Goal: Information Seeking & Learning: Check status

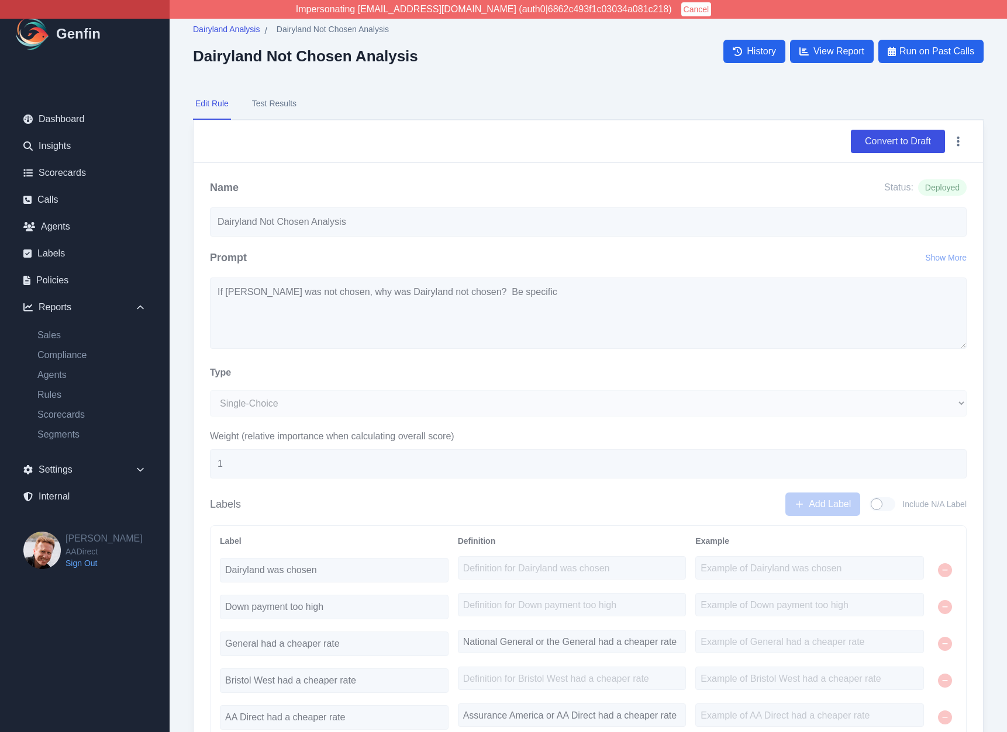
select select "Single-Choice"
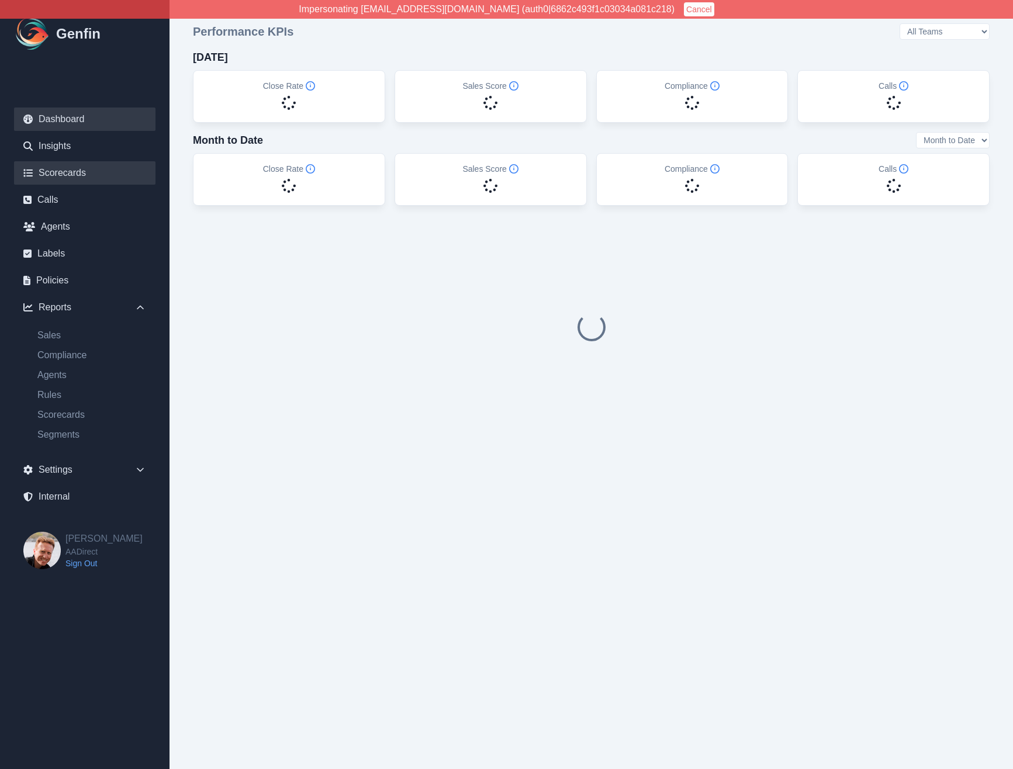
click at [64, 175] on link "Scorecards" at bounding box center [84, 172] width 141 height 23
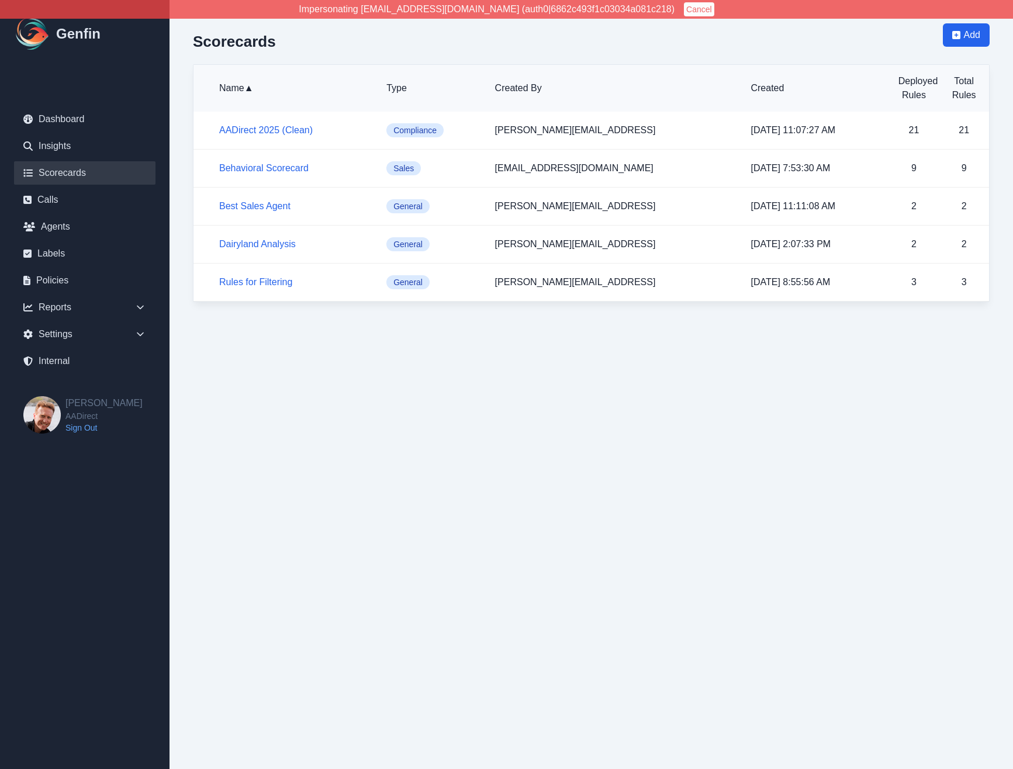
click at [359, 326] on html "Impersonating jnewbrough@aadirect.com (auth0|6862c493f1c03034a081c218) Cancel G…" at bounding box center [506, 163] width 1013 height 326
click at [188, 228] on div "Scorecards Add Name ▲ Type Created By Created Deployed Rules Total Rules AADire…" at bounding box center [591, 163] width 843 height 326
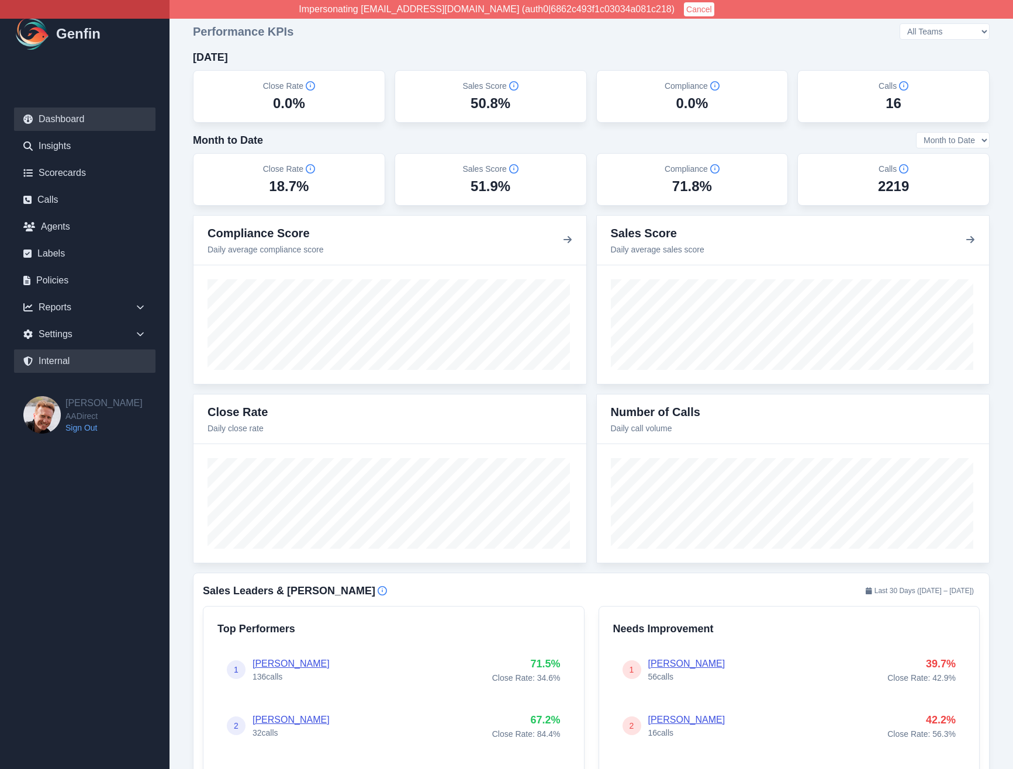
click at [40, 369] on link "Internal" at bounding box center [84, 361] width 141 height 23
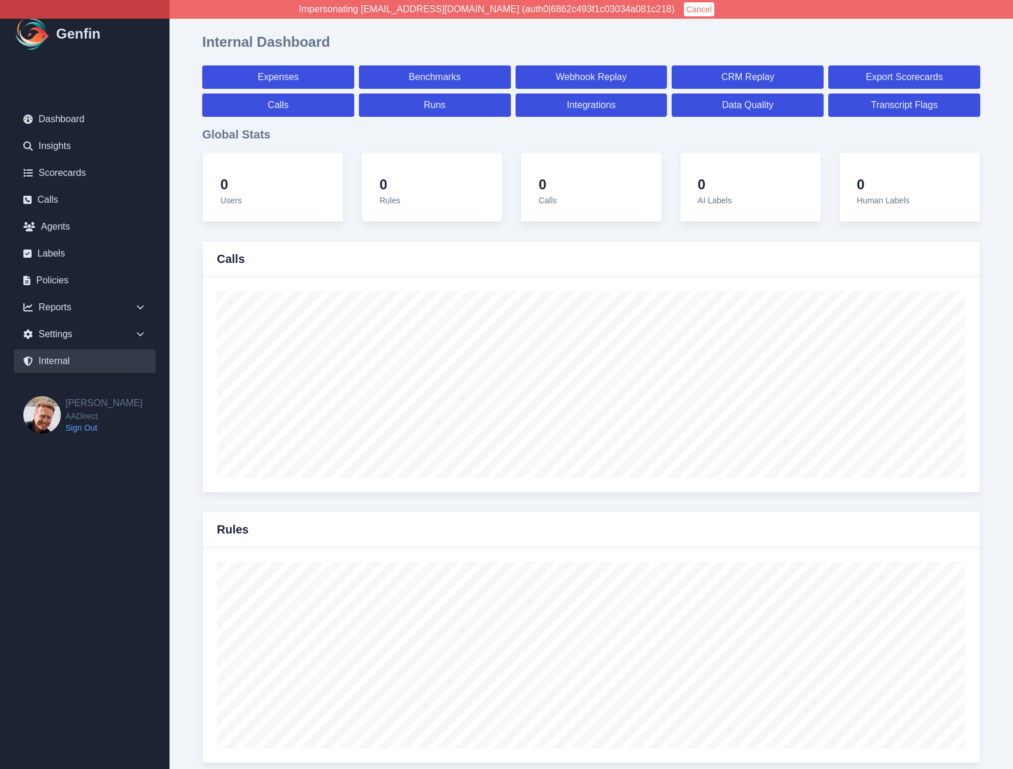
select select "paid"
select select "7"
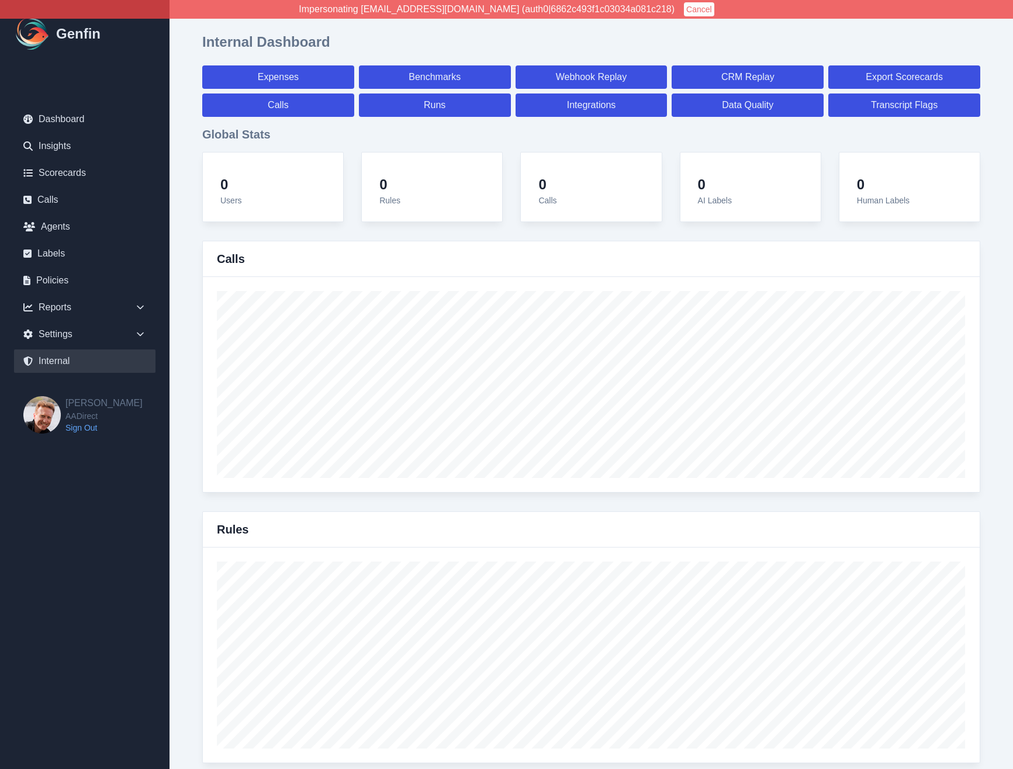
select select "paid"
select select "7"
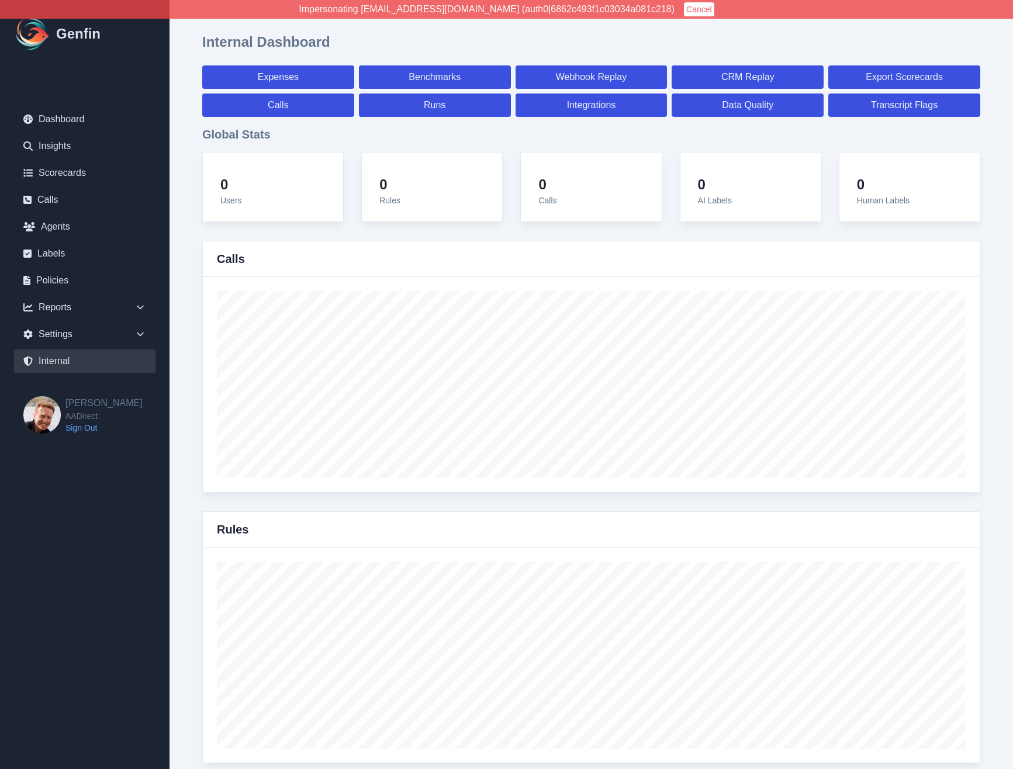
select select "7"
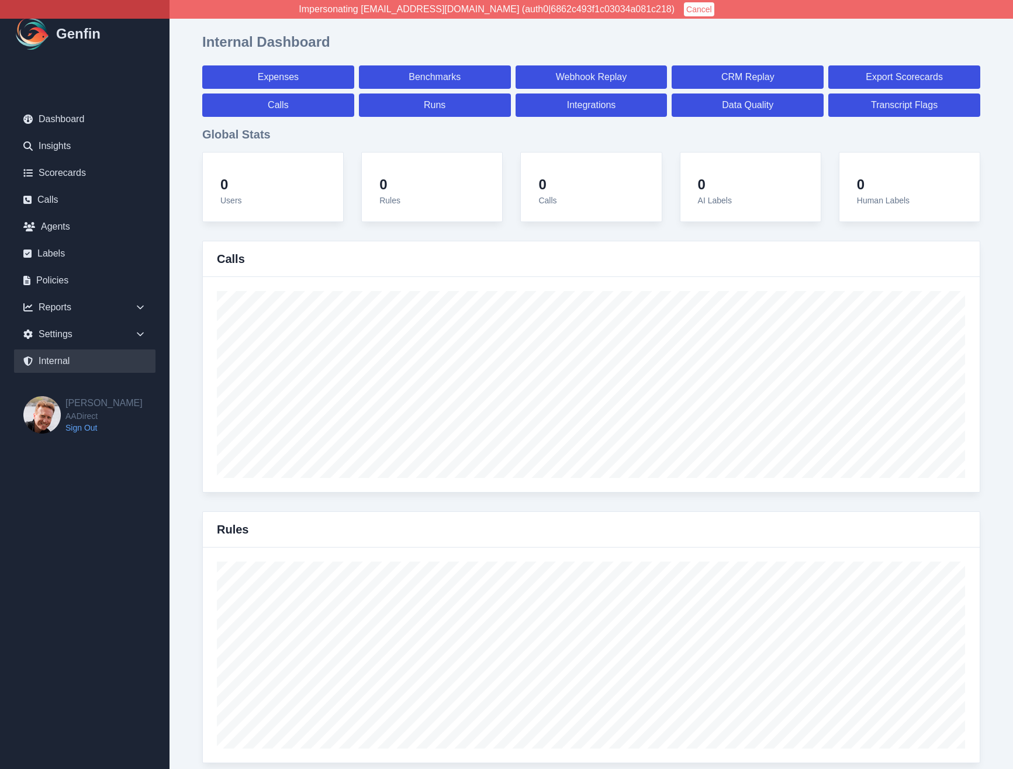
select select "7"
select select "paid"
select select "7"
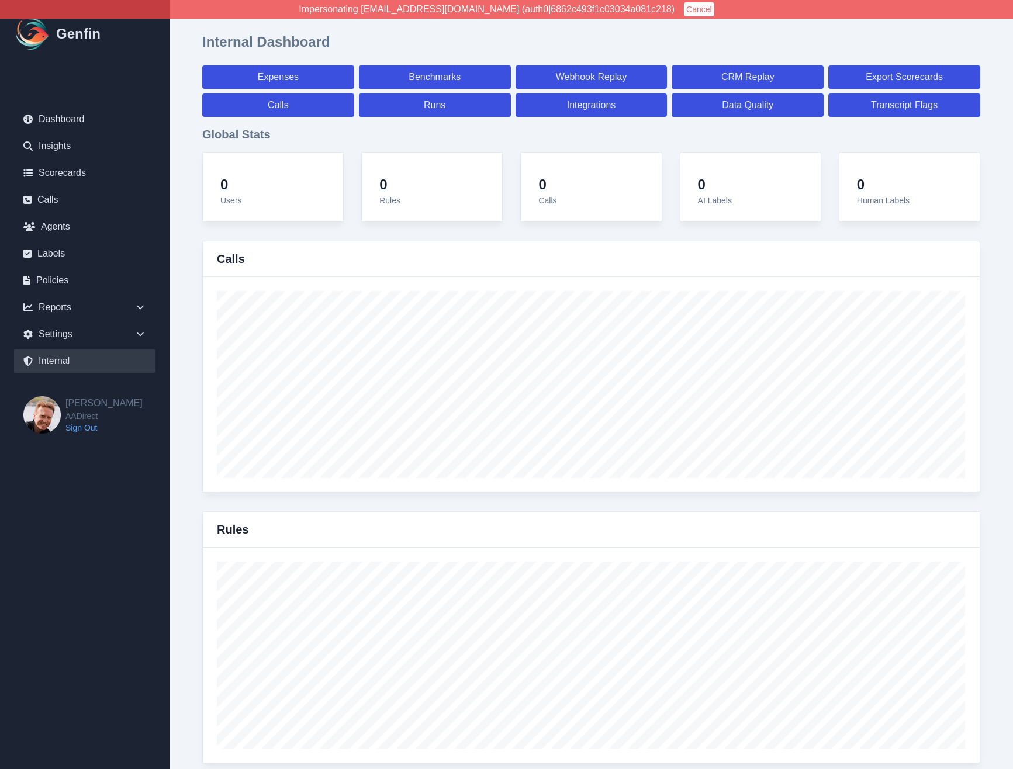
select select "7"
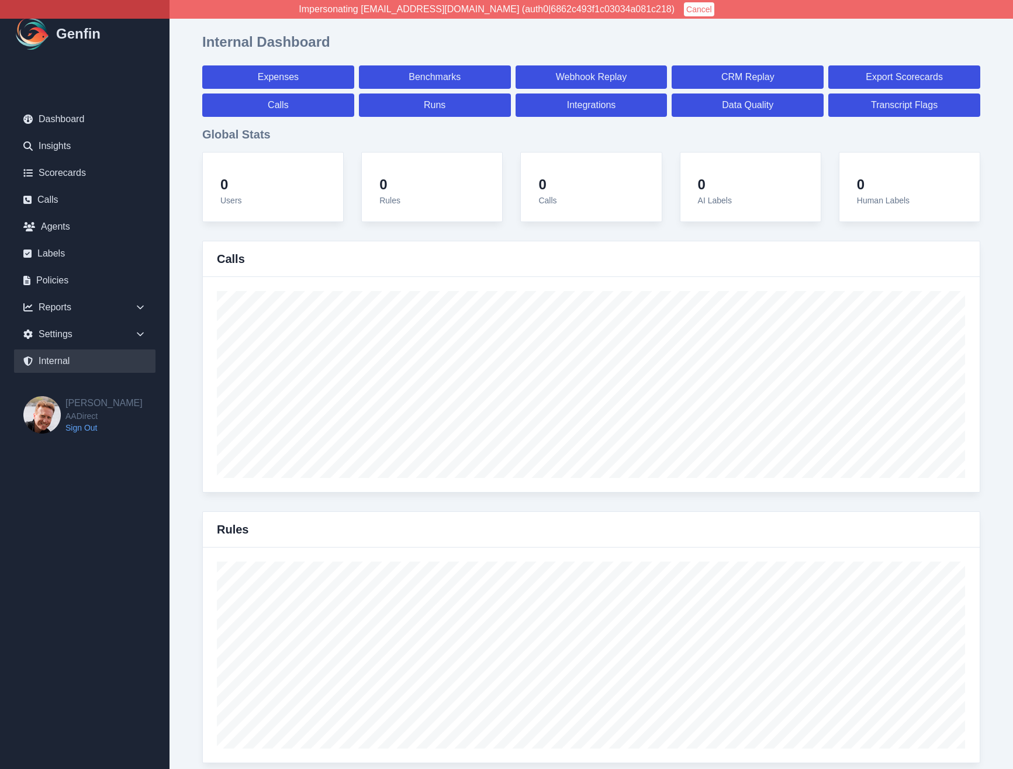
select select "7"
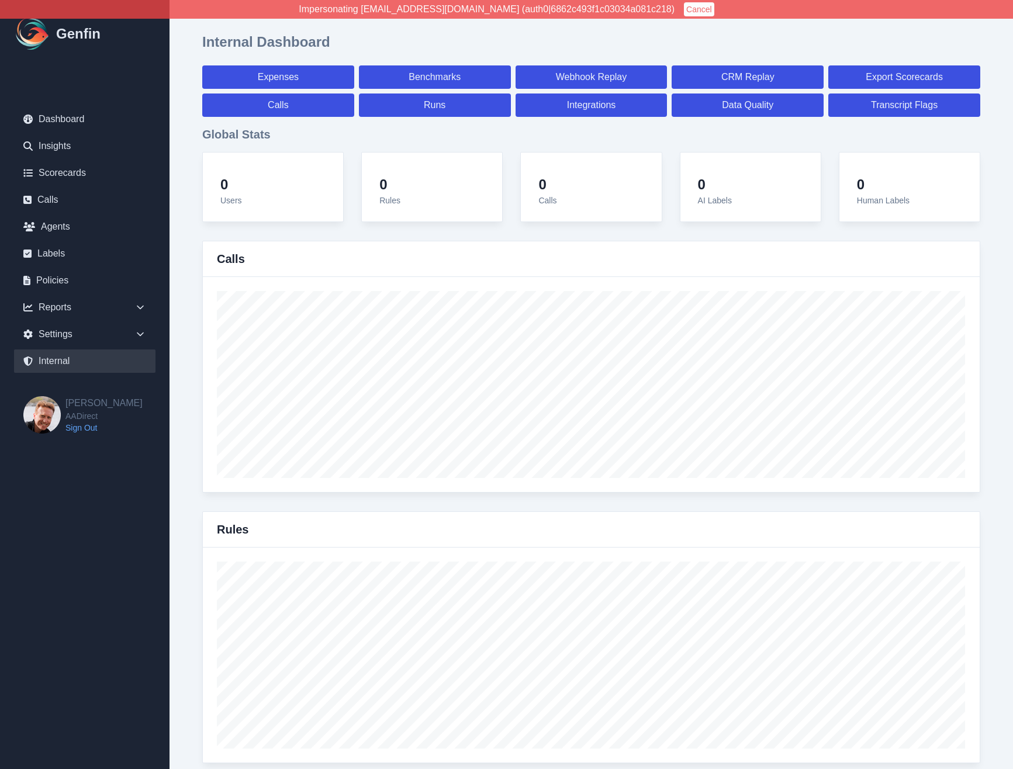
select select "7"
select select "paid"
select select "7"
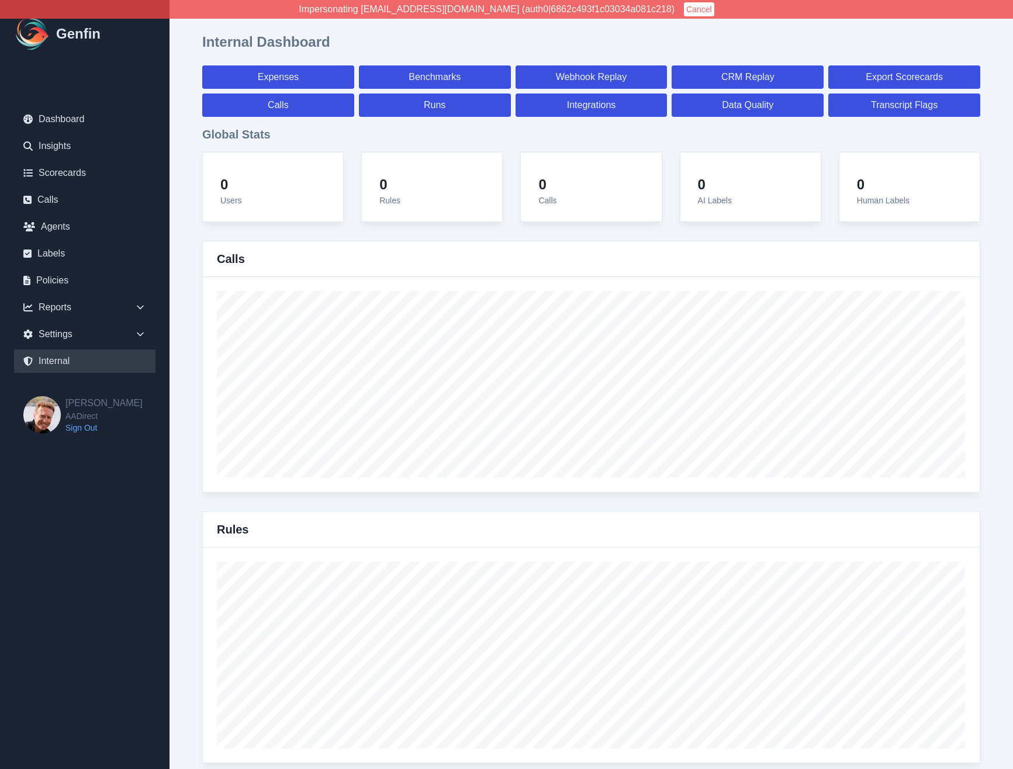
select select "7"
select select "paid"
select select "7"
select select "paid"
select select "7"
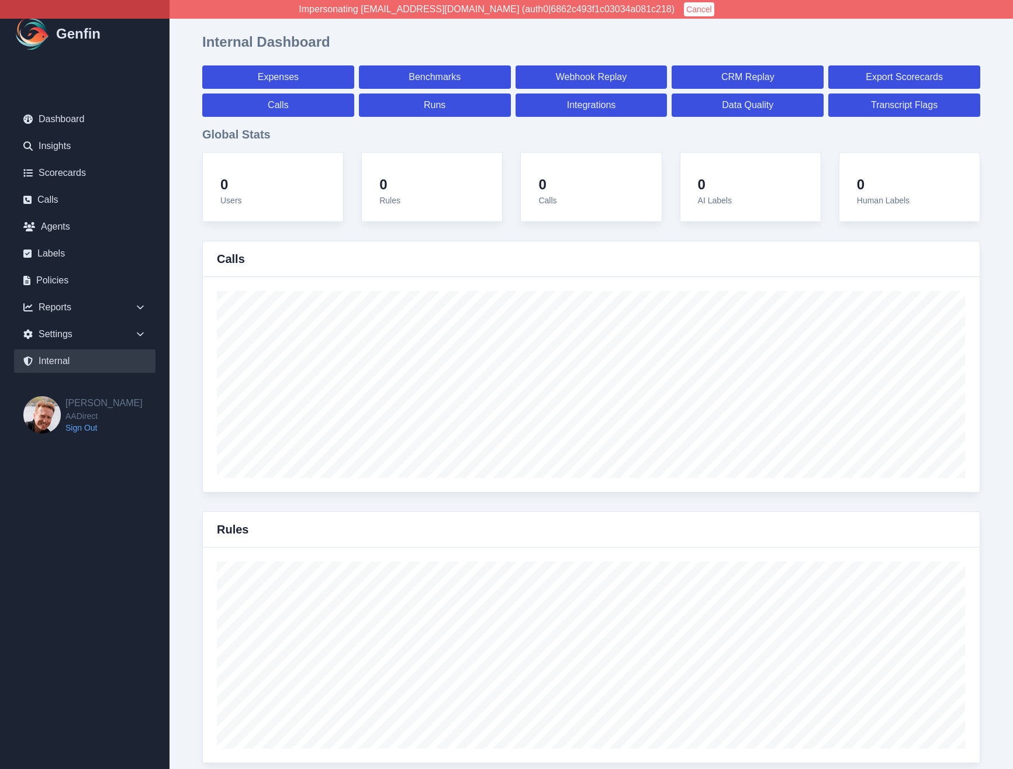
select select "paid"
select select "7"
select select "paid"
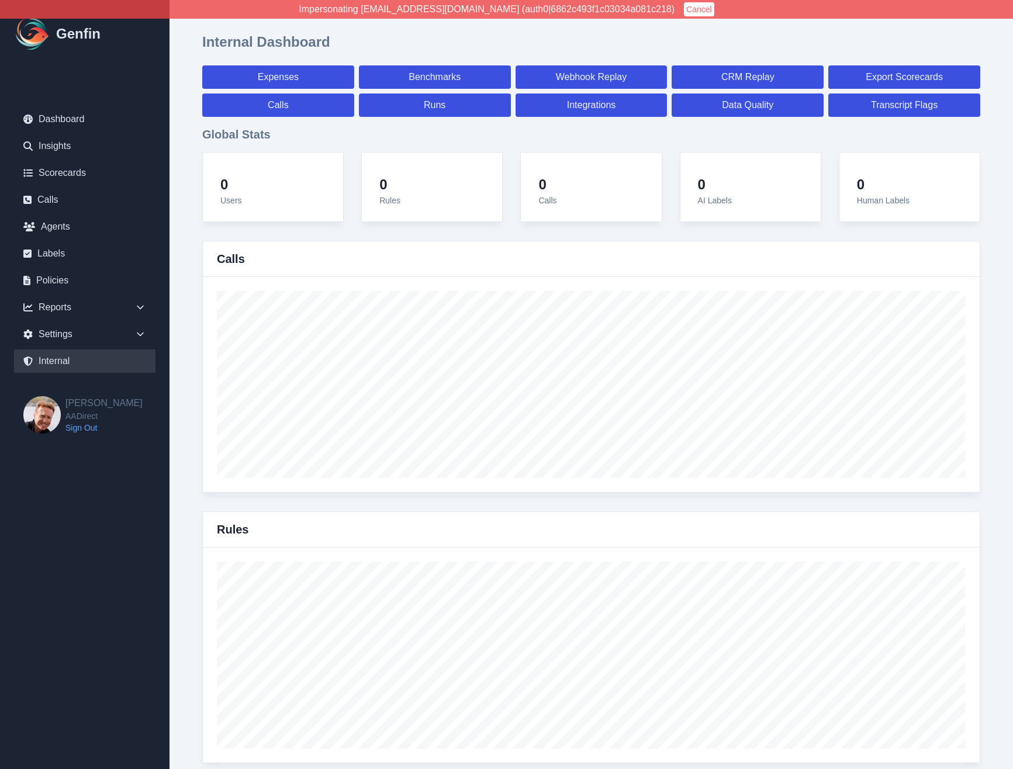
select select "7"
select select "paid"
select select "7"
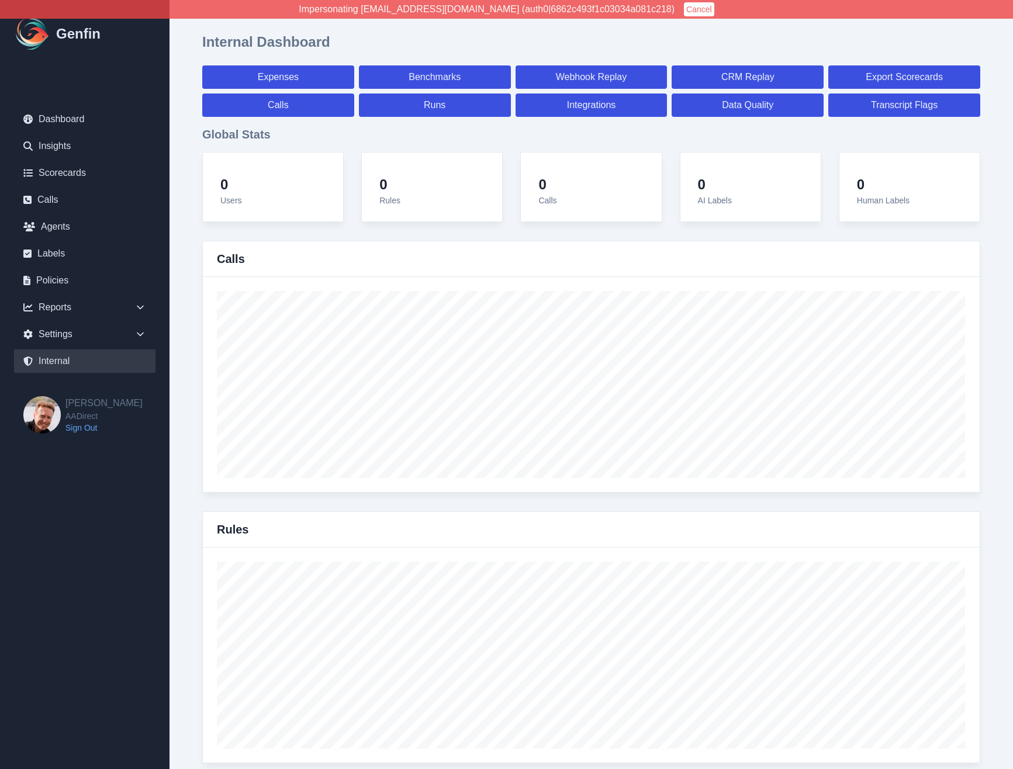
select select "7"
select select "paid"
select select "7"
select select "paid"
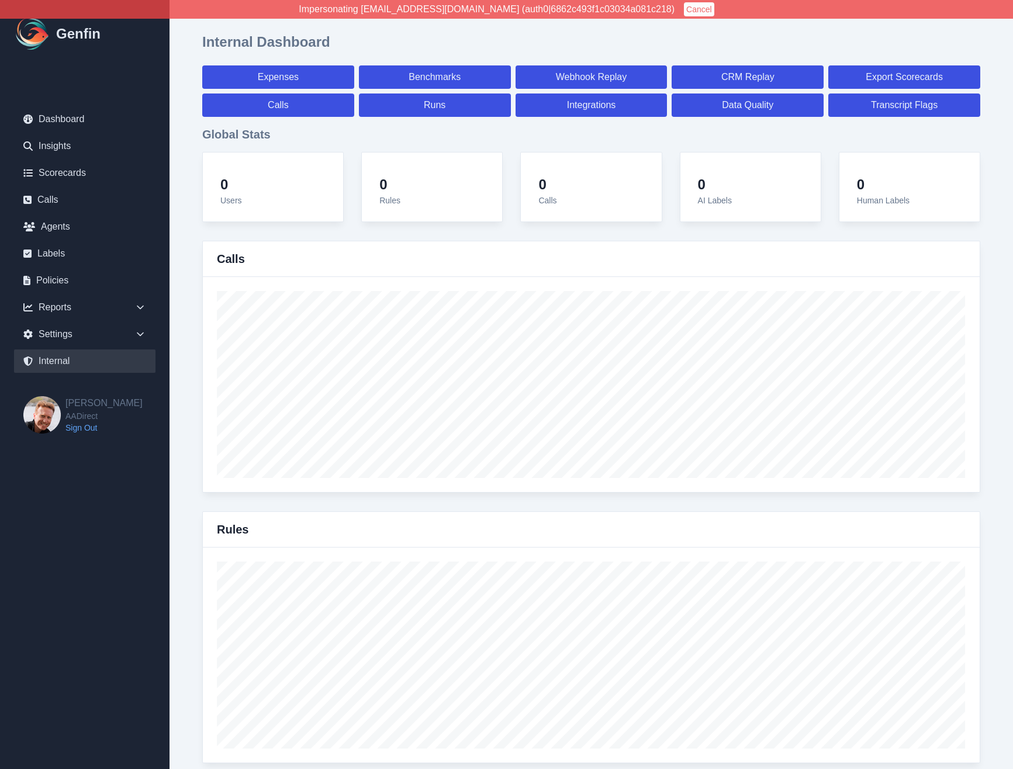
select select "7"
select select "paid"
select select "7"
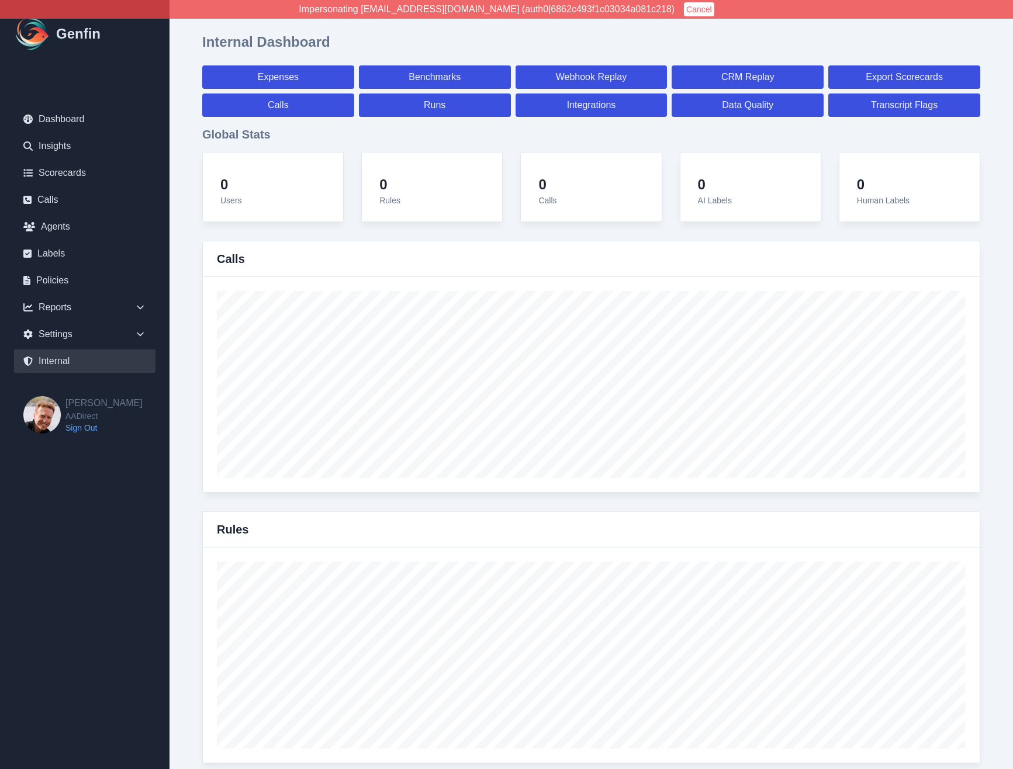
select select "7"
select select "paid"
select select "7"
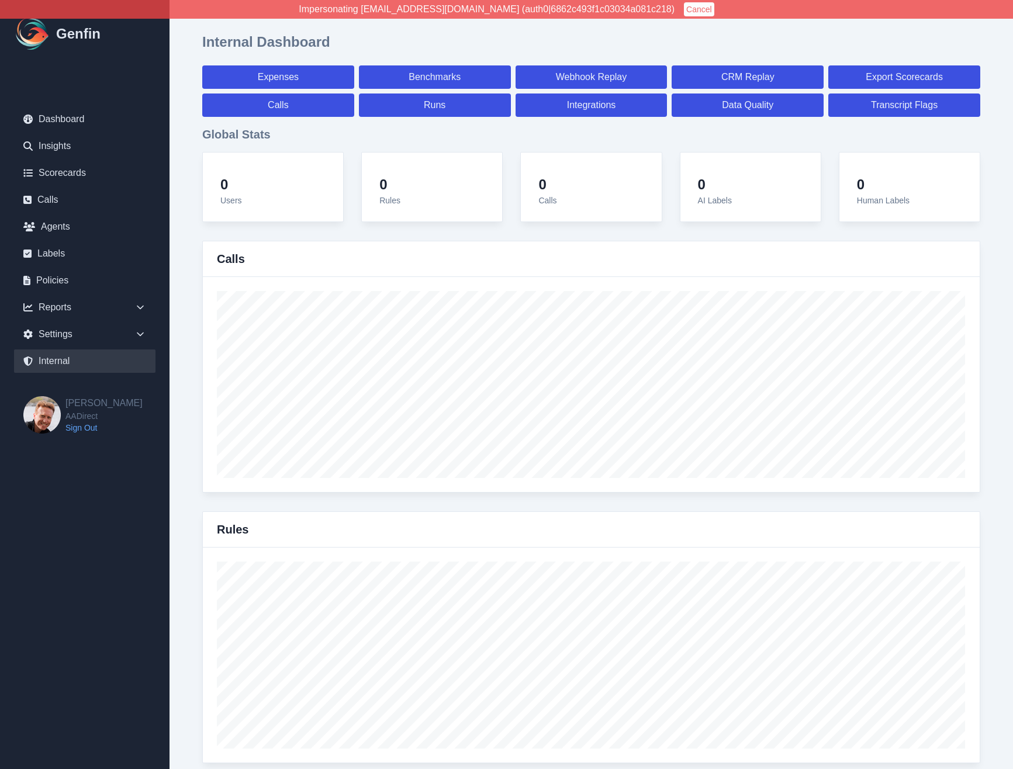
select select "7"
select select "paid"
select select "7"
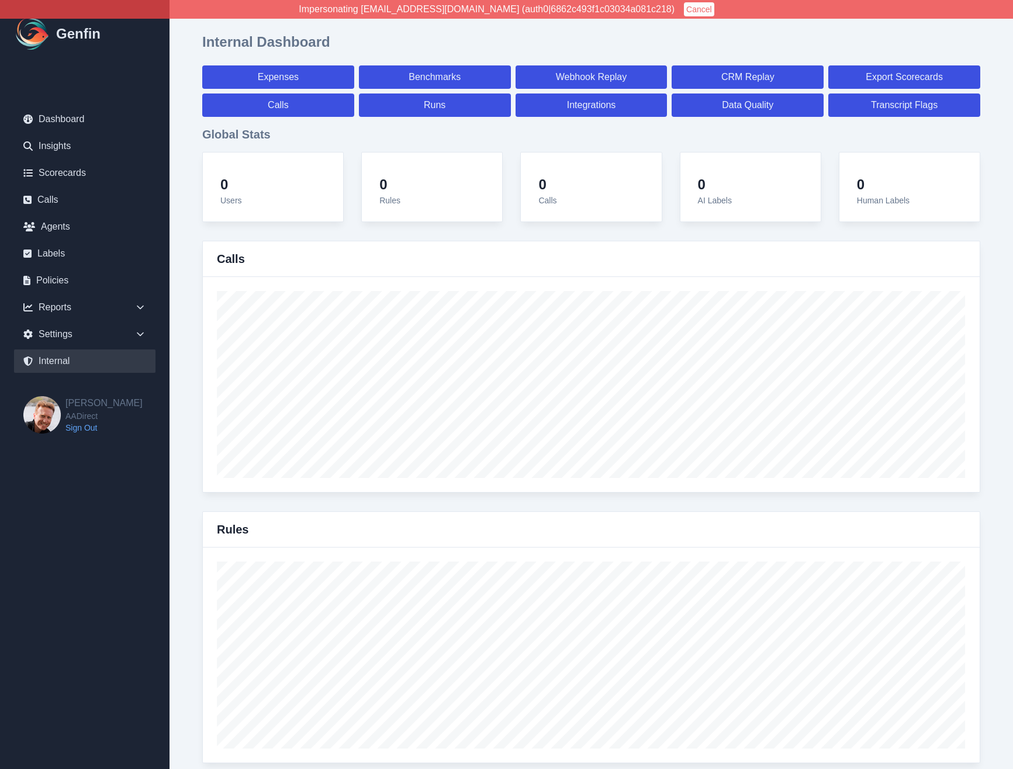
select select "7"
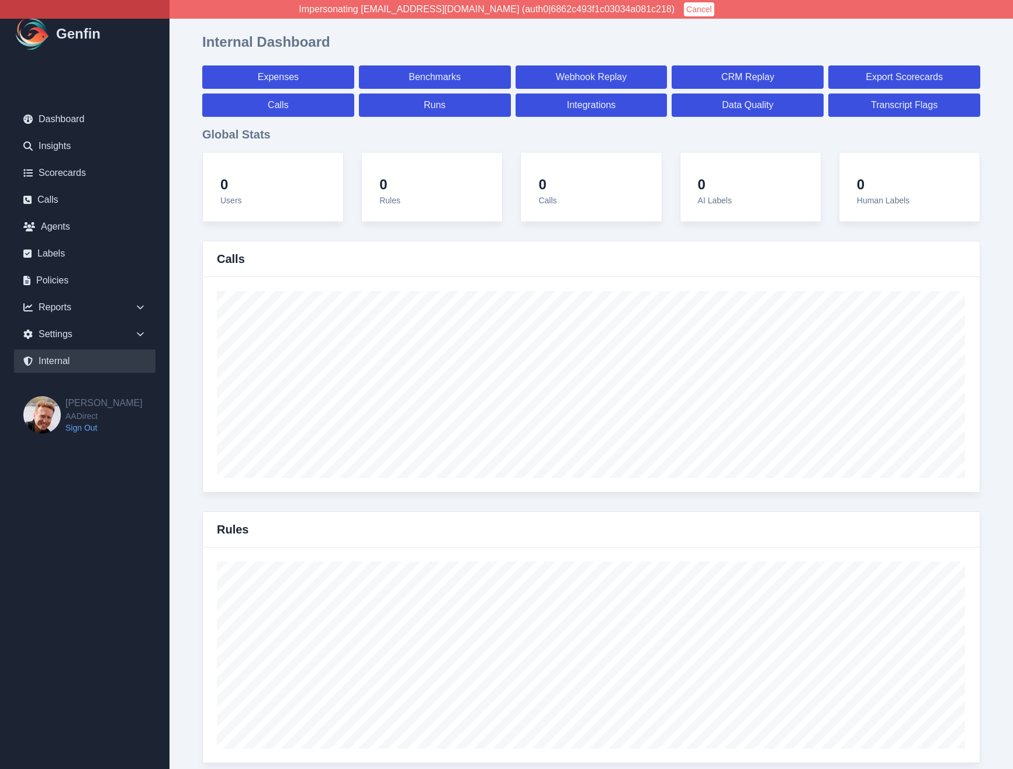
select select "paid"
select select "7"
click at [267, 74] on link "Expenses" at bounding box center [278, 76] width 153 height 23
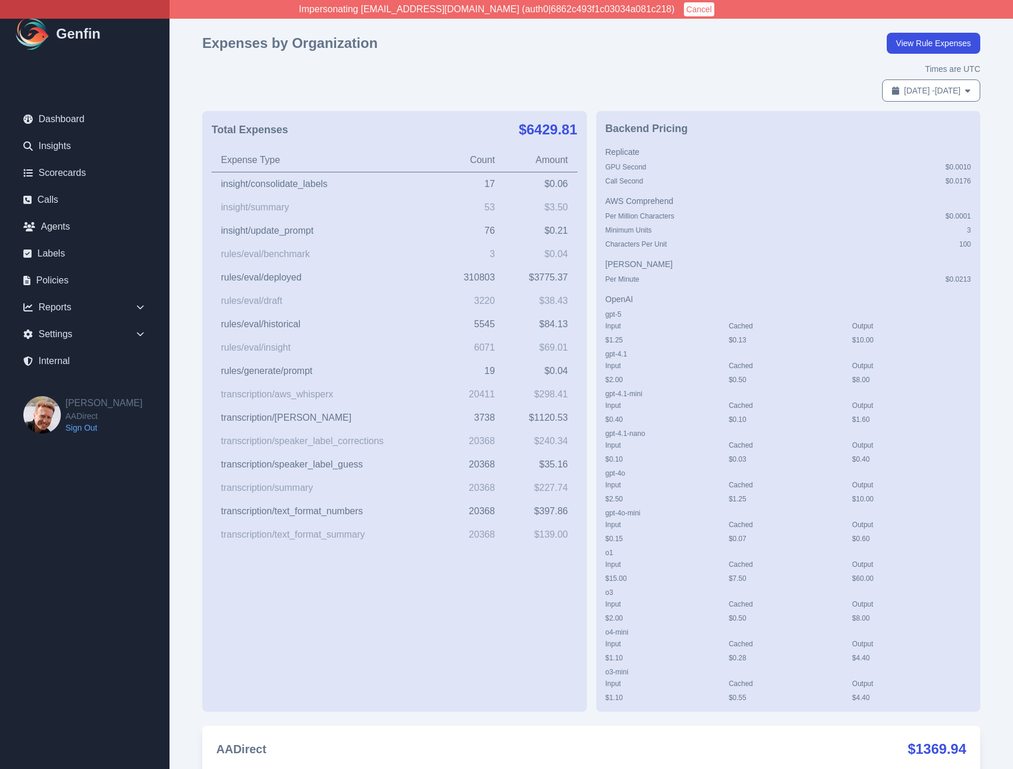
click at [516, 60] on div "Expenses by Organization View Rule Expenses Times are UTC Sep 10, 2025 - Oct 10…" at bounding box center [591, 372] width 778 height 679
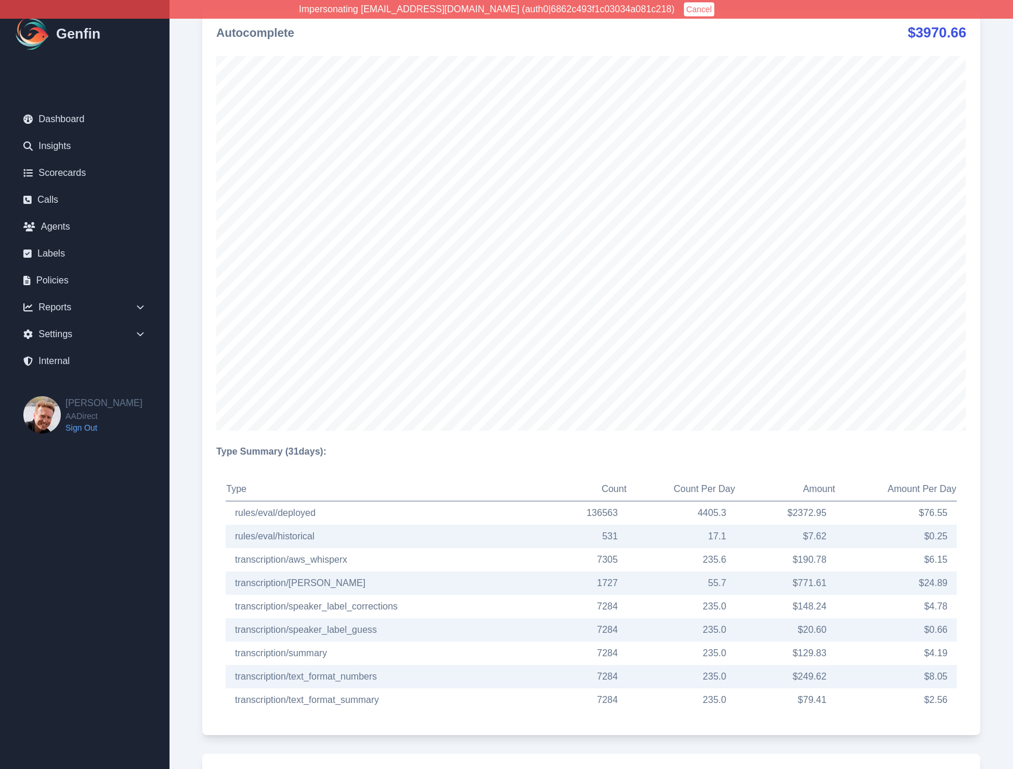
scroll to position [1603, 0]
click at [684, 5] on button "Cancel" at bounding box center [699, 9] width 30 height 14
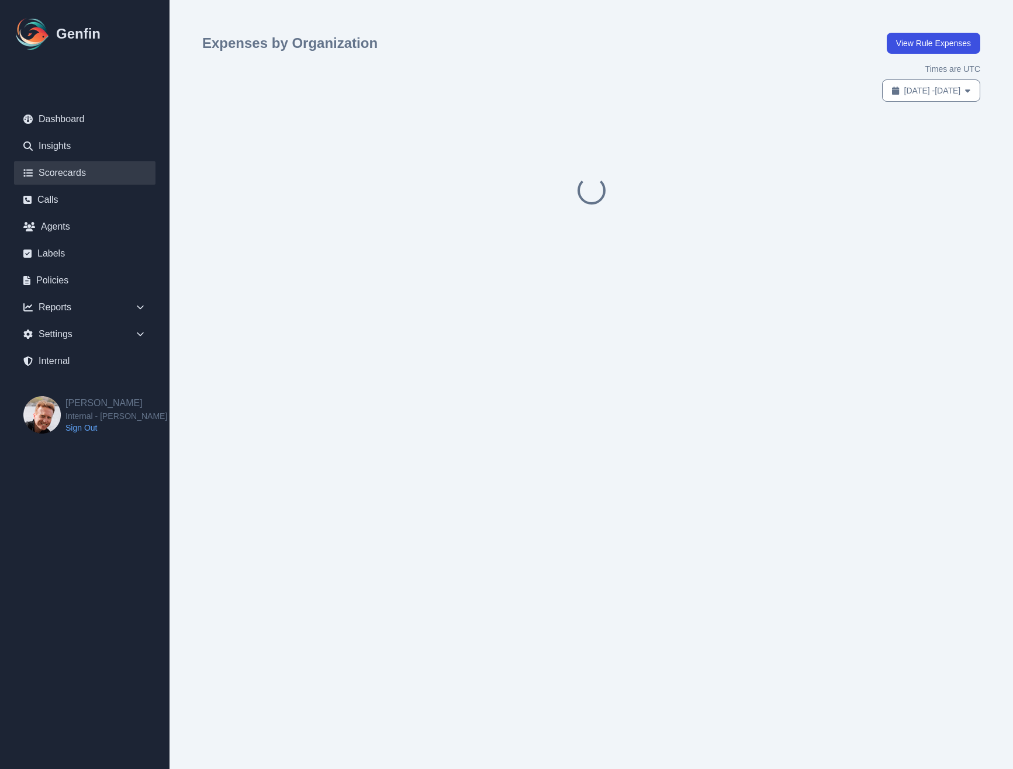
scroll to position [0, 0]
click at [46, 373] on nav "Dashboard Insights Scorecards Calls Agents Labels Policies Reports Sales Compli…" at bounding box center [85, 242] width 170 height 307
click at [56, 361] on link "Internal" at bounding box center [84, 361] width 141 height 23
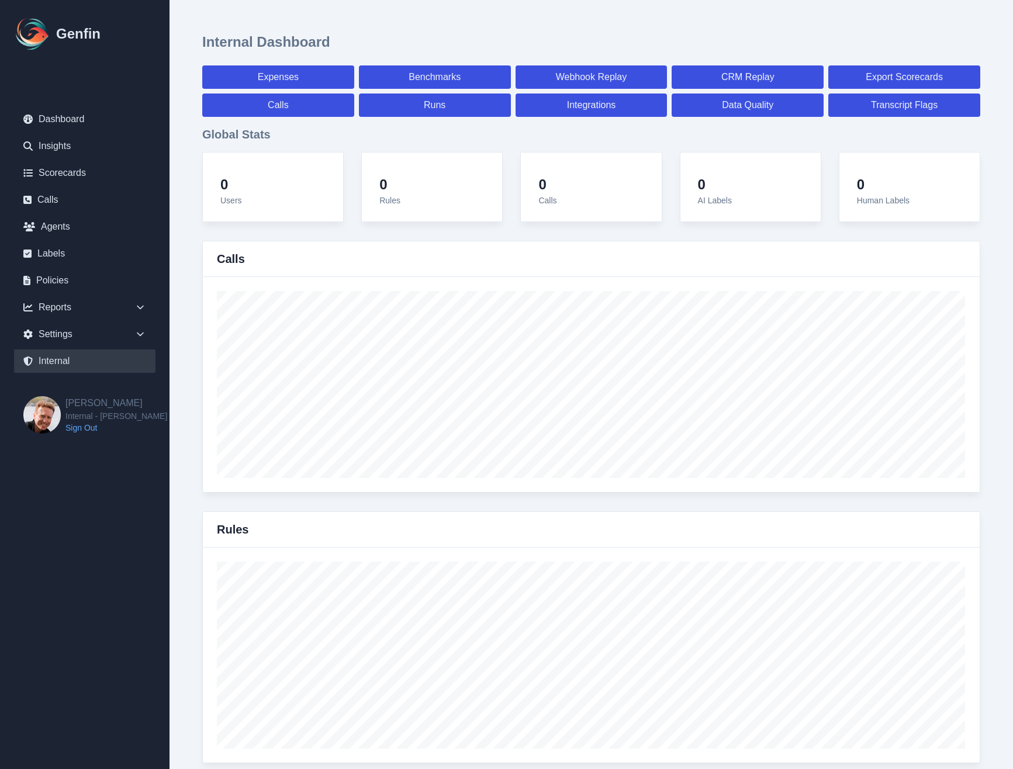
select select "paid"
select select "7"
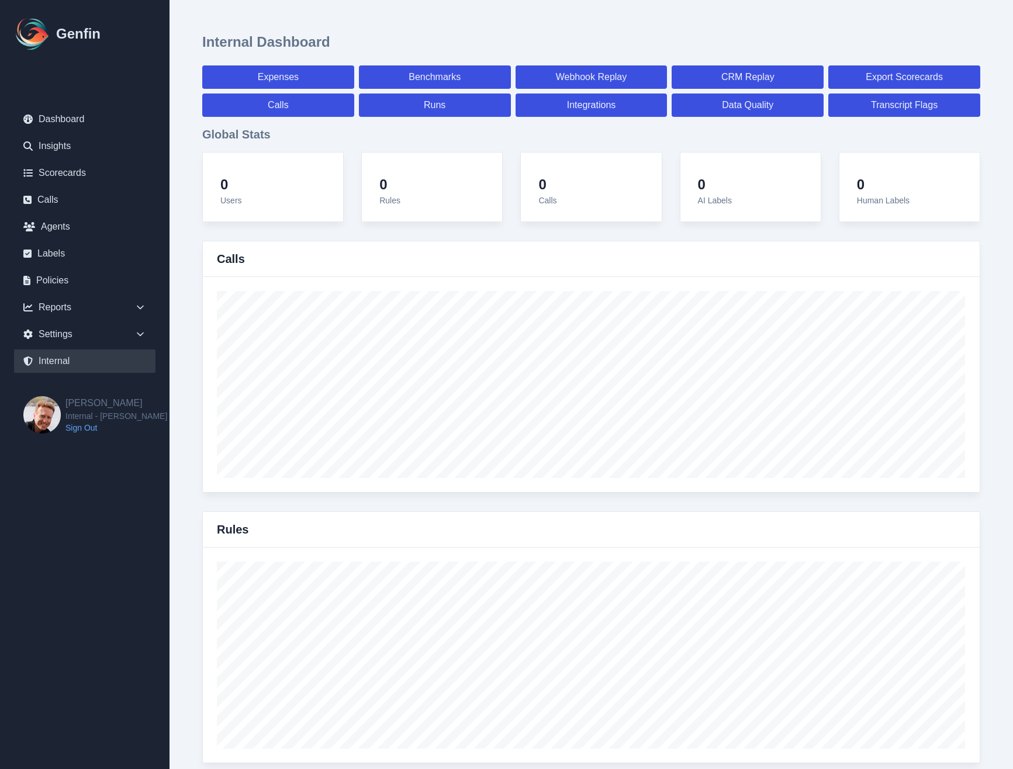
select select "paid"
select select "7"
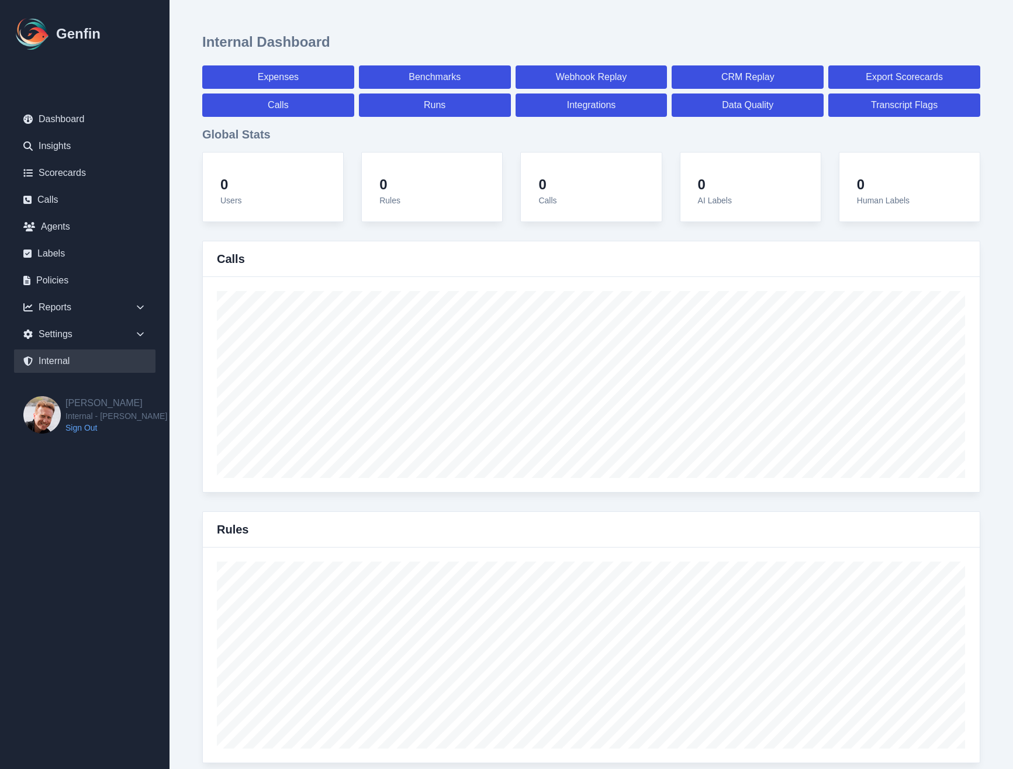
select select "7"
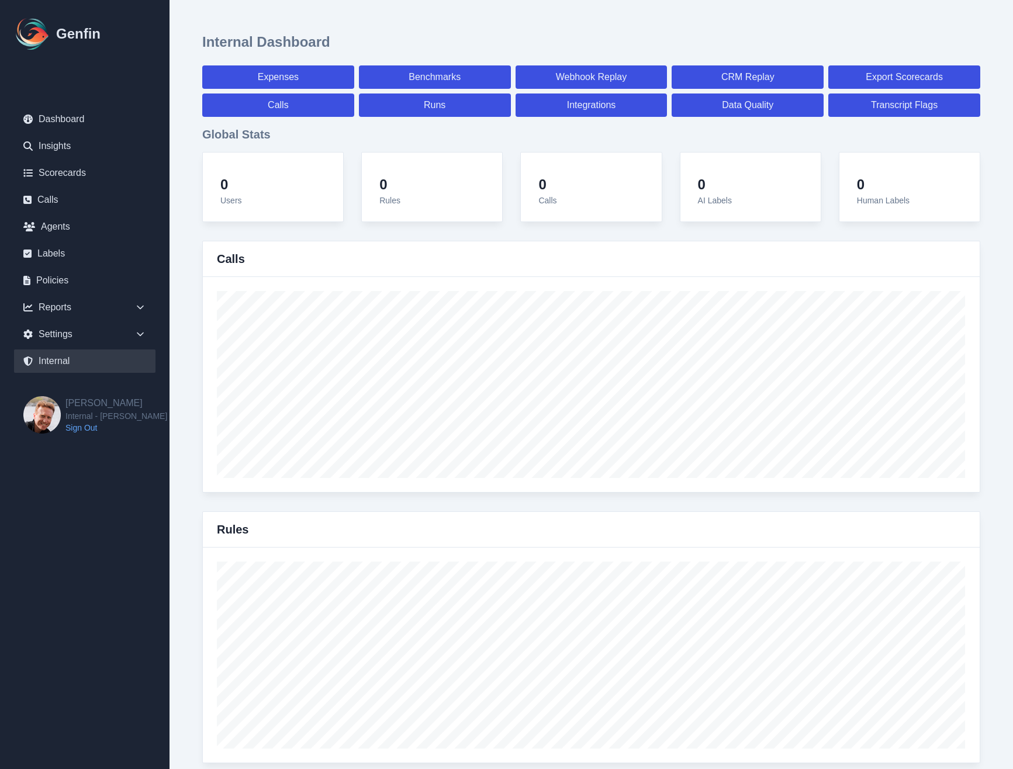
select select "7"
select select "paid"
select select "7"
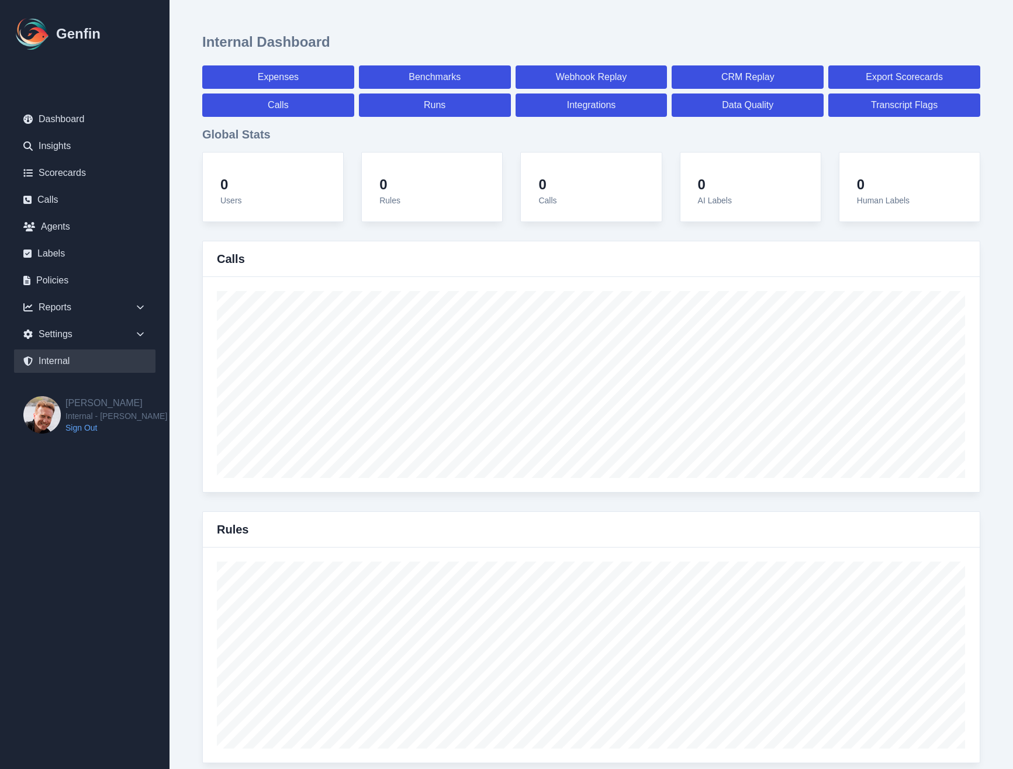
select select "7"
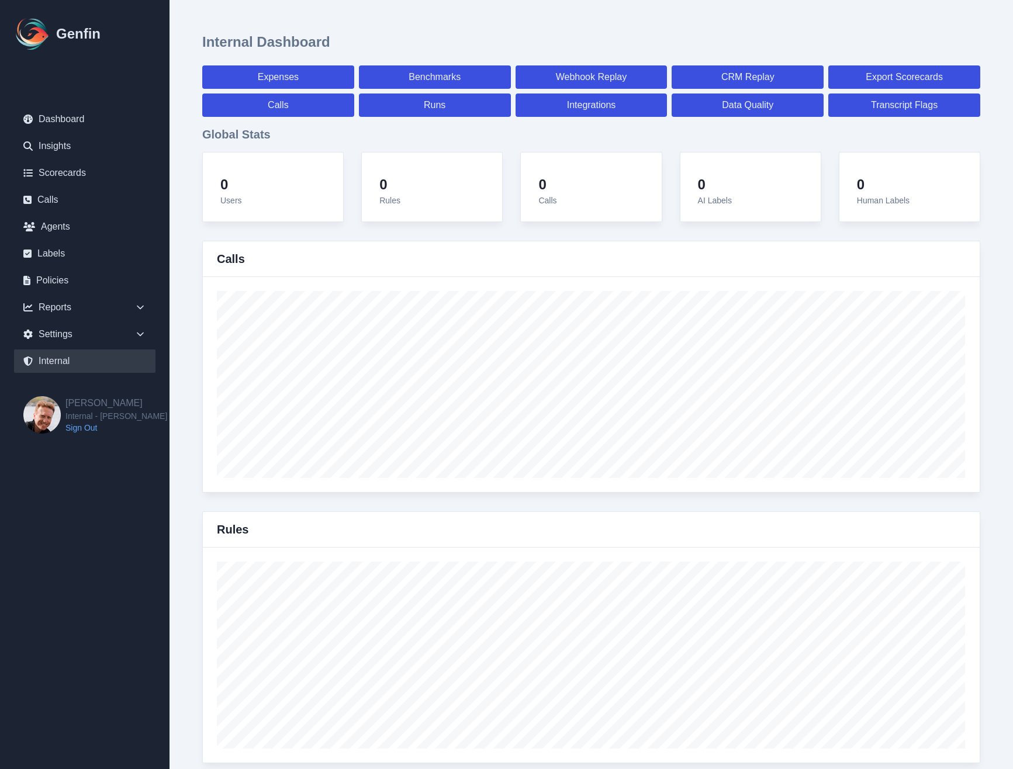
select select "7"
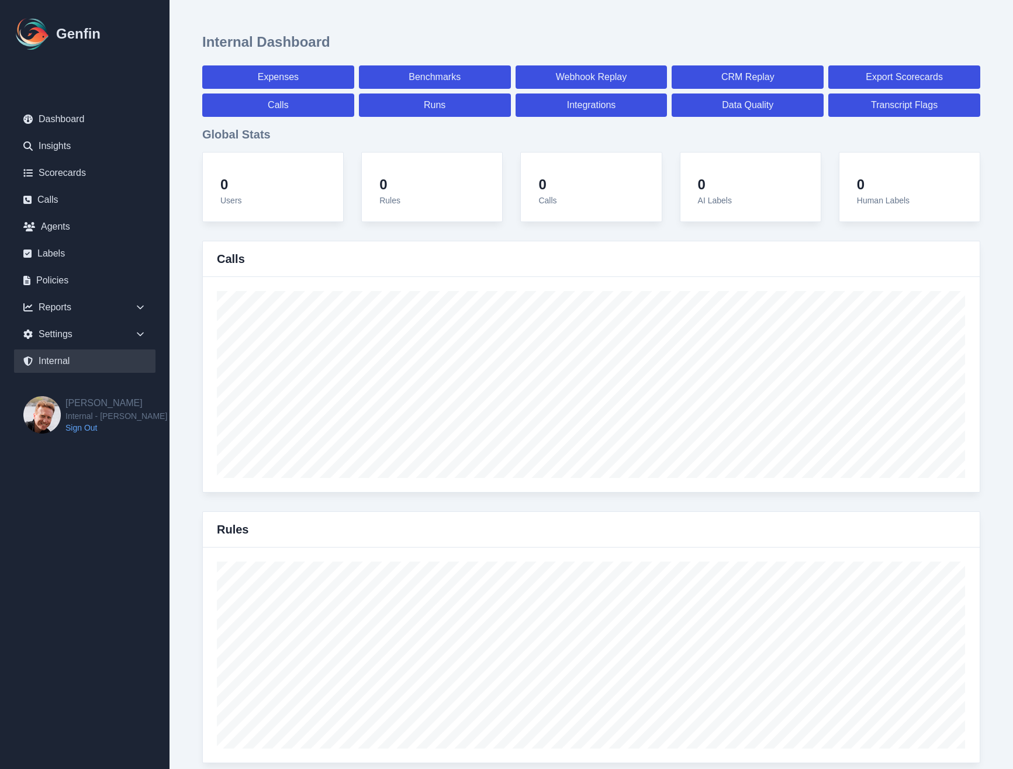
select select "7"
select select "paid"
select select "7"
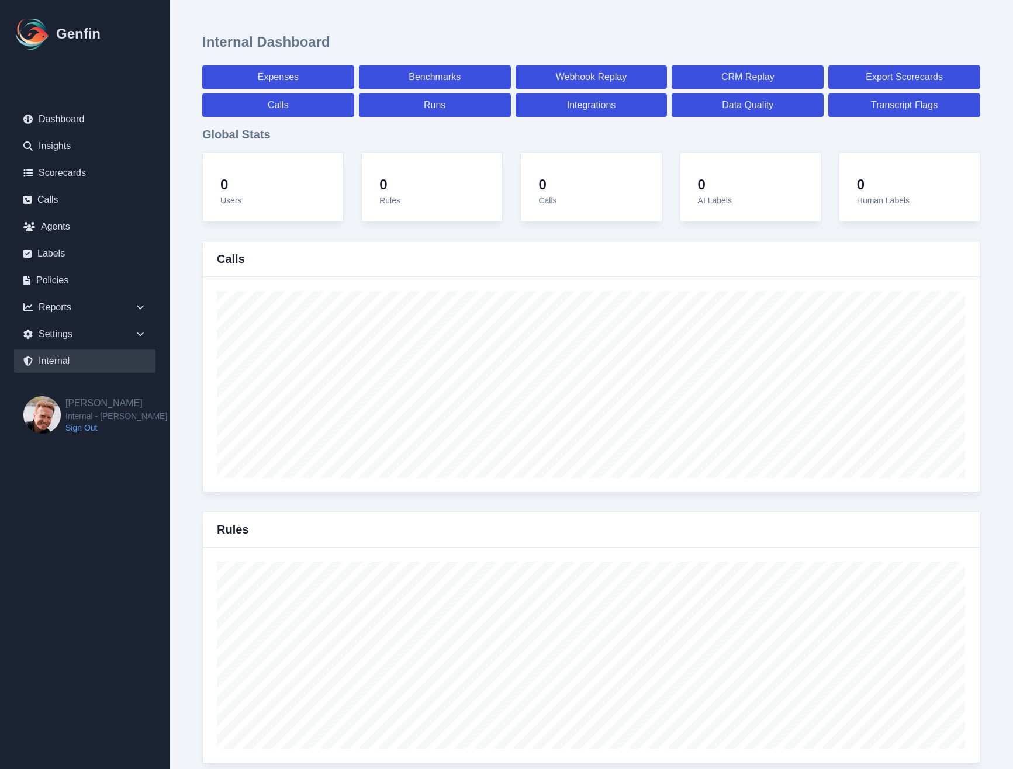
select select "7"
select select "paid"
select select "7"
select select "paid"
select select "7"
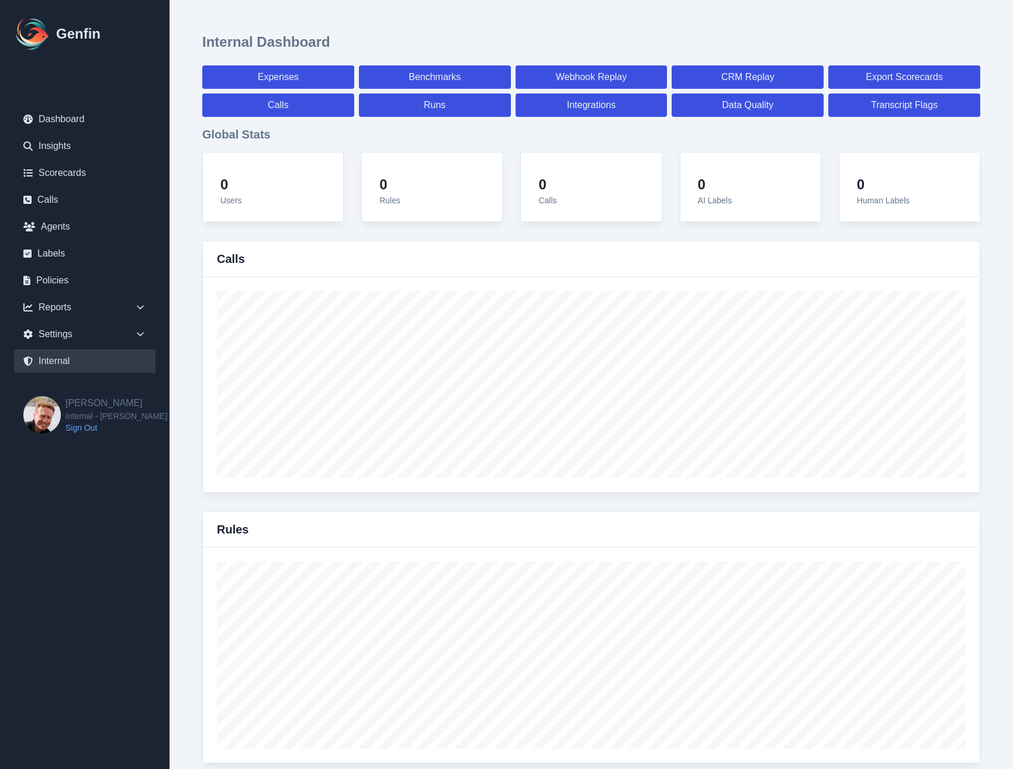
select select "paid"
select select "7"
select select "paid"
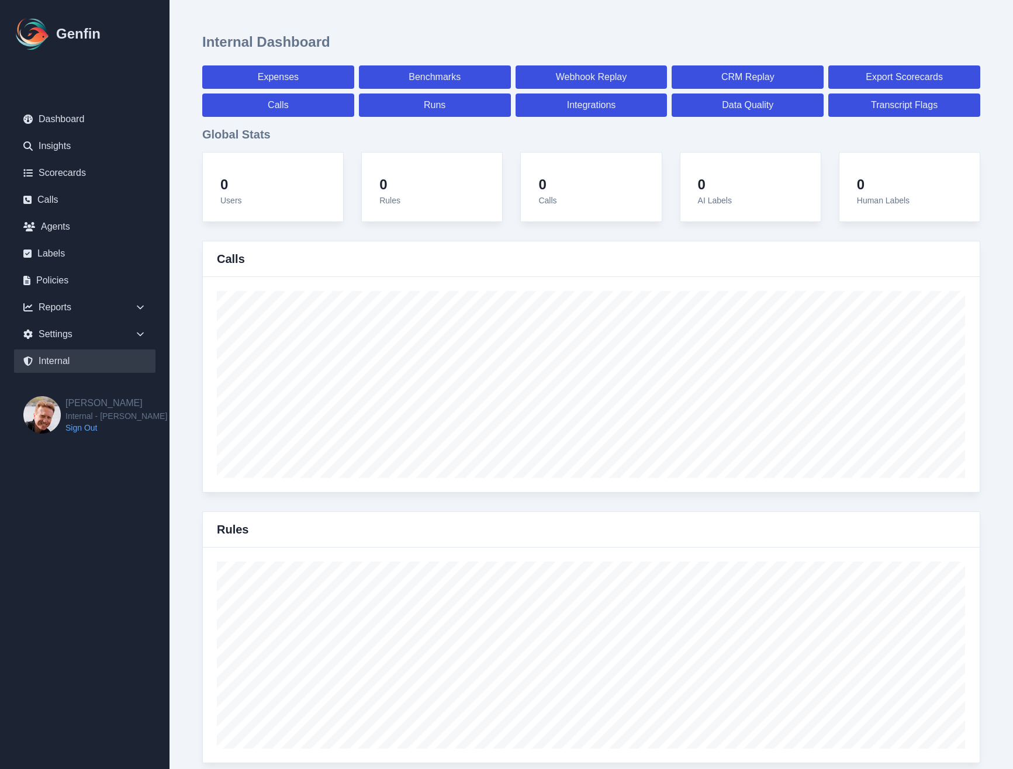
select select "7"
select select "paid"
select select "7"
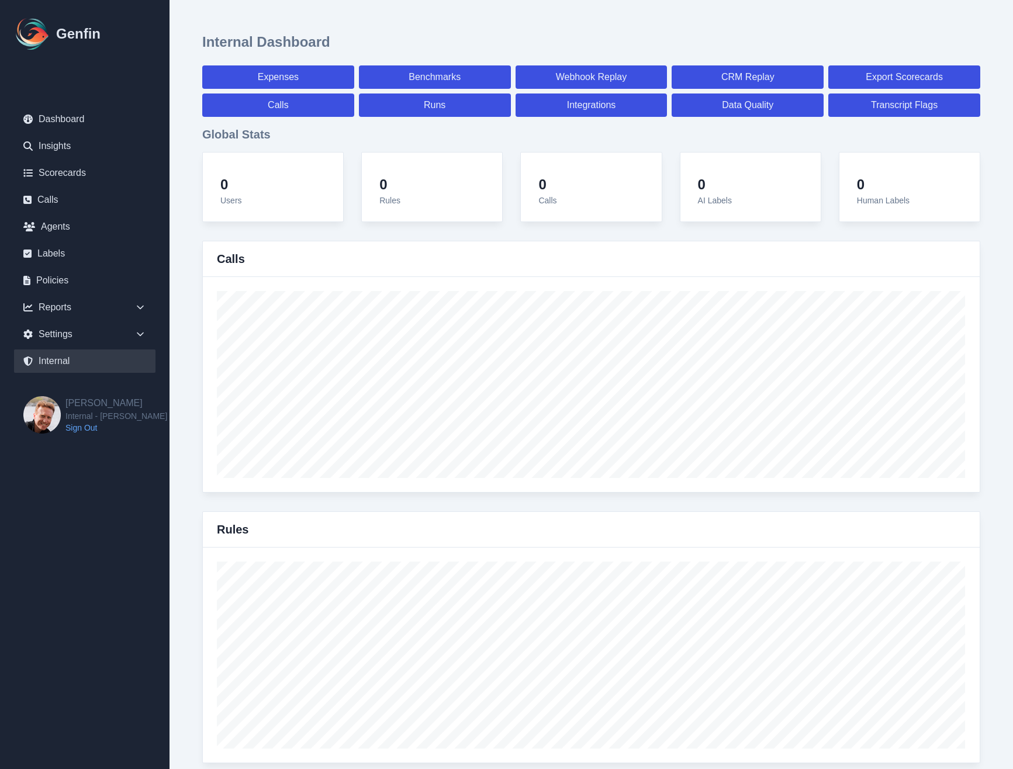
select select "7"
select select "paid"
select select "7"
select select "paid"
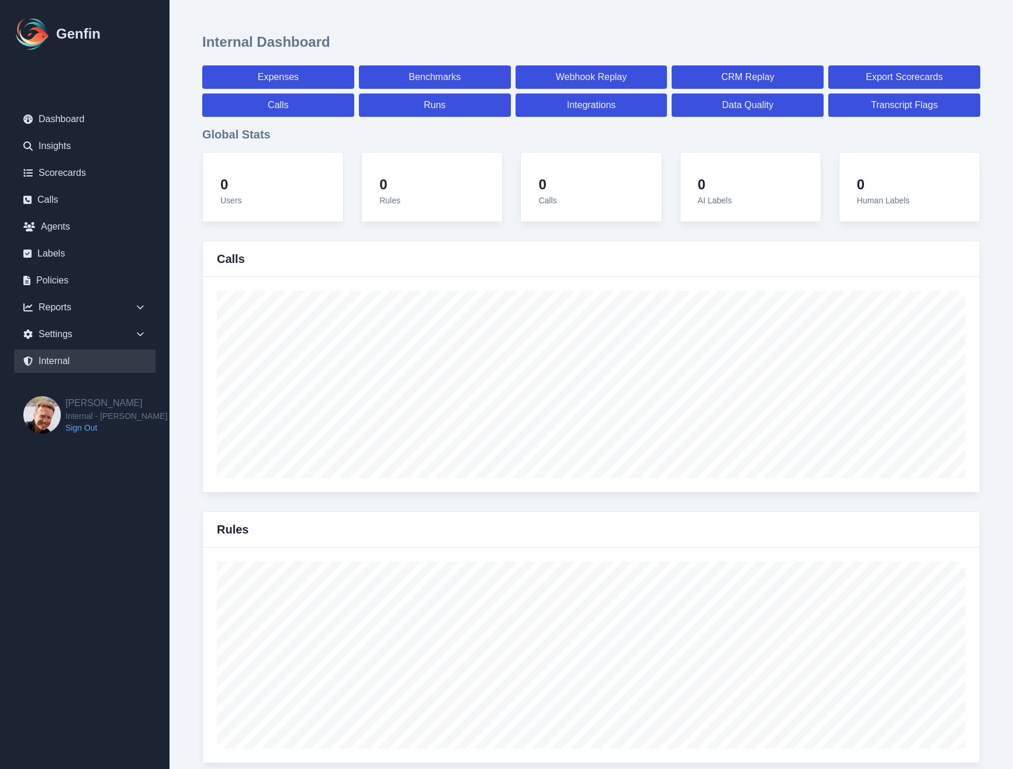
select select "7"
select select "paid"
select select "7"
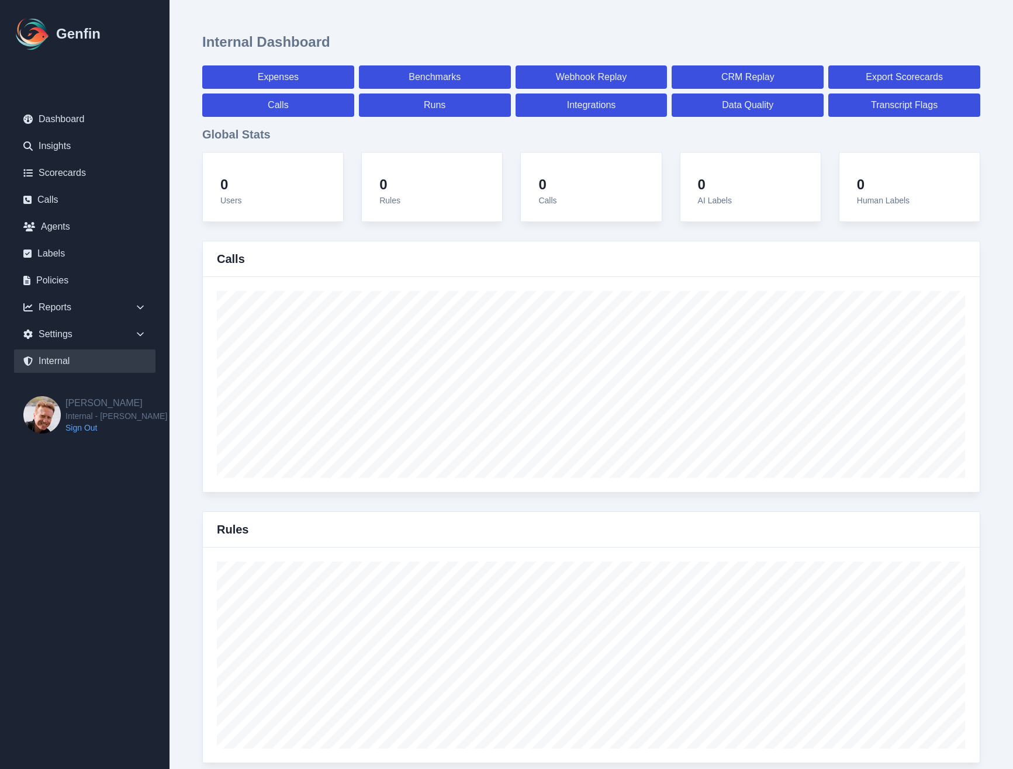
select select "7"
select select "paid"
select select "7"
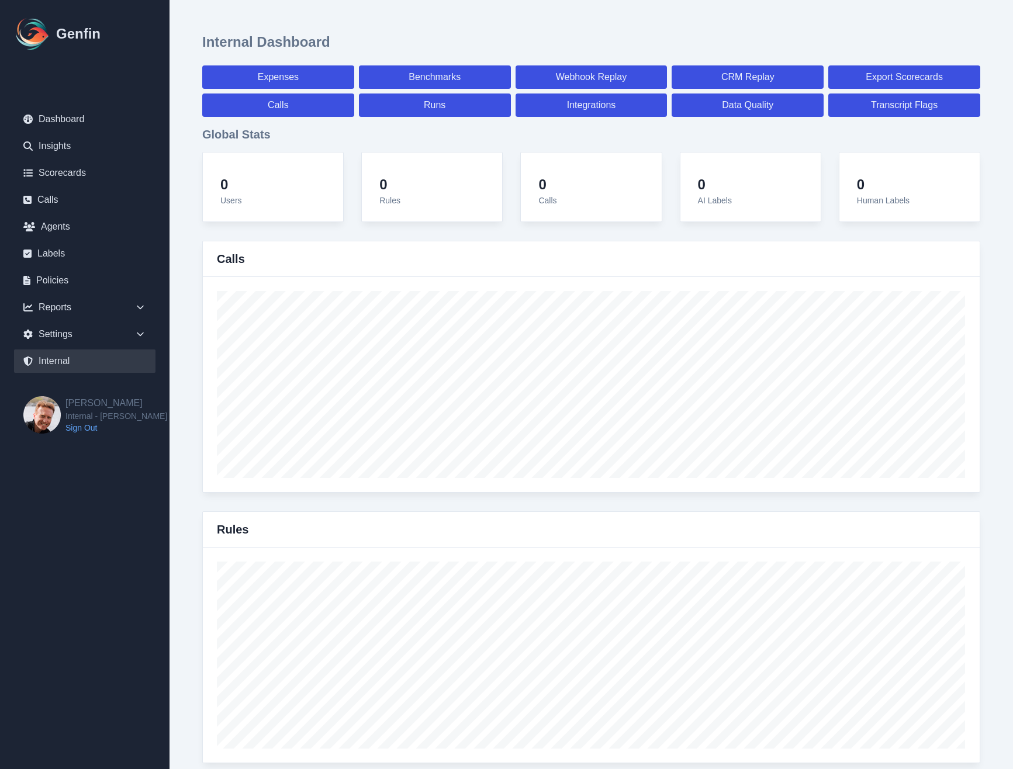
select select "7"
select select "paid"
select select "7"
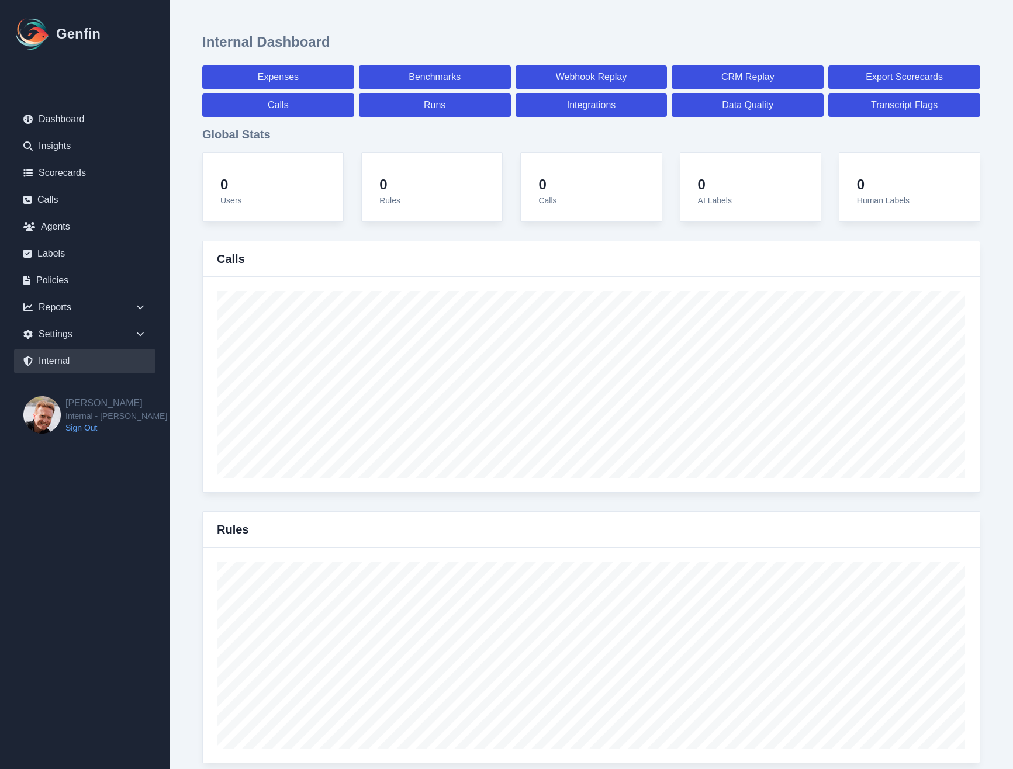
select select "7"
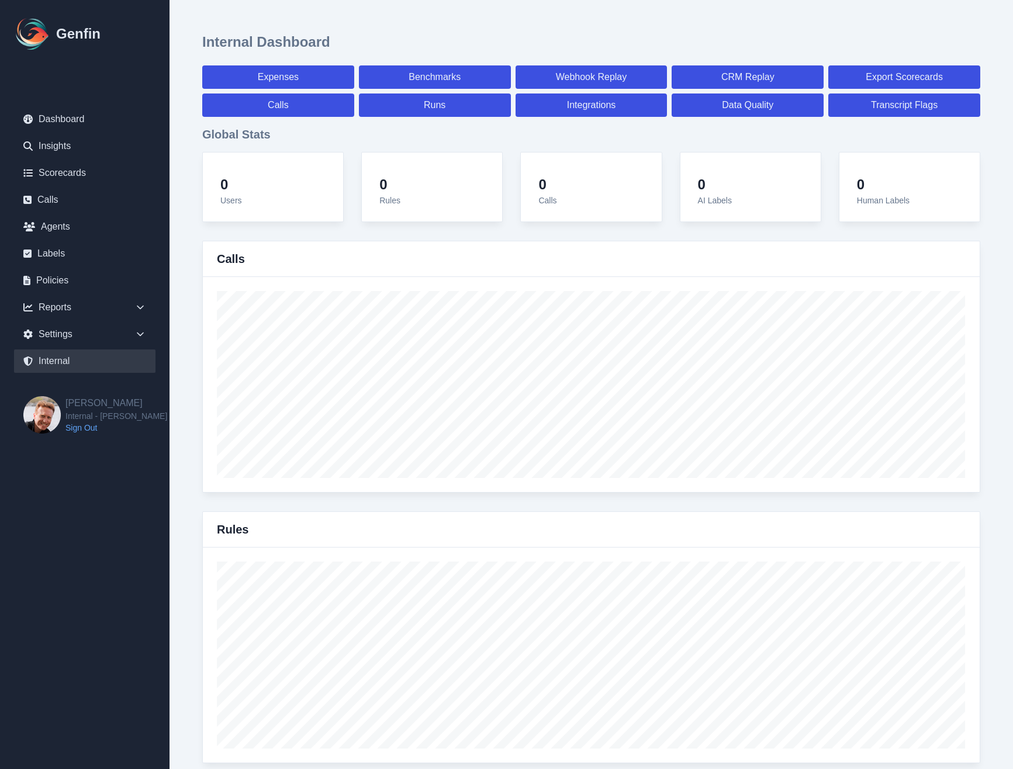
select select "paid"
select select "7"
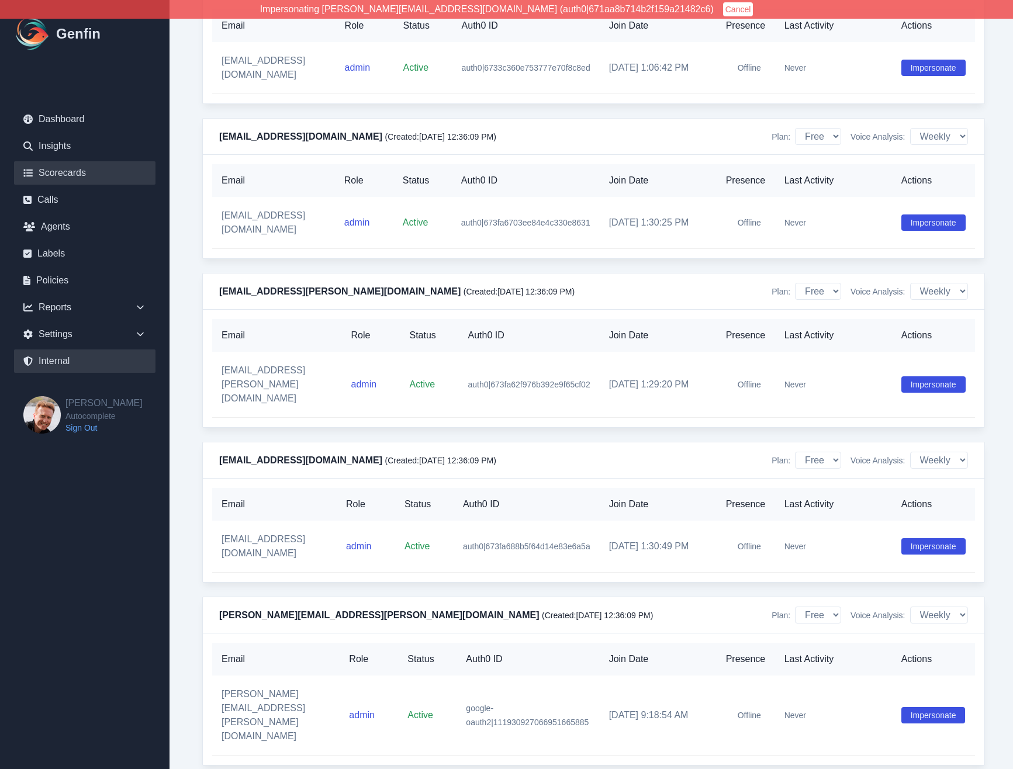
click at [61, 174] on link "Scorecards" at bounding box center [84, 172] width 141 height 23
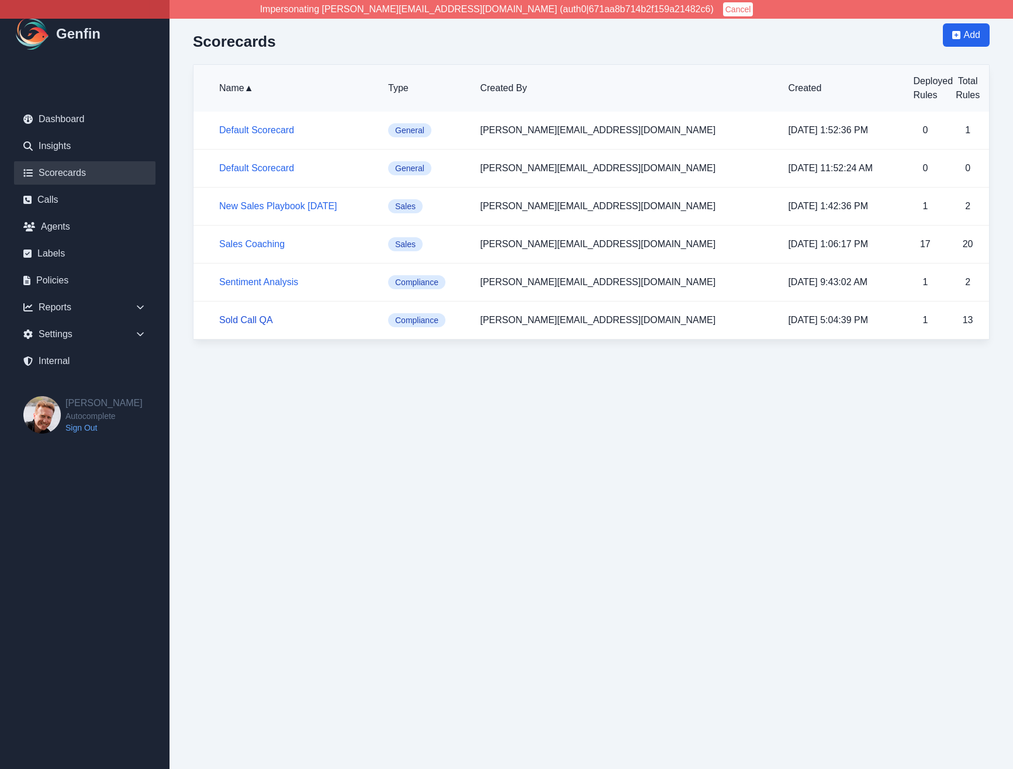
click at [246, 322] on link "Sold Call QA" at bounding box center [246, 320] width 54 height 10
click at [253, 279] on link "Sentiment Analysis" at bounding box center [258, 282] width 79 height 10
click at [250, 209] on link "New Sales Playbook August 2025" at bounding box center [278, 206] width 118 height 10
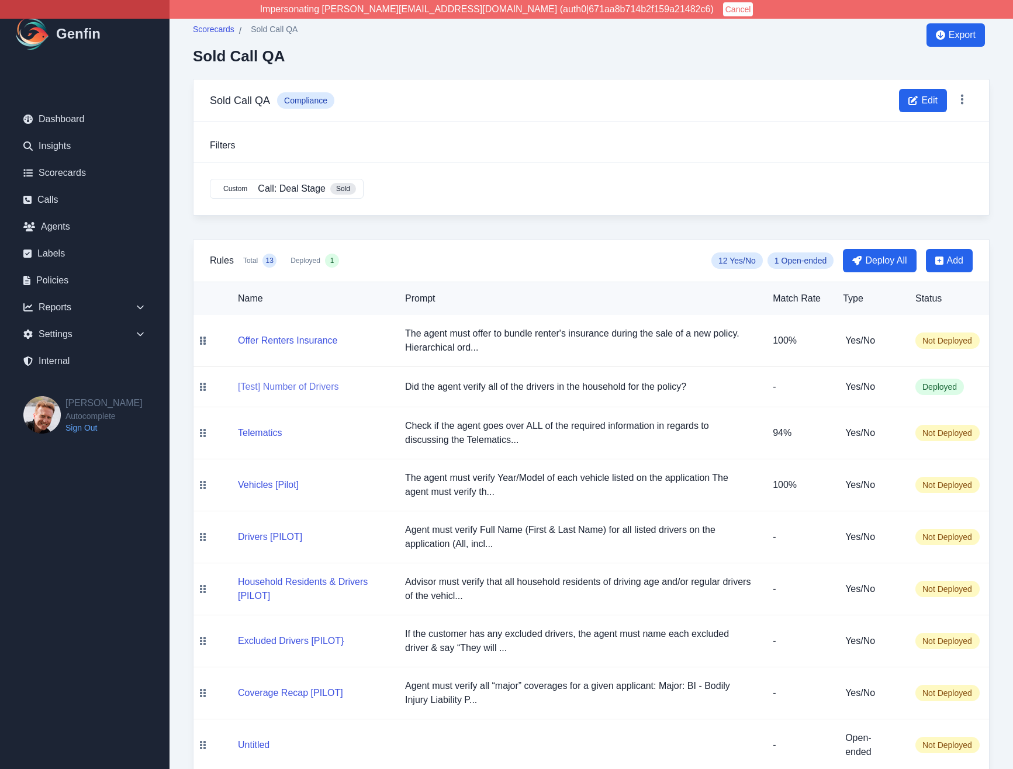
click at [310, 389] on button "[Test] Number of Drivers" at bounding box center [288, 387] width 101 height 14
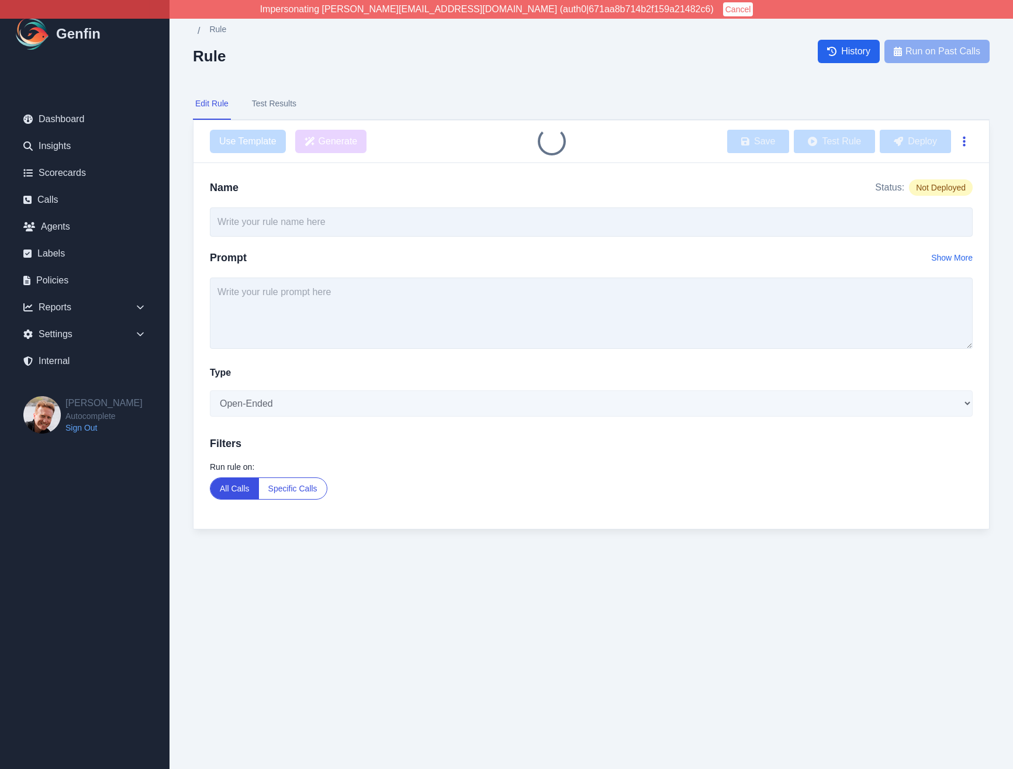
type input "[Test] Number of Drivers"
type textarea "Did the agent verify all of the drivers in the household for the policy?"
select select "Yes/No"
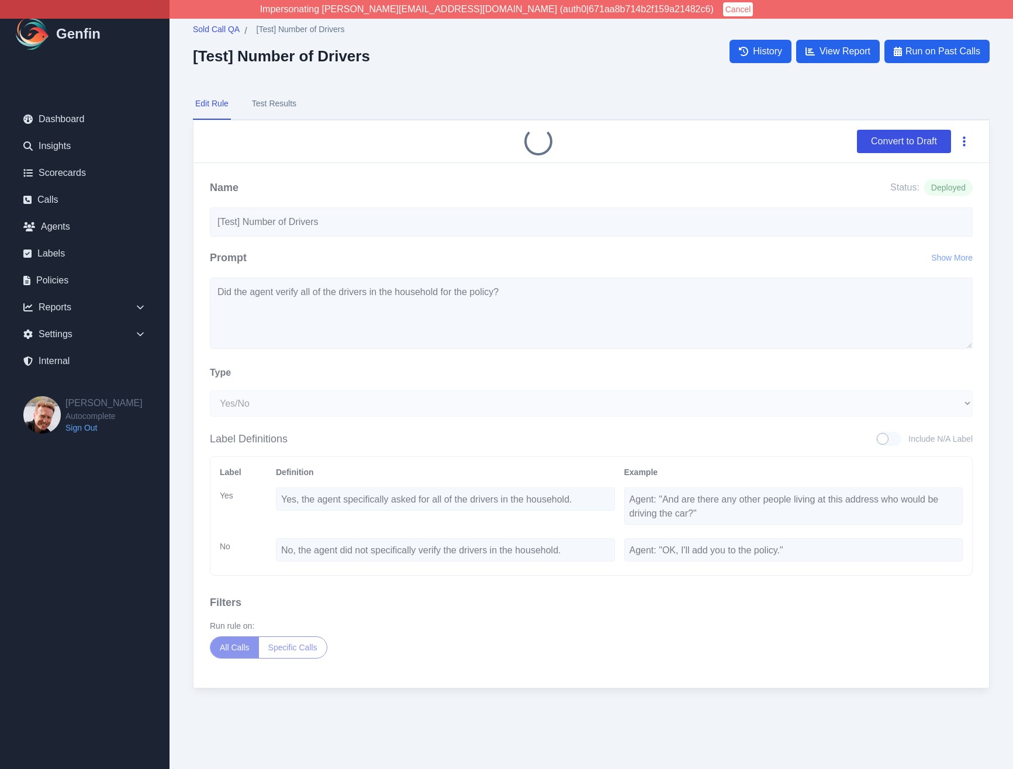
click at [965, 140] on icon "button" at bounding box center [964, 142] width 3 height 12
click at [810, 150] on div "Convert to Draft Delete" at bounding box center [591, 141] width 763 height 23
click at [890, 140] on button "Convert to Draft" at bounding box center [904, 141] width 94 height 23
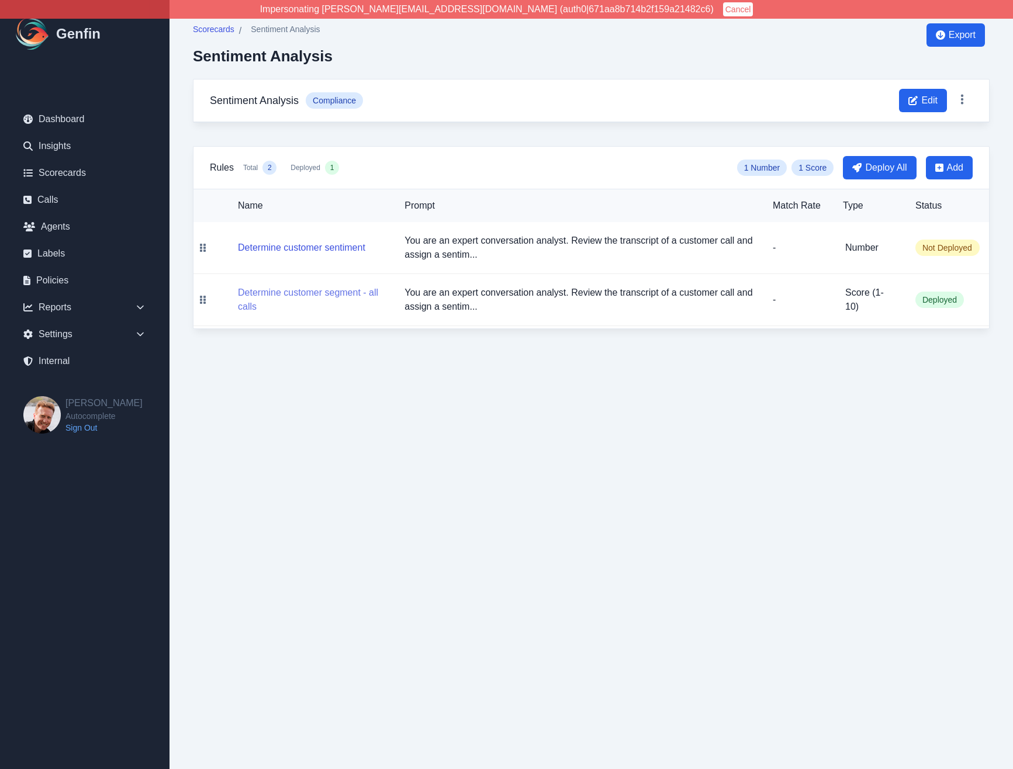
click at [293, 292] on button "Determine customer segment - all calls" at bounding box center [312, 300] width 148 height 28
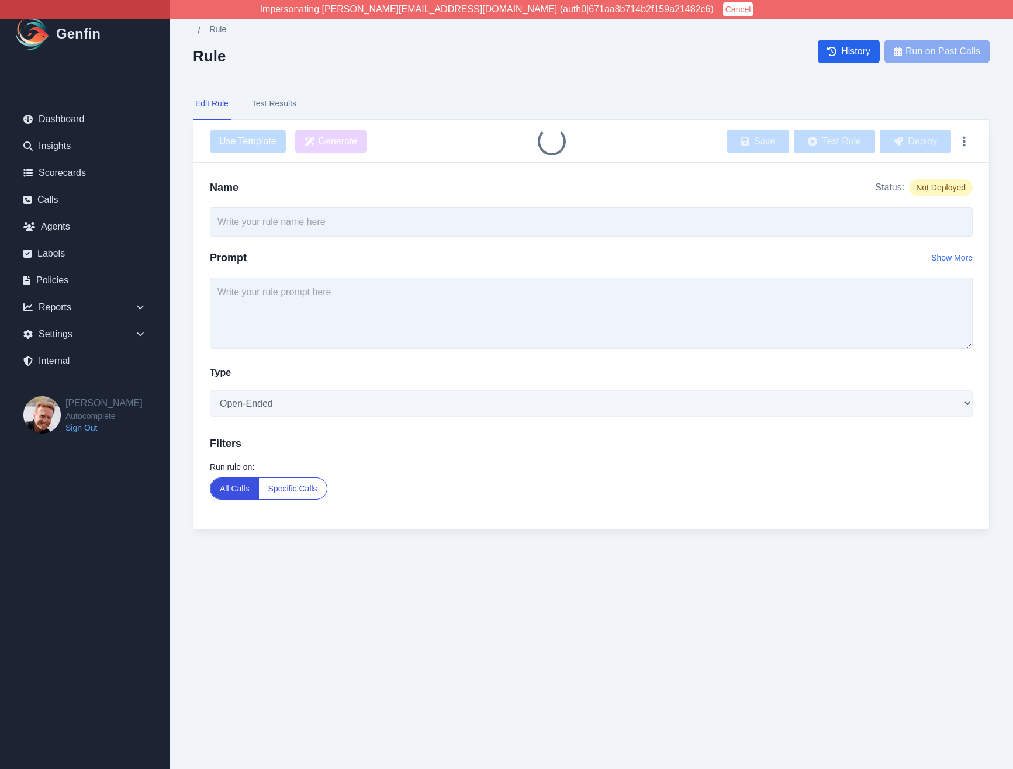
type input "Determine customer segment - all calls"
type textarea "You are an expert conversation analyst. Review the transcript of a customer cal…"
select select "Score"
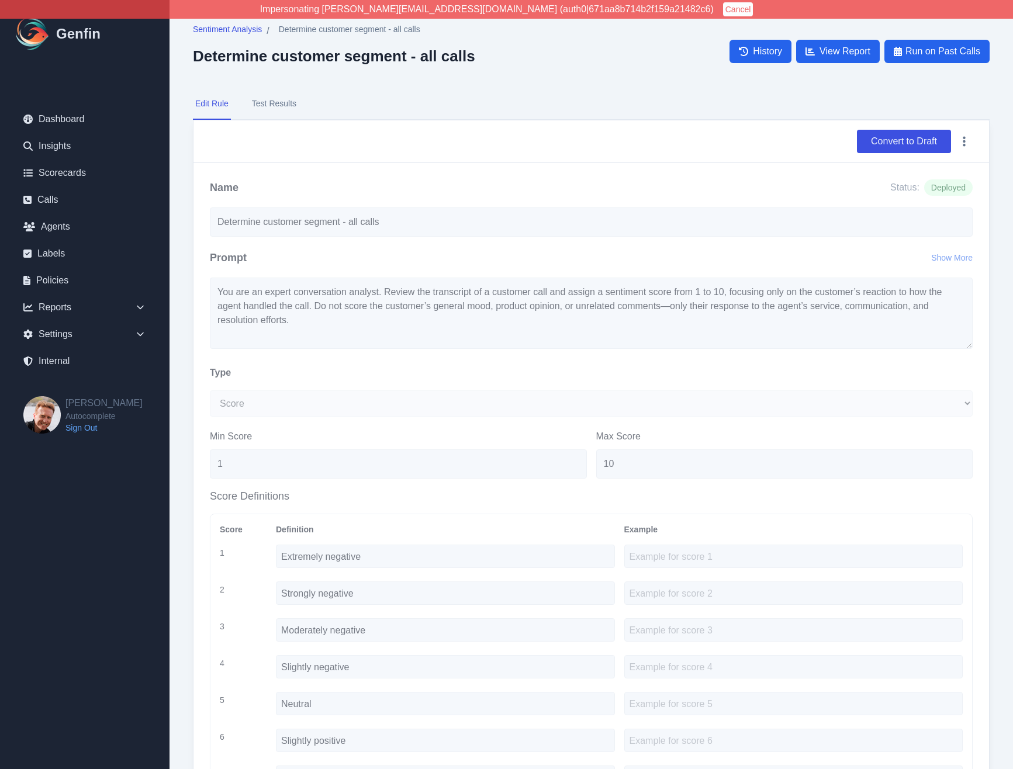
click at [185, 255] on div "Sentiment Analysis / Determine customer segment - all calls Determine customer …" at bounding box center [591, 536] width 843 height 1073
click at [624, 57] on div "Sentiment Analysis / Determine customer segment - all calls Determine customer …" at bounding box center [591, 51] width 797 height 56
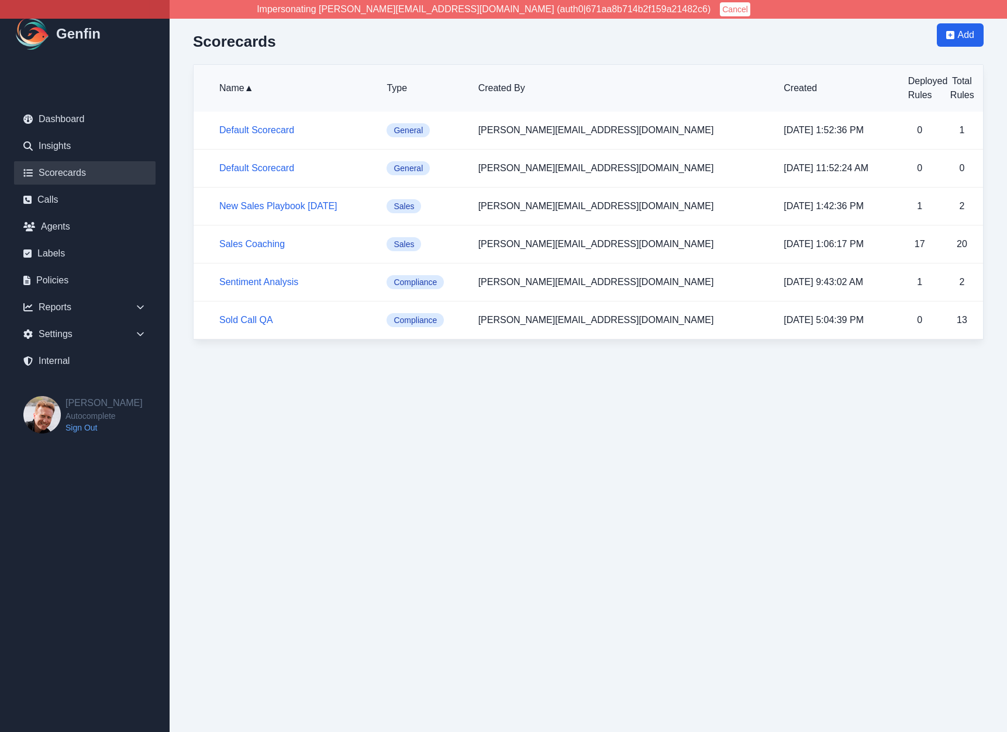
click at [592, 364] on html "Impersonating [PERSON_NAME][EMAIL_ADDRESS][DOMAIN_NAME] (auth0|671aa8b714b2f159…" at bounding box center [503, 182] width 1007 height 364
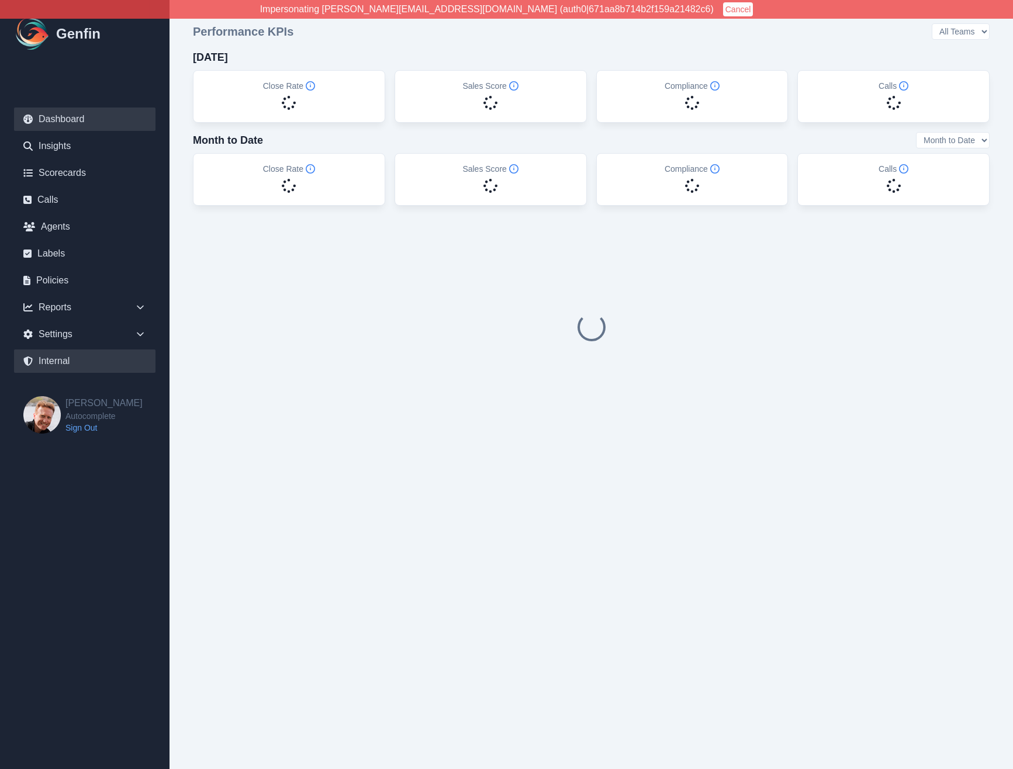
click at [51, 367] on link "Internal" at bounding box center [84, 361] width 141 height 23
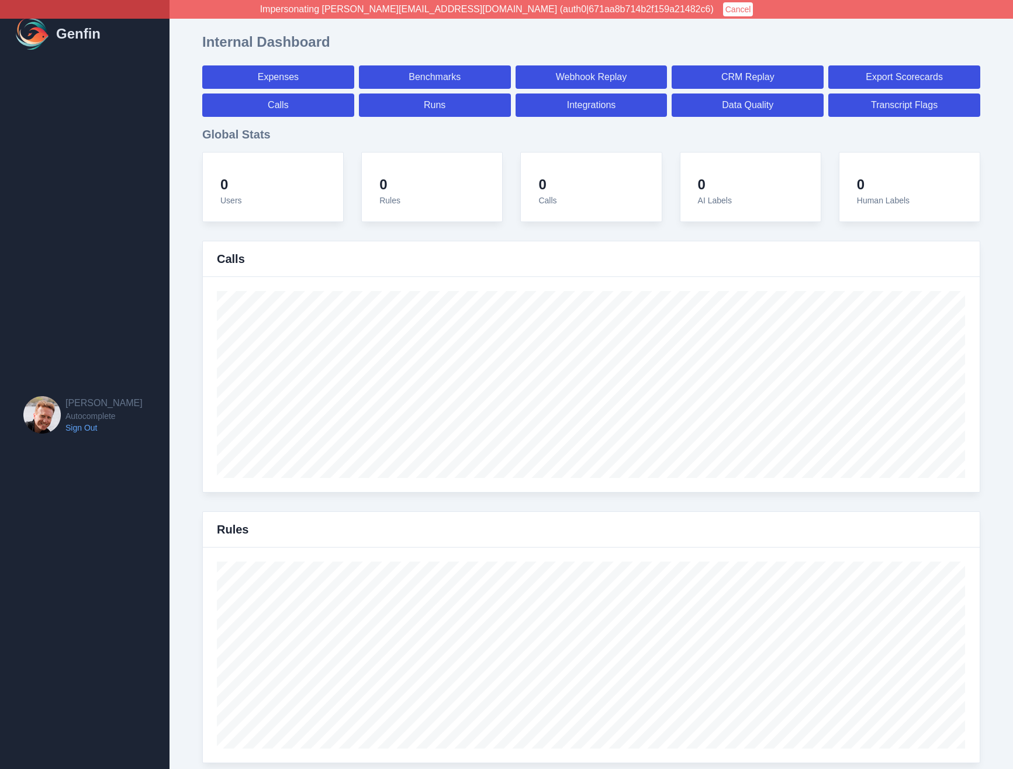
select select "paid"
select select "7"
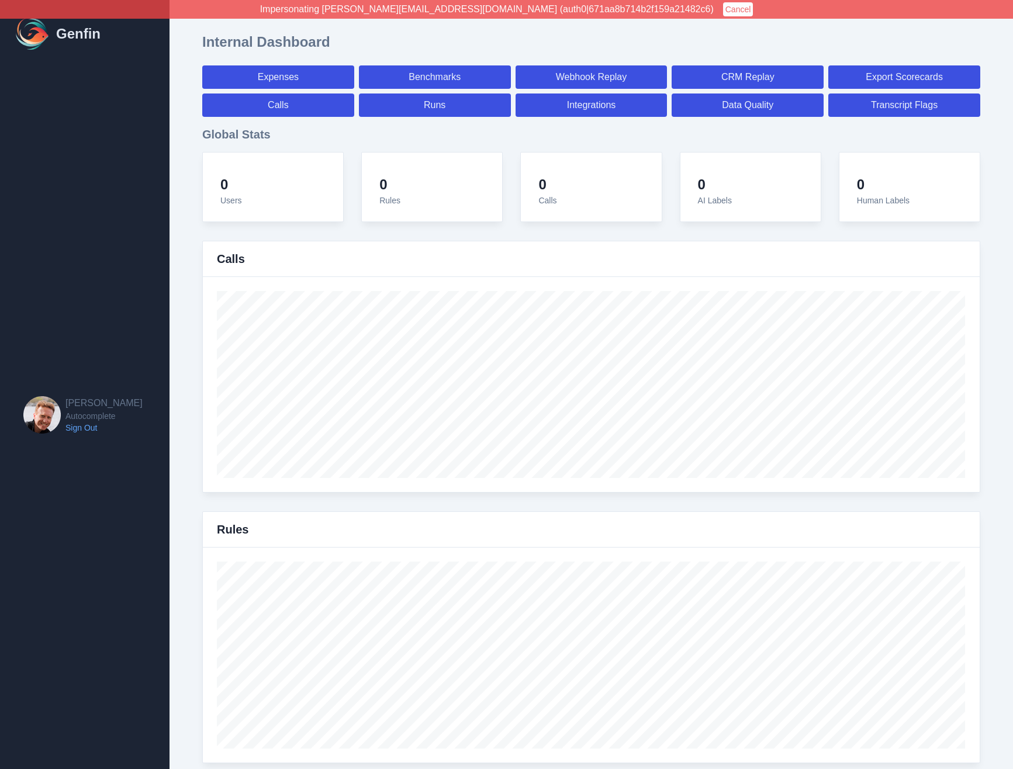
select select "paid"
select select "7"
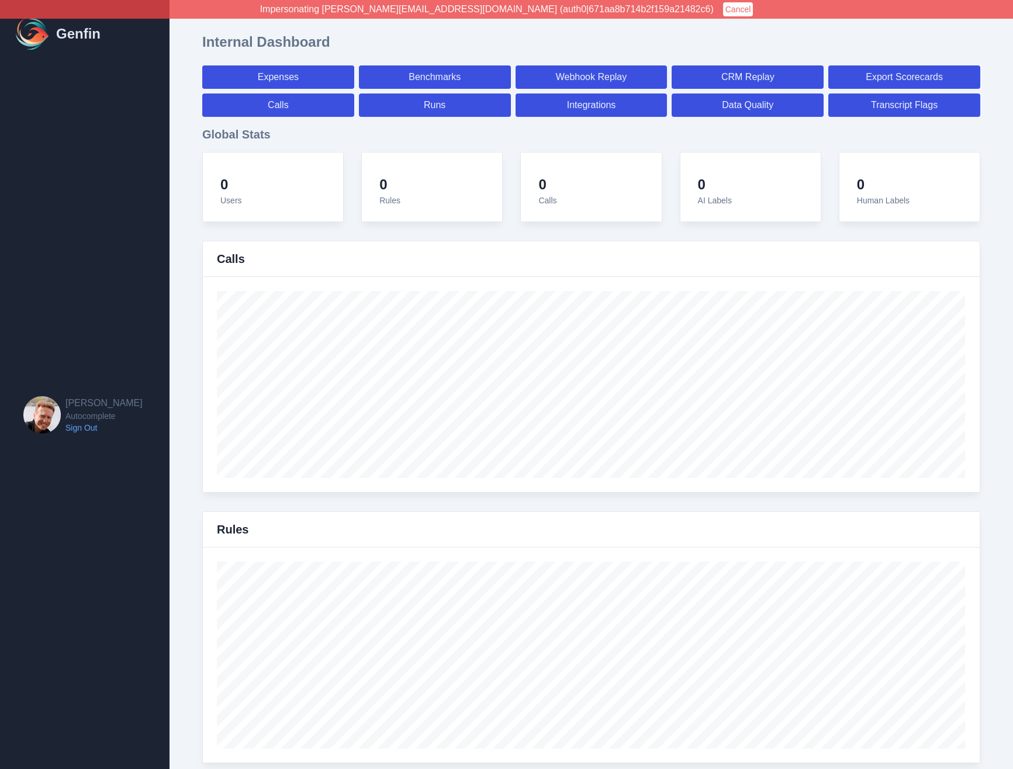
select select "7"
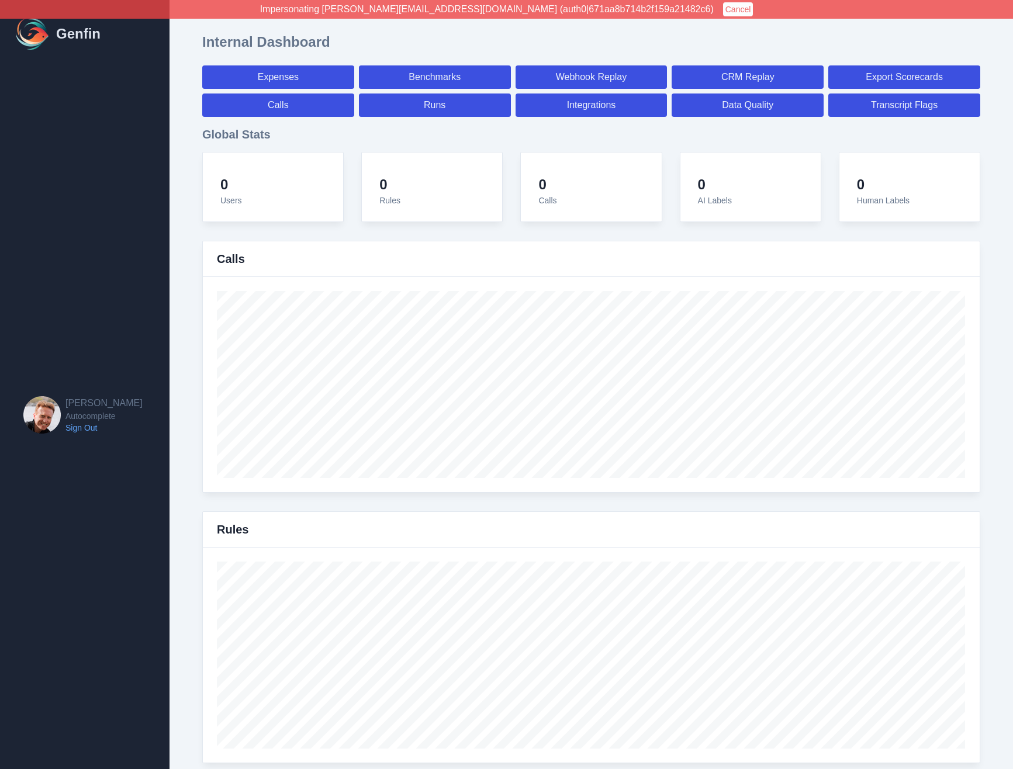
select select "7"
select select "paid"
select select "7"
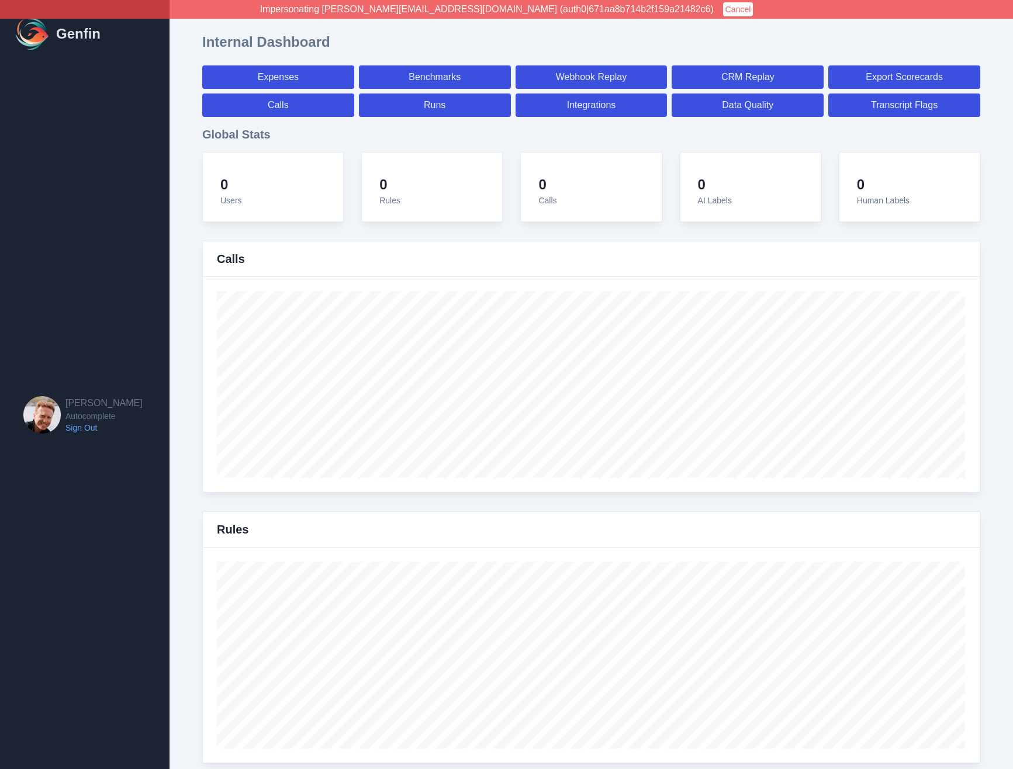
select select "7"
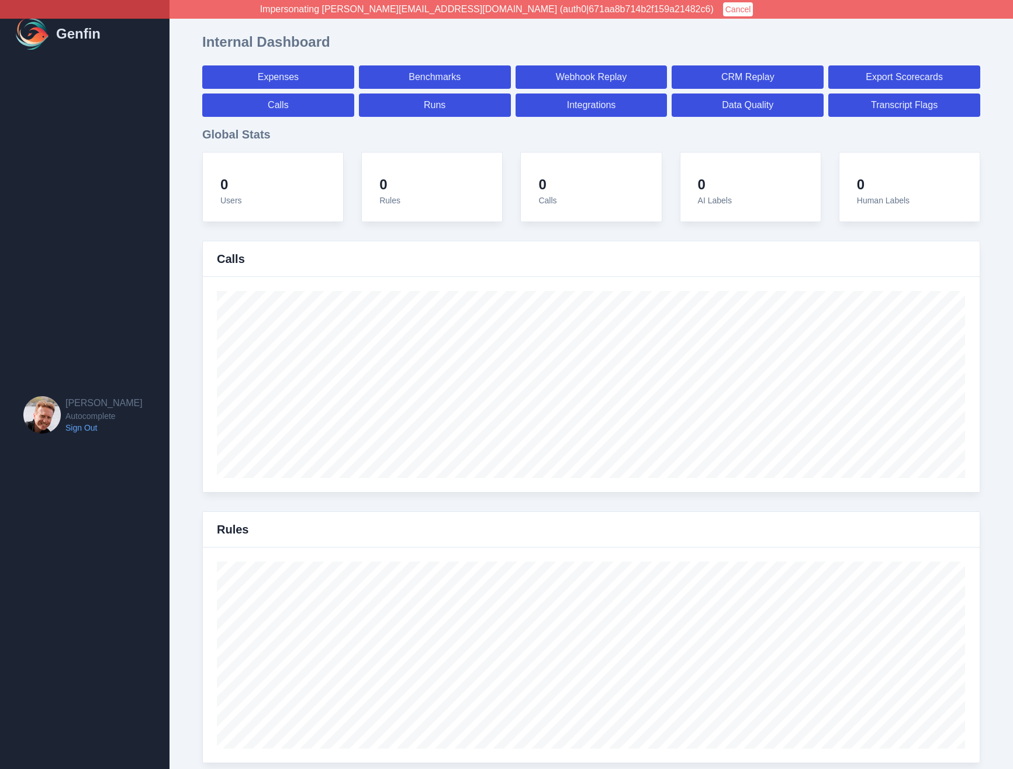
select select "7"
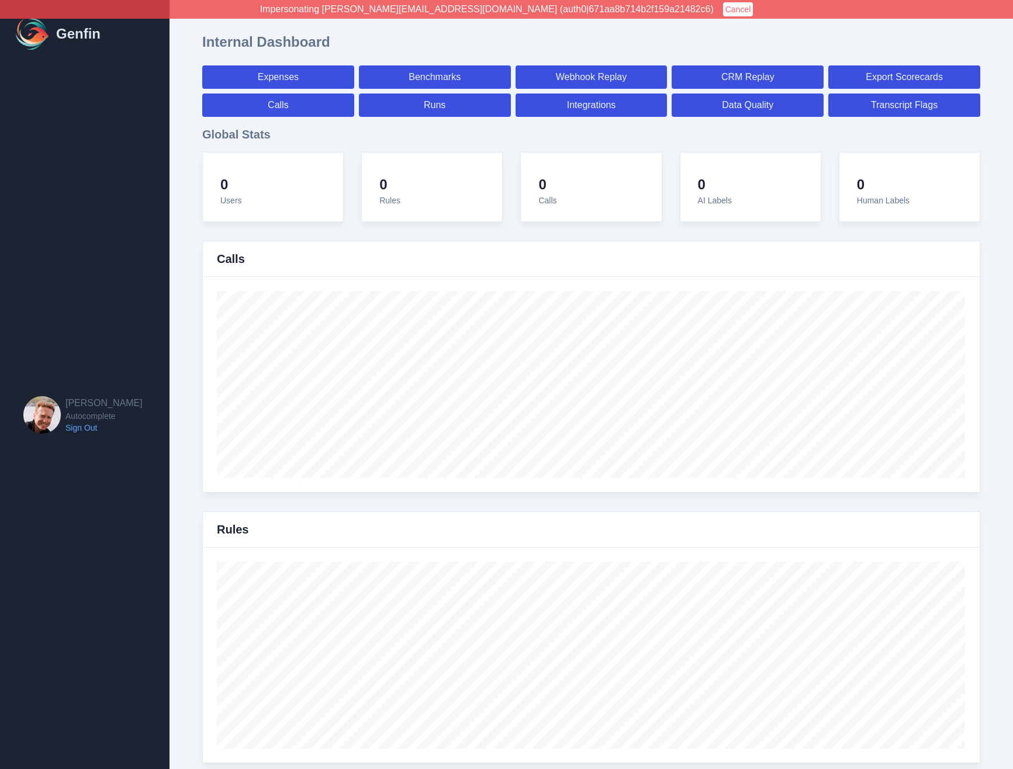
select select "7"
select select "paid"
select select "7"
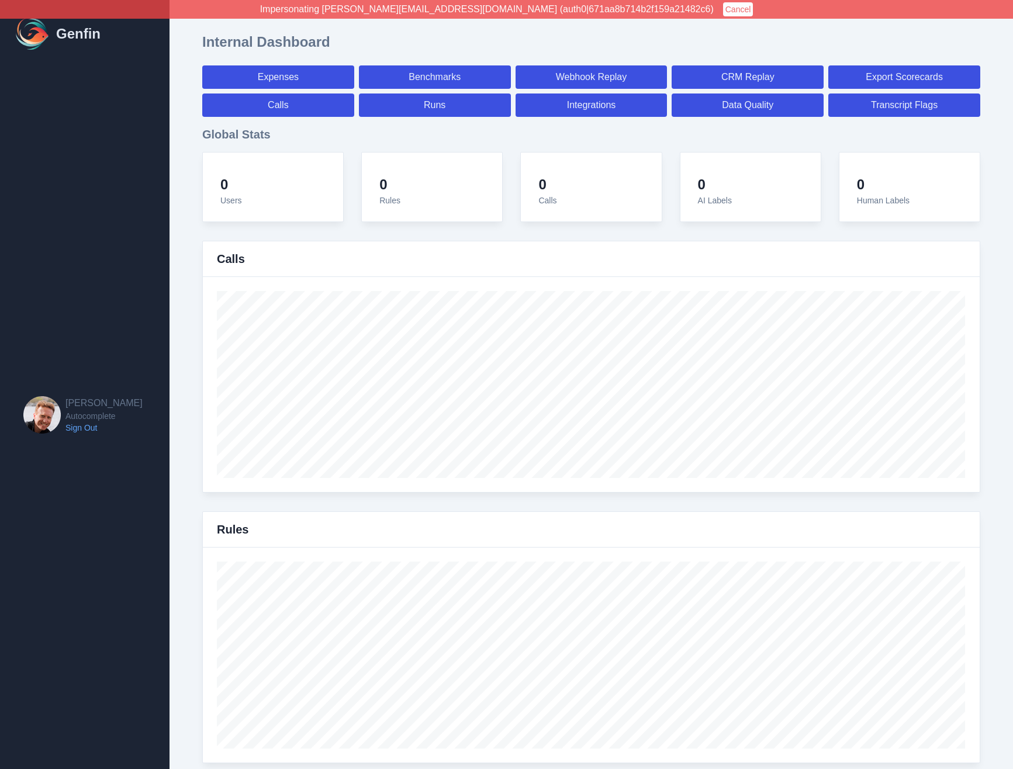
select select "7"
select select "paid"
select select "7"
select select "paid"
select select "7"
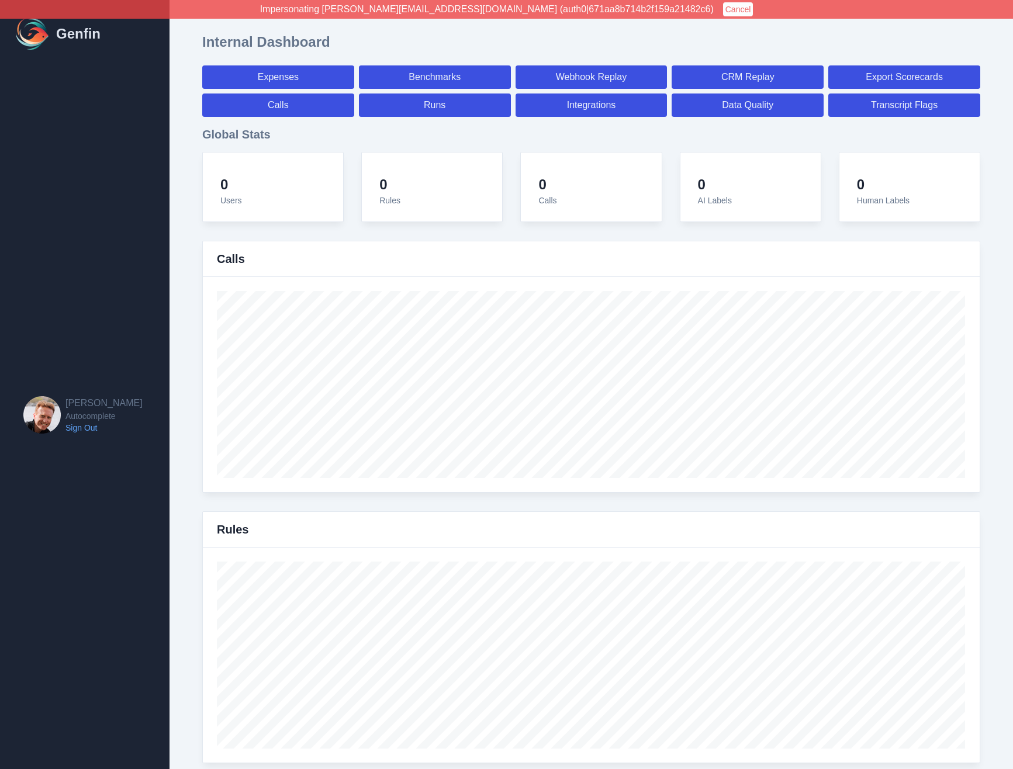
select select "paid"
select select "7"
select select "paid"
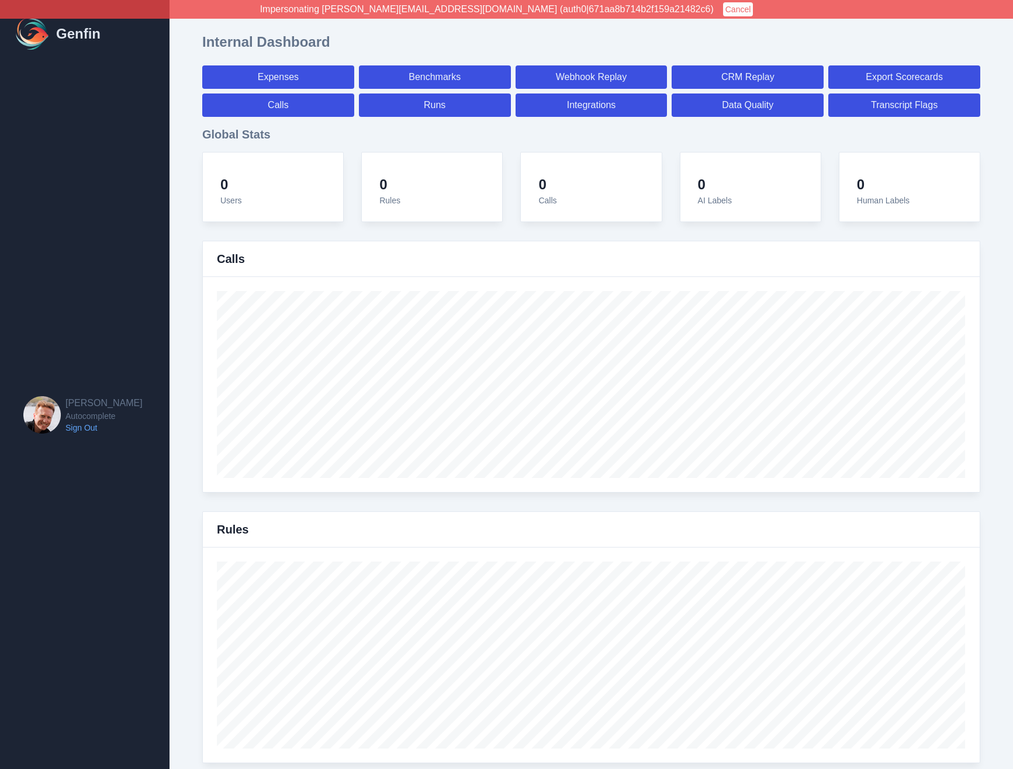
select select "7"
select select "paid"
select select "7"
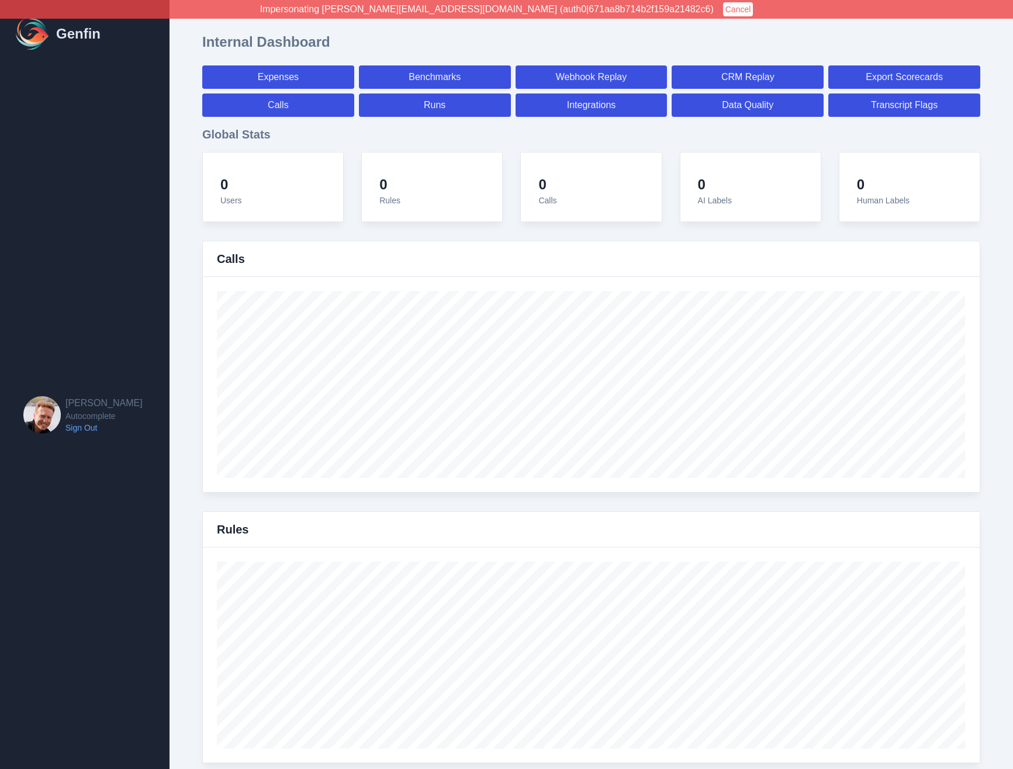
select select "7"
select select "paid"
select select "7"
select select "paid"
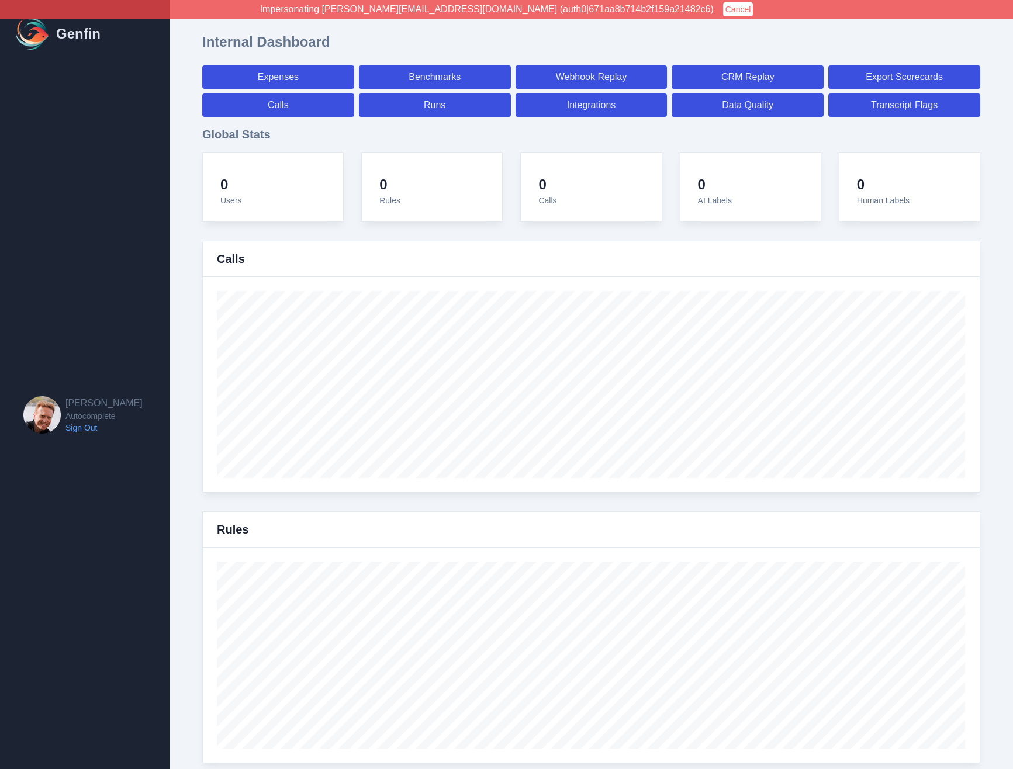
select select "7"
select select "paid"
select select "7"
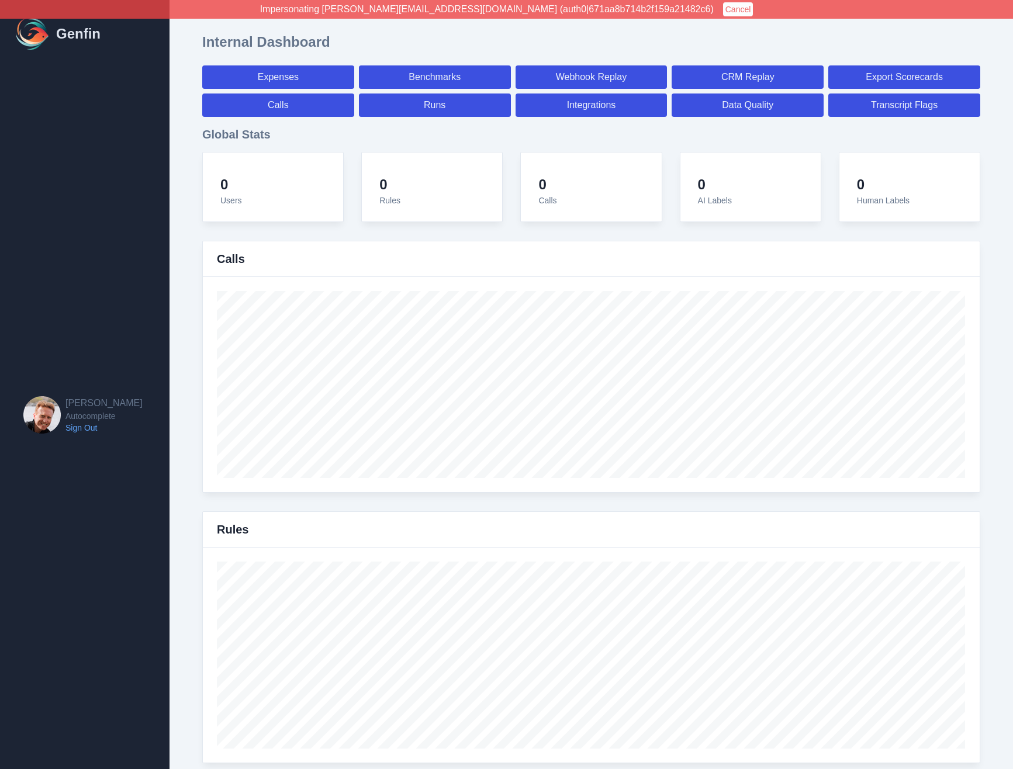
select select "7"
select select "paid"
select select "7"
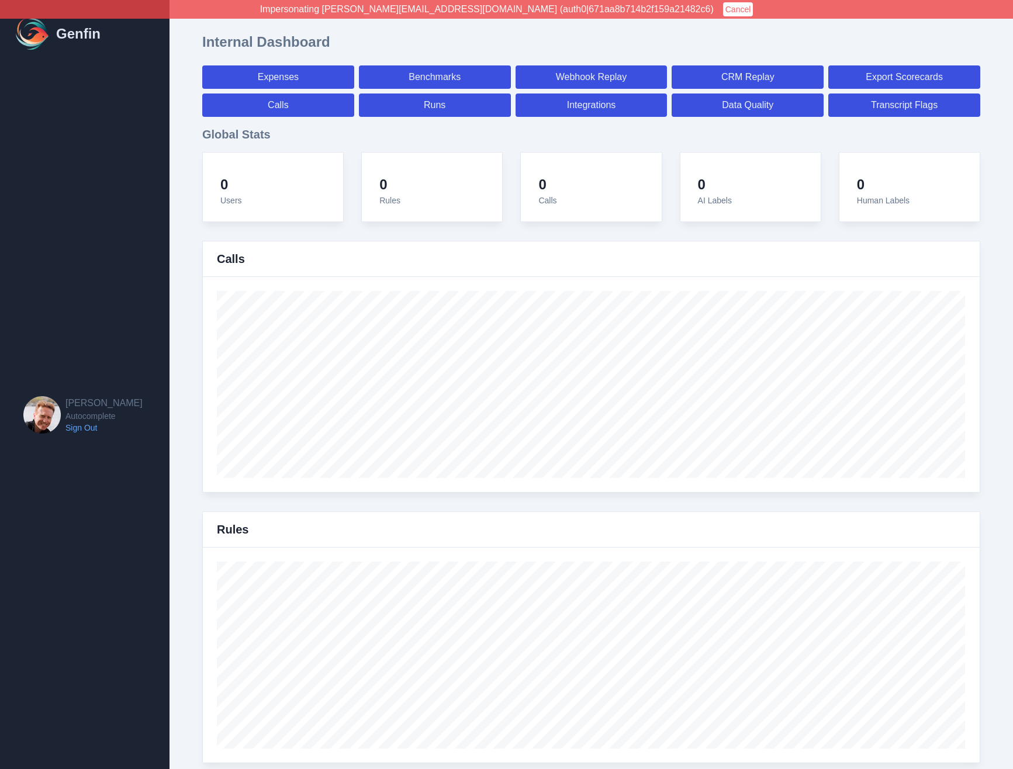
select select "7"
select select "paid"
select select "7"
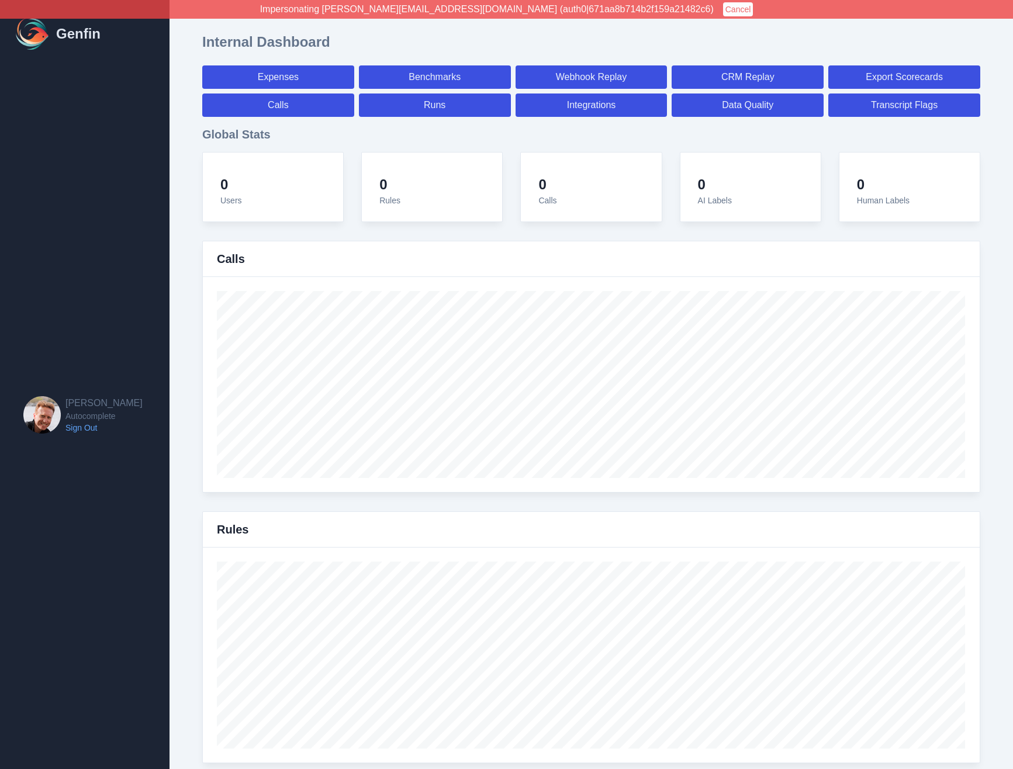
select select "7"
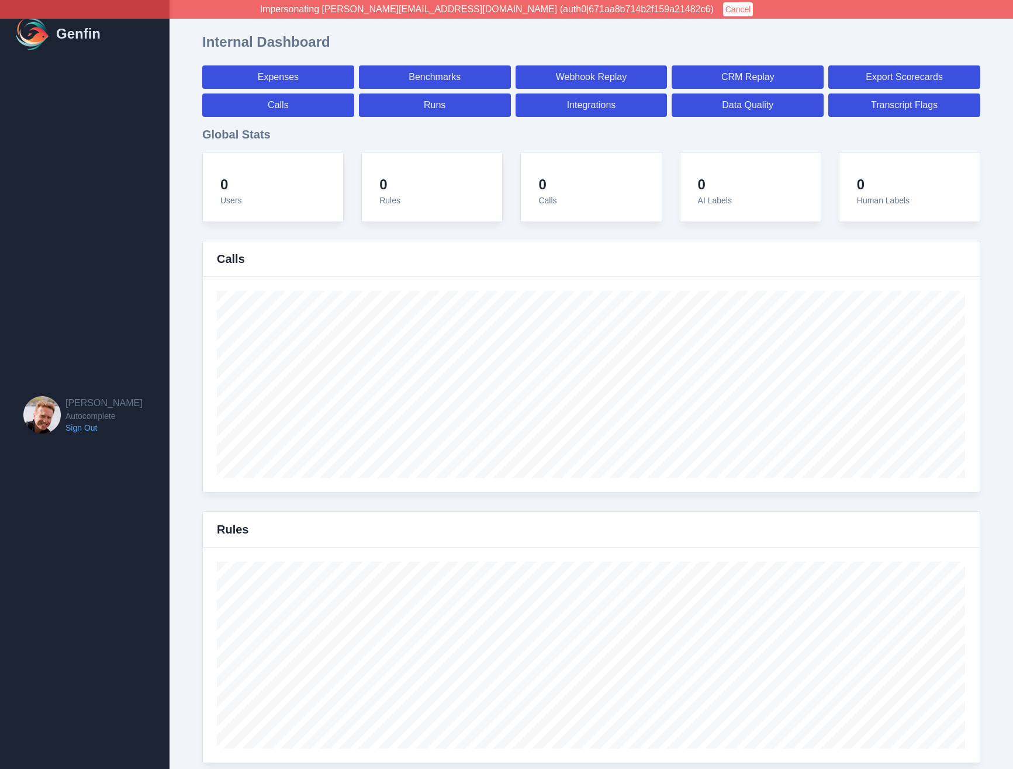
select select "paid"
select select "7"
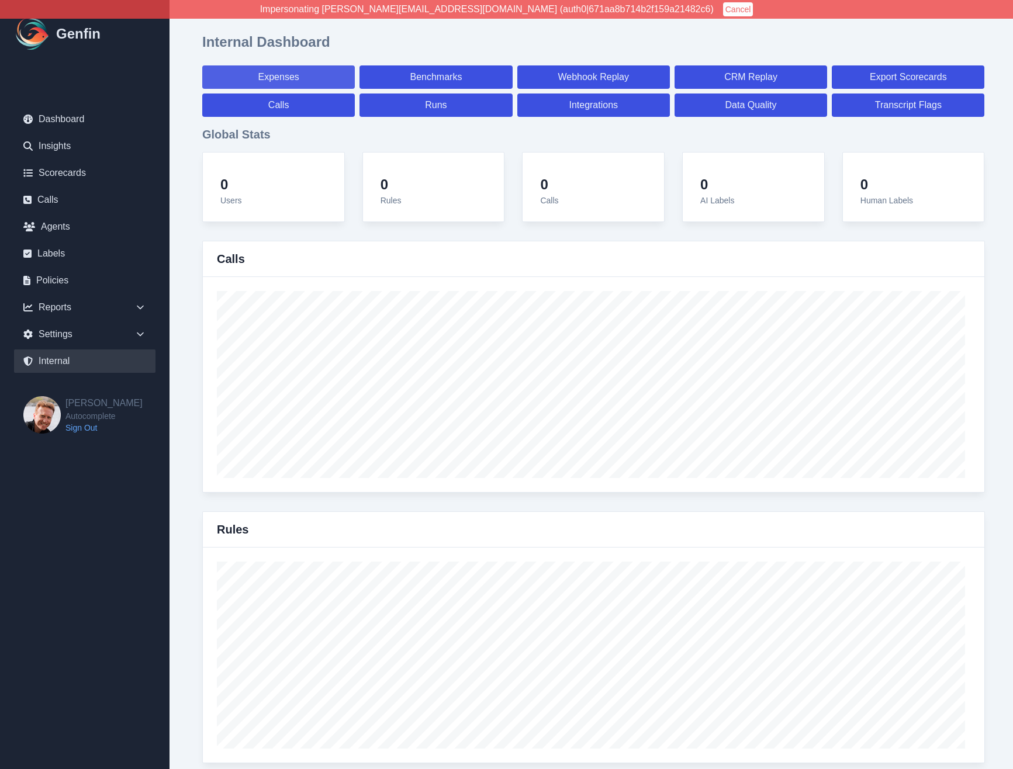
click at [257, 83] on link "Expenses" at bounding box center [278, 76] width 153 height 23
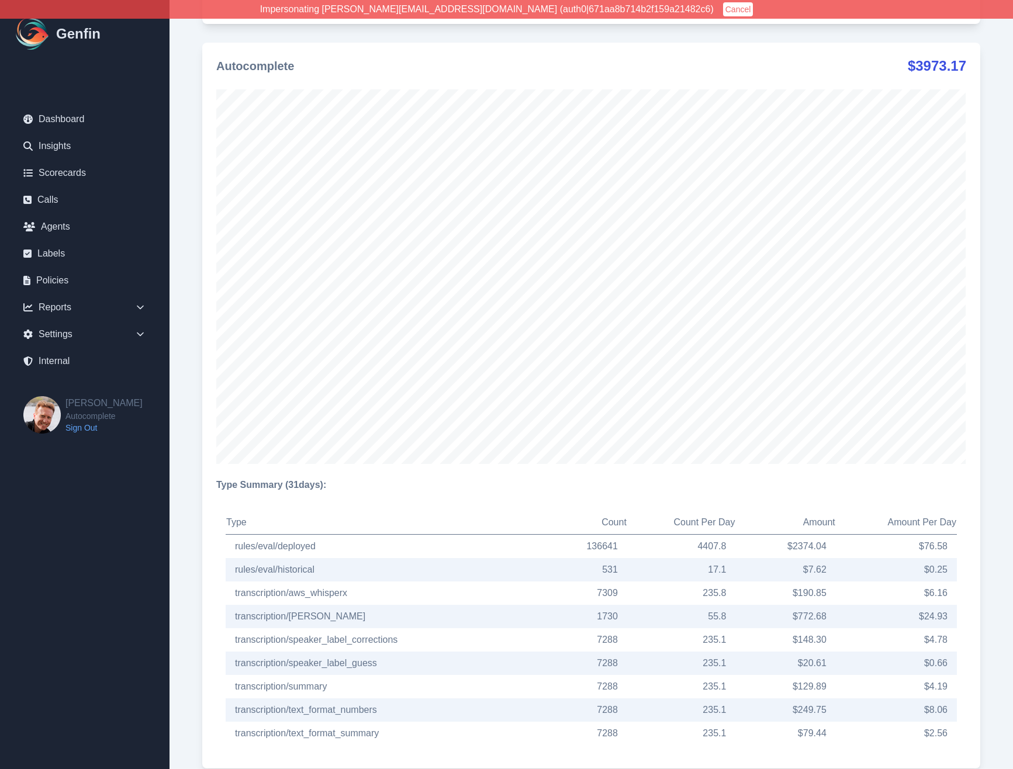
scroll to position [1570, 0]
click at [71, 336] on div "Settings" at bounding box center [84, 334] width 141 height 23
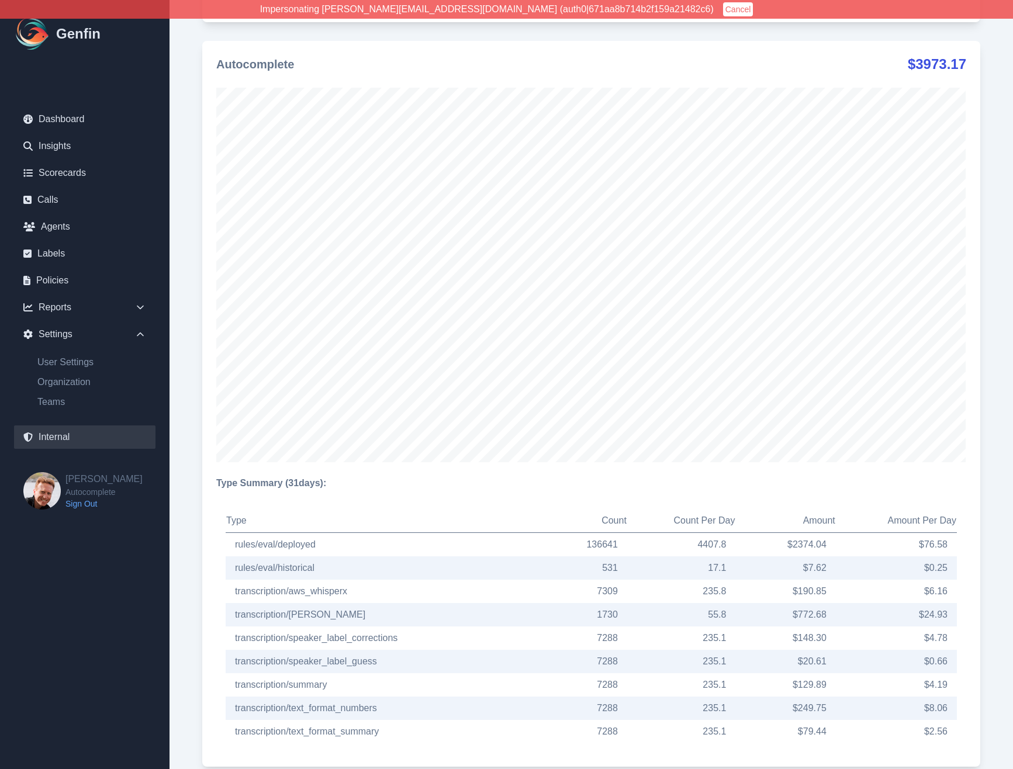
click at [57, 438] on link "Internal" at bounding box center [84, 437] width 141 height 23
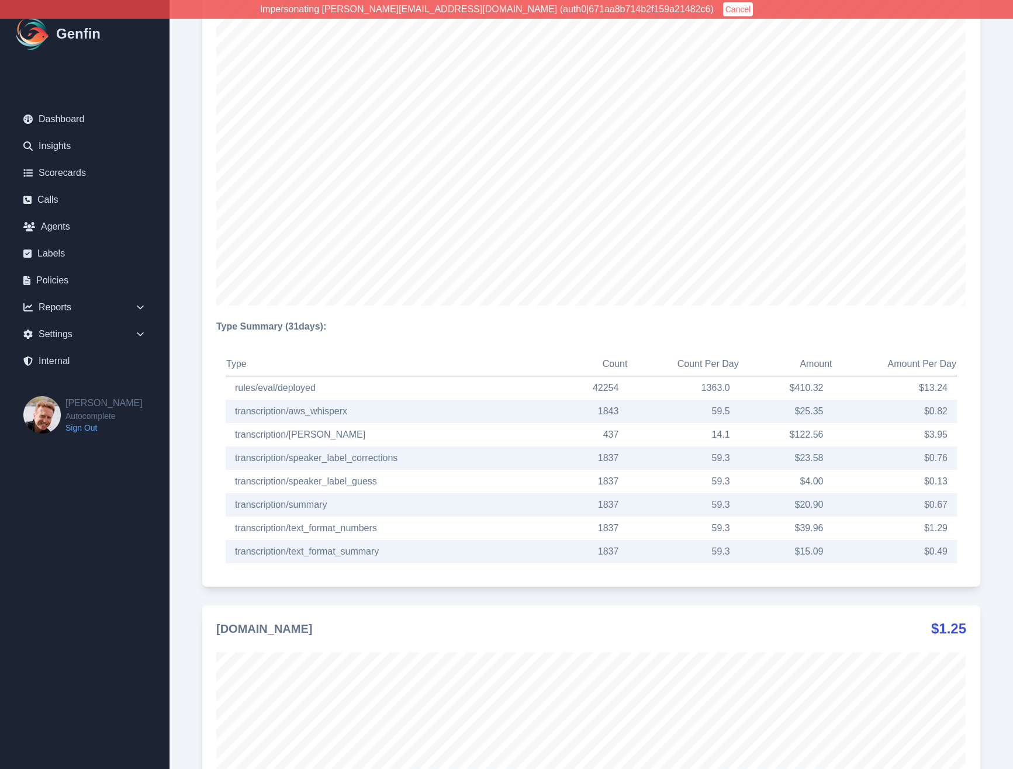
scroll to position [7323, 0]
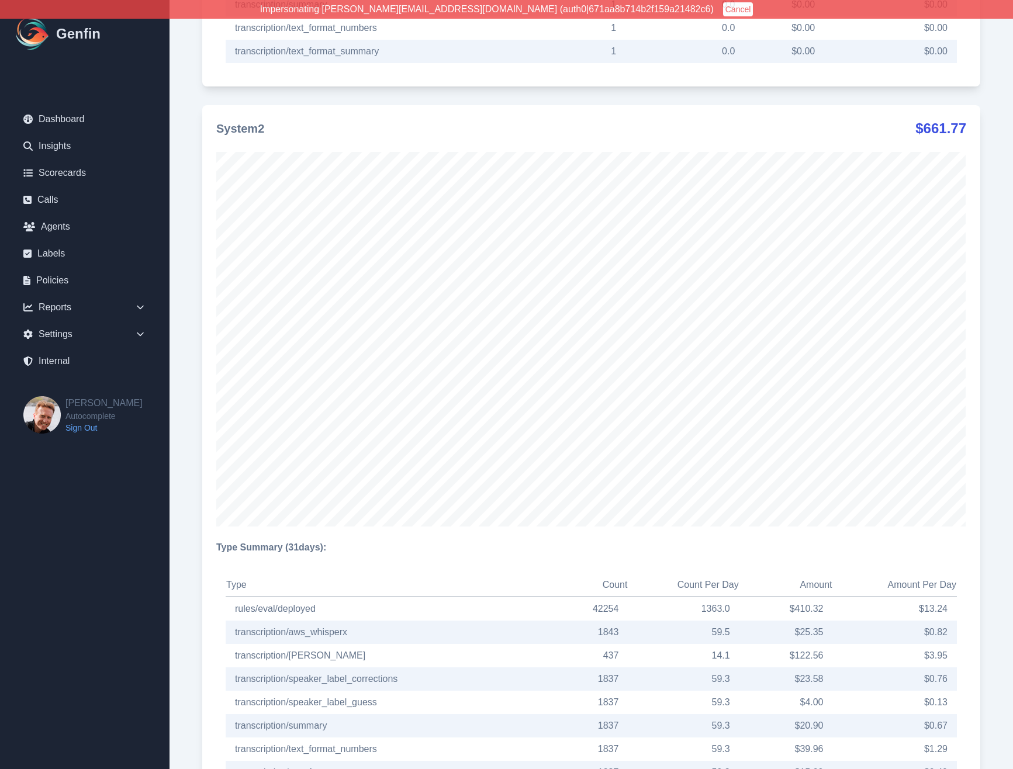
click at [203, 341] on div "System2 $ 661.77 Type Summary ( 31 days): Type Count Count Per Day Amount Amoun…" at bounding box center [591, 456] width 778 height 703
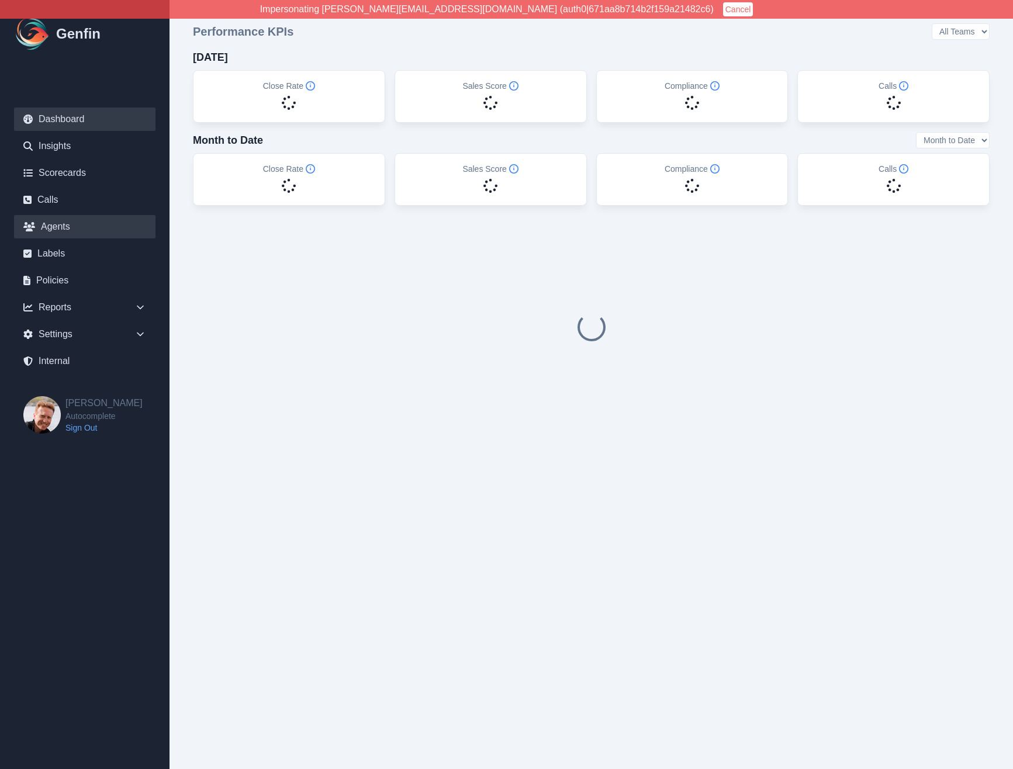
click at [70, 227] on link "Agents" at bounding box center [84, 226] width 141 height 23
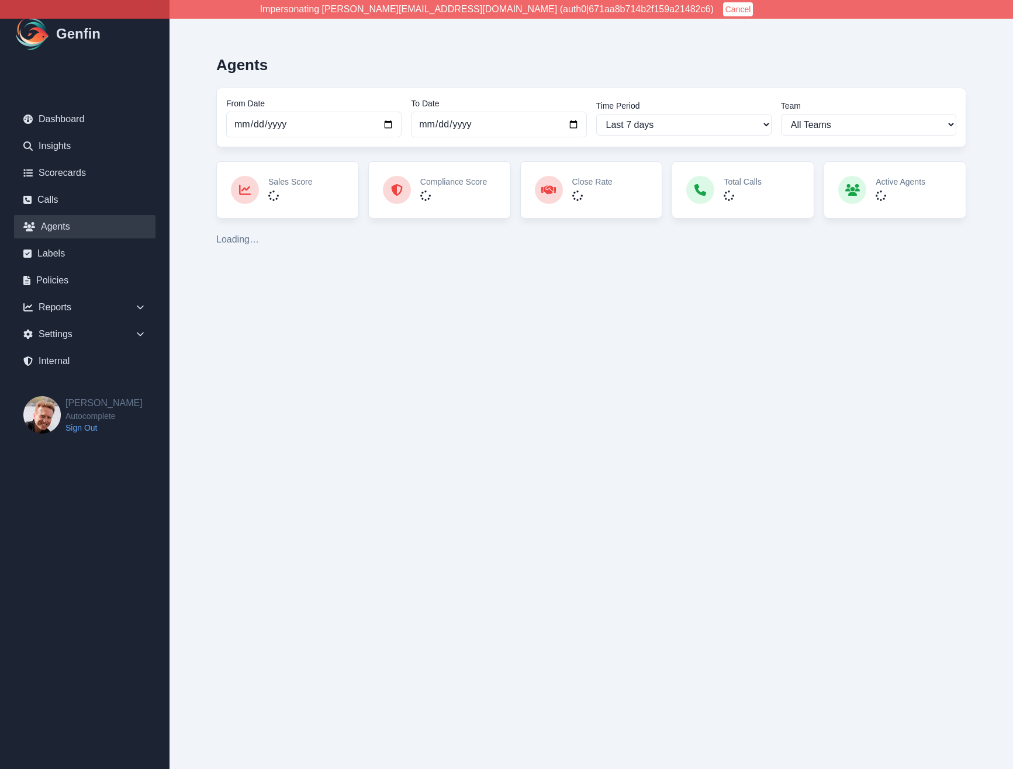
click at [200, 207] on div "Agents From Date [DATE] To Date [DATE] Time Period Last 7 days Last 14 days Las…" at bounding box center [591, 146] width 797 height 247
click at [805, 119] on select "All Teams" at bounding box center [868, 125] width 175 height 22
click at [194, 250] on div "Agents From Date [DATE] To Date [DATE] Time Period Last 7 days Last 14 days Las…" at bounding box center [591, 146] width 797 height 247
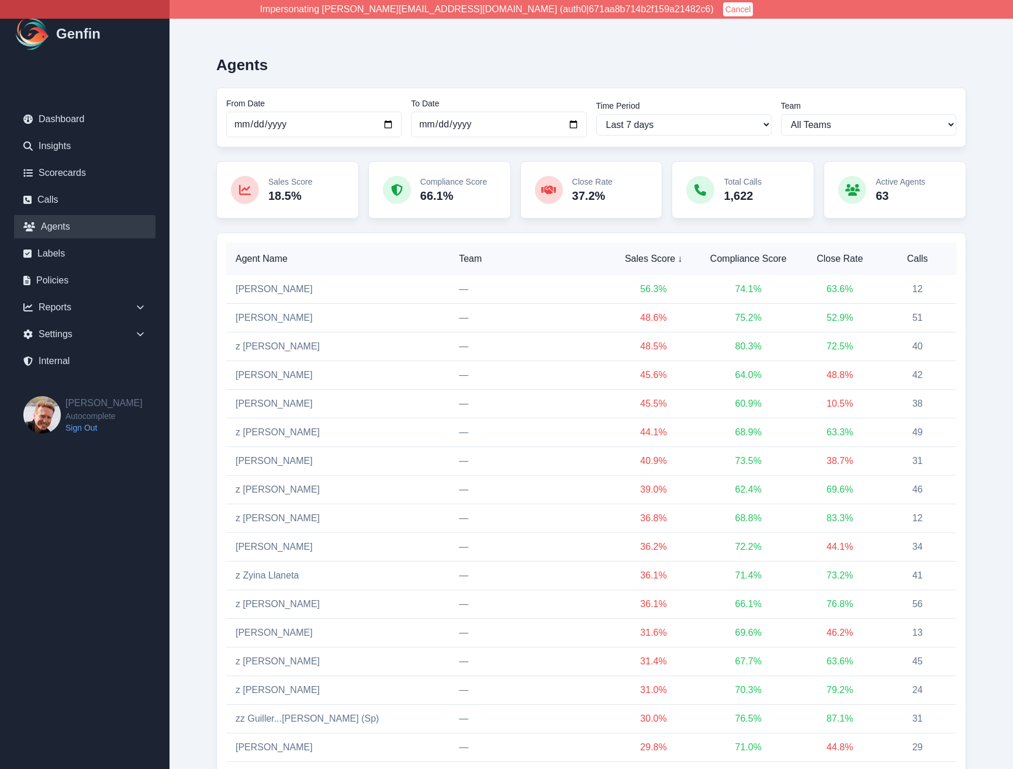
click at [913, 260] on span "Calls" at bounding box center [917, 259] width 59 height 14
click at [913, 260] on span "Calls ↑" at bounding box center [917, 259] width 60 height 14
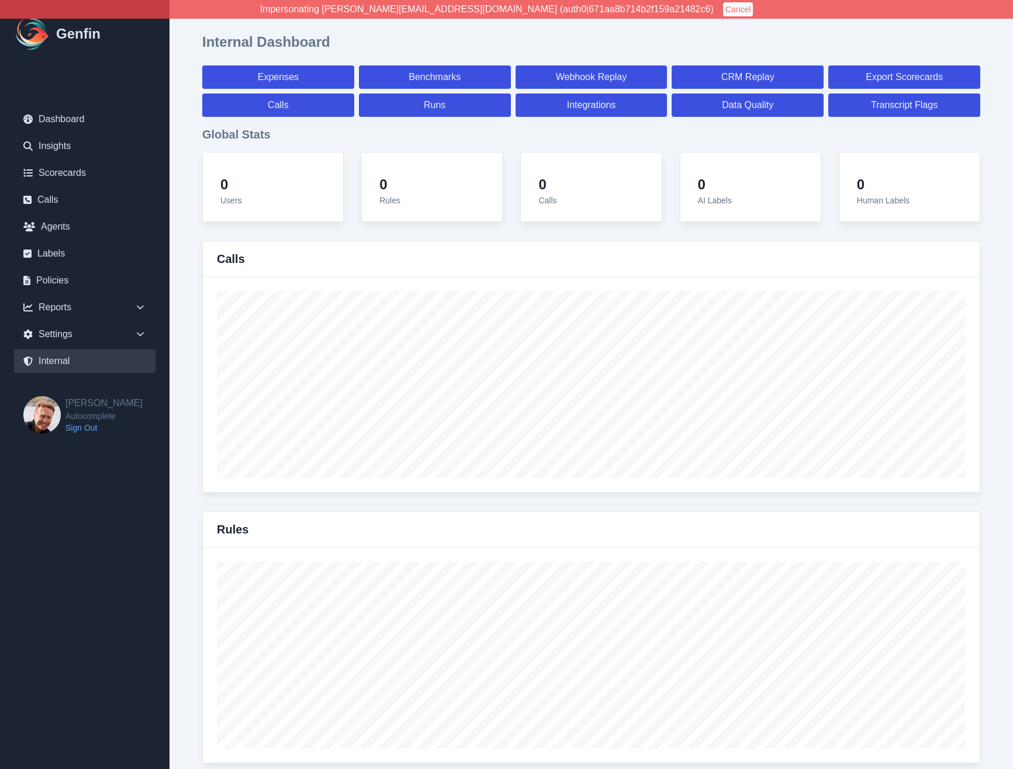
select select "paid"
select select "7"
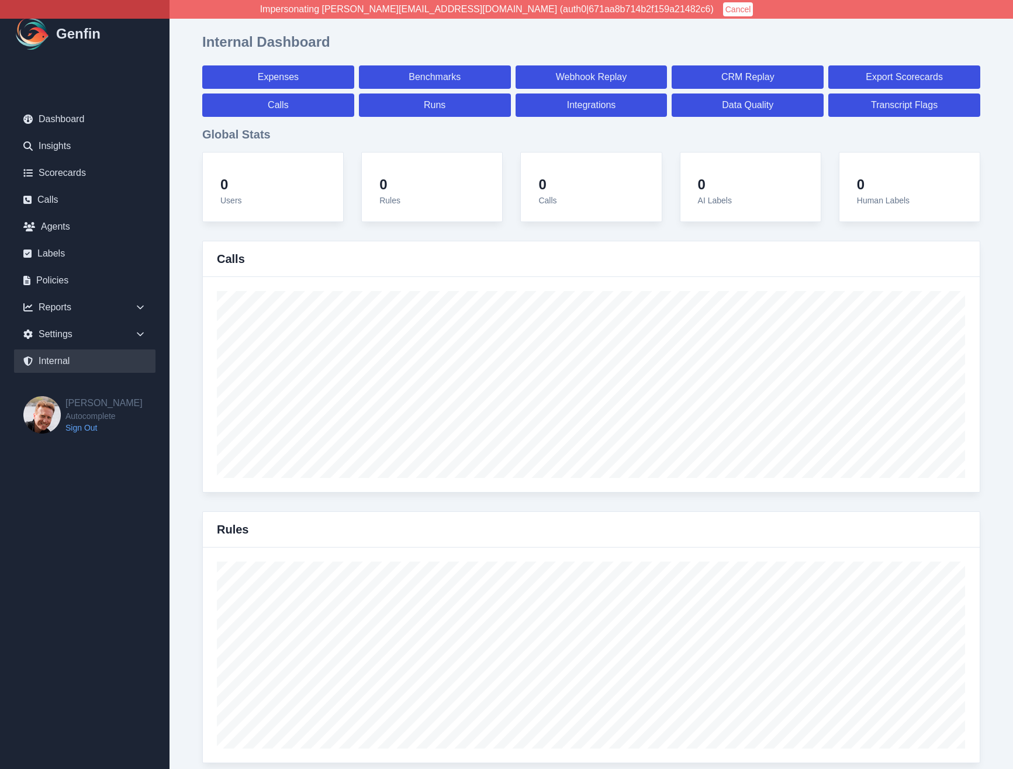
select select "paid"
select select "7"
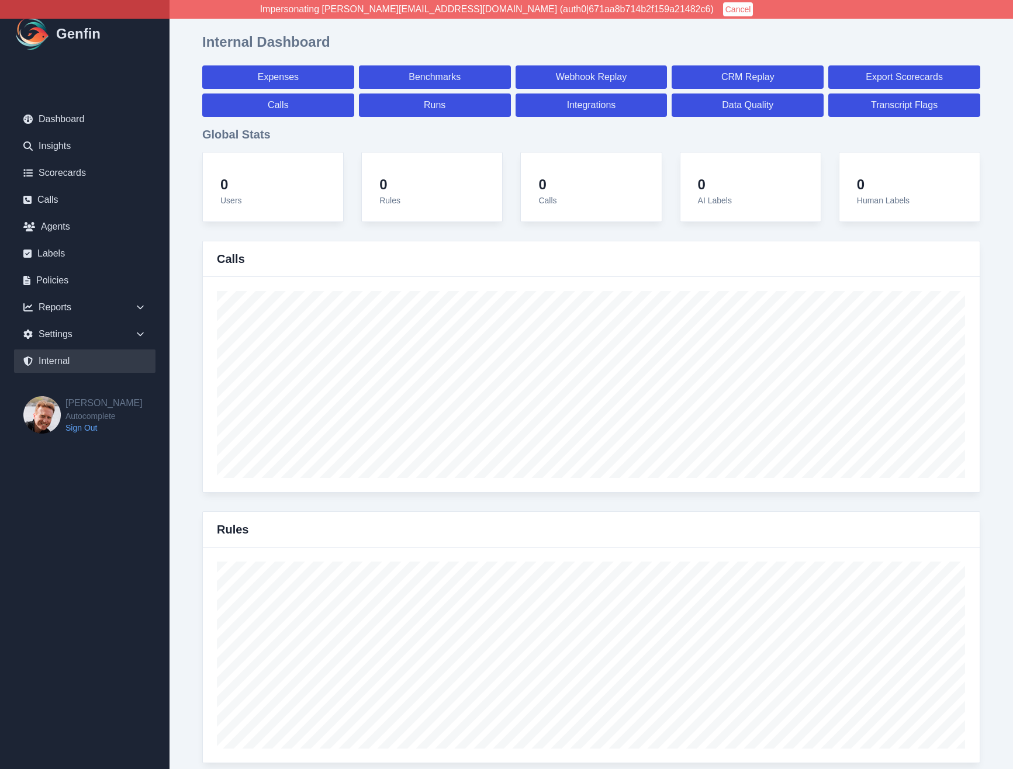
select select "7"
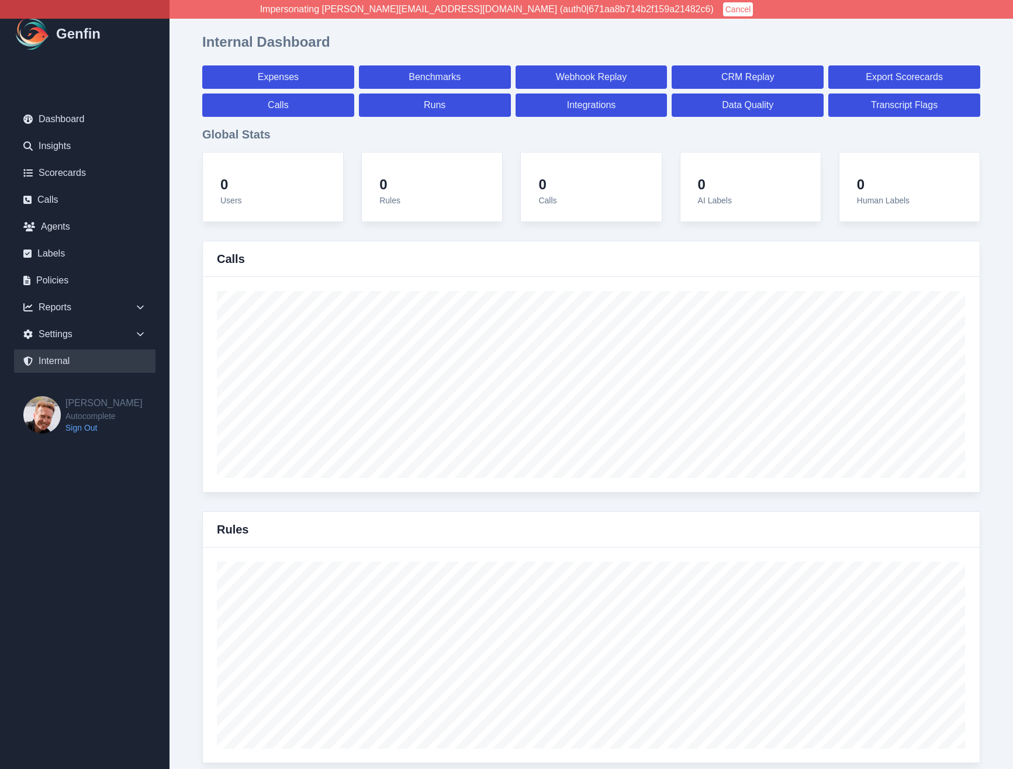
select select "7"
select select "paid"
select select "7"
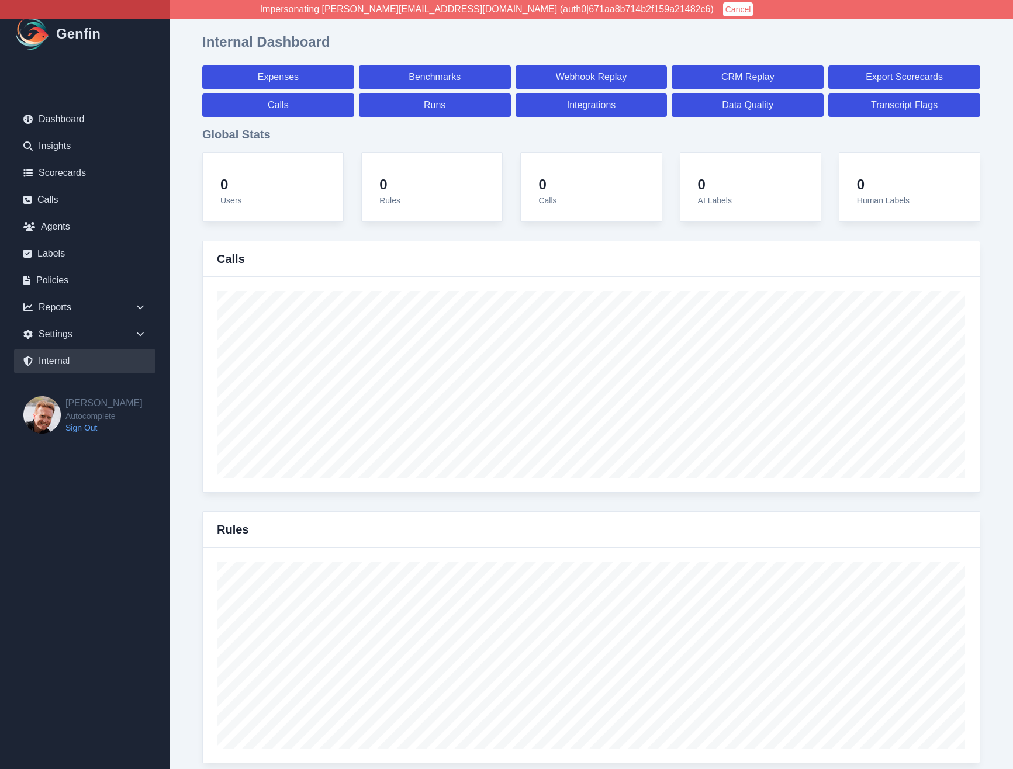
select select "7"
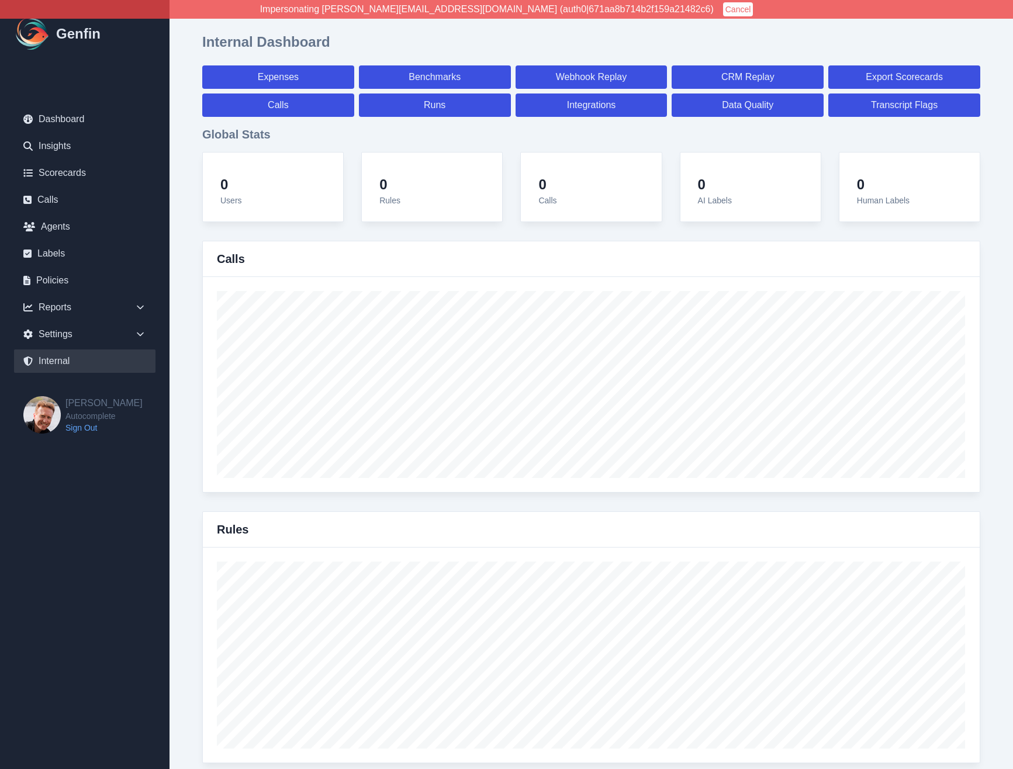
select select "7"
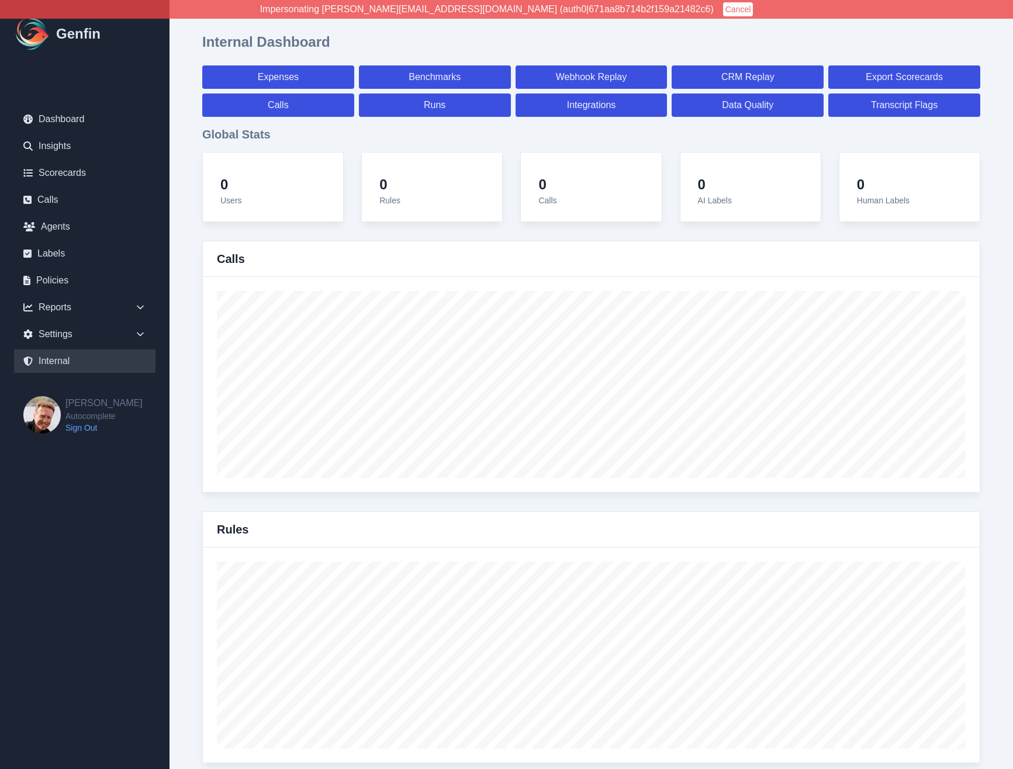
select select "7"
select select "paid"
select select "7"
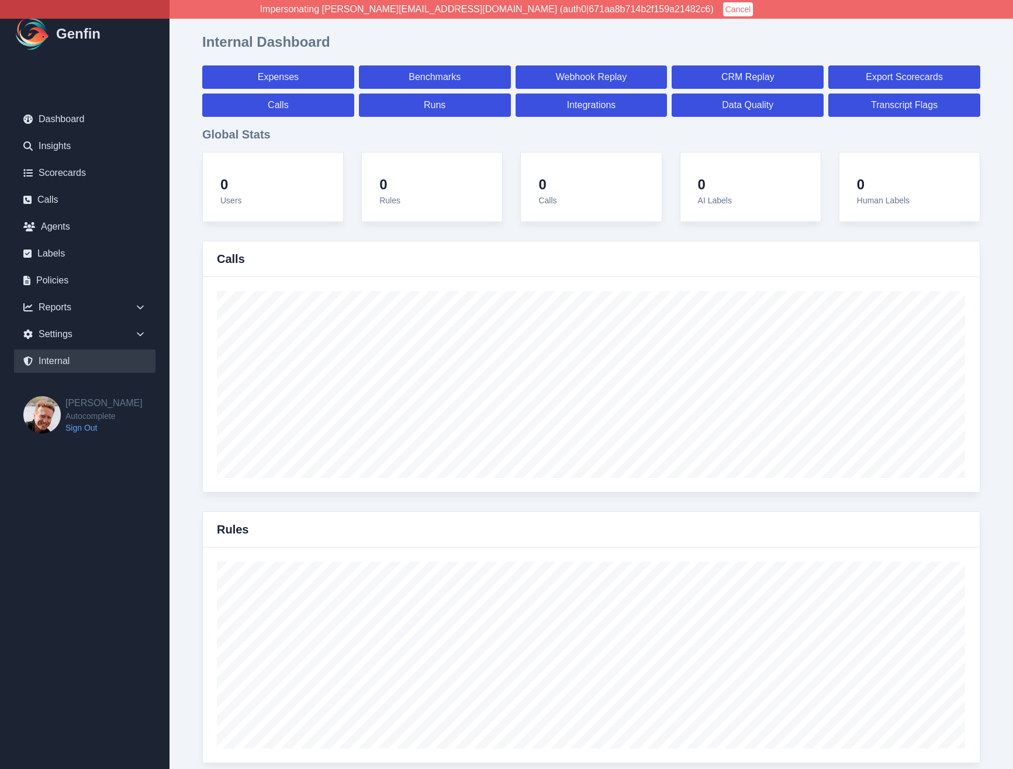
select select "7"
select select "paid"
select select "7"
select select "paid"
select select "7"
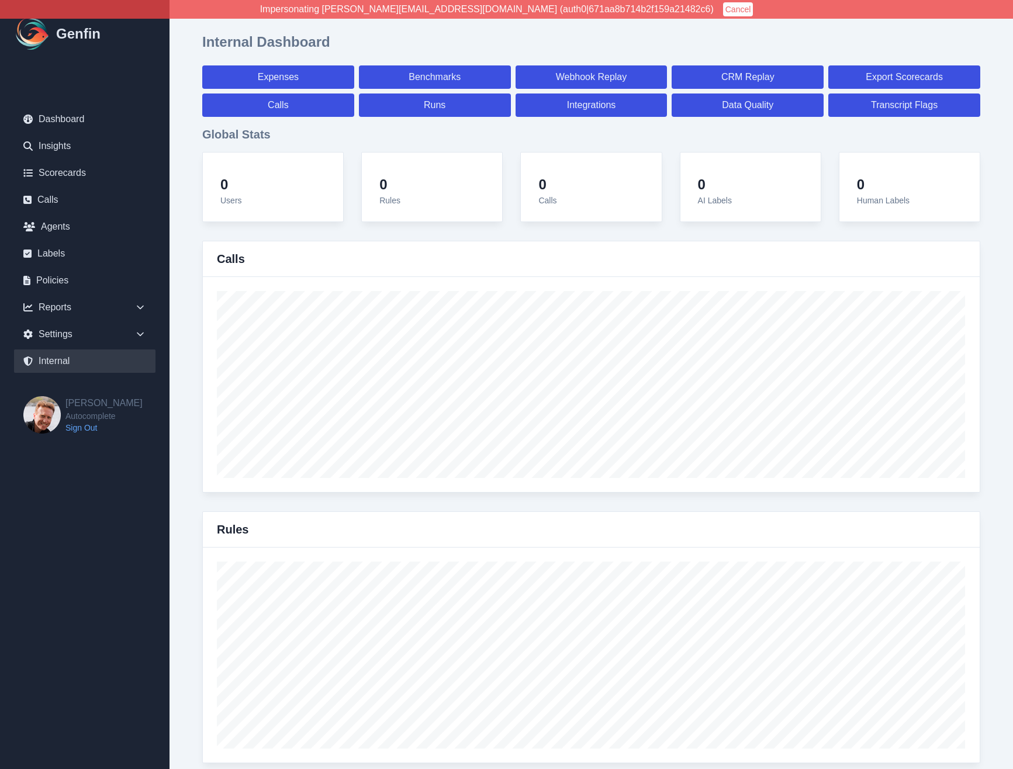
select select "paid"
select select "7"
select select "paid"
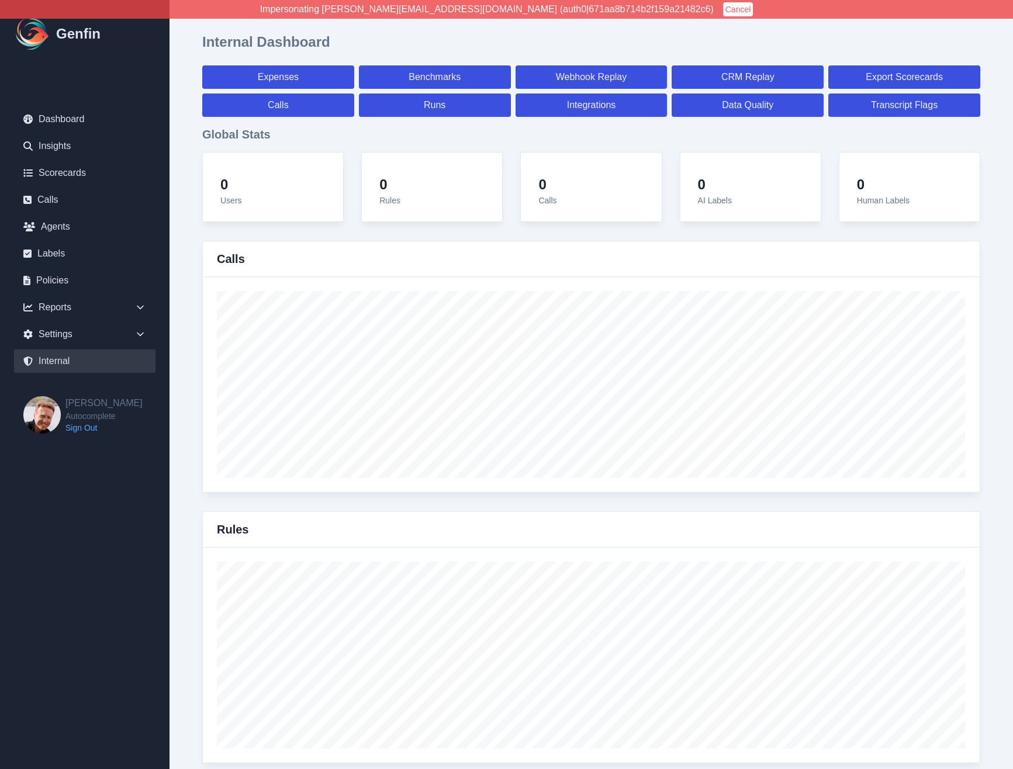
select select "7"
select select "paid"
select select "7"
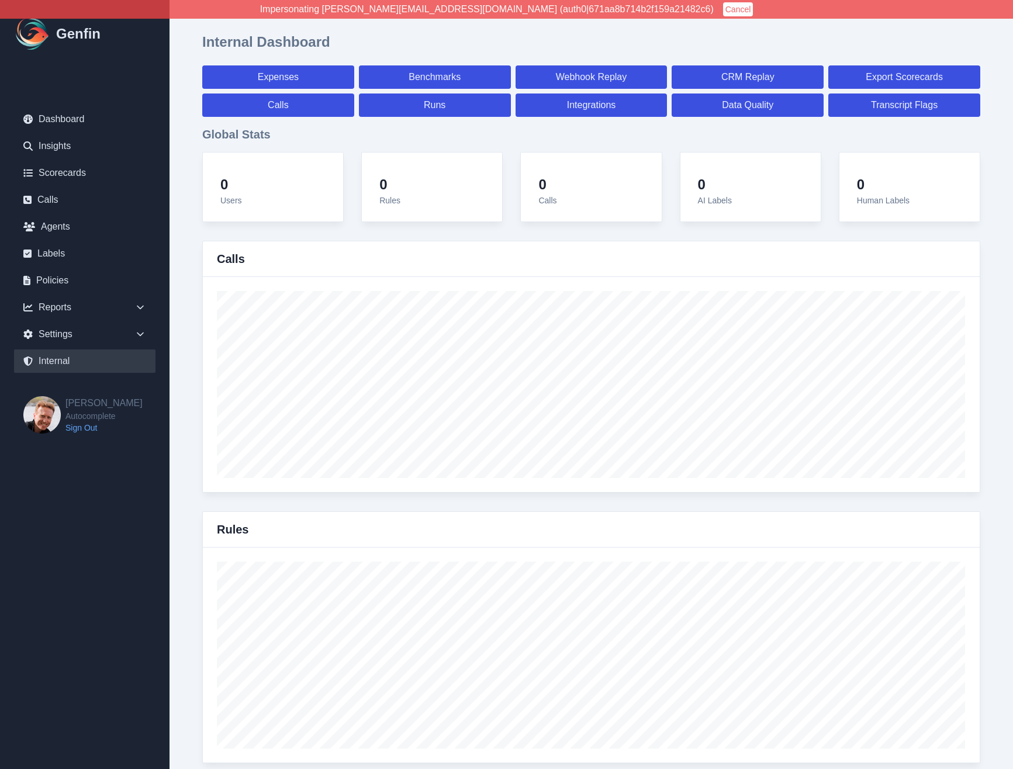
select select "7"
select select "paid"
select select "7"
select select "paid"
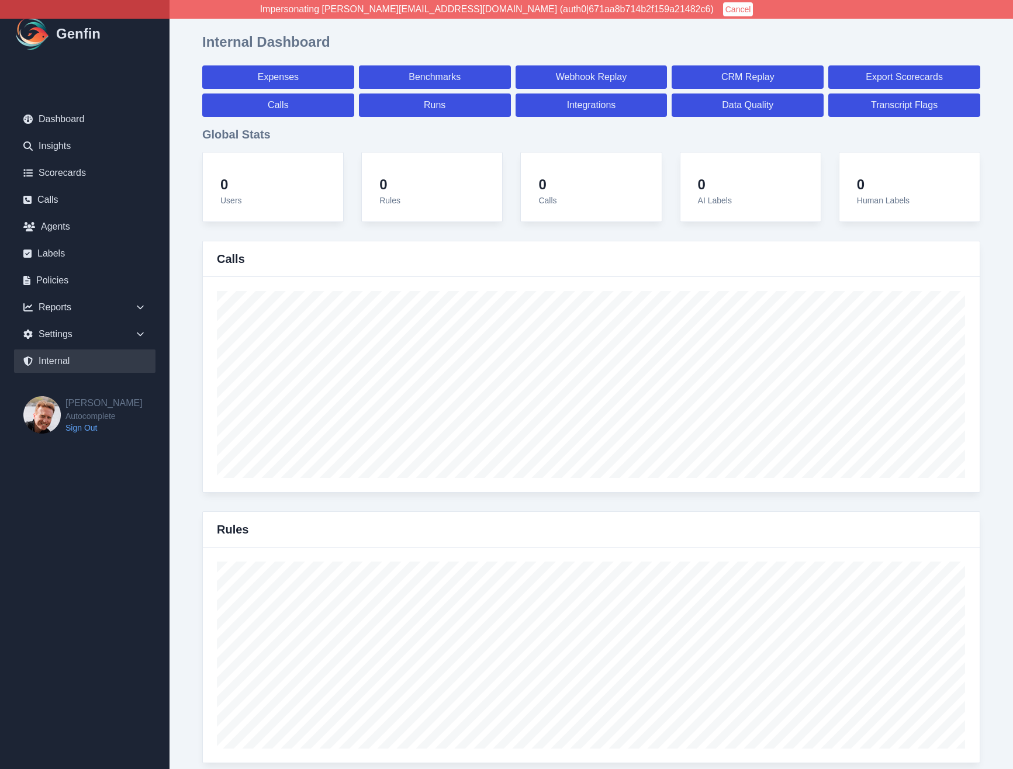
select select "7"
select select "paid"
select select "7"
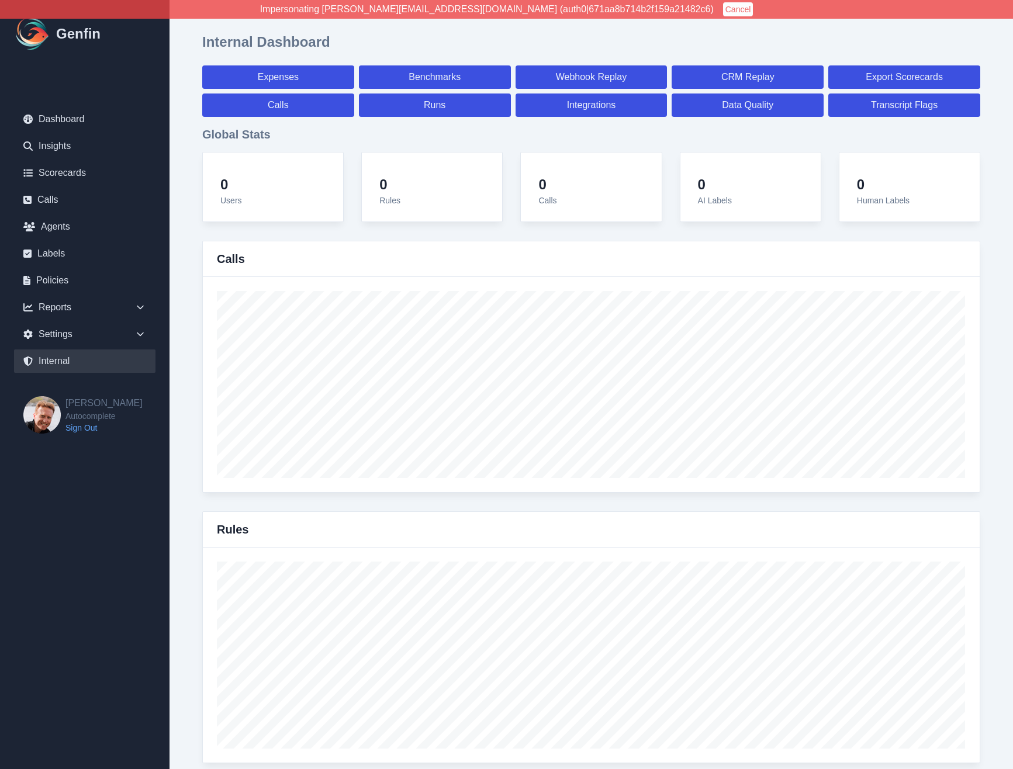
select select "7"
select select "paid"
select select "7"
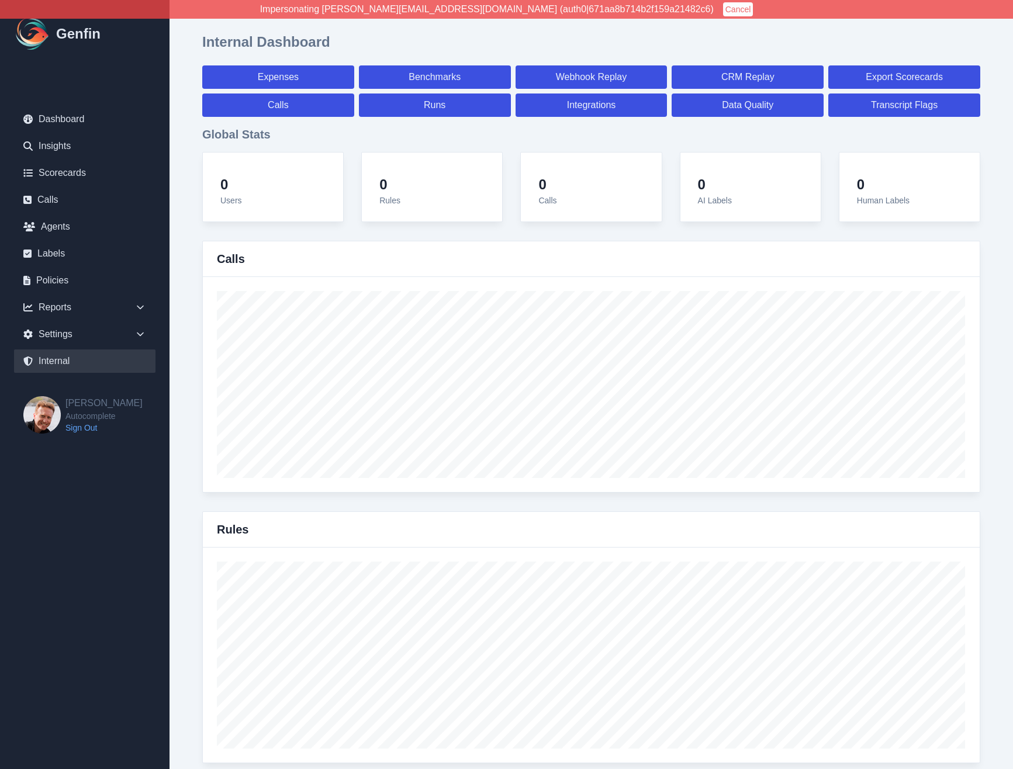
select select "7"
select select "paid"
select select "7"
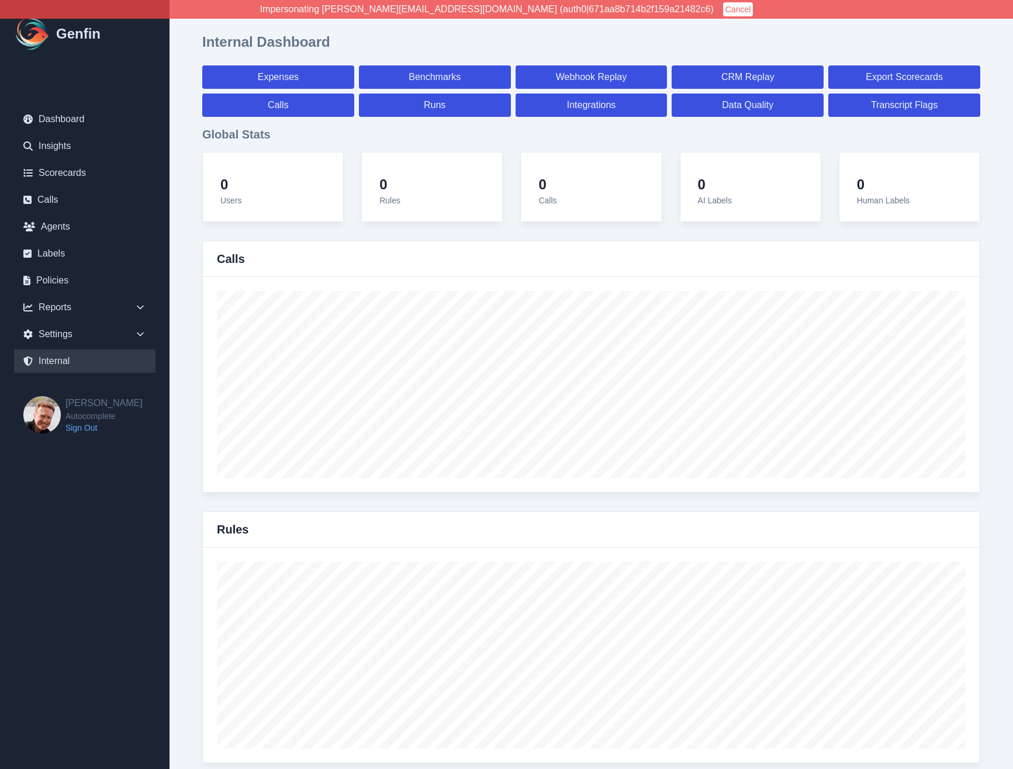
select select "7"
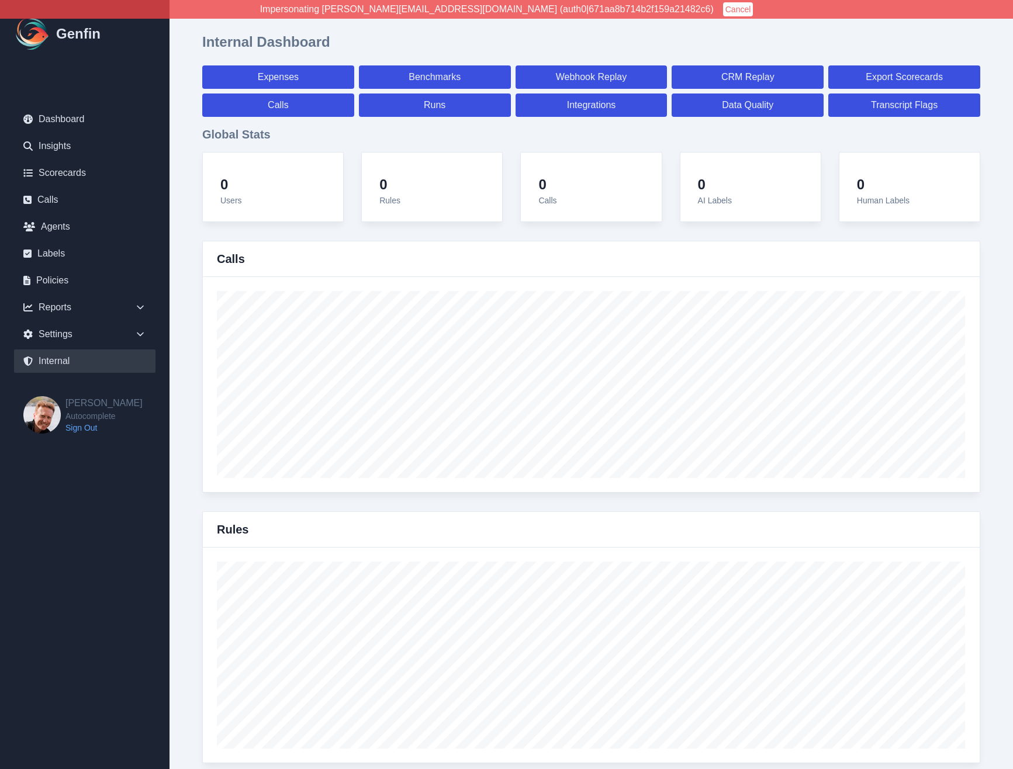
select select "paid"
select select "7"
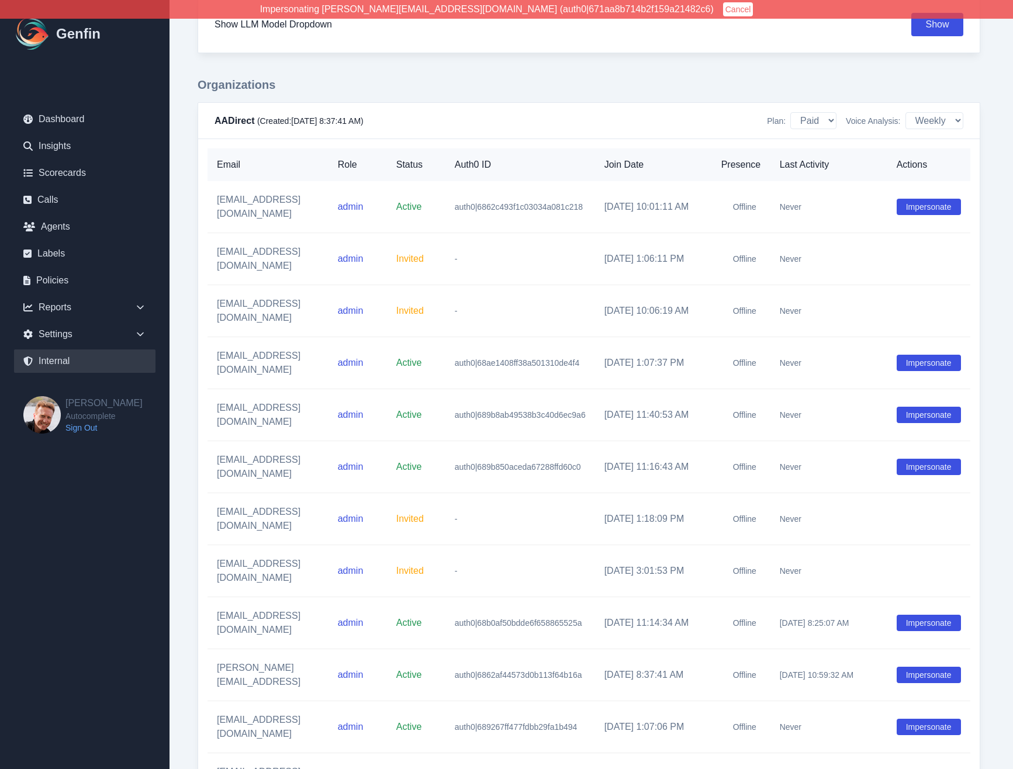
scroll to position [1540, 54]
click at [926, 119] on select "Off Daily Weekly" at bounding box center [934, 119] width 58 height 17
click at [812, 88] on h3 "Organizations" at bounding box center [589, 83] width 783 height 16
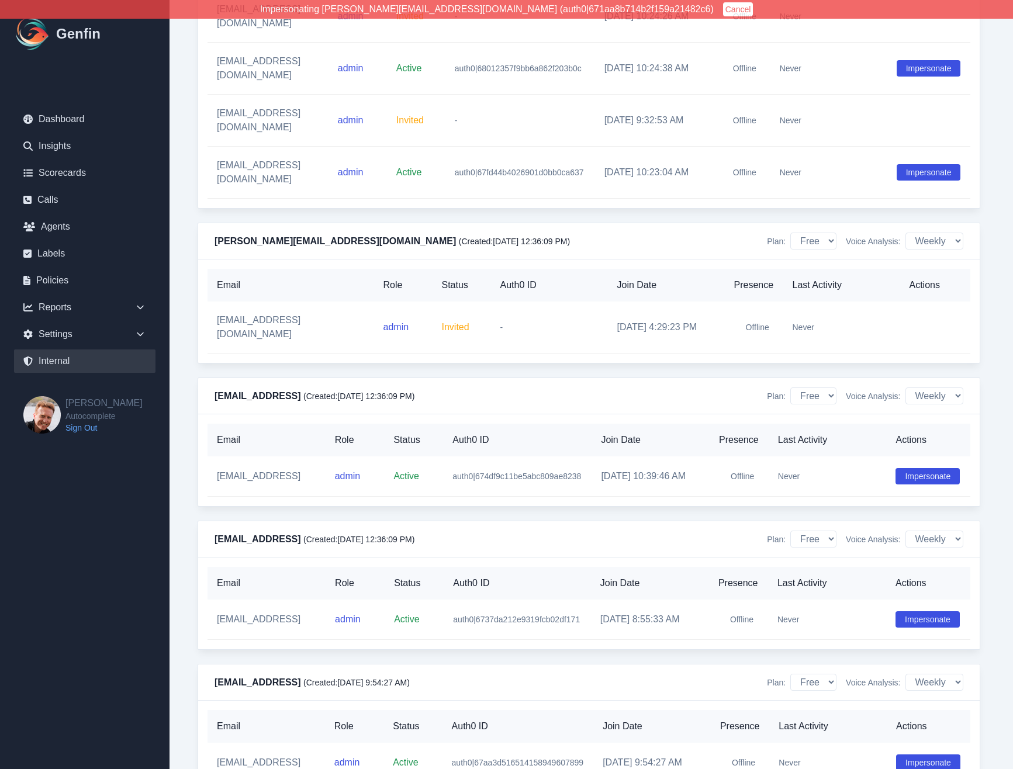
scroll to position [11116, 54]
select select "0"
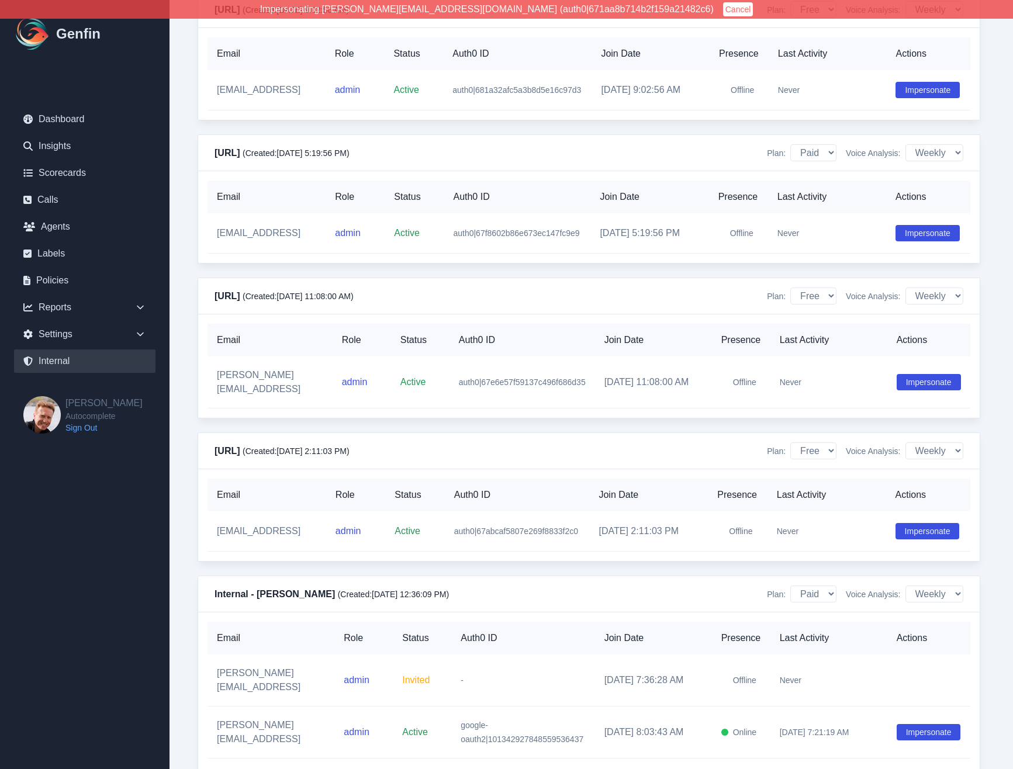
scroll to position [8979, 54]
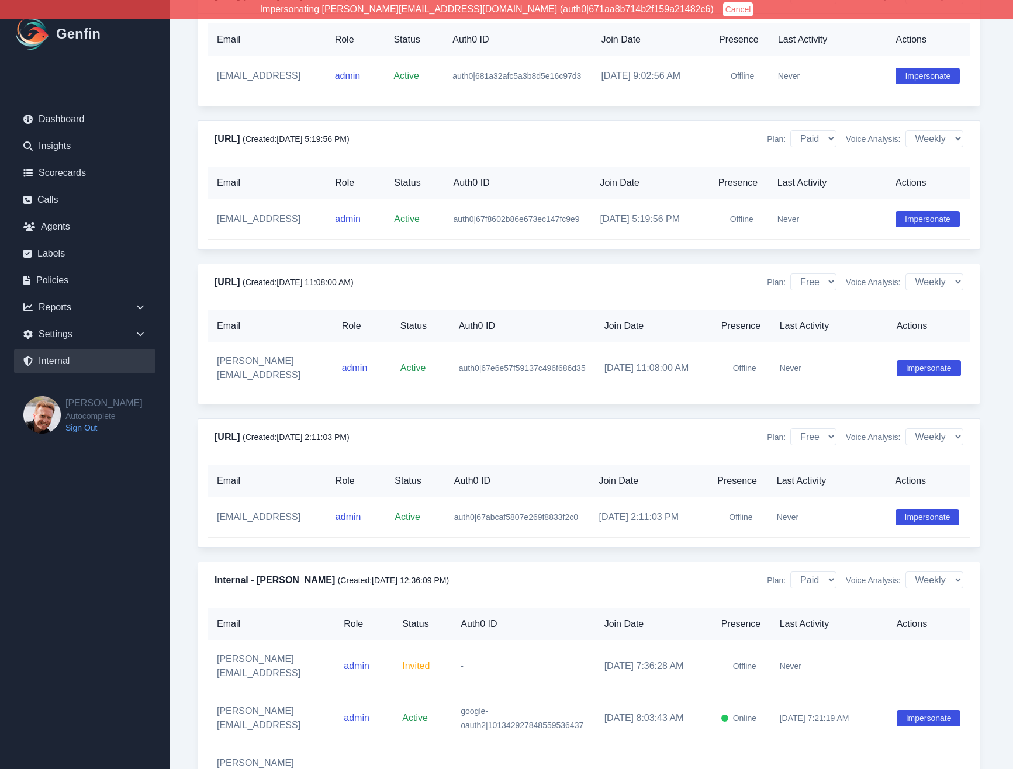
select select "0"
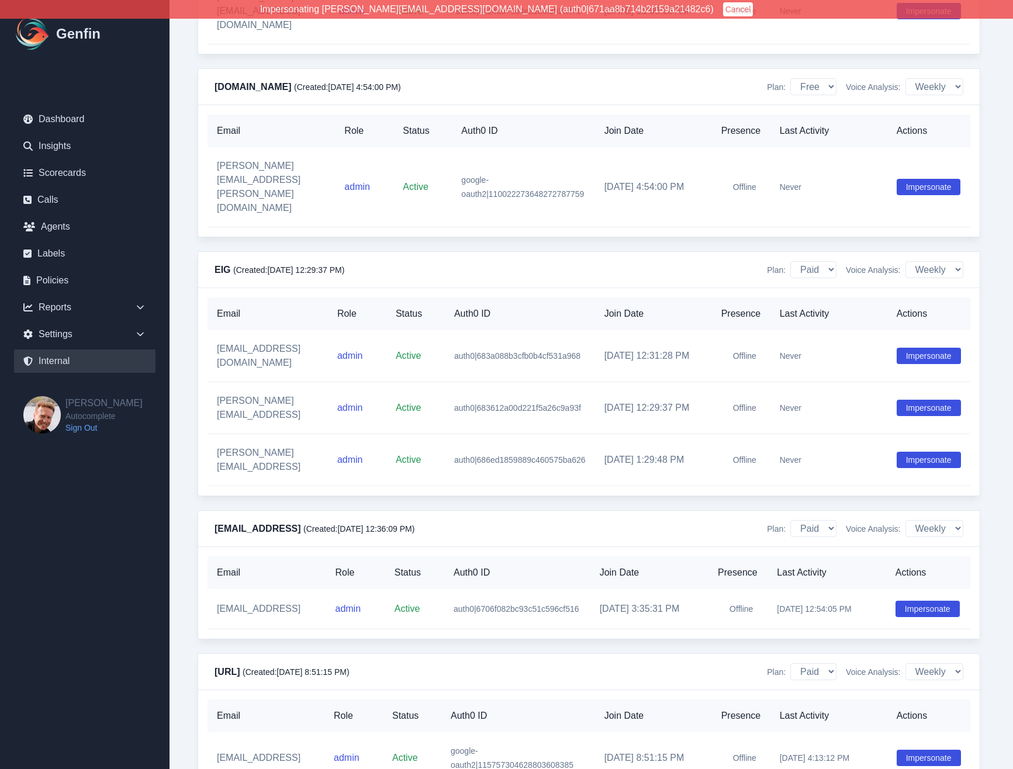
scroll to position [1275, 54]
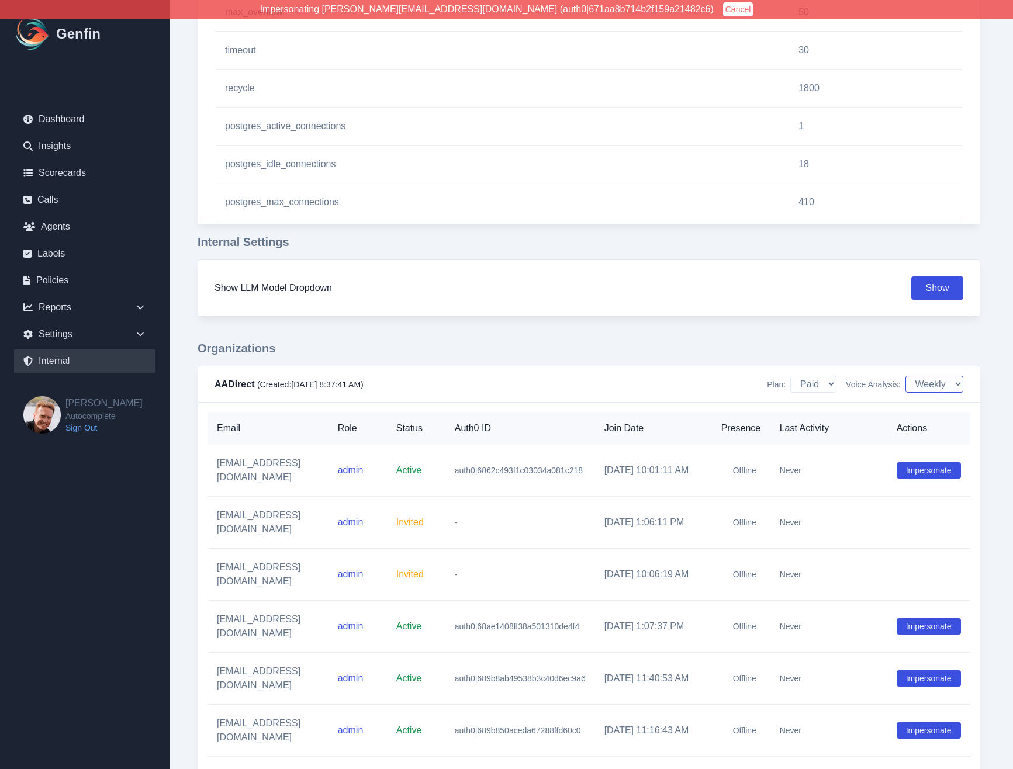
click at [938, 385] on select "Off Daily Weekly" at bounding box center [934, 384] width 58 height 17
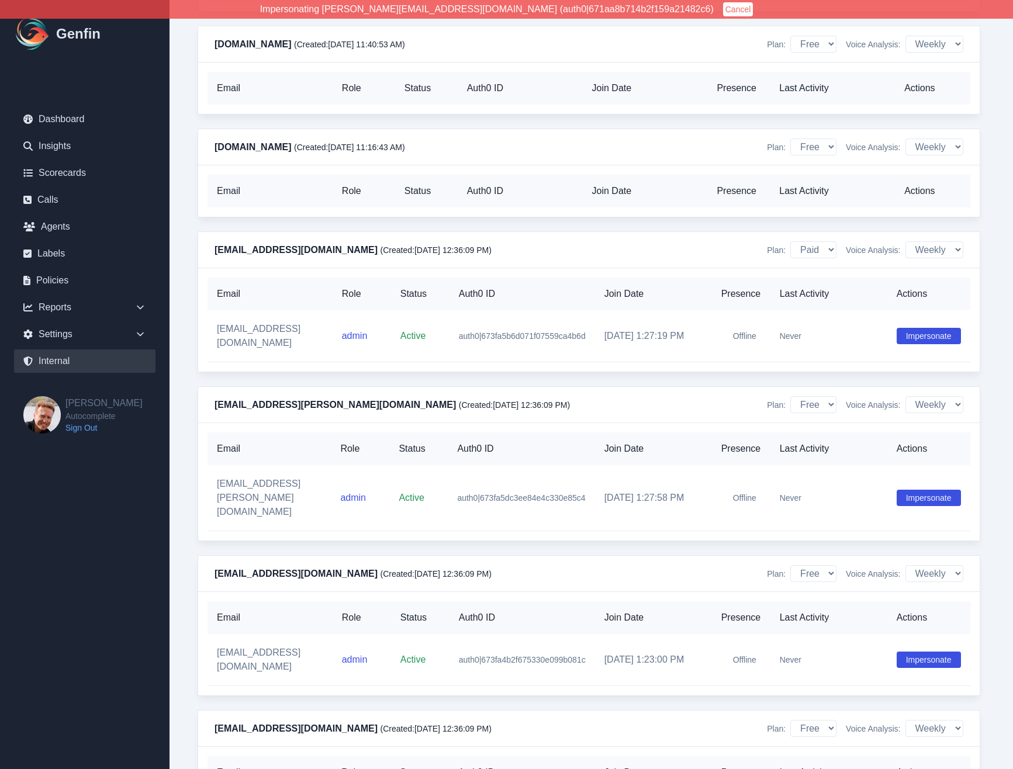
select select "0"
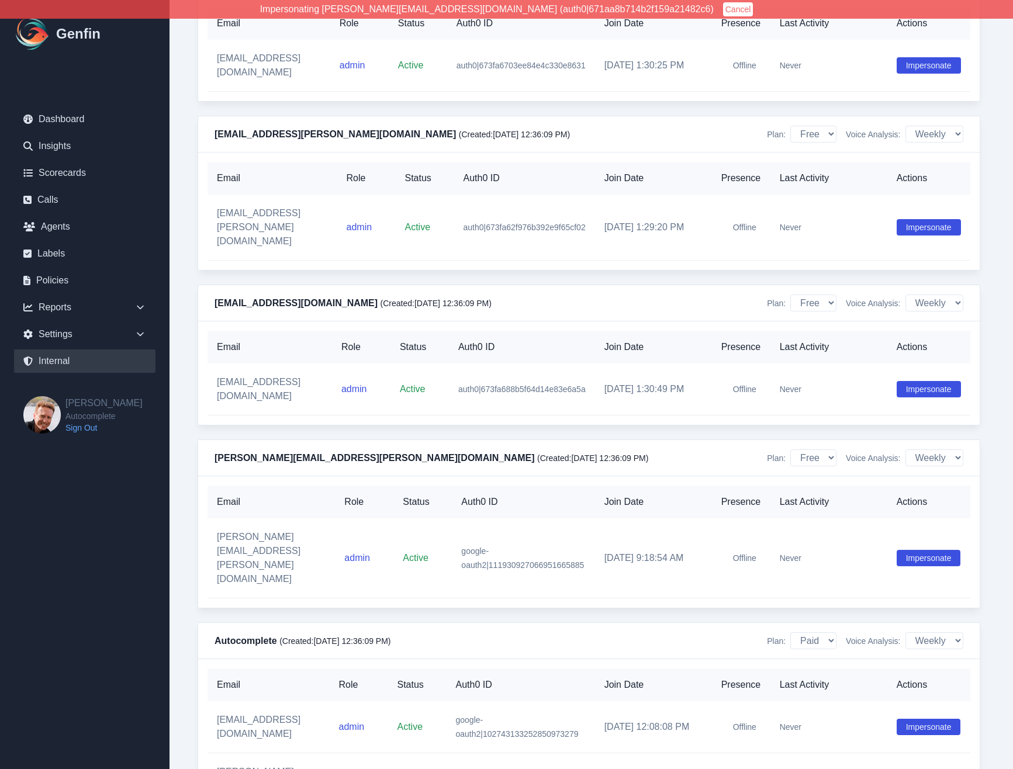
scroll to position [4186, 54]
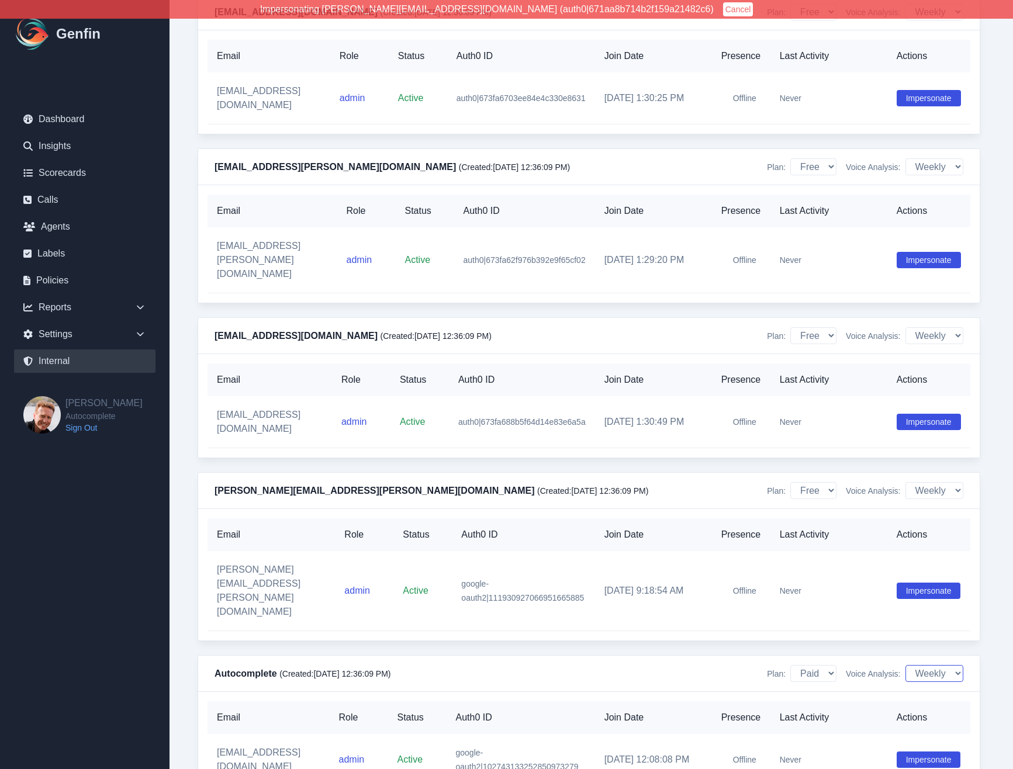
click at [919, 665] on select "Off Daily Weekly" at bounding box center [934, 673] width 58 height 17
select select "0"
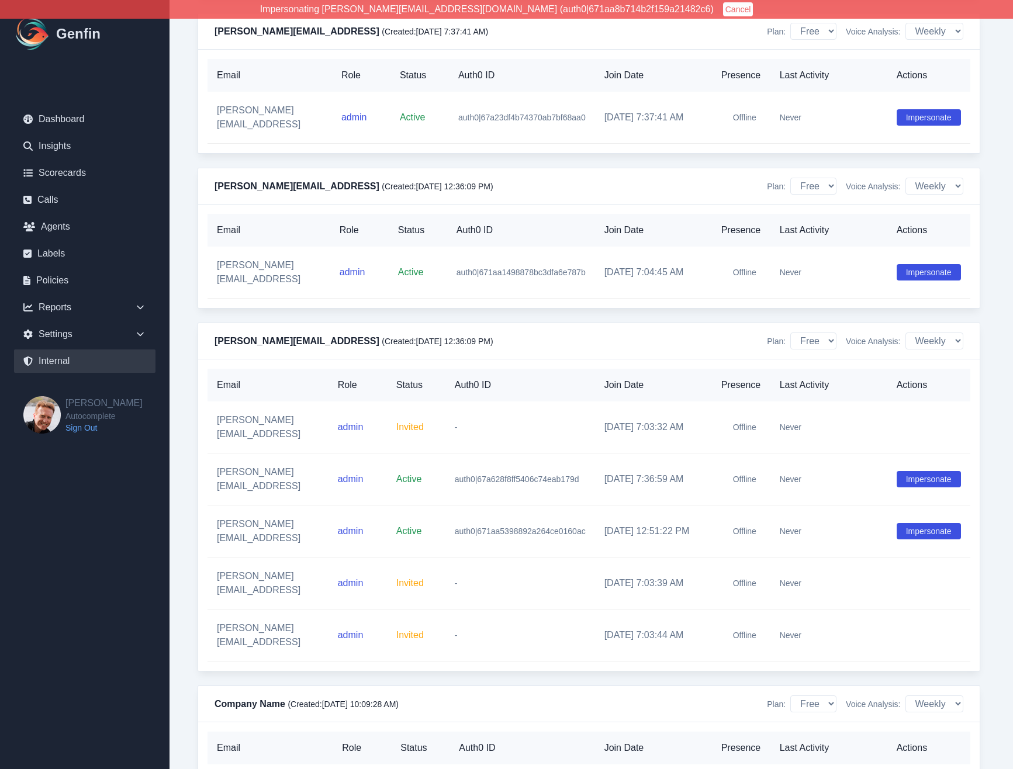
select select "0"
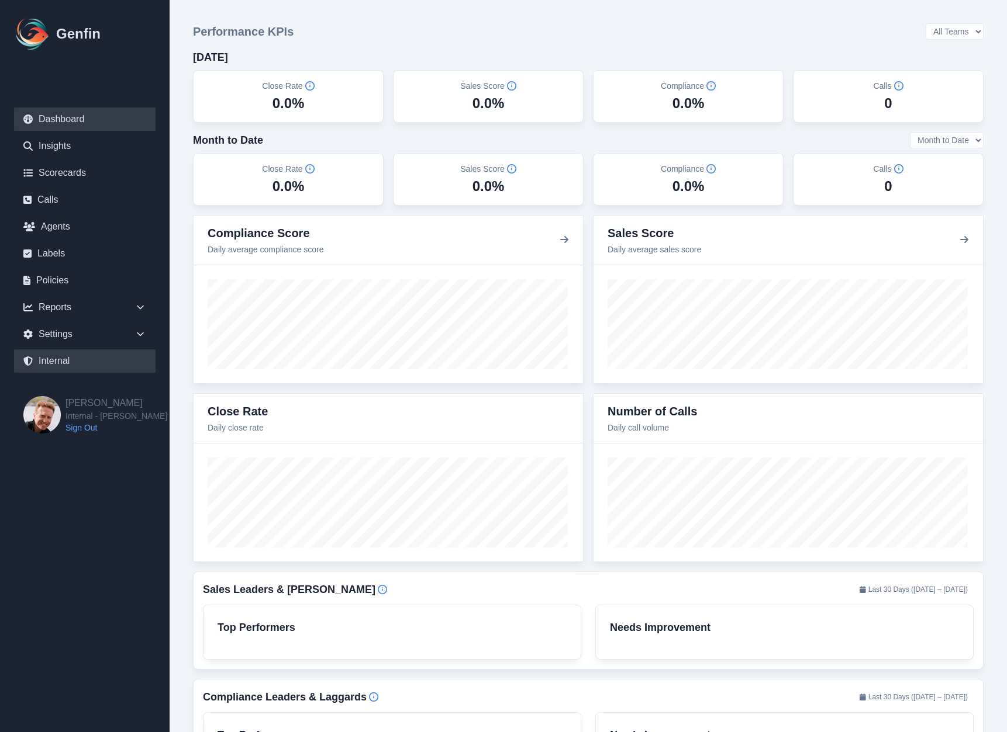
click at [58, 356] on link "Internal" at bounding box center [84, 361] width 141 height 23
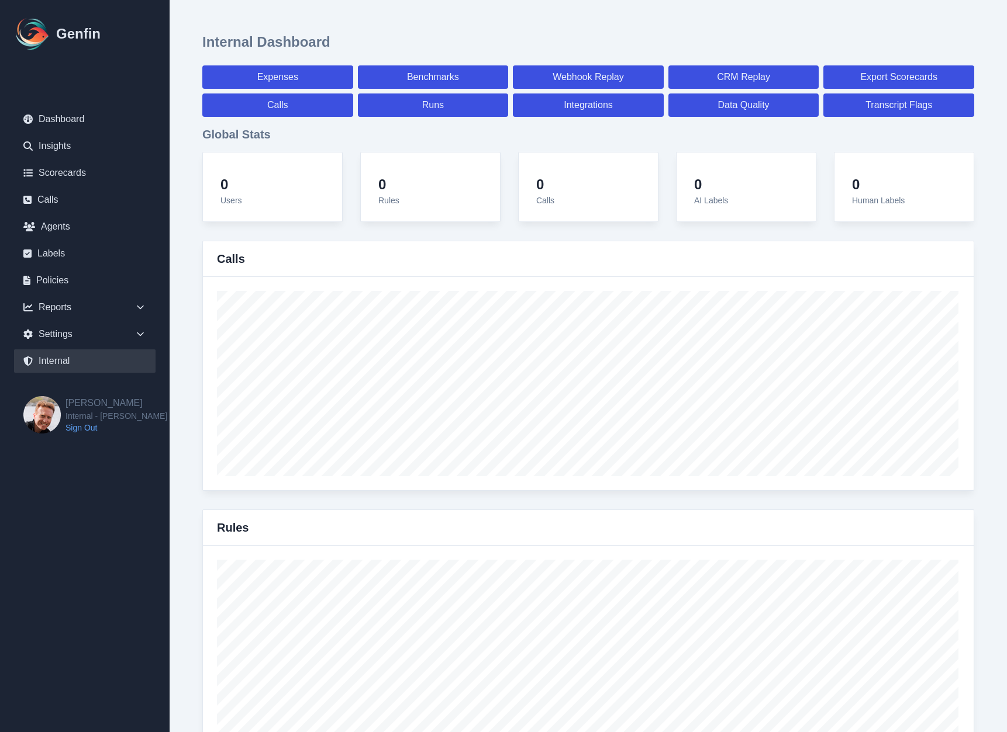
select select "paid"
select select "7"
select select "paid"
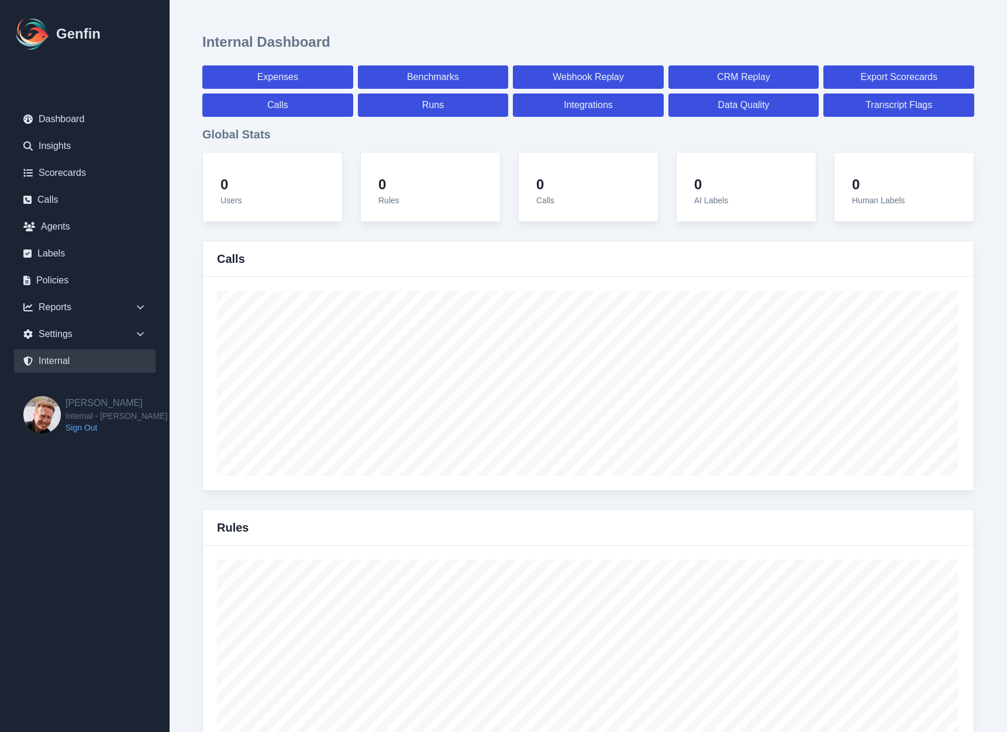
select select "7"
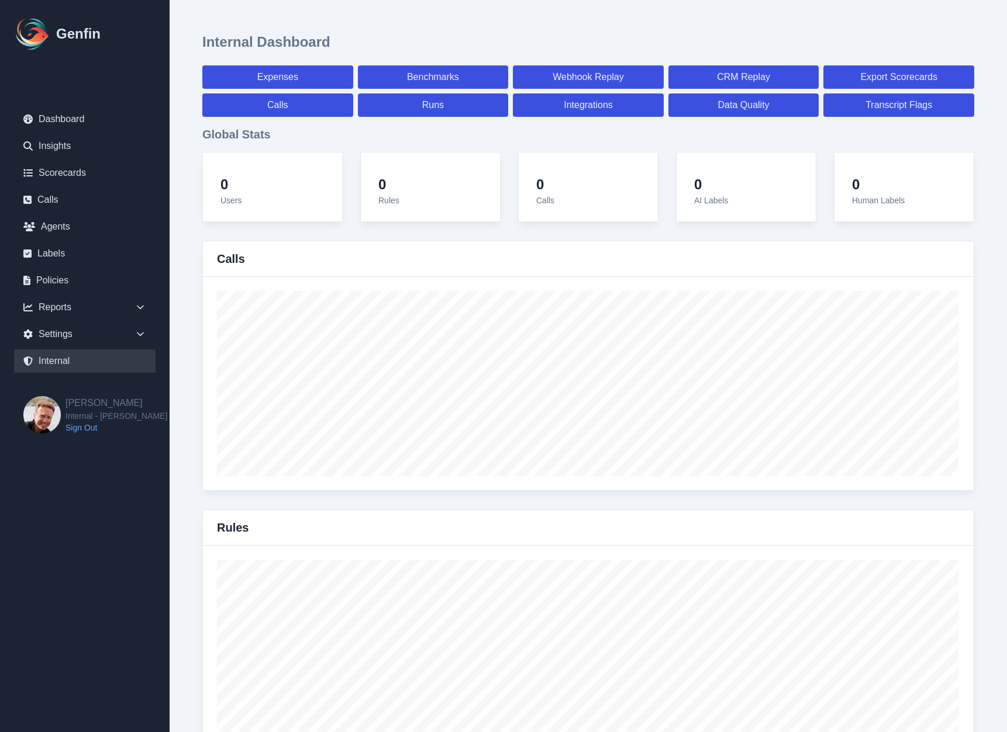
select select "7"
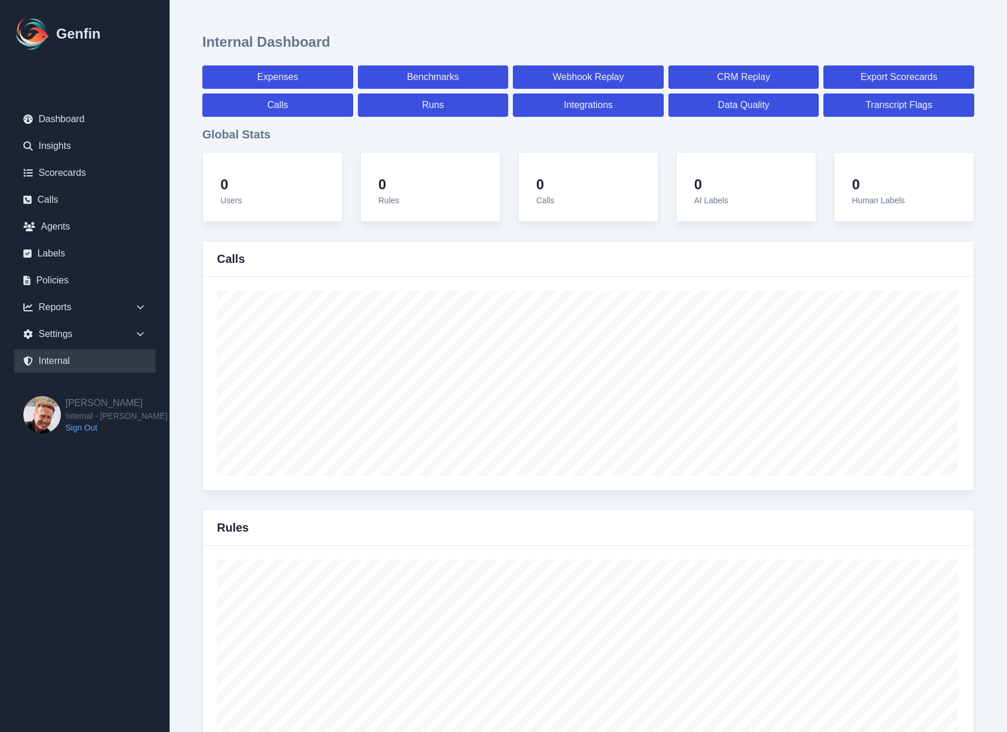
select select "7"
select select "paid"
select select "7"
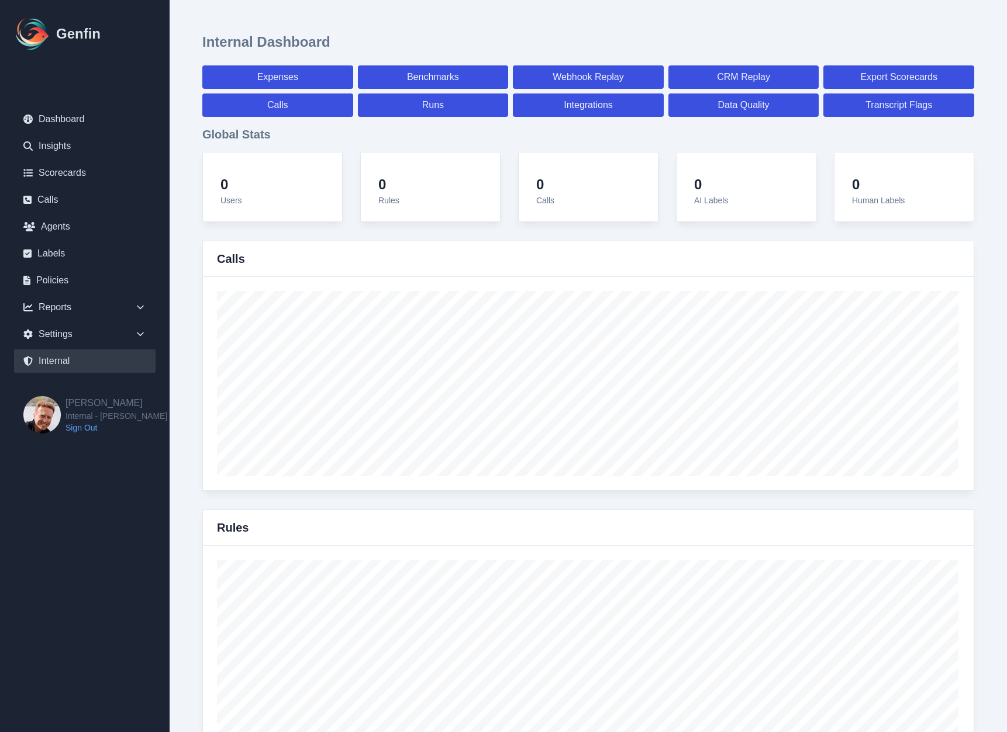
select select "7"
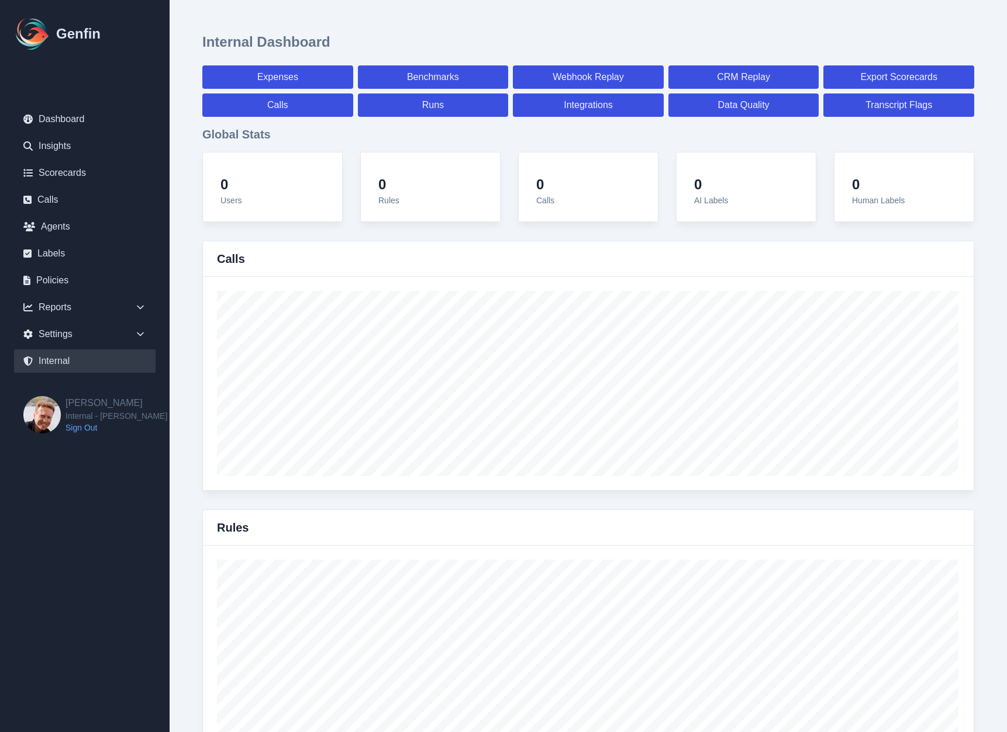
select select "7"
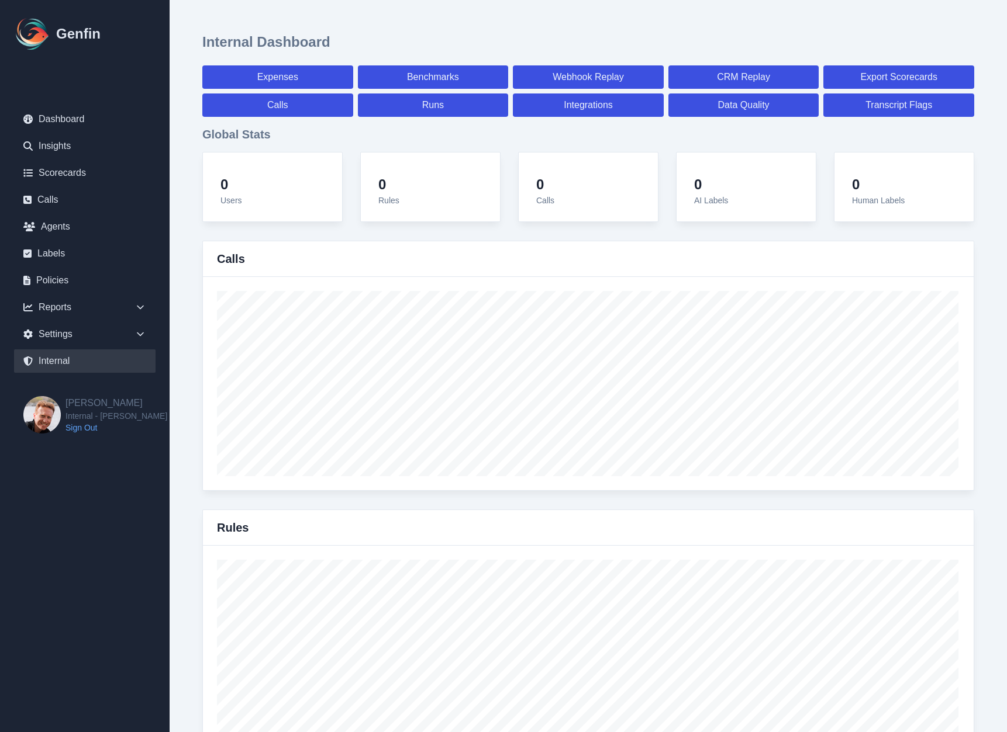
select select "7"
select select "paid"
select select "7"
select select "paid"
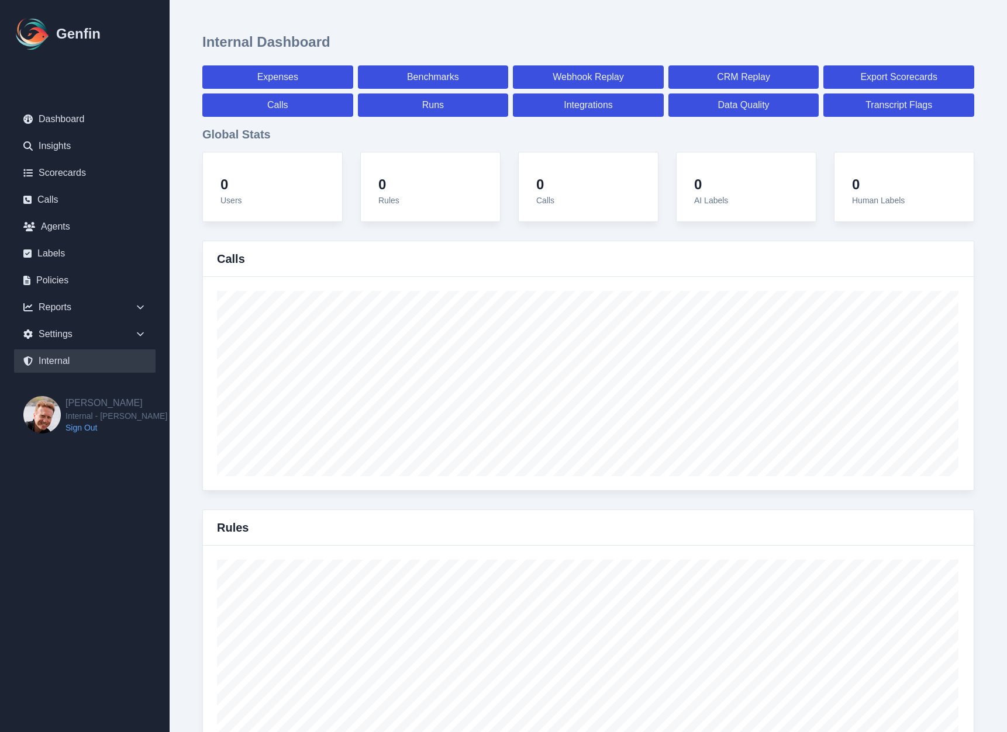
select select "paid"
select select "7"
select select "paid"
select select "7"
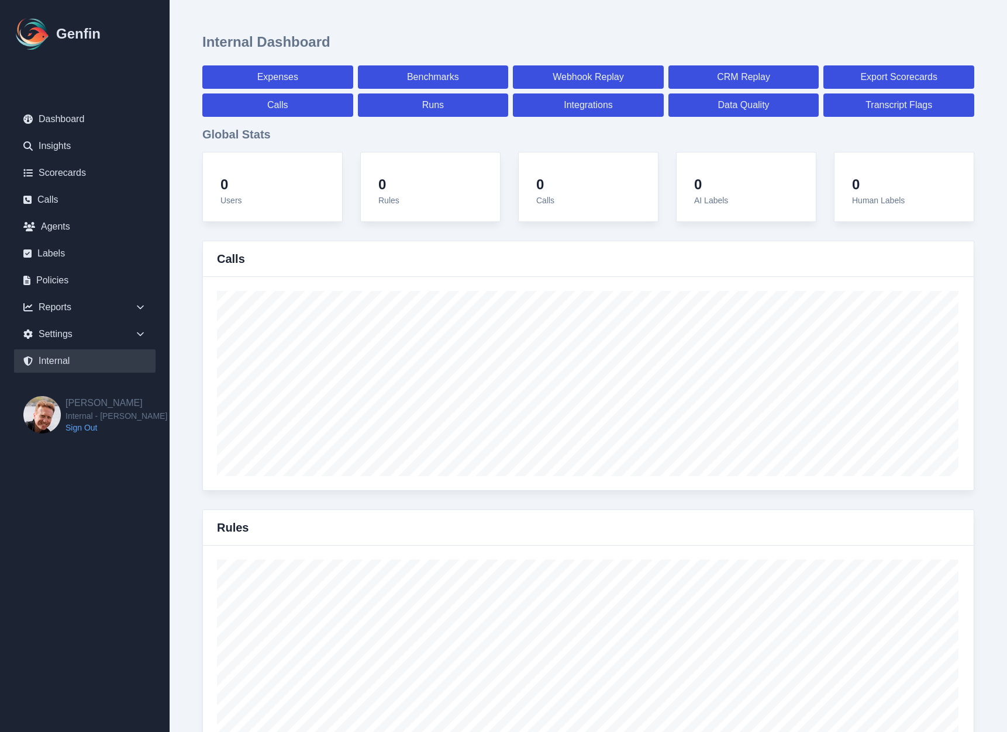
select select "7"
select select "paid"
select select "7"
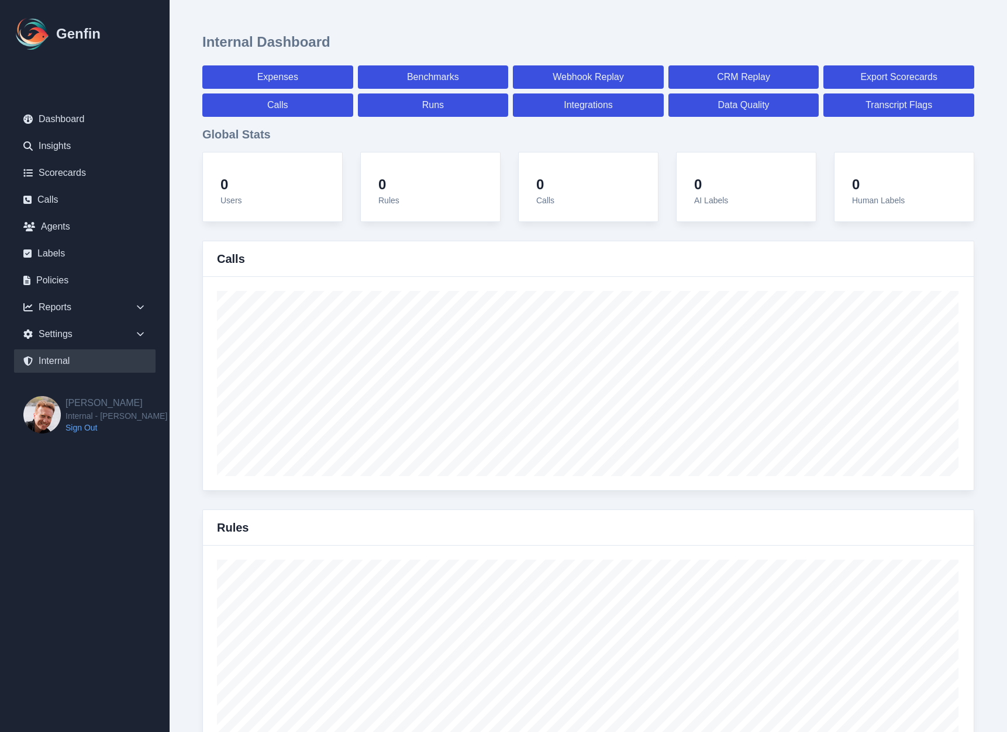
select select "paid"
select select "7"
select select "paid"
select select "7"
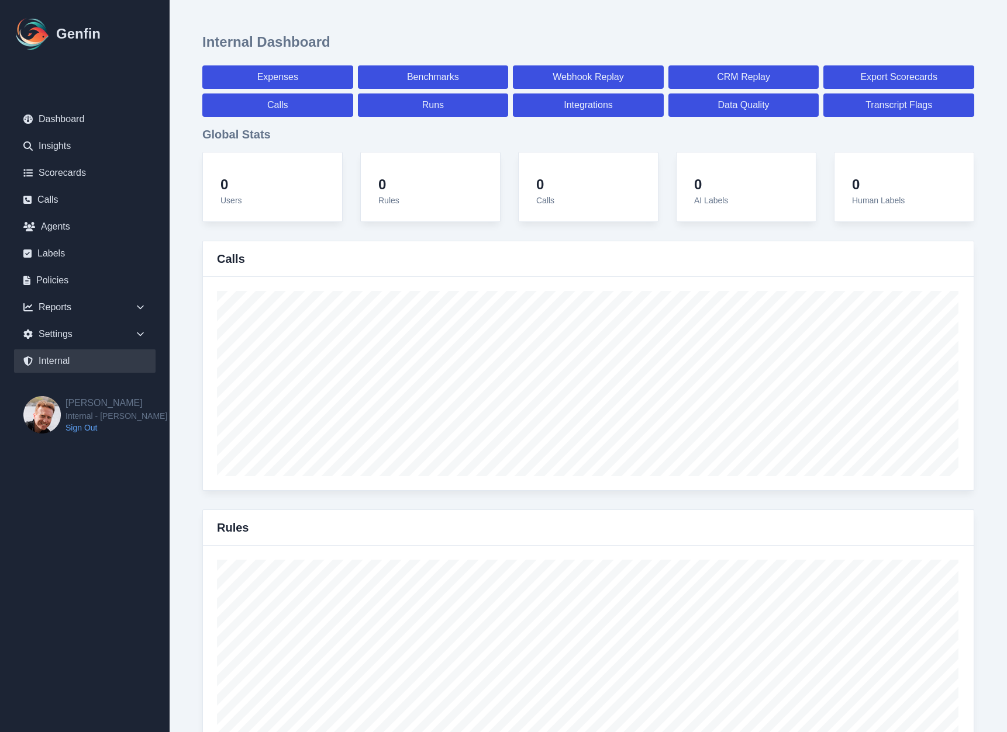
select select "7"
select select "paid"
select select "7"
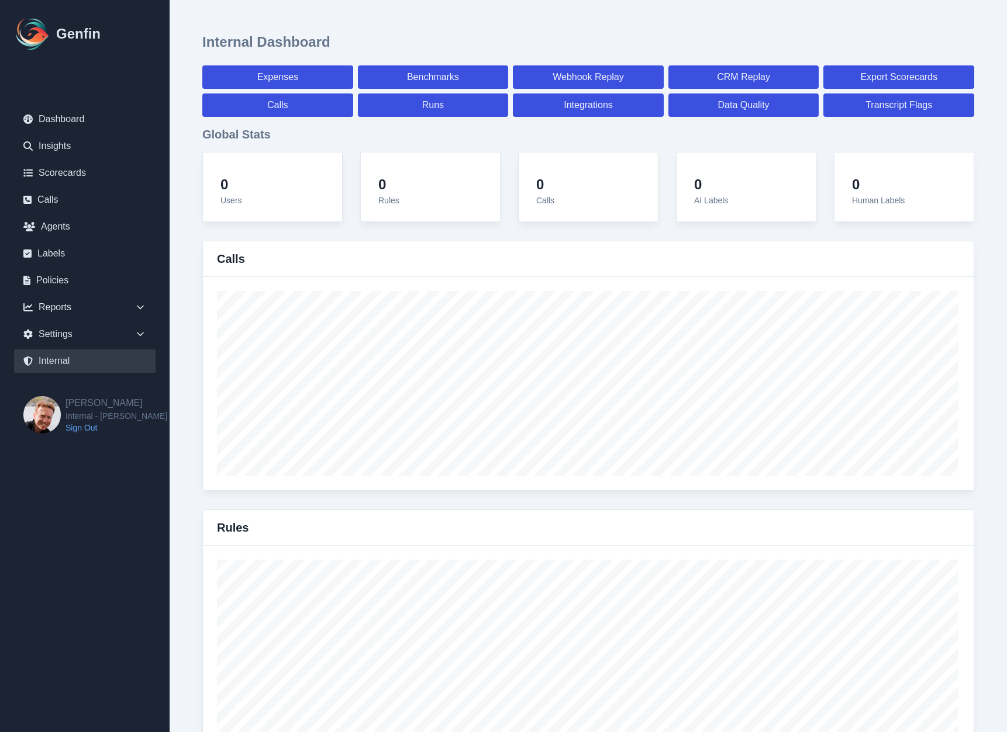
select select "7"
select select "paid"
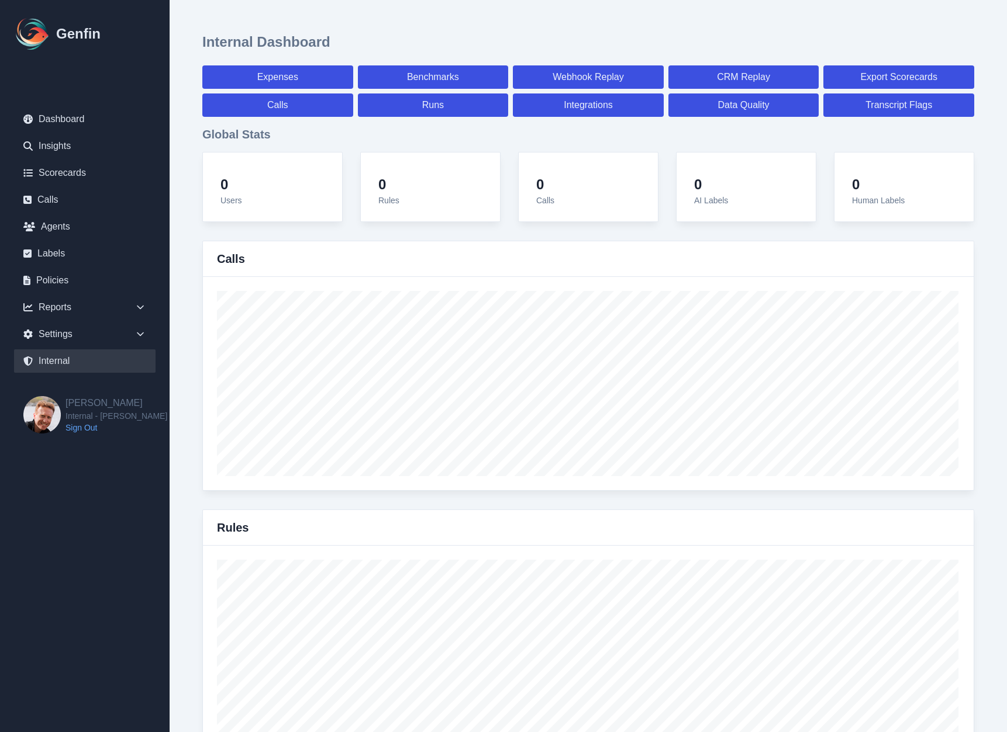
select select "7"
select select "paid"
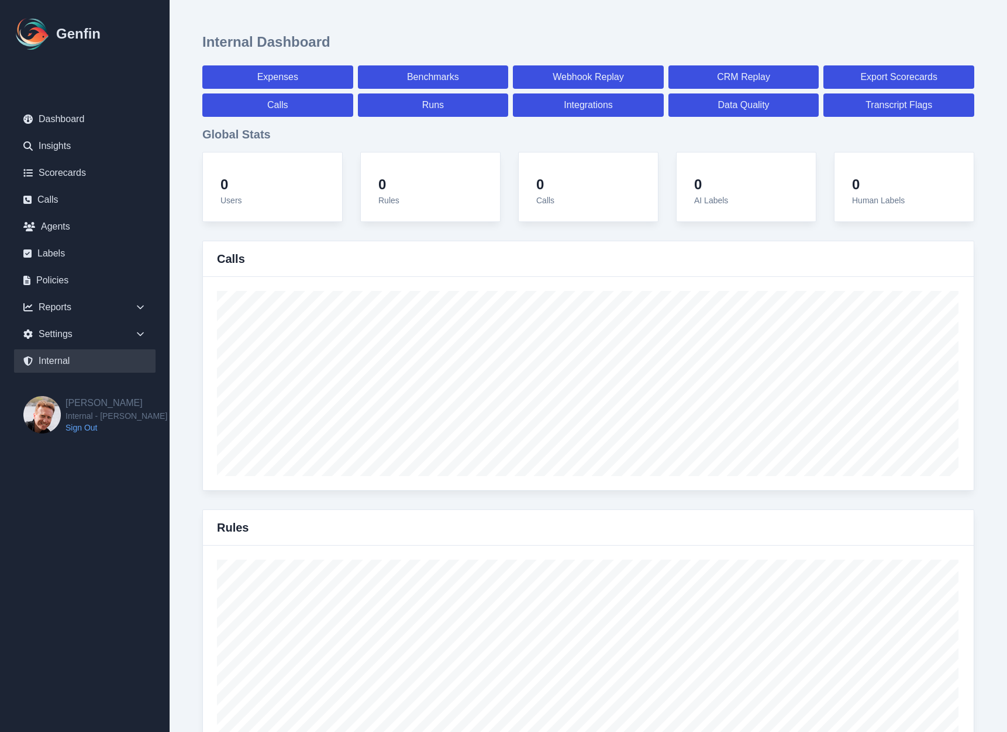
select select "7"
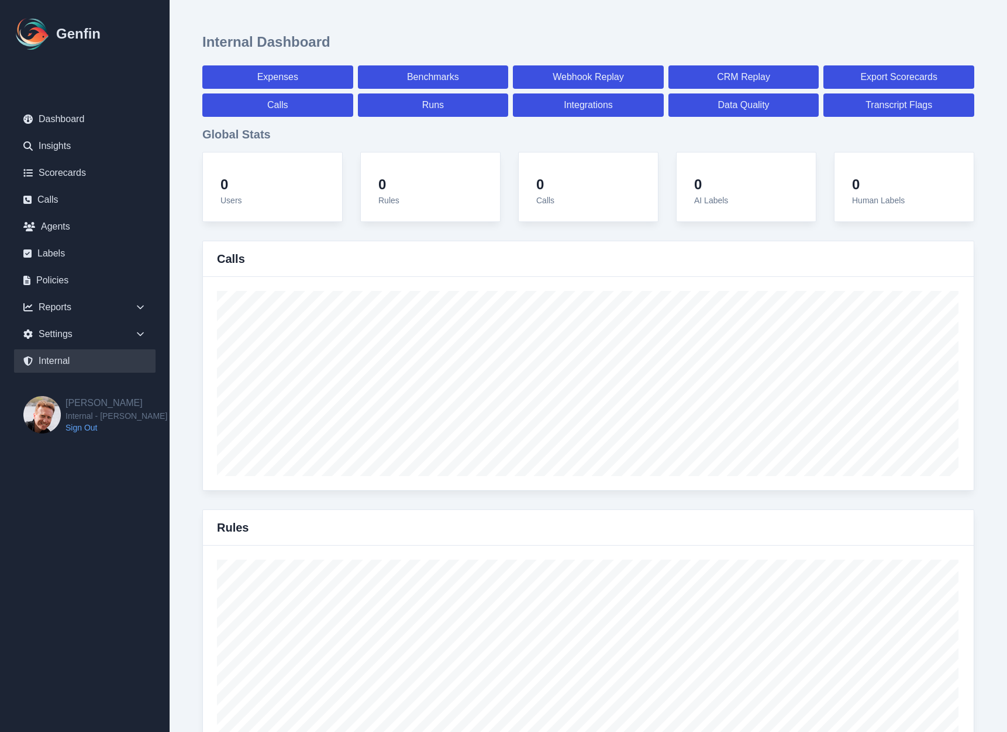
select select "paid"
select select "7"
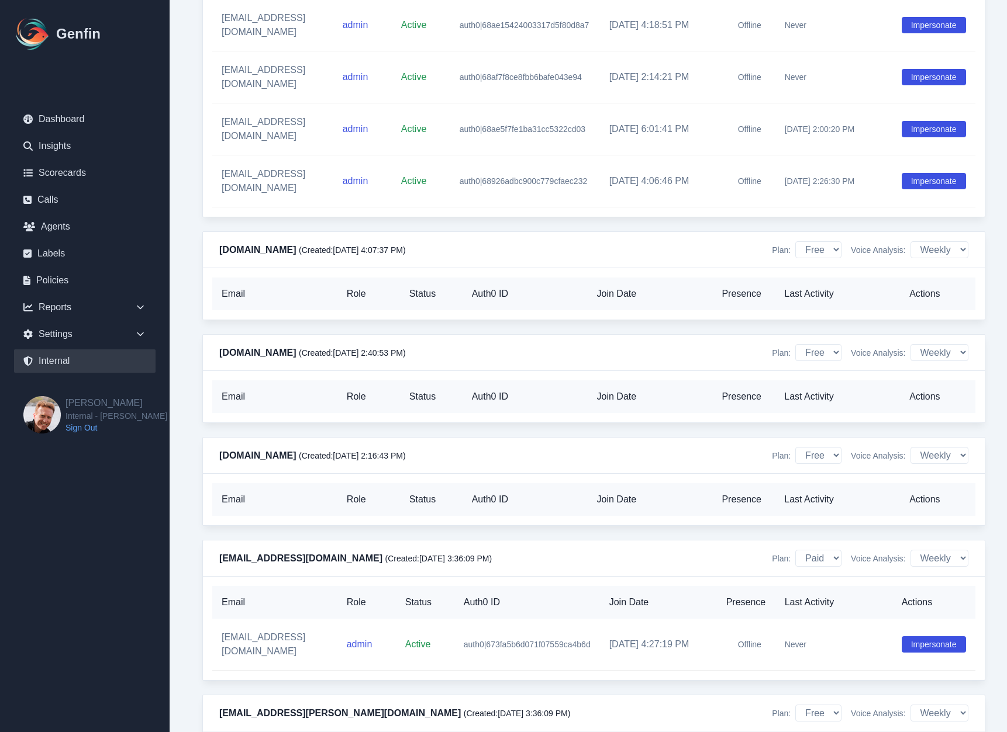
scroll to position [11250, 0]
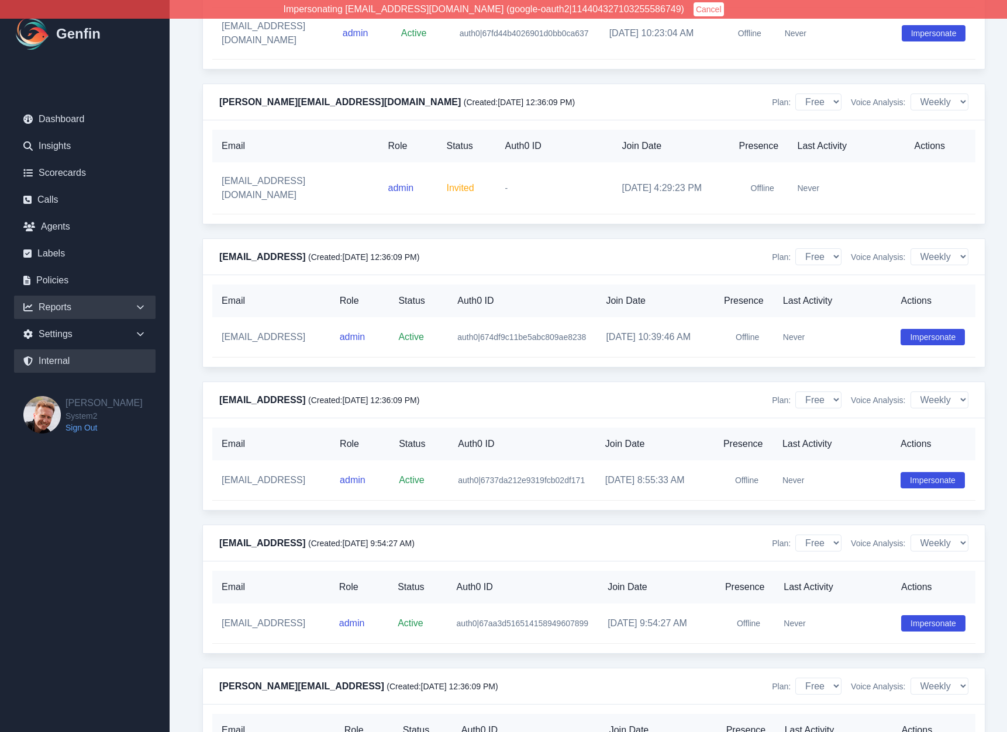
click at [74, 306] on div "Reports" at bounding box center [84, 307] width 141 height 23
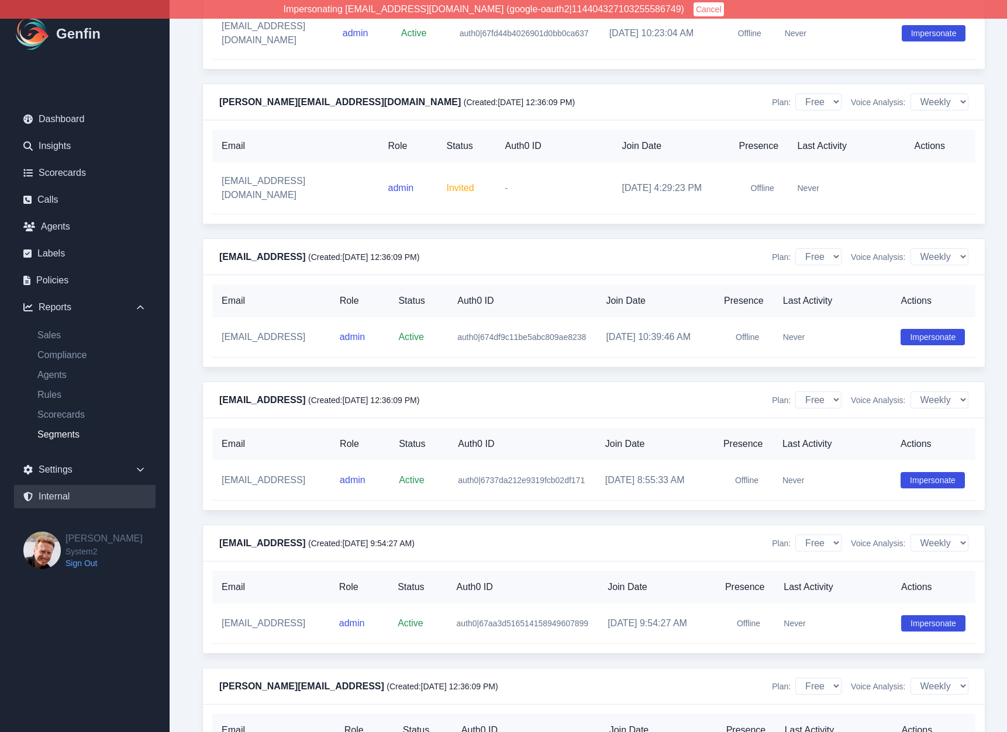
click at [63, 435] on link "Segments" at bounding box center [91, 435] width 127 height 14
click at [57, 196] on link "Calls" at bounding box center [84, 199] width 141 height 23
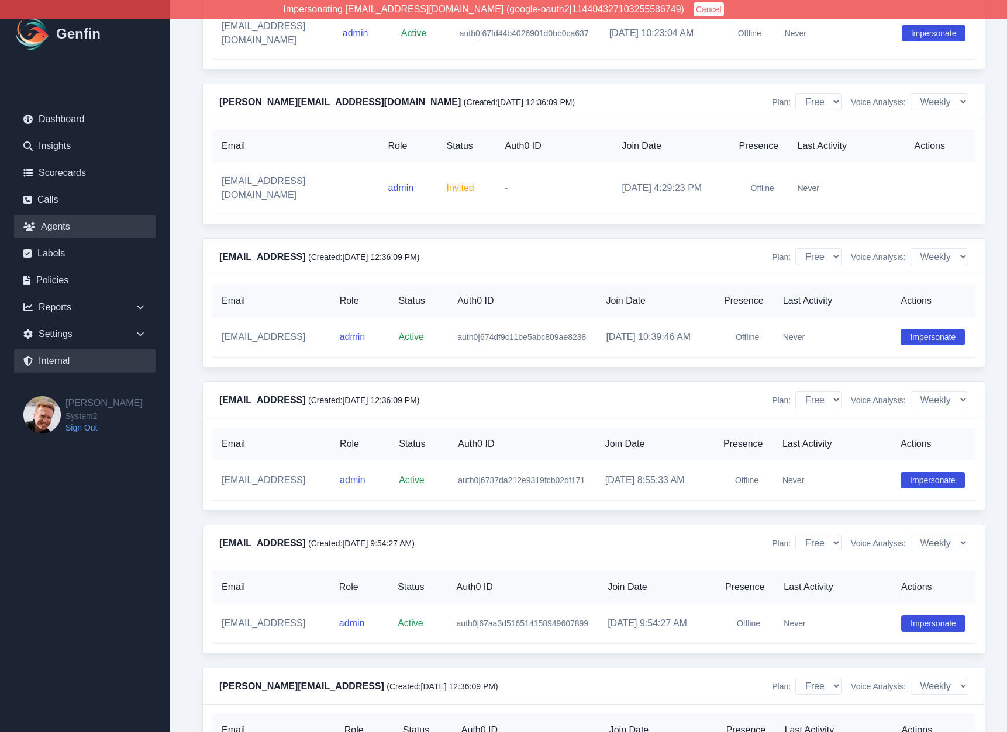
click at [60, 223] on link "Agents" at bounding box center [84, 226] width 141 height 23
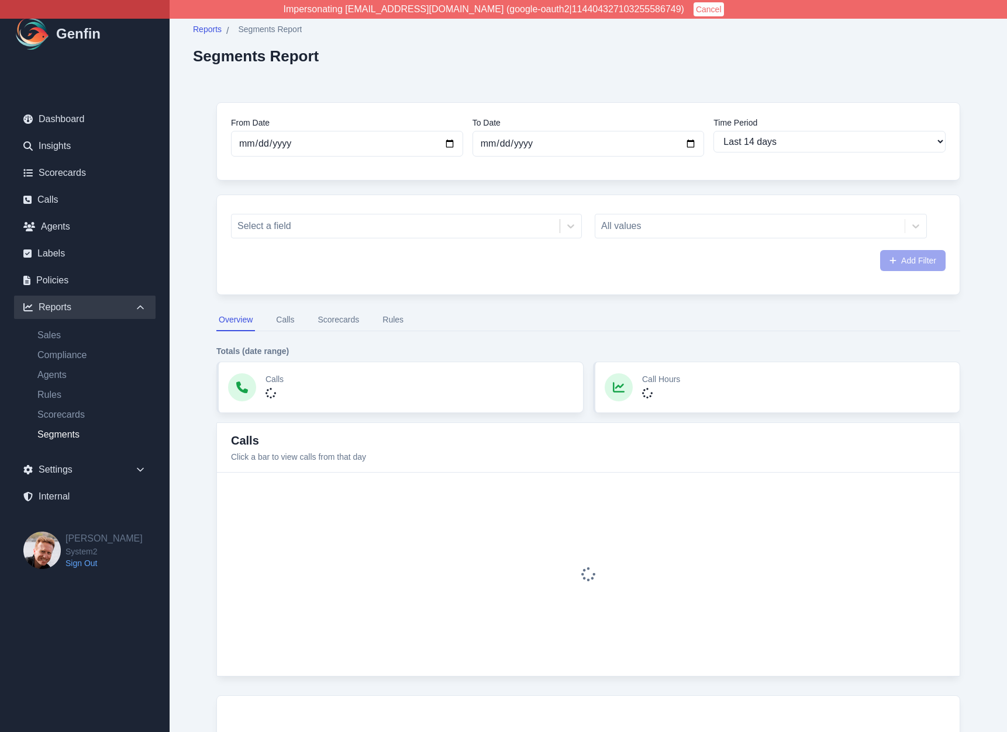
select select "14"
click at [291, 321] on button "Calls" at bounding box center [285, 320] width 23 height 22
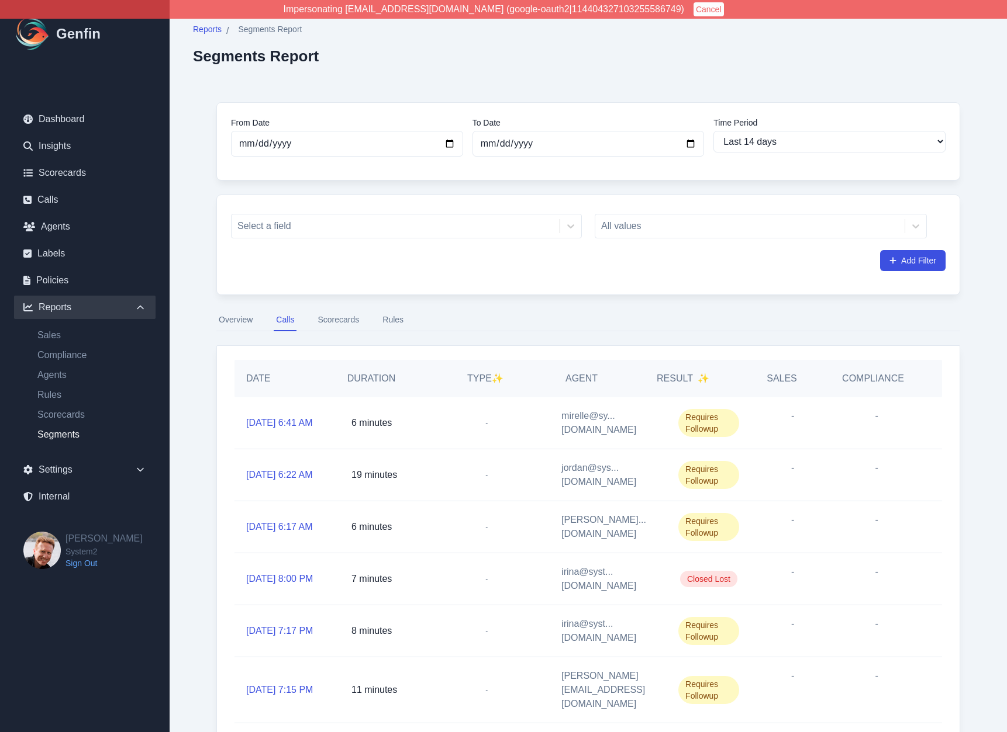
click at [338, 315] on button "Scorecards" at bounding box center [338, 320] width 46 height 22
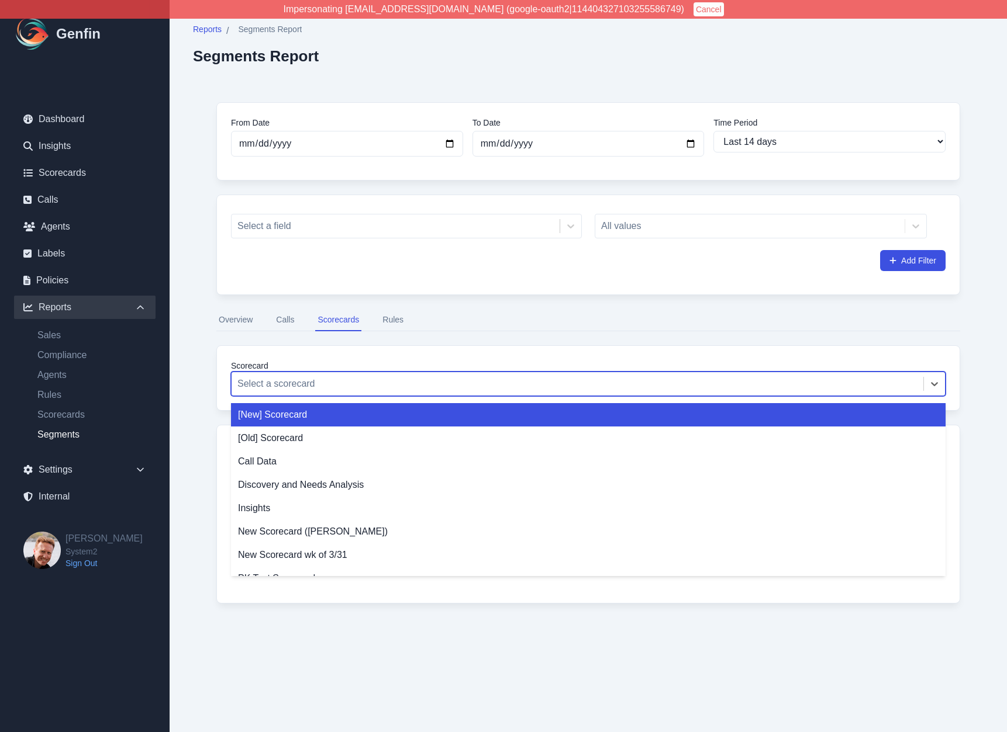
click at [288, 381] on div at bounding box center [577, 384] width 680 height 16
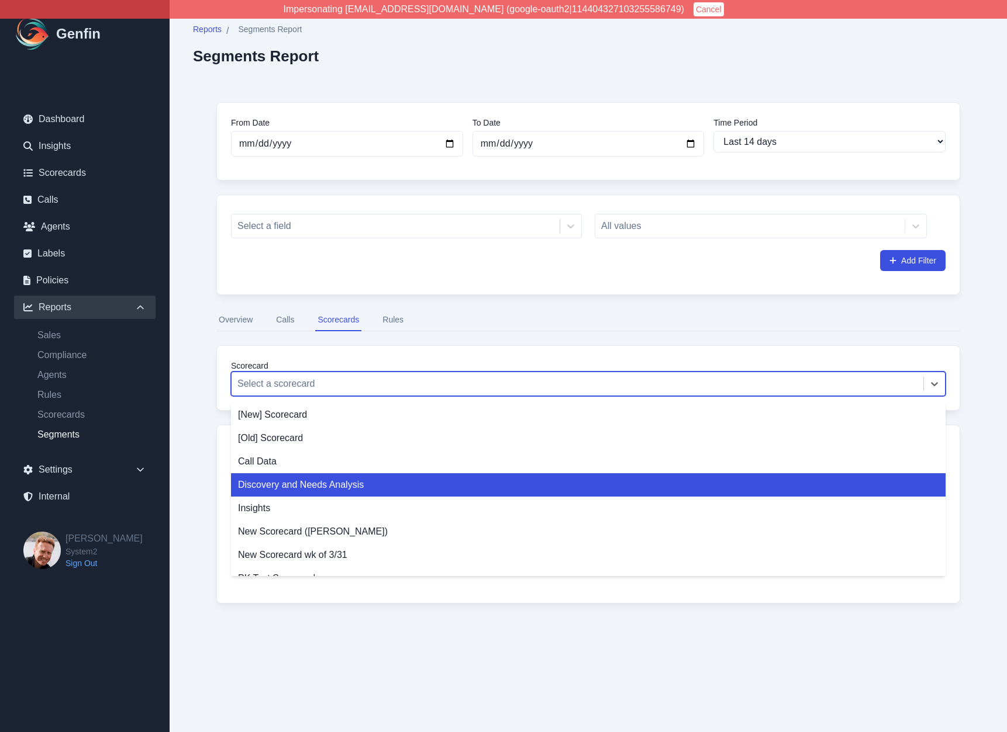
click at [272, 487] on div "Discovery and Needs Analysis" at bounding box center [588, 484] width 714 height 23
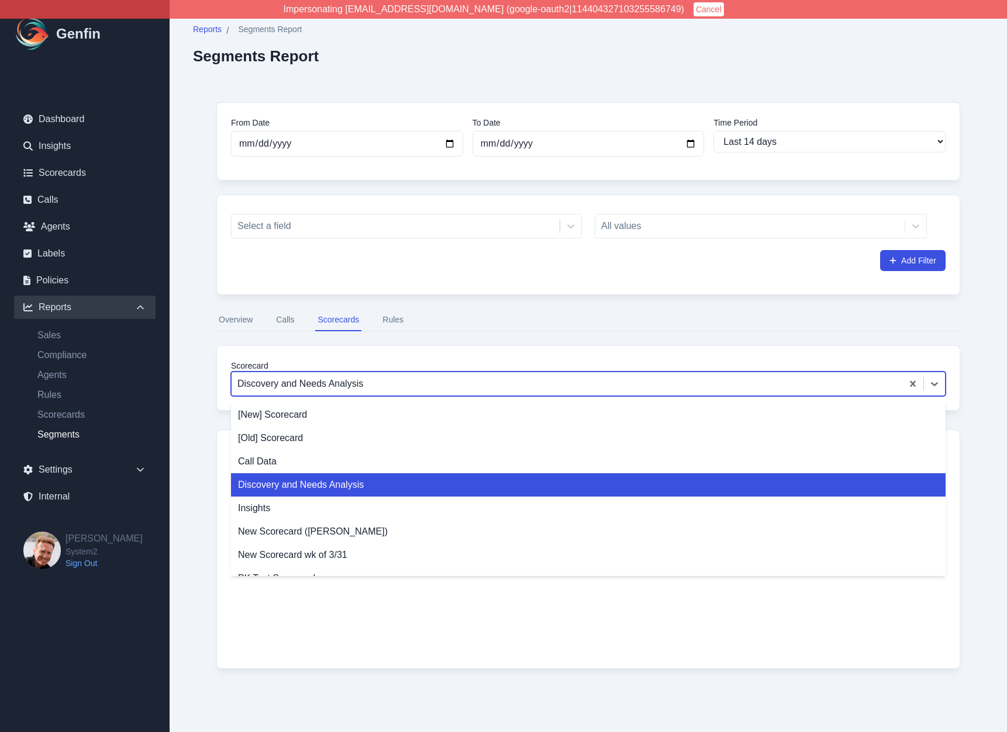
click at [292, 393] on div "Discovery and Needs Analysis" at bounding box center [566, 384] width 670 height 21
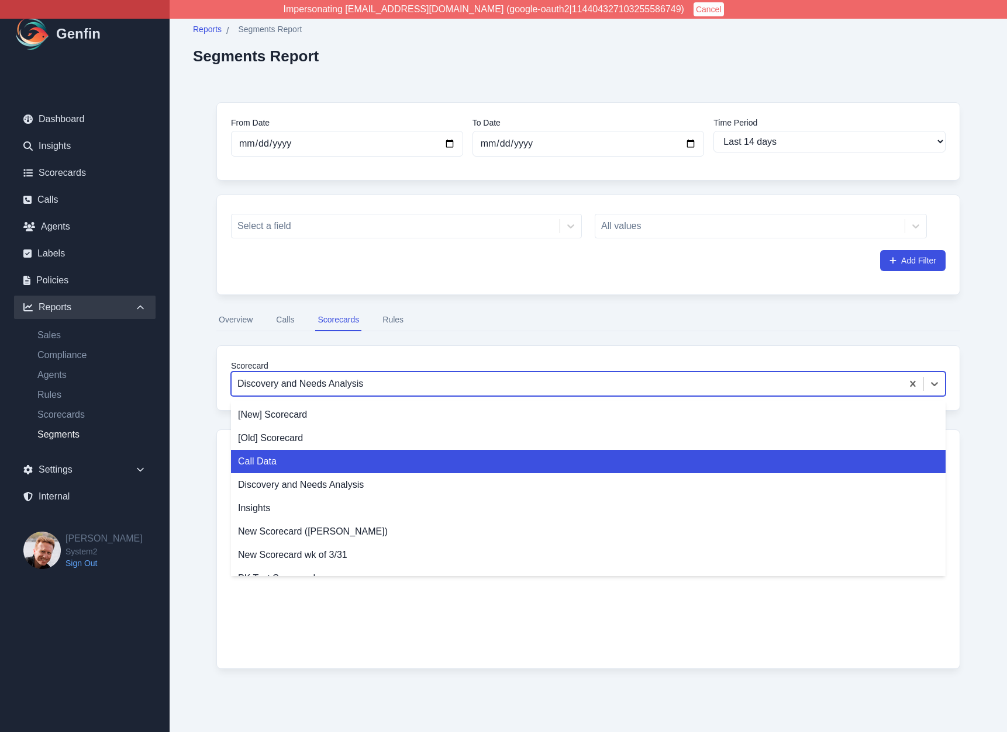
click at [288, 461] on div "Call Data" at bounding box center [588, 461] width 714 height 23
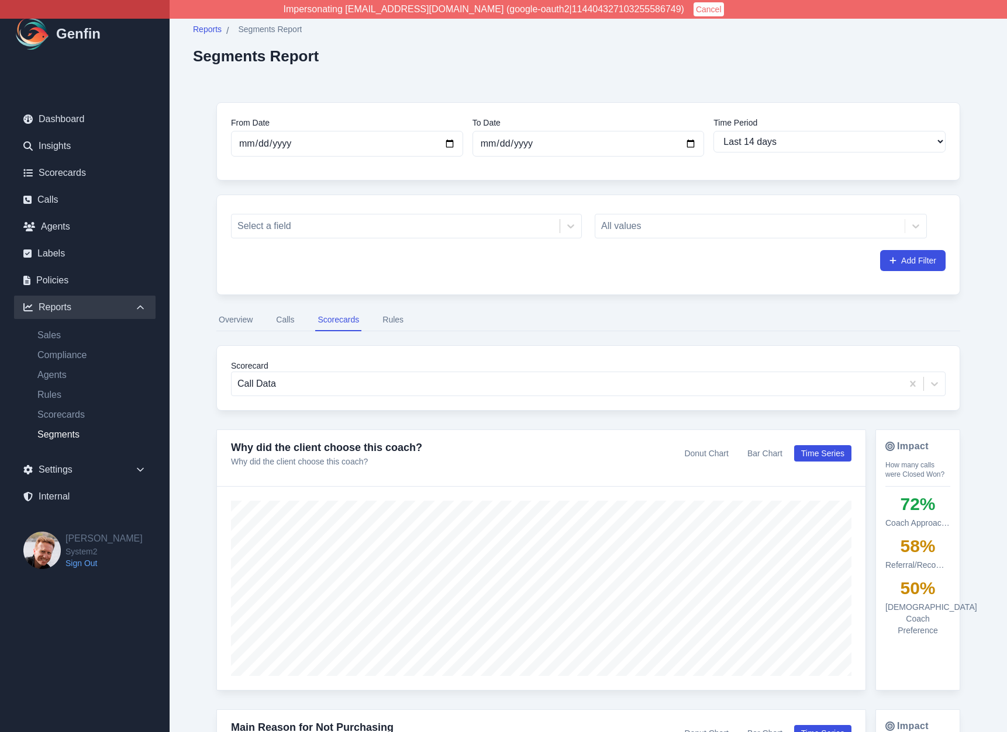
click at [392, 321] on button "Rules" at bounding box center [393, 320] width 26 height 22
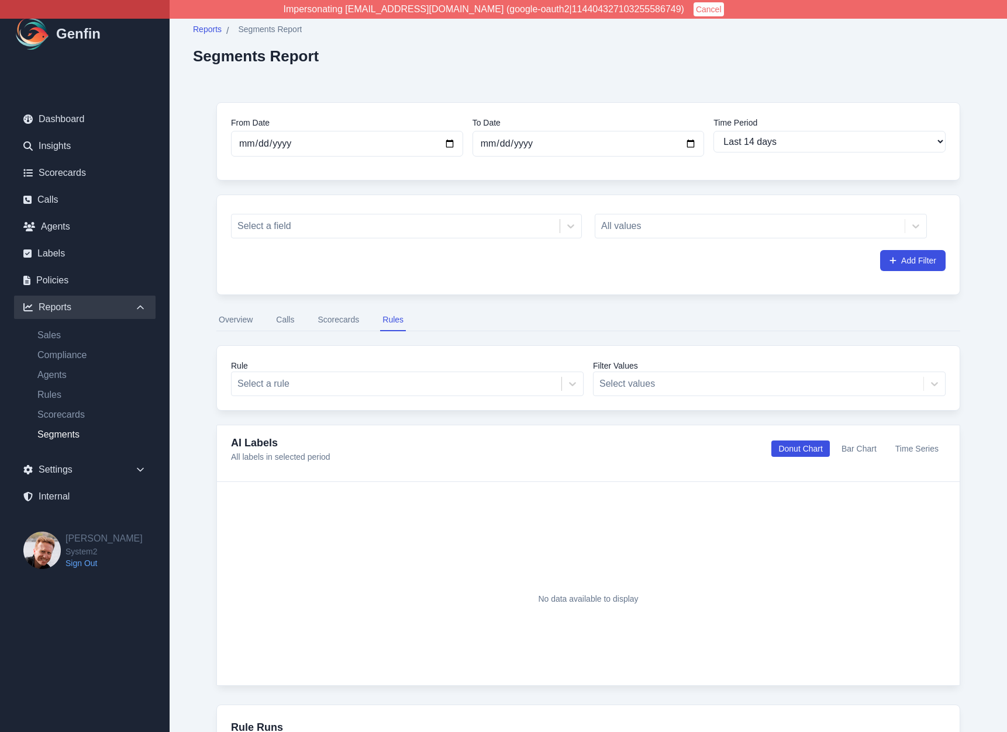
click at [325, 320] on button "Scorecards" at bounding box center [338, 320] width 46 height 22
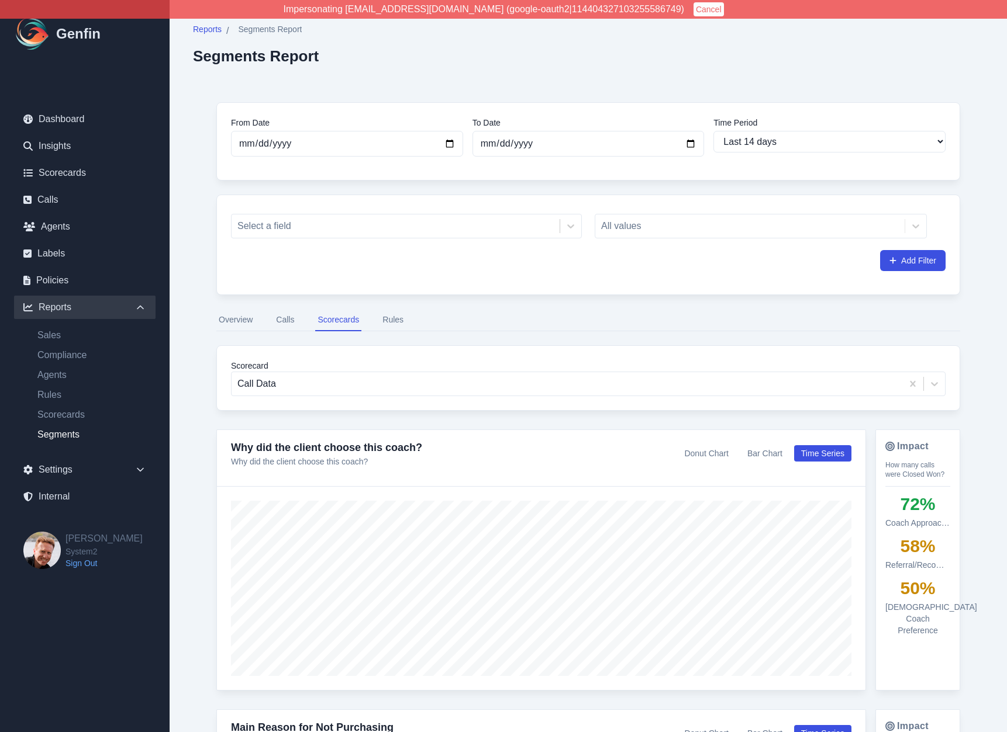
click at [392, 321] on button "Rules" at bounding box center [393, 320] width 26 height 22
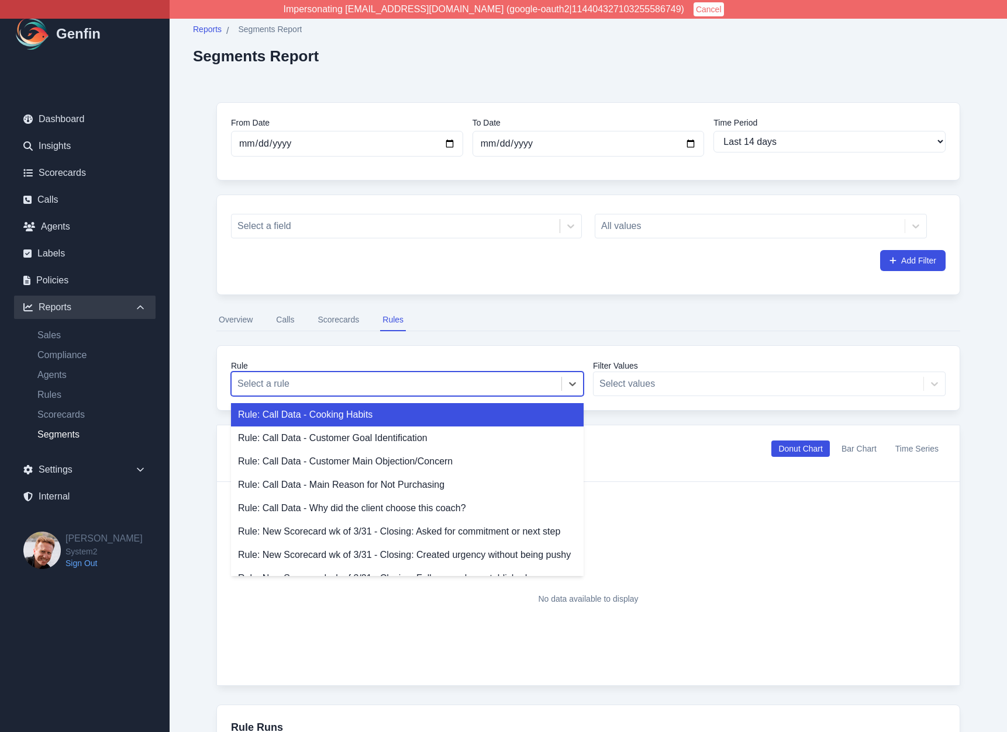
click at [365, 384] on div at bounding box center [396, 384] width 318 height 16
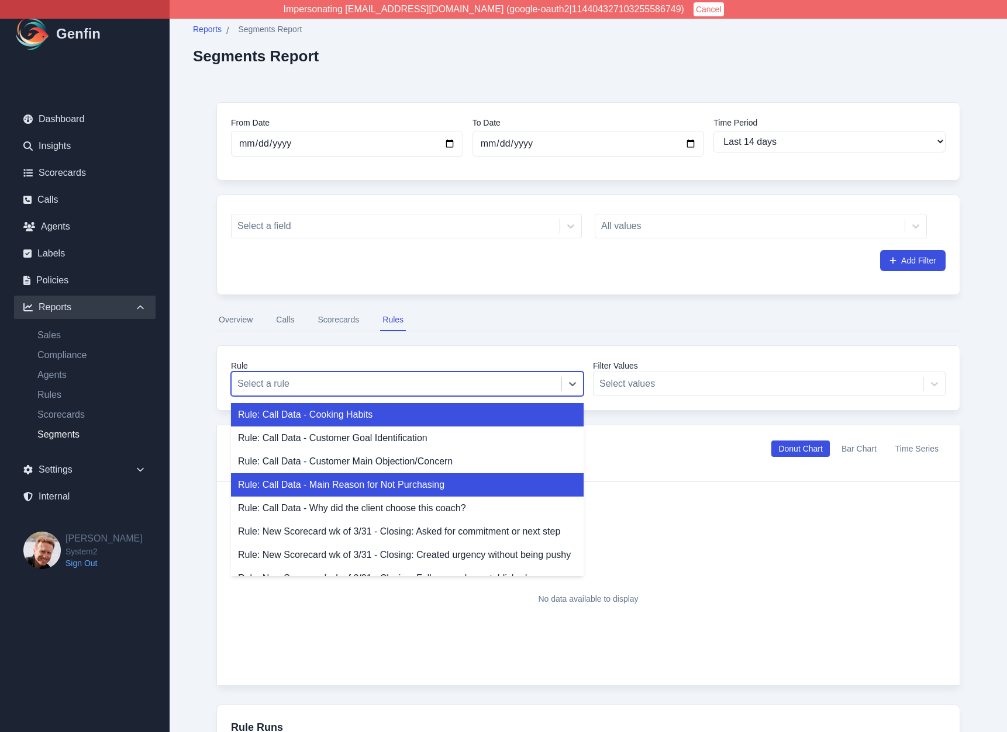
click at [330, 473] on div "Rule: Call Data - Main Reason for Not Purchasing" at bounding box center [407, 484] width 352 height 23
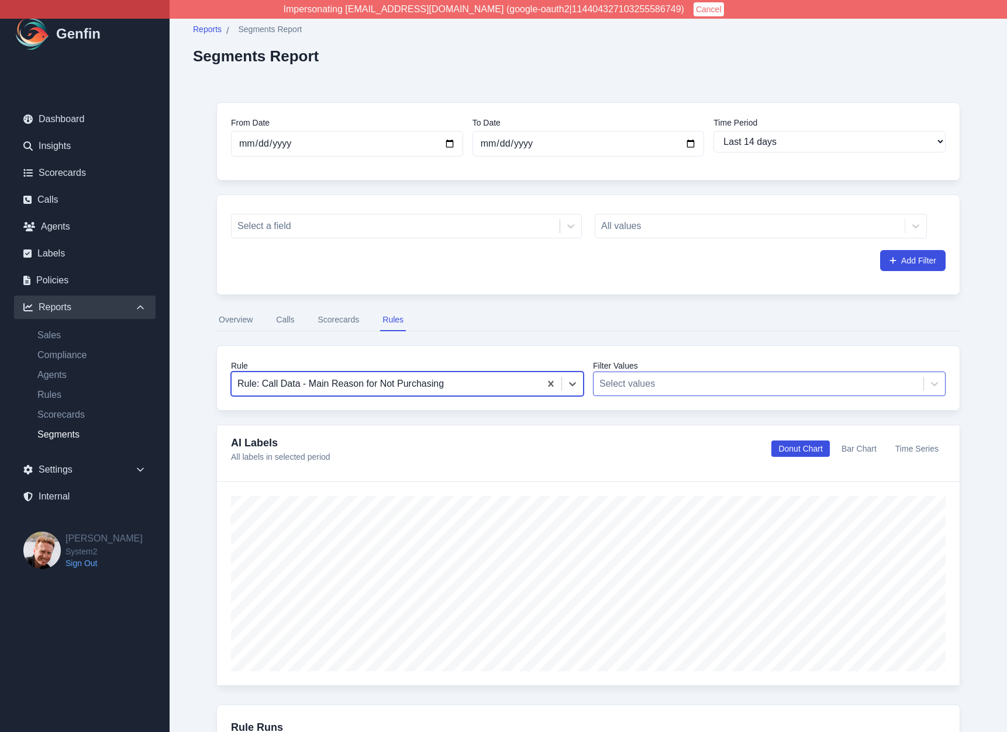
click at [654, 376] on div at bounding box center [758, 384] width 318 height 16
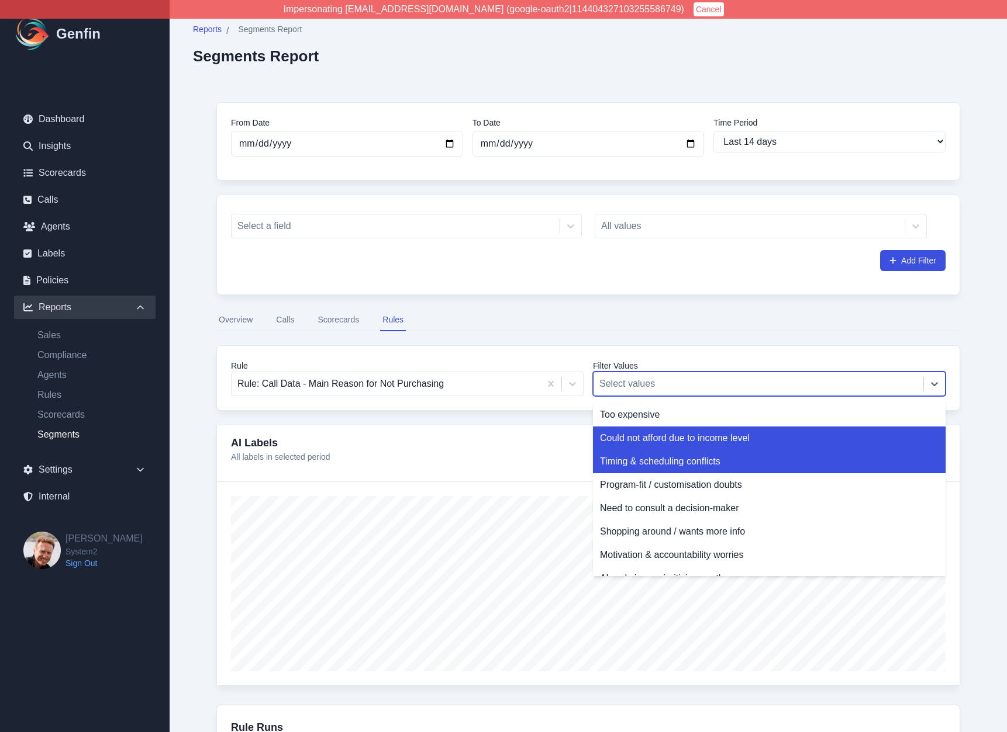
click at [661, 450] on div "Timing & scheduling conflicts" at bounding box center [769, 461] width 352 height 23
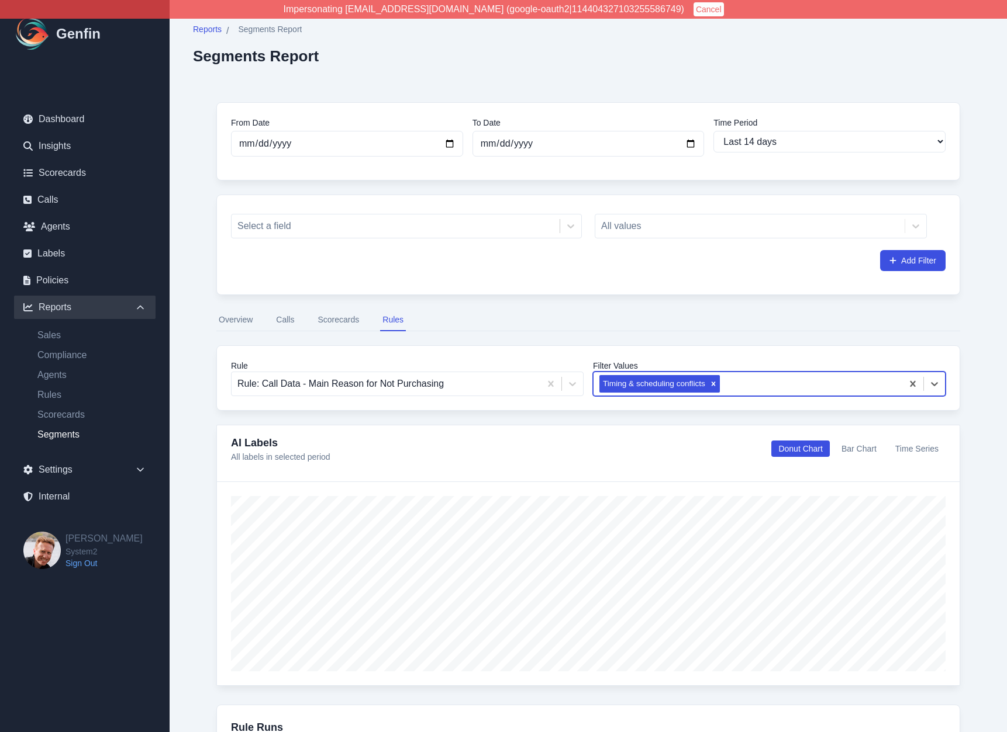
scroll to position [137, 0]
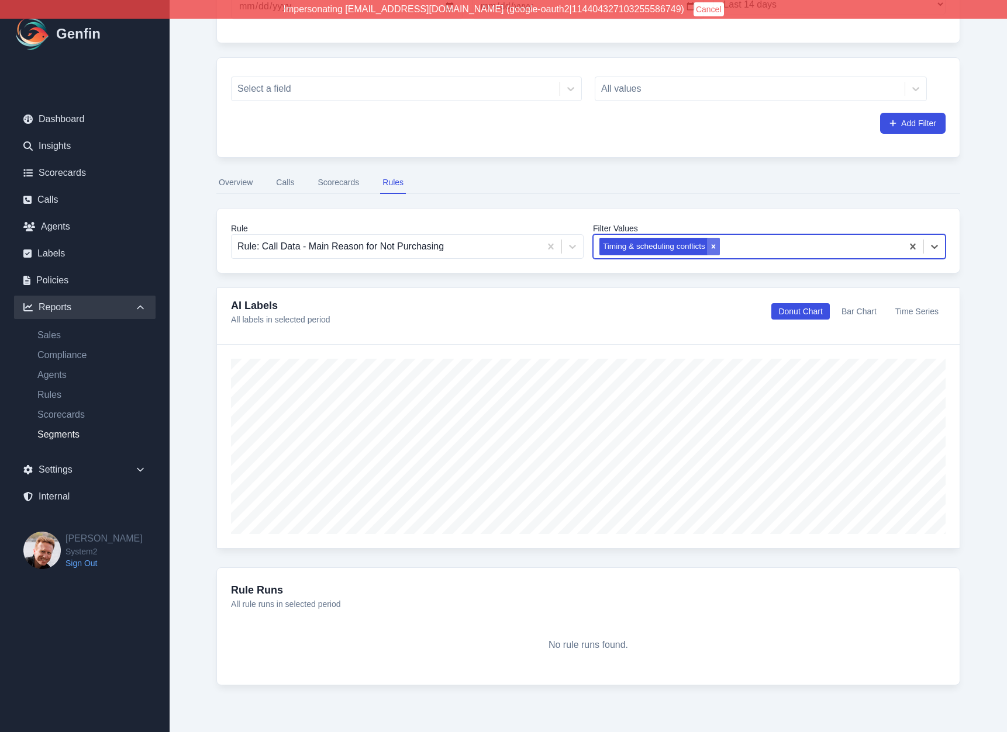
click at [714, 248] on icon "Remove Timing & scheduling conflicts" at bounding box center [713, 246] width 4 height 4
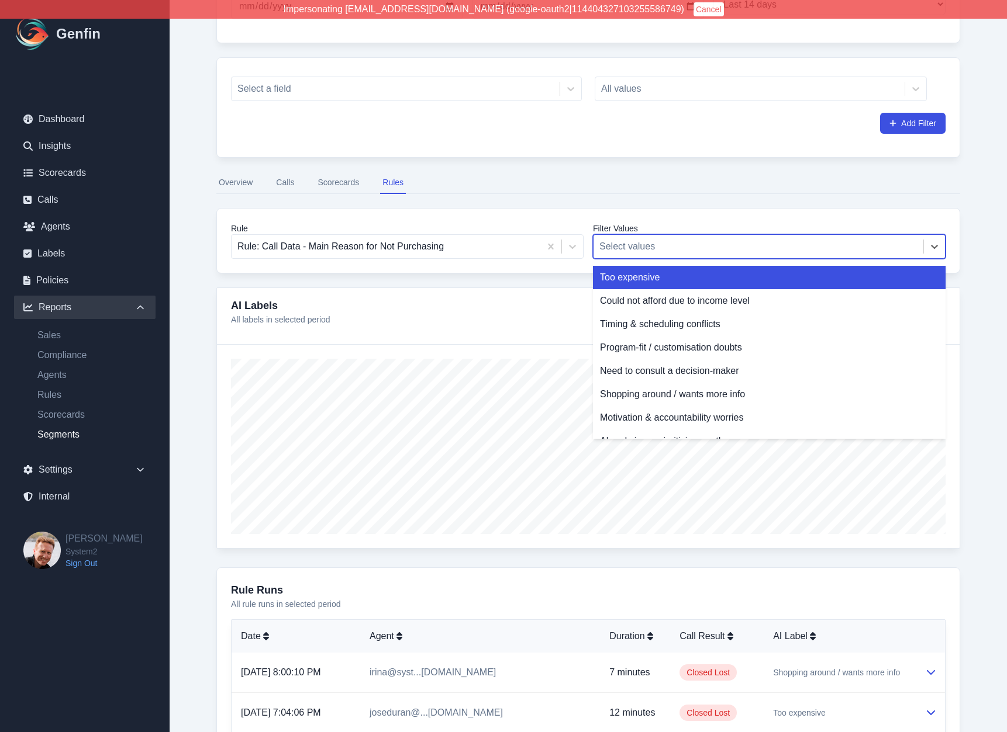
click at [726, 249] on div at bounding box center [758, 246] width 318 height 16
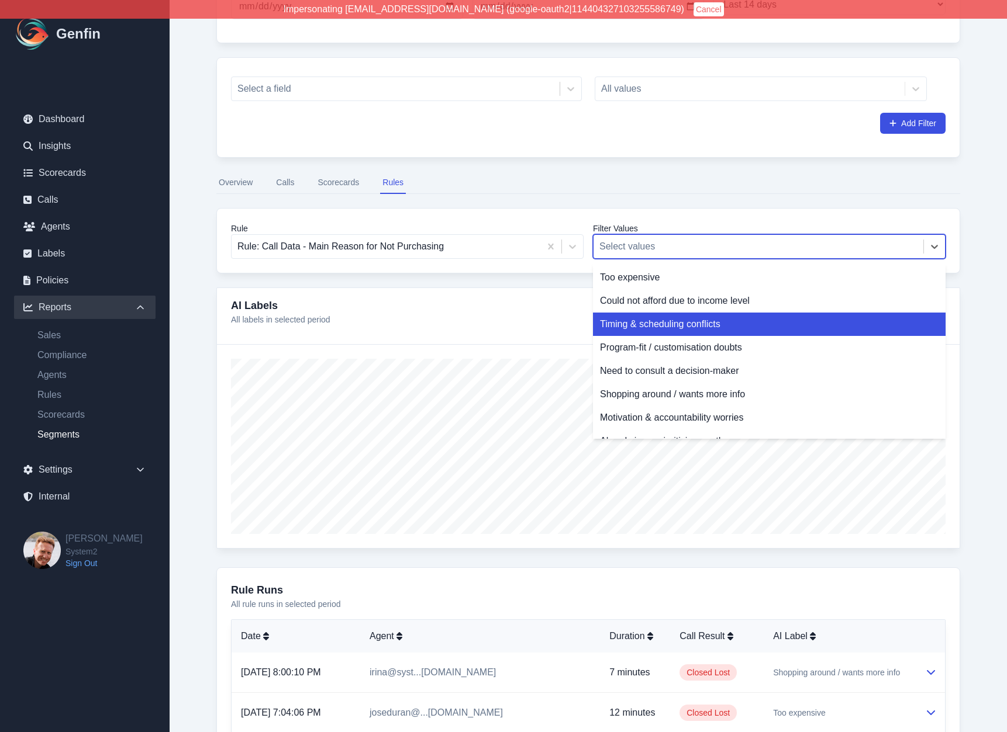
click at [686, 322] on div "Timing & scheduling conflicts" at bounding box center [769, 324] width 352 height 23
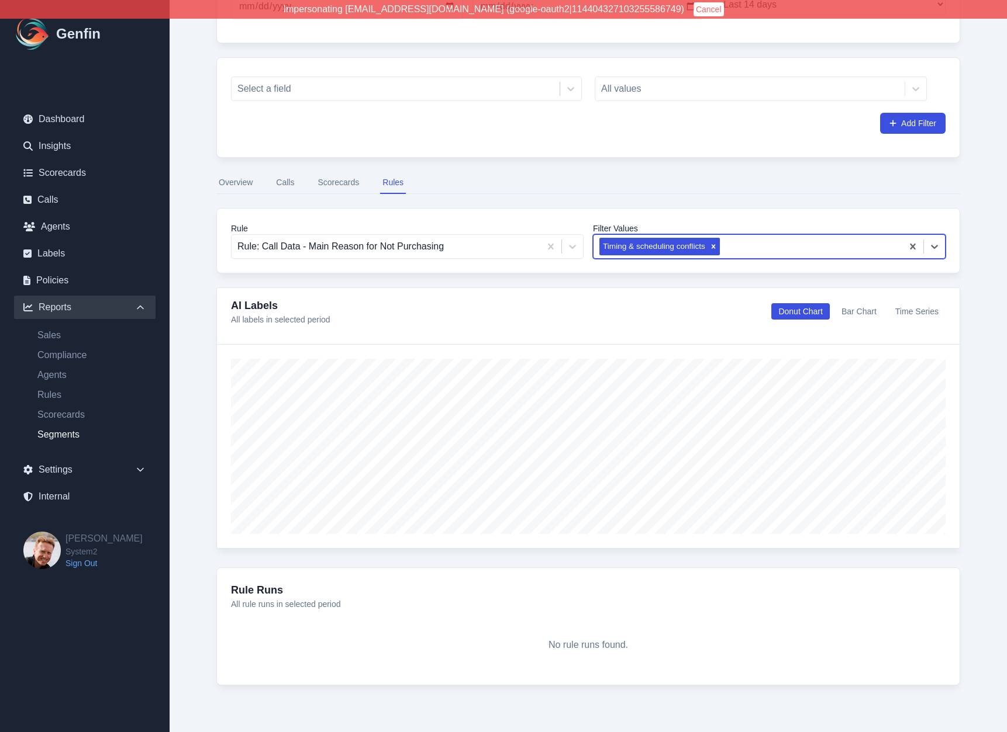
click at [737, 248] on div at bounding box center [809, 246] width 174 height 16
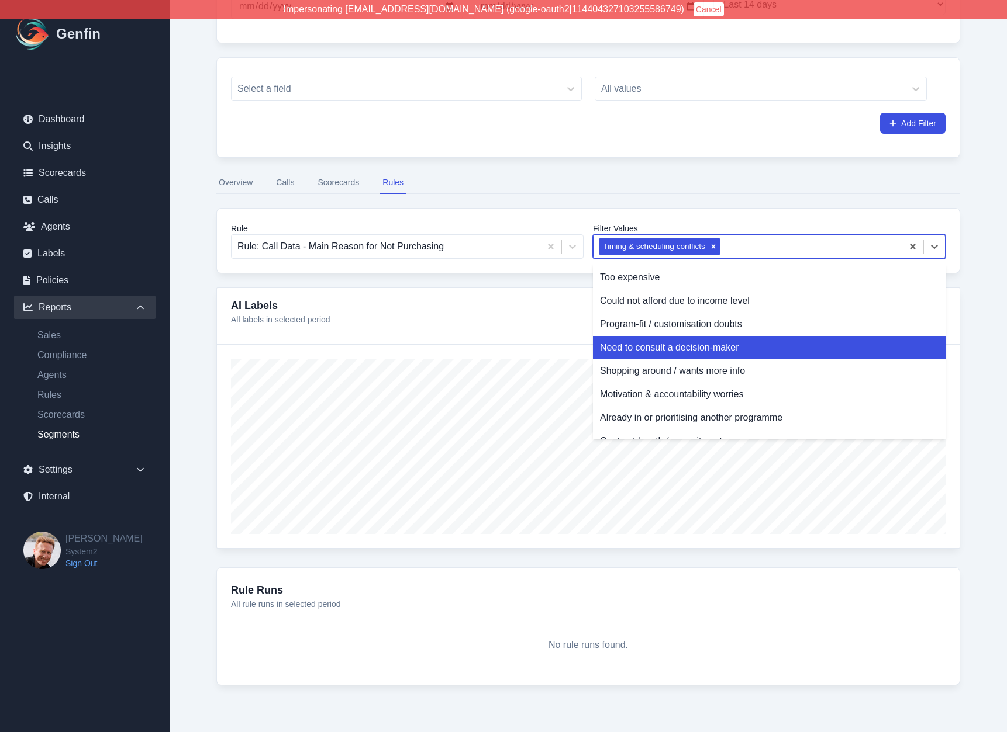
click at [722, 358] on div "Need to consult a decision-maker" at bounding box center [769, 347] width 352 height 23
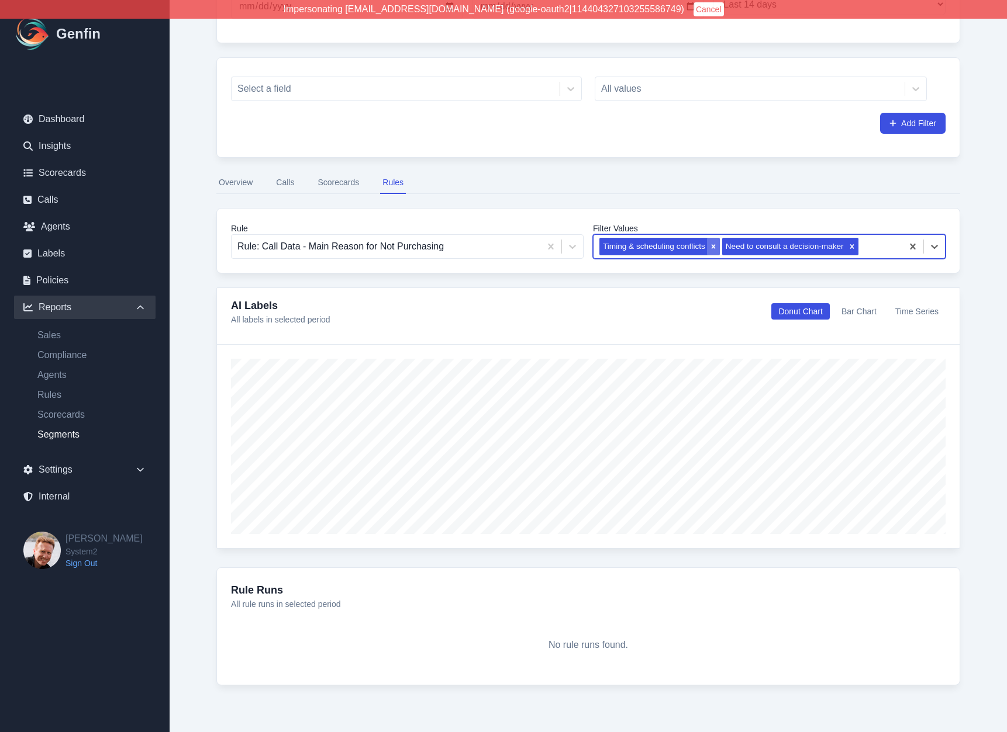
click at [715, 245] on icon "Remove Timing & scheduling conflicts" at bounding box center [713, 247] width 8 height 8
click at [733, 247] on div "Remove Need to consult a decision-maker" at bounding box center [728, 247] width 13 height 18
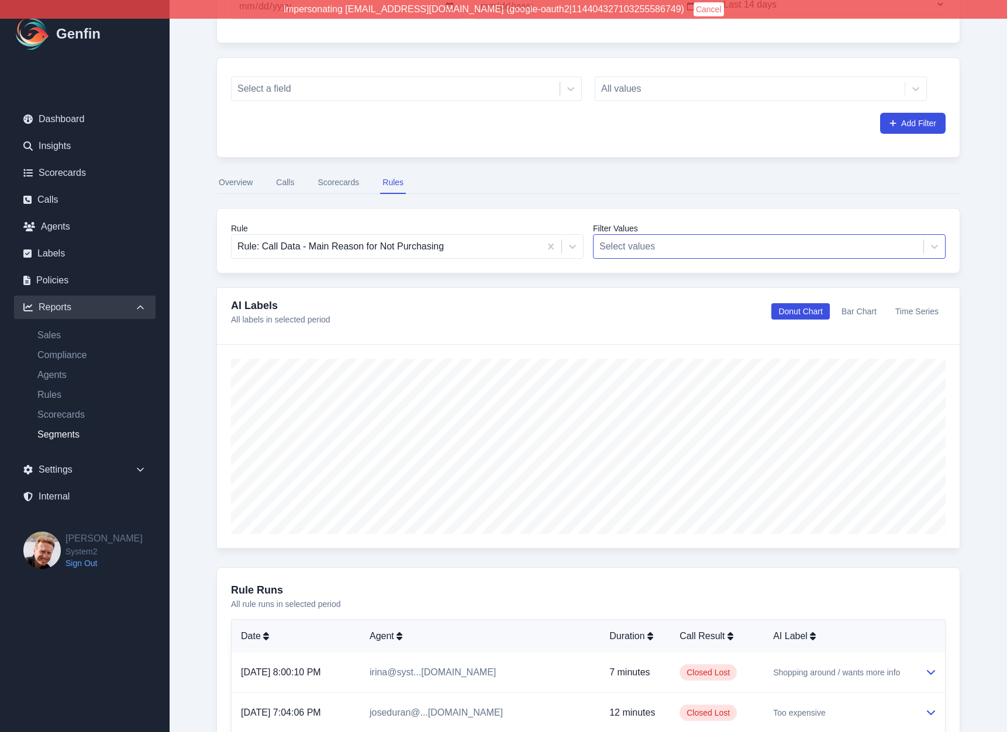
click at [210, 493] on div "From Date 2025-09-26 To Date 2025-10-10 Time Period Last 7 days Last 14 days La…" at bounding box center [588, 563] width 790 height 1243
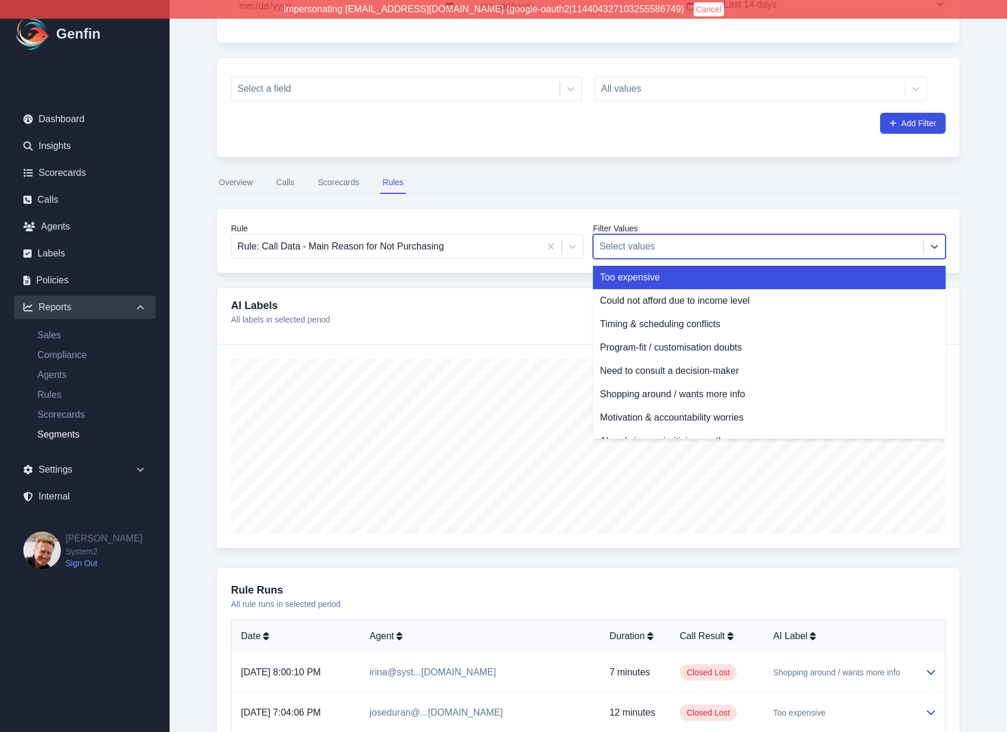
click at [652, 243] on div at bounding box center [758, 246] width 318 height 16
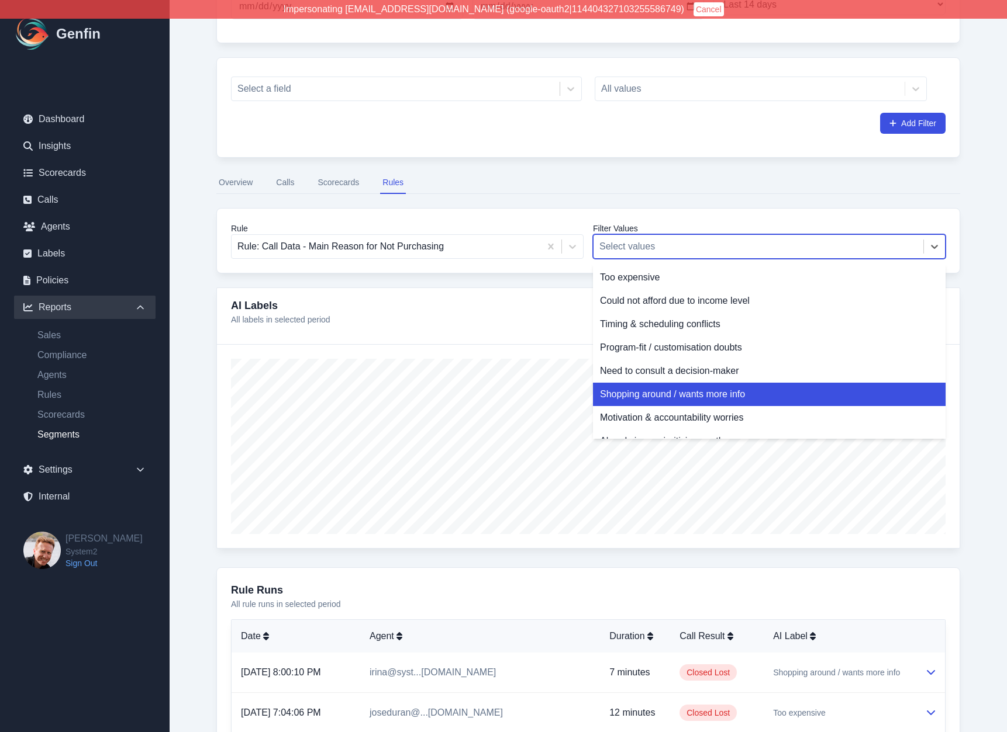
click at [651, 396] on div "Shopping around / wants more info" at bounding box center [769, 394] width 352 height 23
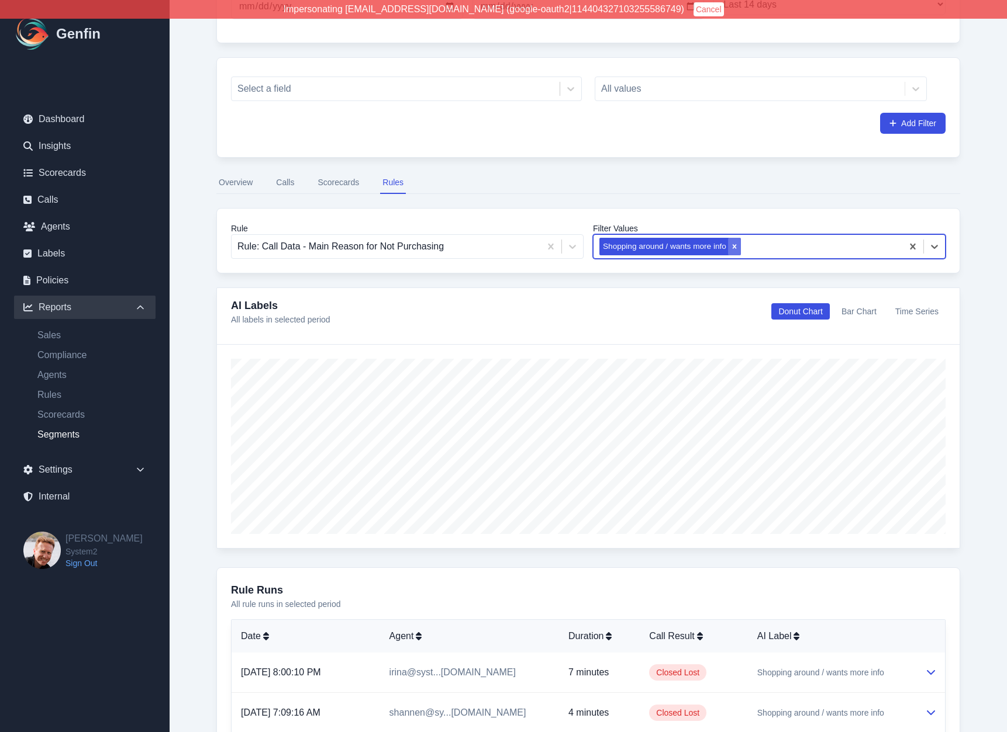
click at [736, 248] on icon "Remove Shopping around / wants more info" at bounding box center [734, 247] width 8 height 8
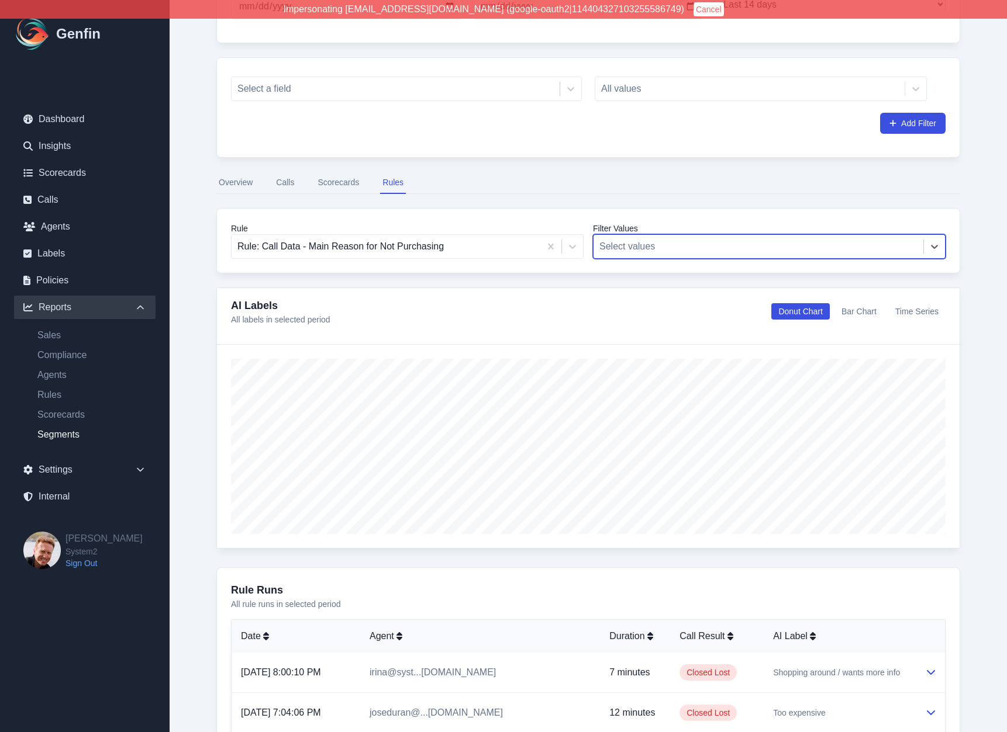
click at [166, 492] on nav "Dashboard Insights Scorecards Calls Agents Labels Policies Reports Sales Compli…" at bounding box center [85, 310] width 170 height 443
click at [190, 495] on div "Reports / Segments Report Segments Report From Date 2025-09-26 To Date 2025-10-…" at bounding box center [588, 536] width 837 height 1346
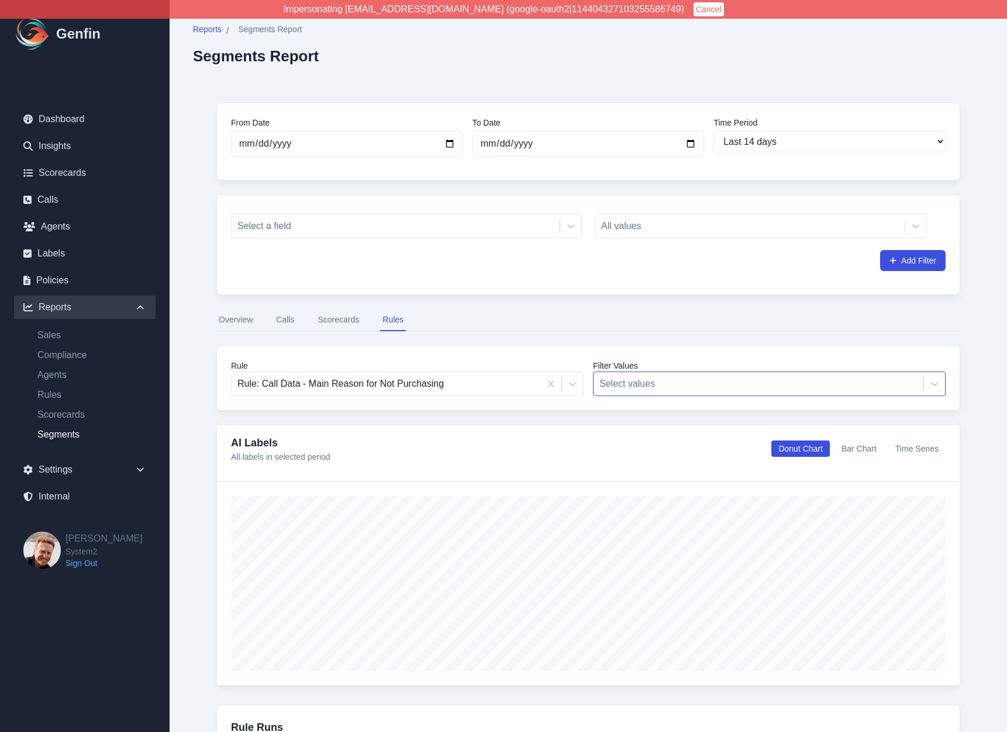
click at [190, 495] on div "Reports / Segments Report Segments Report From Date 2025-09-26 To Date 2025-10-…" at bounding box center [588, 673] width 837 height 1346
click at [693, 8] on button "Cancel" at bounding box center [708, 9] width 30 height 14
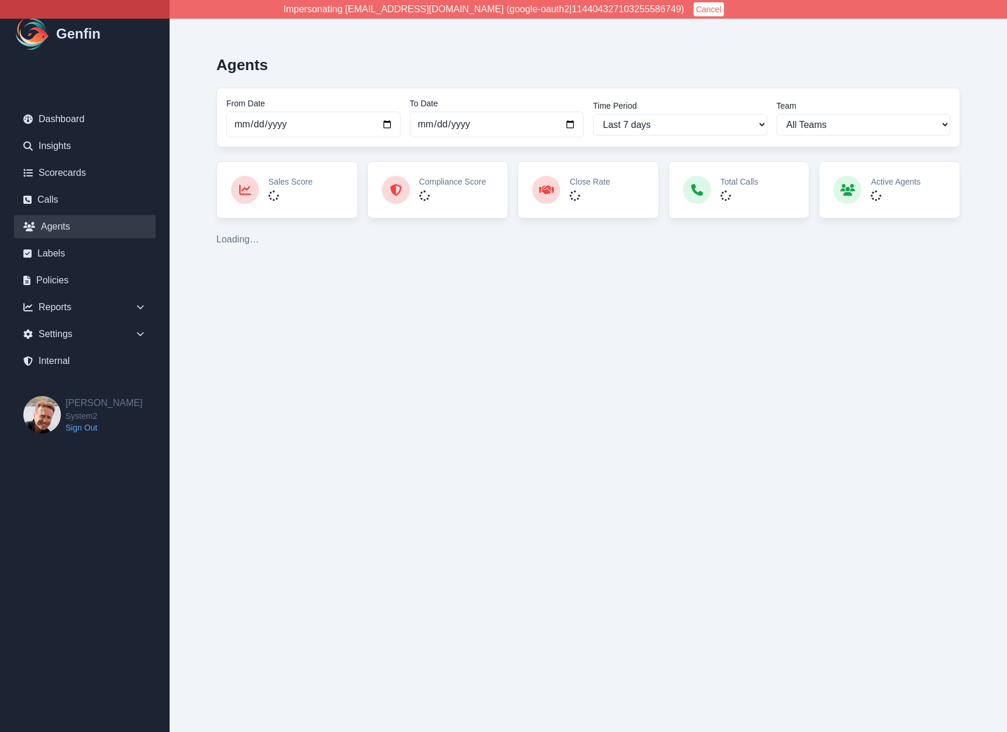
click at [191, 254] on div "Agents From Date [DATE] To Date [DATE] Time Period Last 7 days Last 14 days Las…" at bounding box center [588, 146] width 837 height 293
click at [189, 185] on div "Agents From Date [DATE] To Date [DATE] Time Period Last 7 days Last 14 days Las…" at bounding box center [588, 146] width 837 height 293
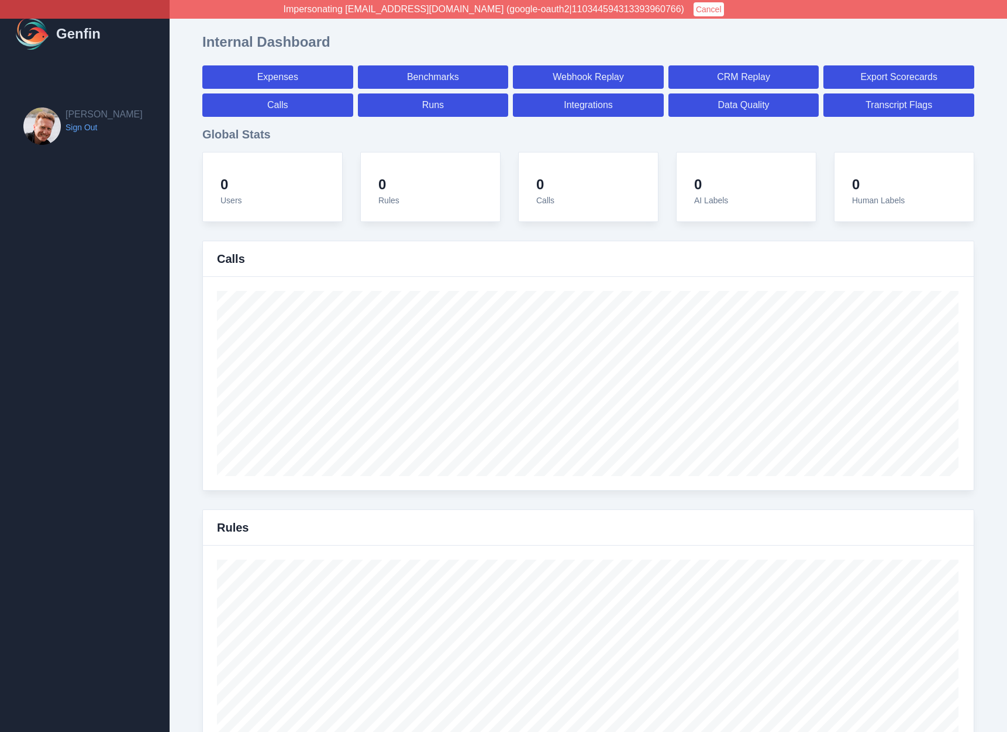
select select "paid"
select select "7"
select select "paid"
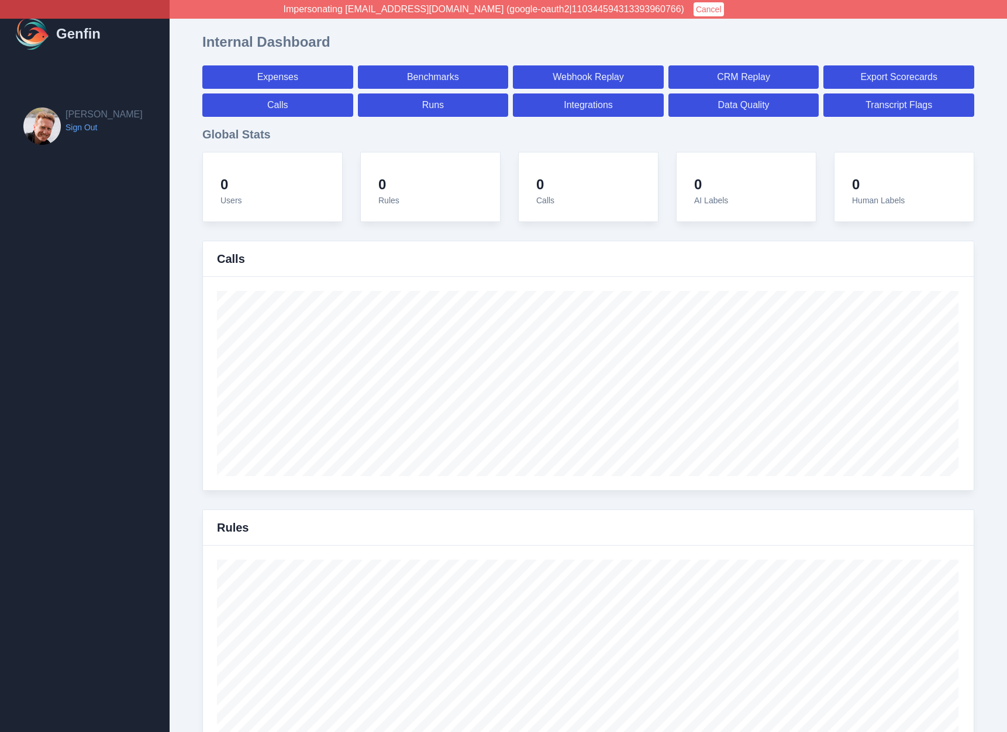
select select "7"
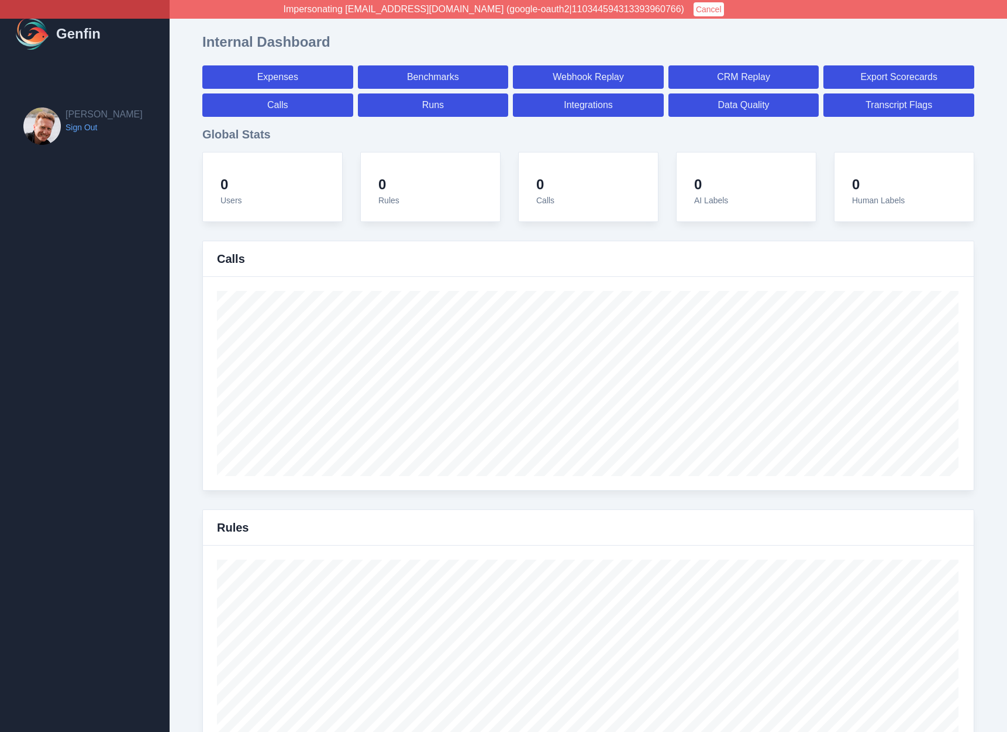
select select "7"
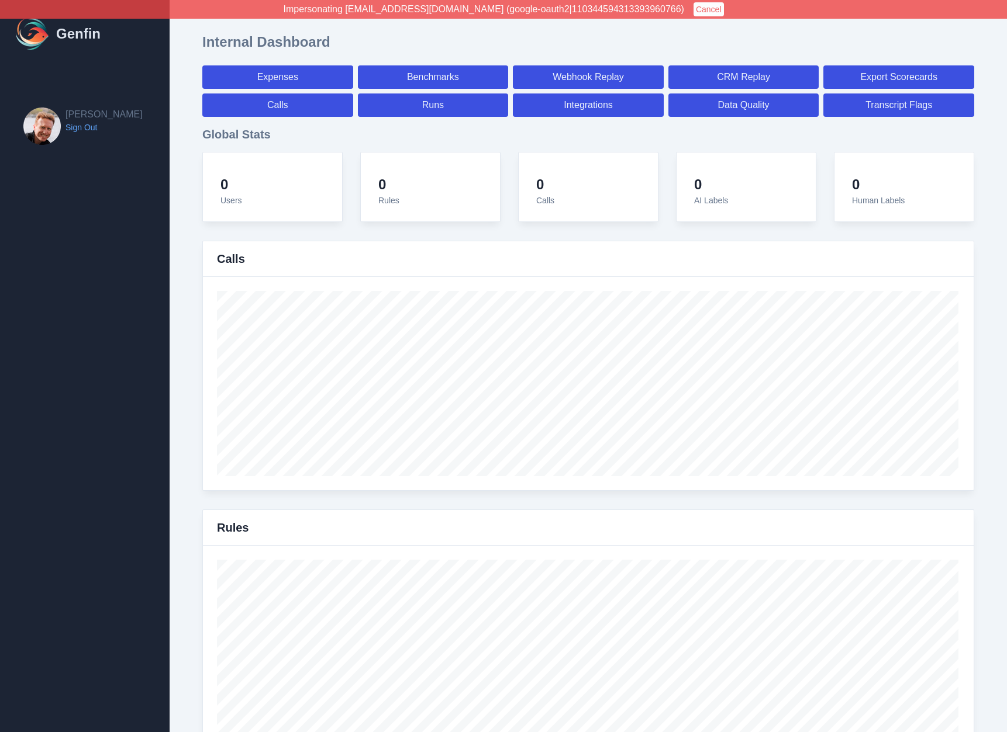
select select "7"
select select "paid"
select select "7"
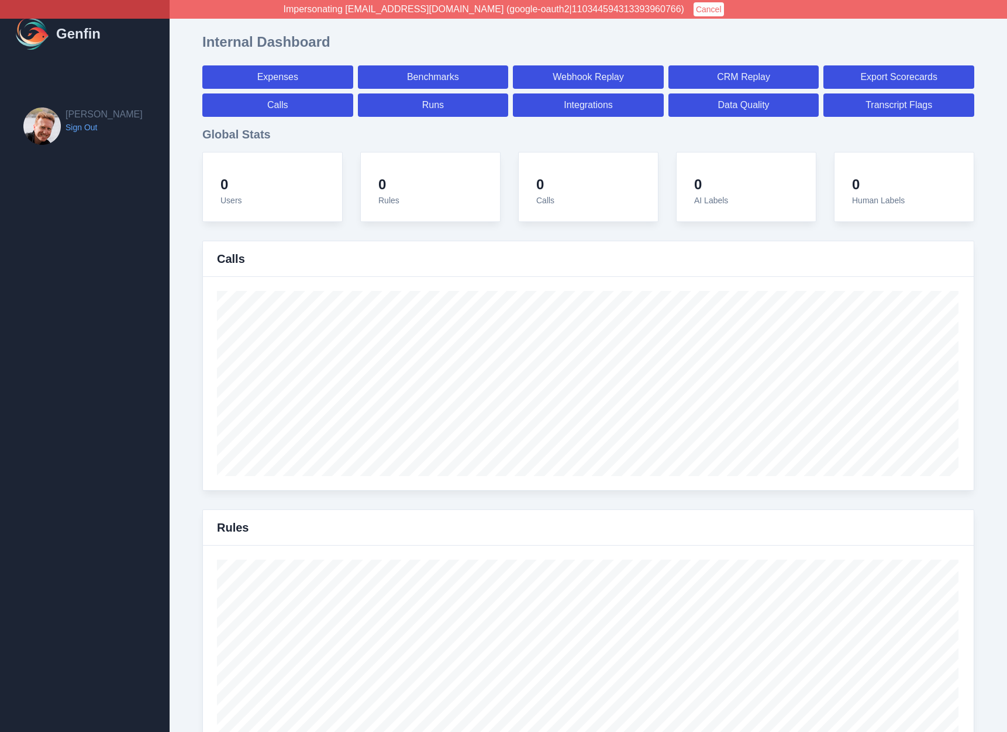
select select "7"
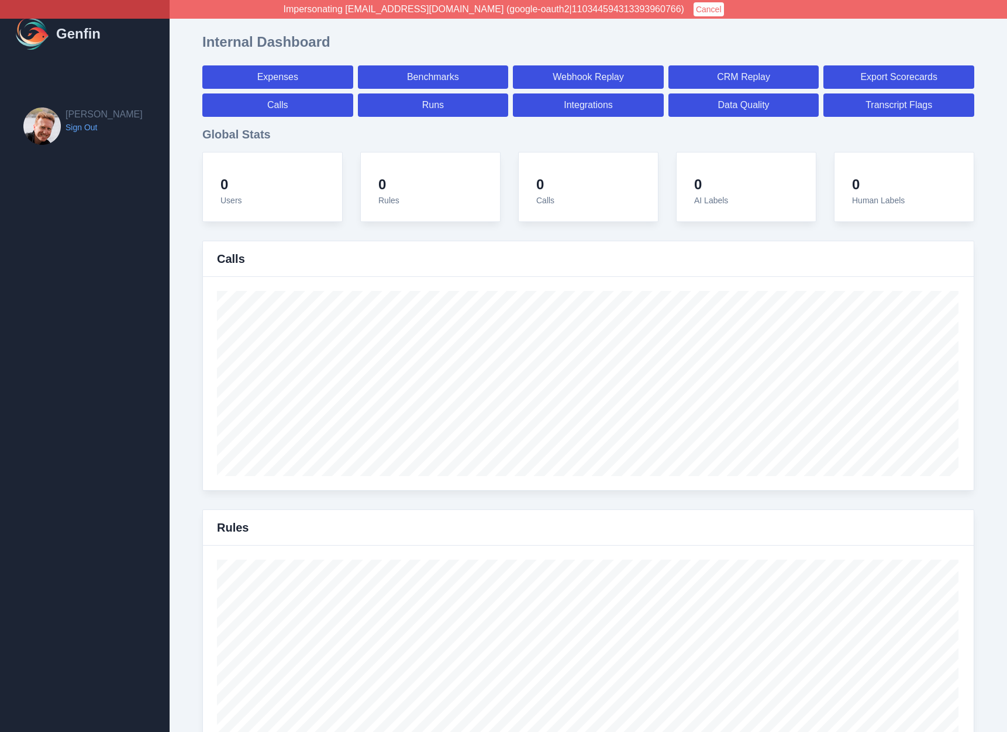
select select "7"
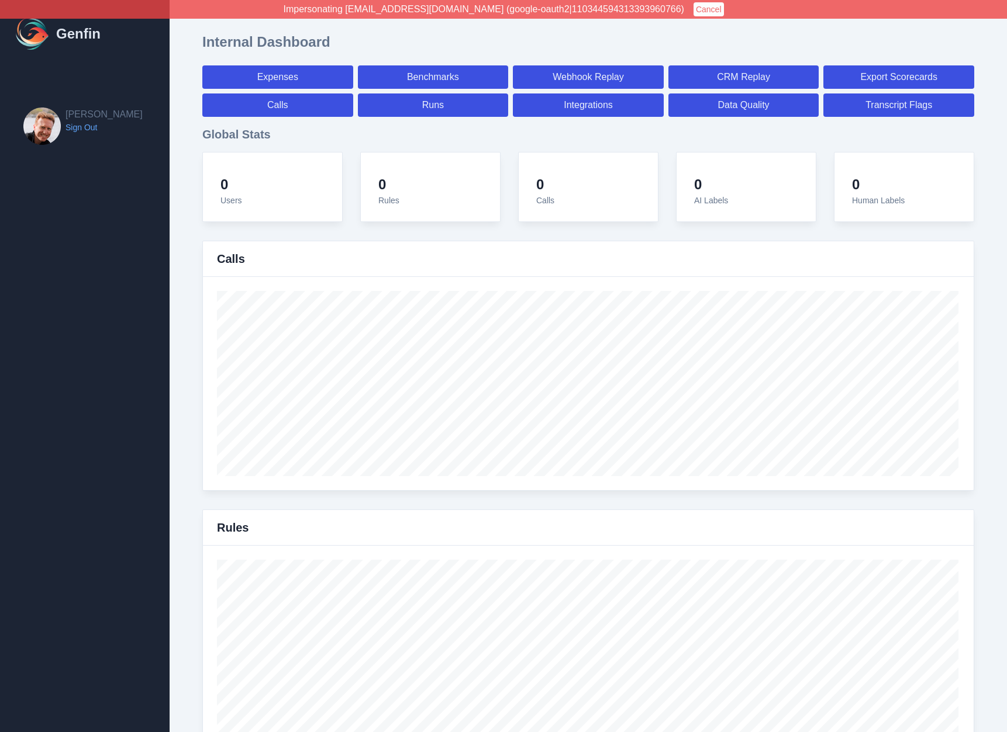
select select "7"
select select "paid"
select select "7"
select select "paid"
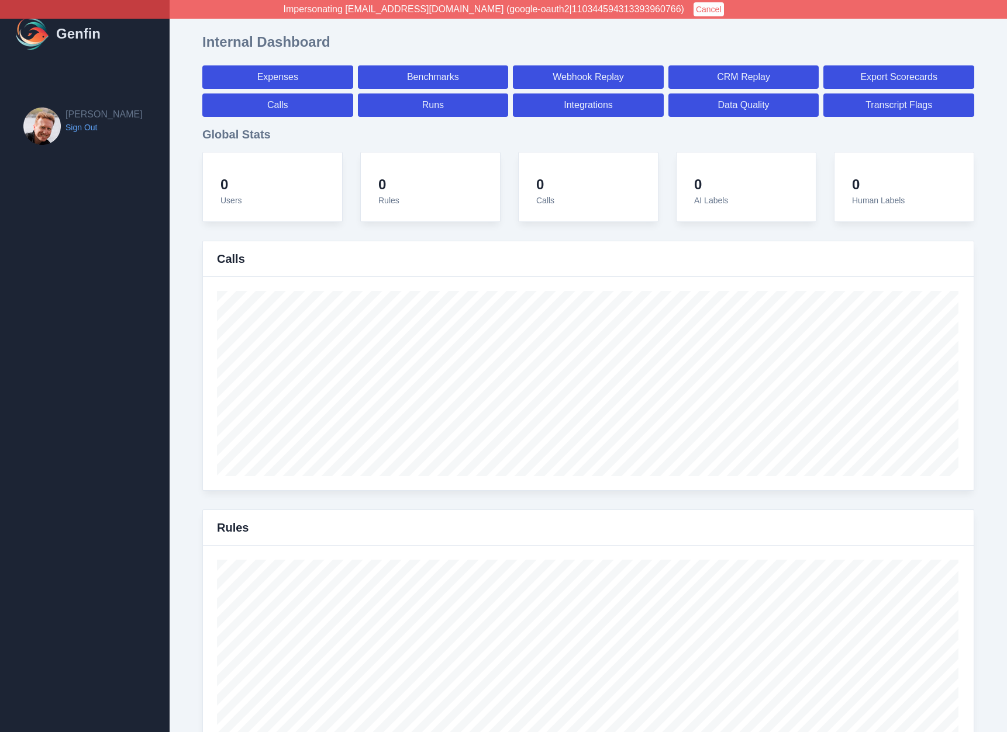
select select "paid"
select select "7"
select select "paid"
select select "7"
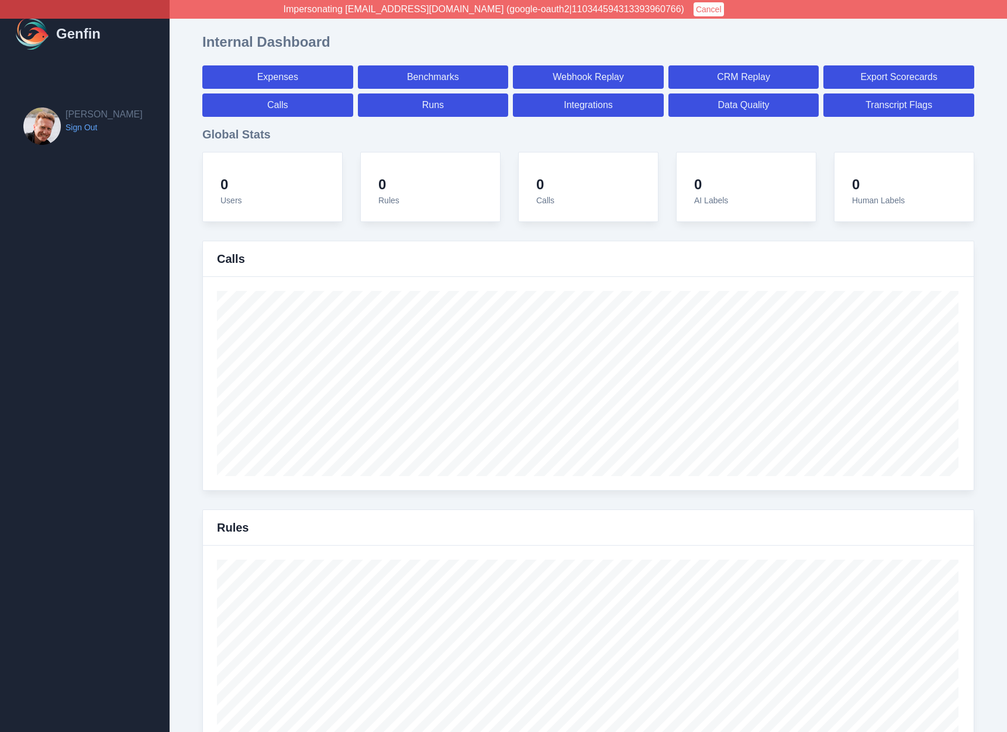
select select "7"
select select "paid"
select select "7"
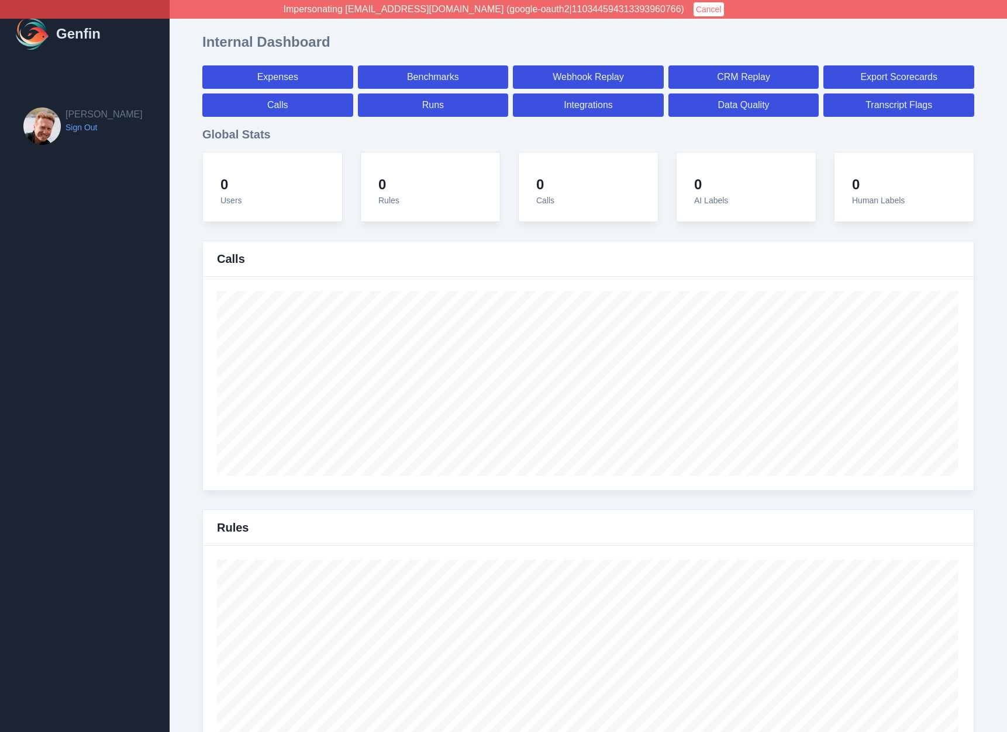
select select "paid"
select select "7"
select select "paid"
select select "7"
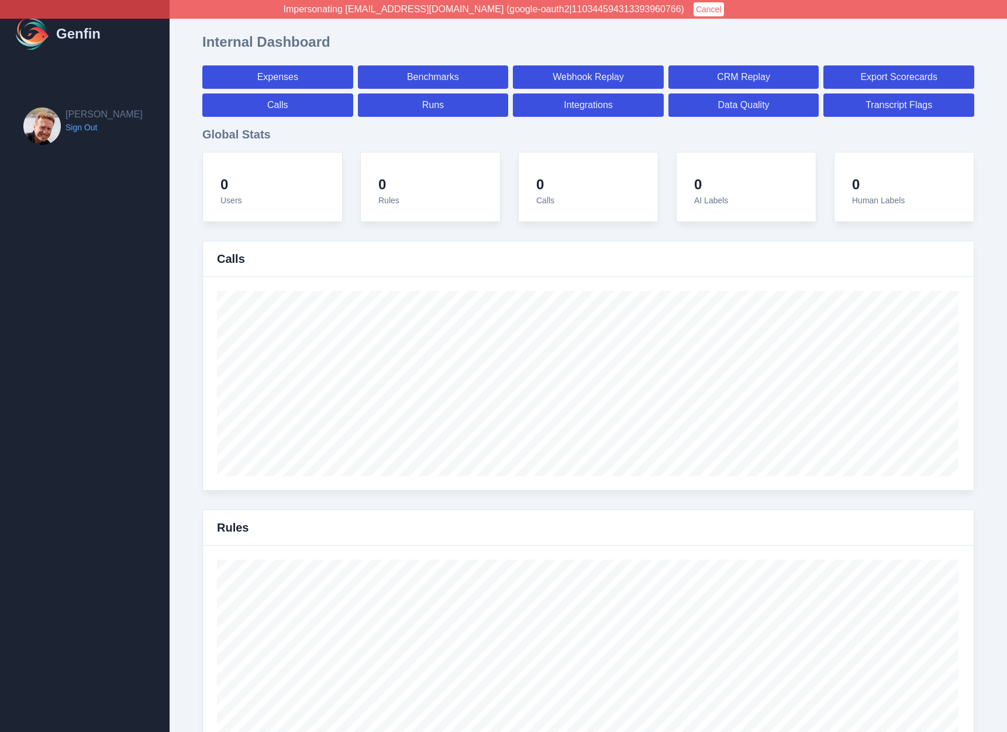
select select "7"
select select "paid"
select select "7"
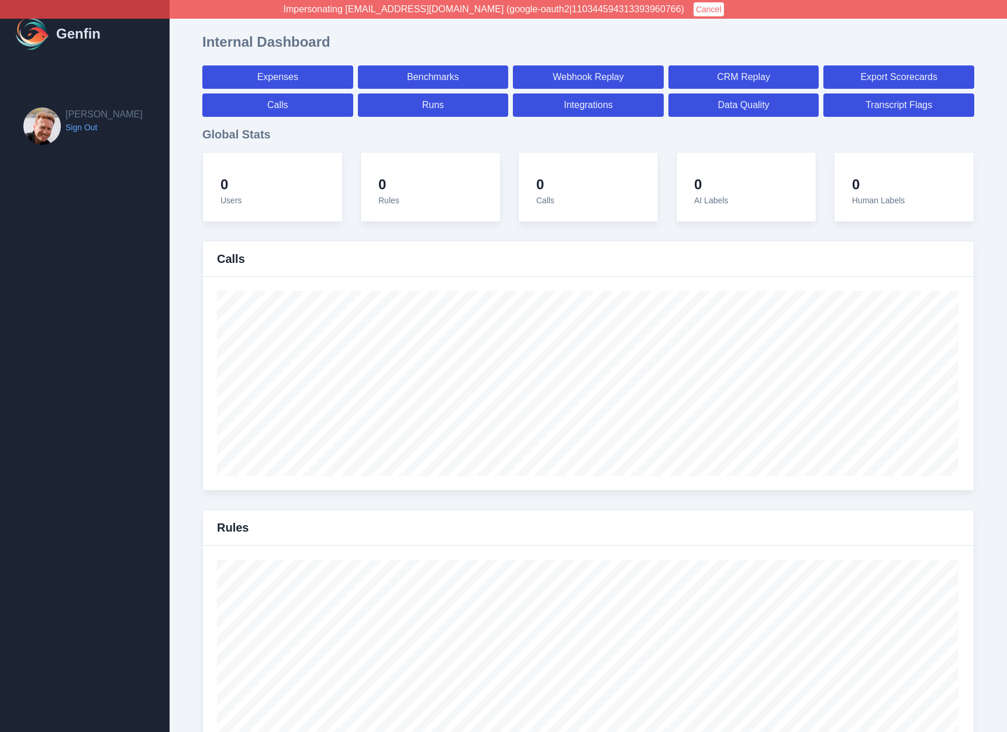
select select "7"
select select "paid"
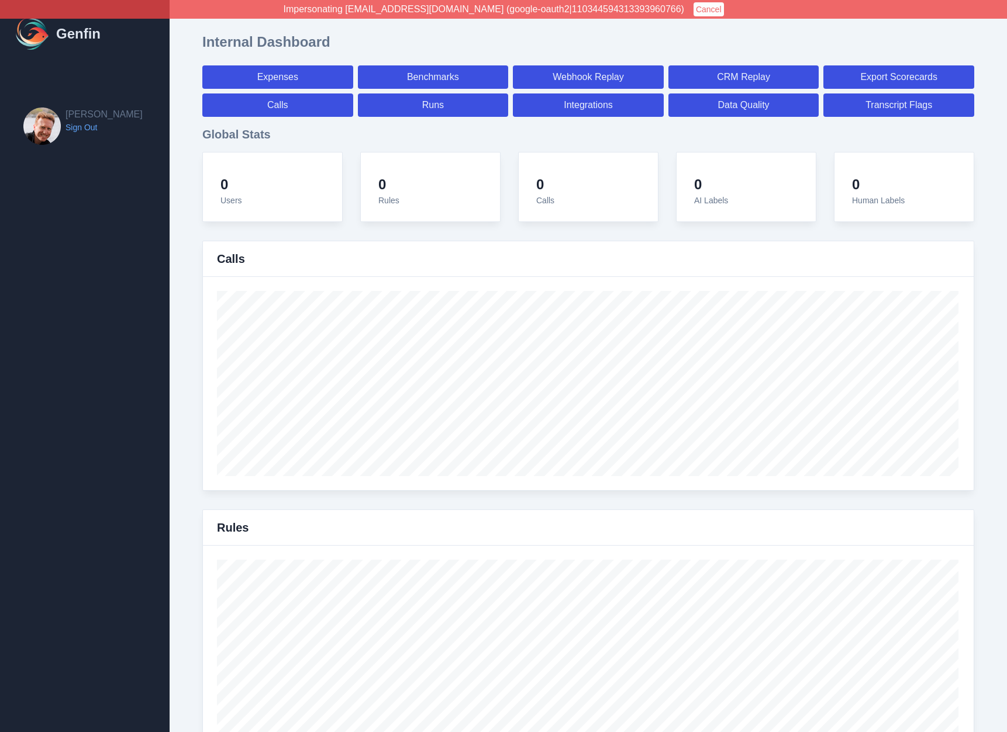
select select "7"
select select "paid"
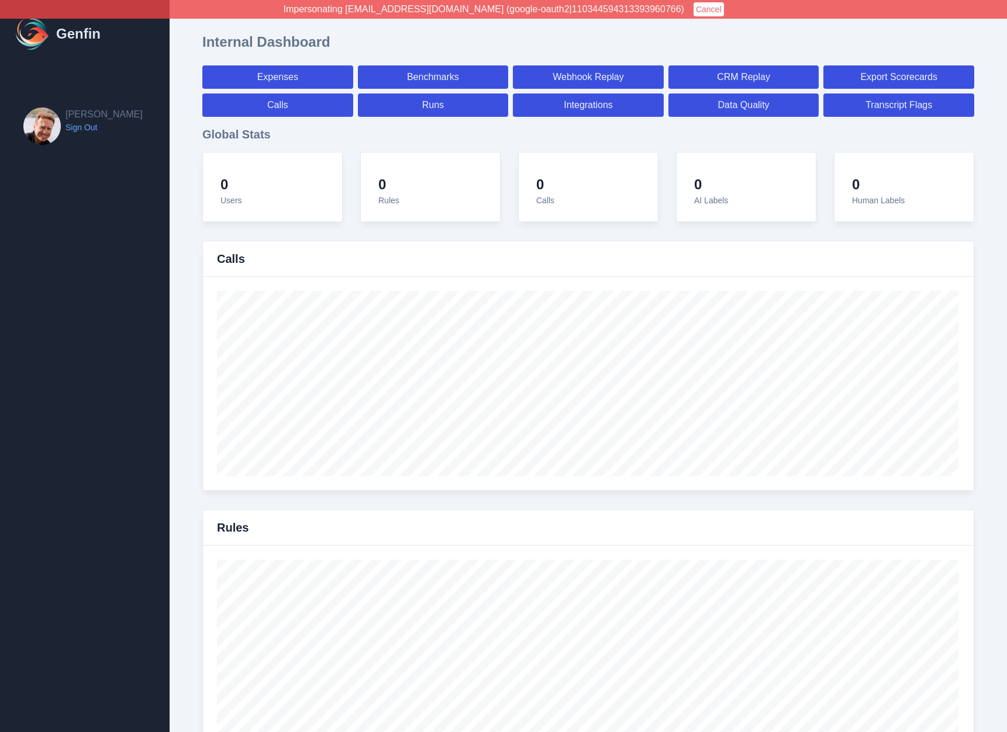
select select "7"
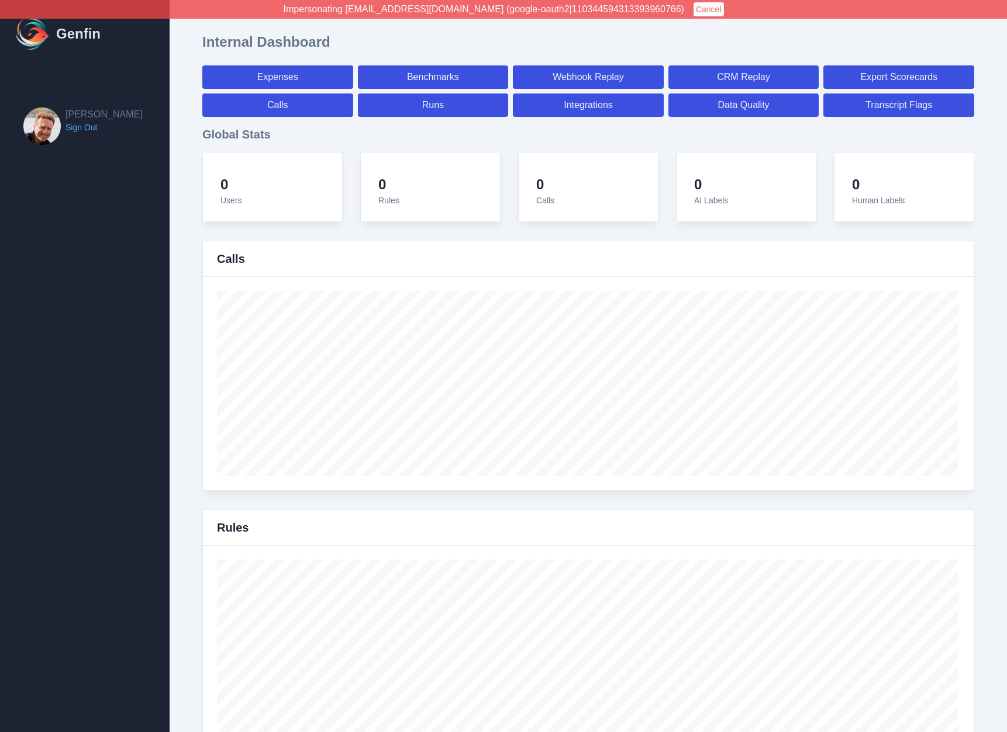
select select "paid"
select select "7"
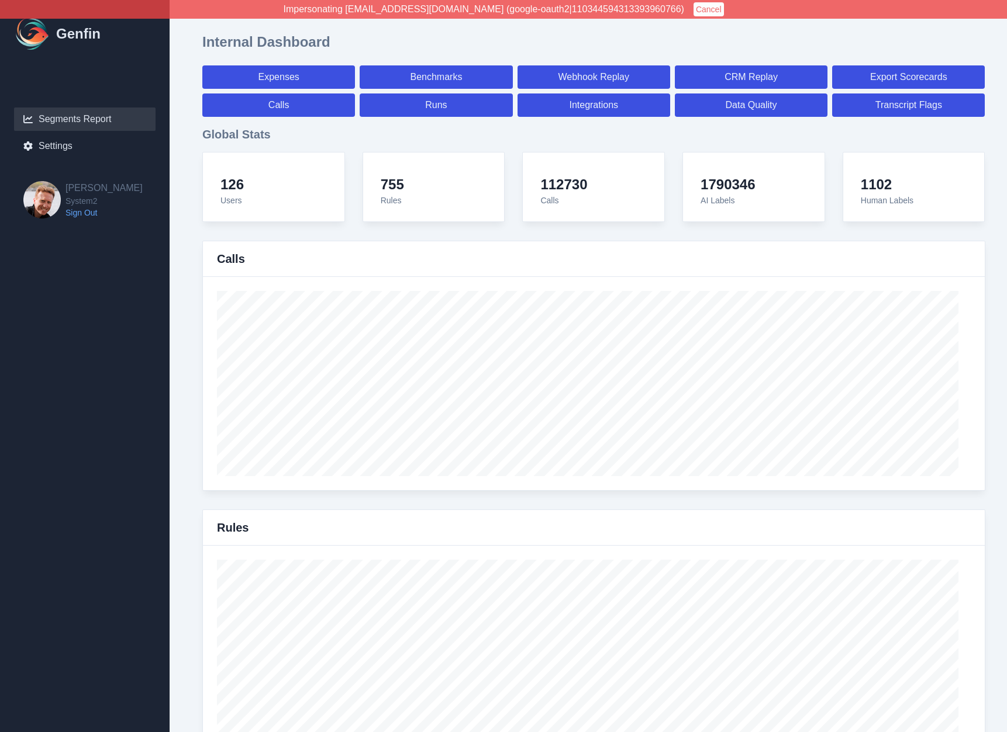
click at [82, 123] on link "Segments Report" at bounding box center [84, 119] width 141 height 23
select select "14"
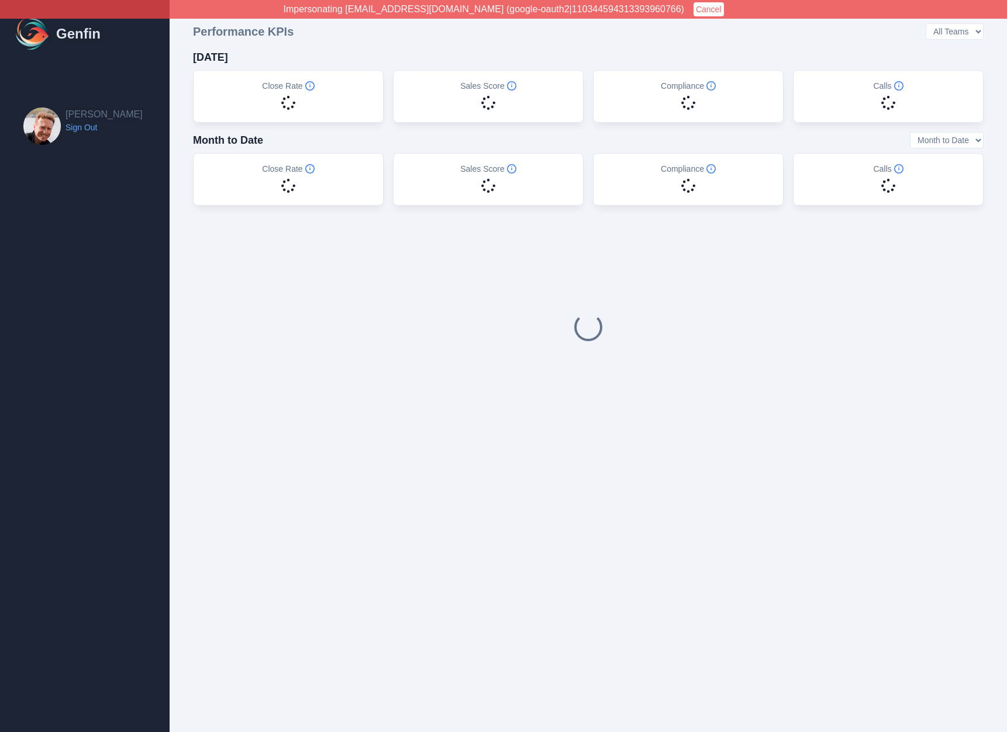
select select "14"
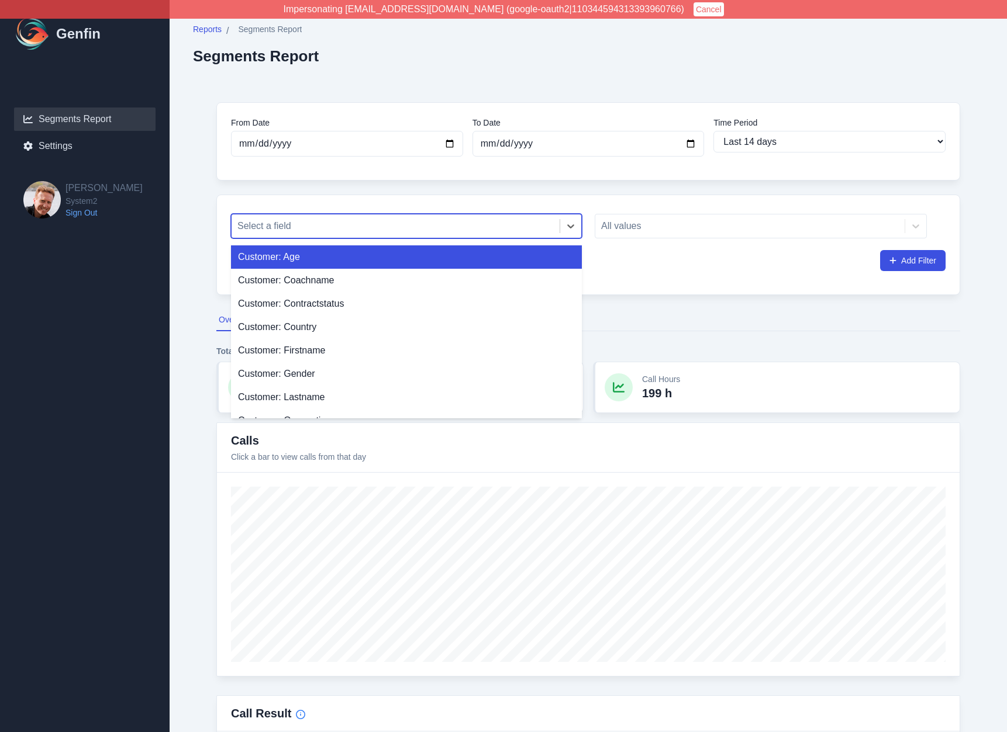
click at [321, 223] on div at bounding box center [395, 226] width 316 height 16
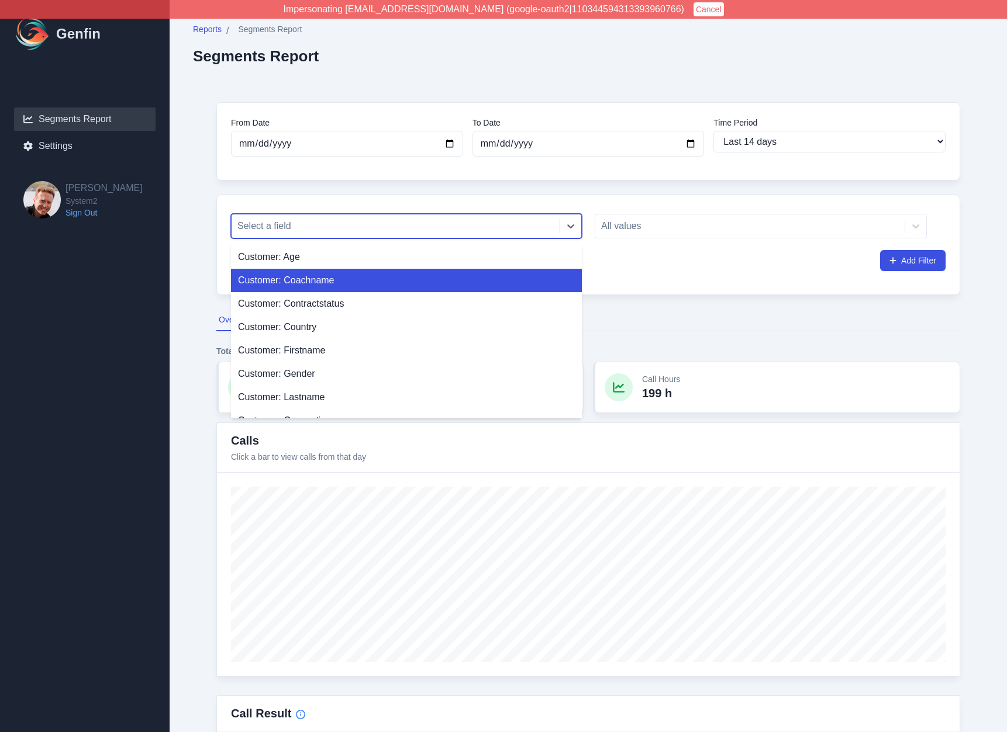
click at [294, 289] on div "Customer: Coachname" at bounding box center [406, 280] width 351 height 23
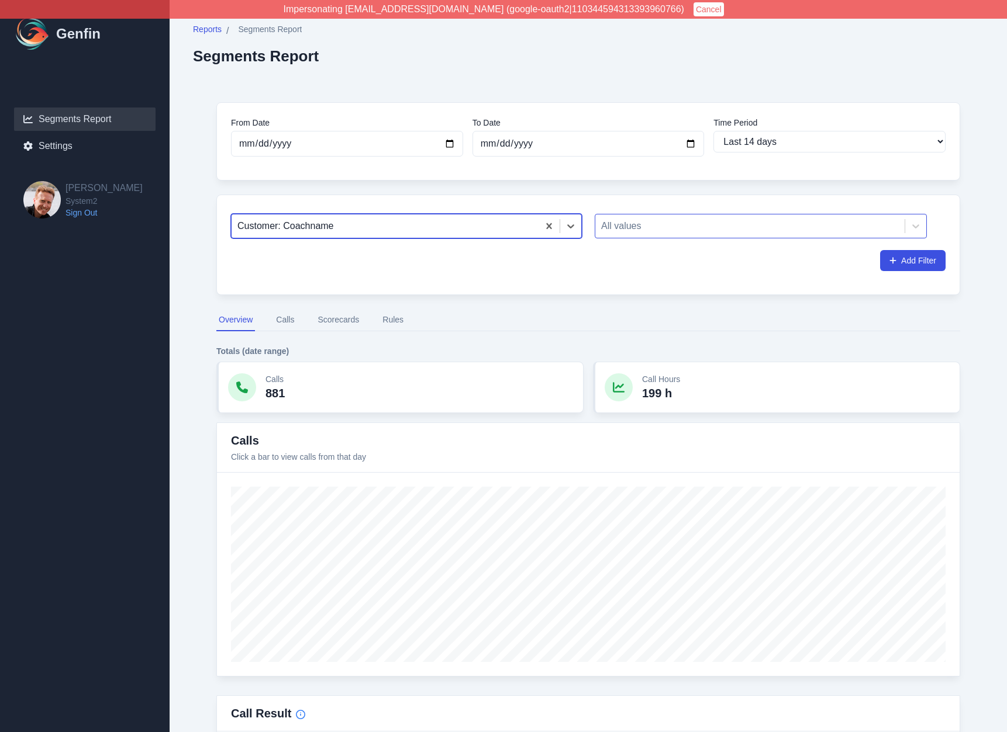
click at [677, 220] on div at bounding box center [750, 226] width 298 height 16
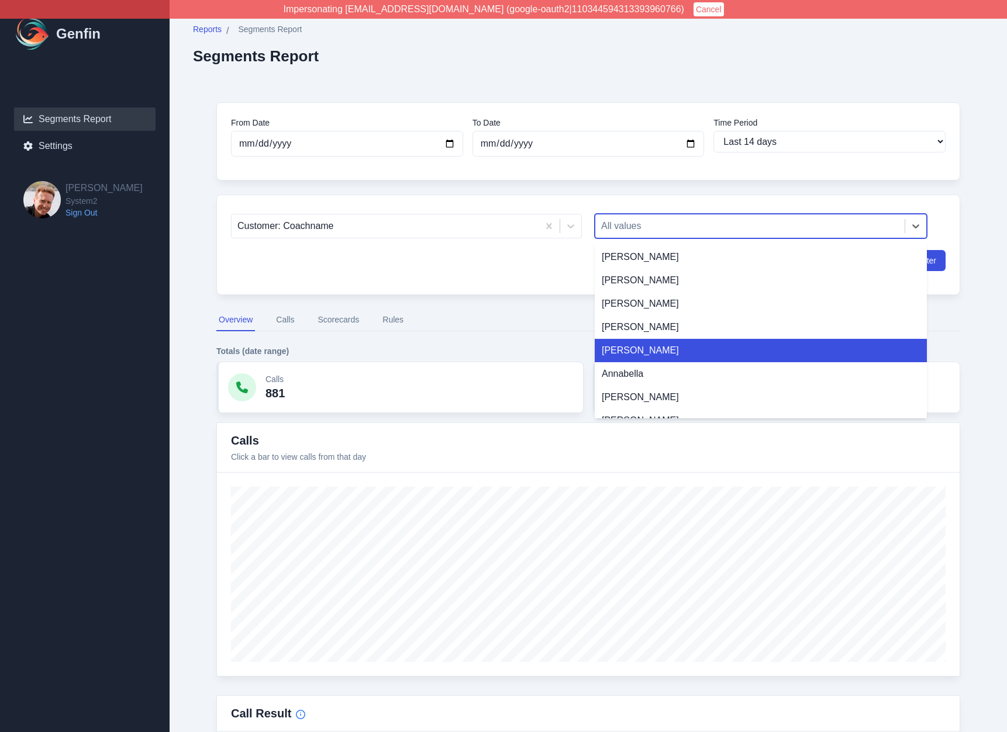
click at [639, 351] on div "Anisa Mohamed" at bounding box center [760, 350] width 332 height 23
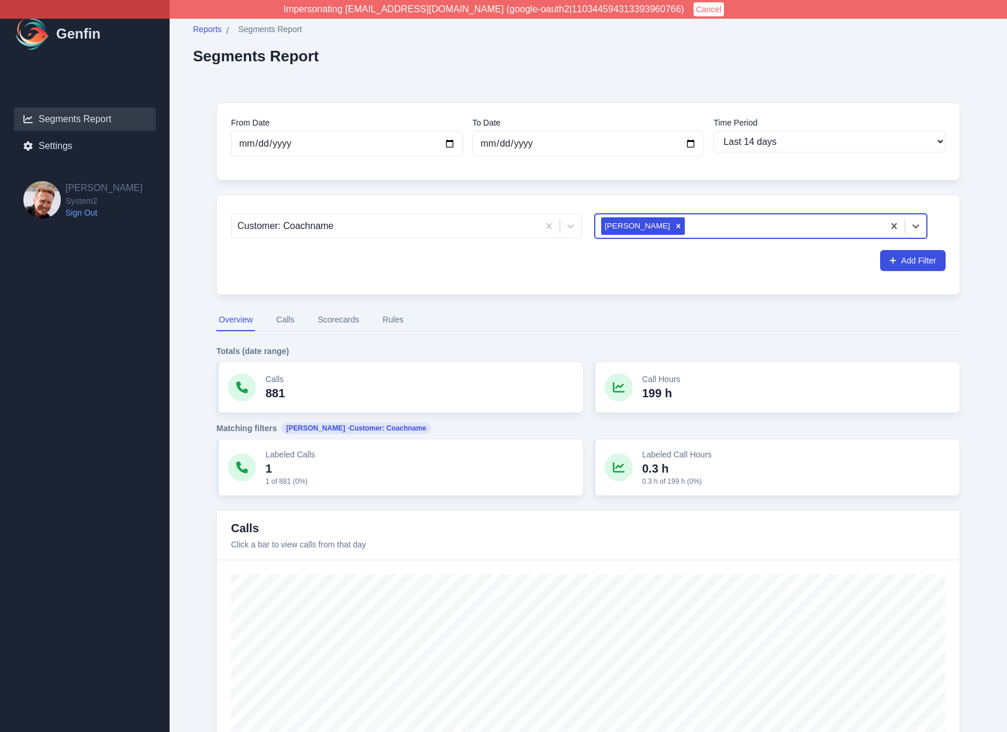
click at [695, 218] on div at bounding box center [782, 226] width 191 height 16
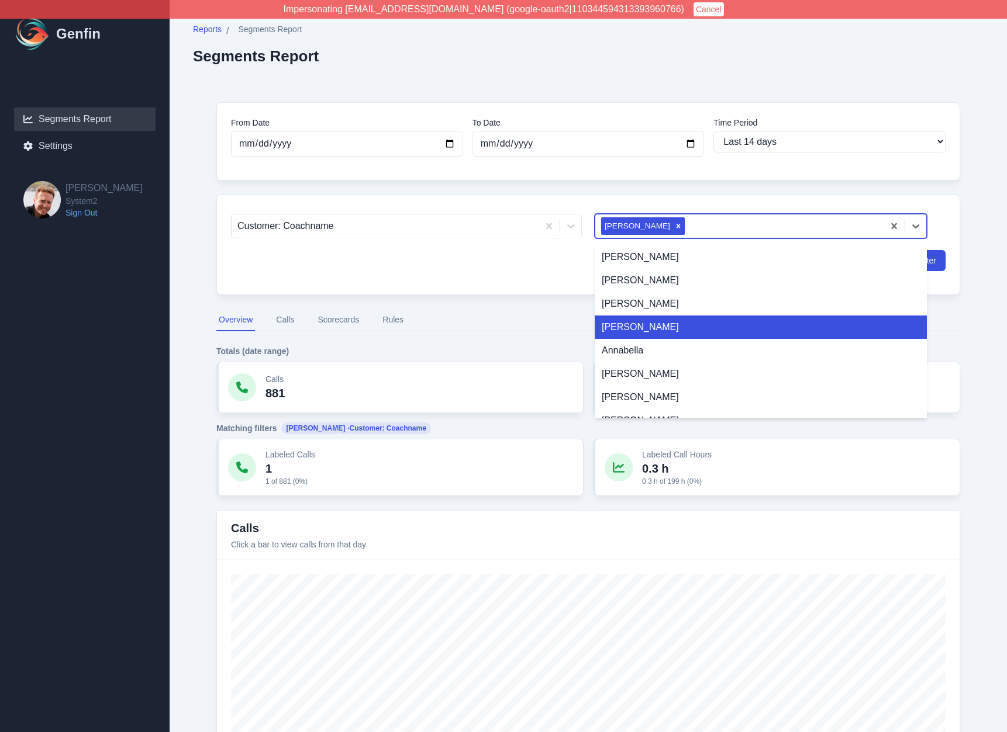
click at [671, 335] on div "America Perez" at bounding box center [760, 327] width 332 height 23
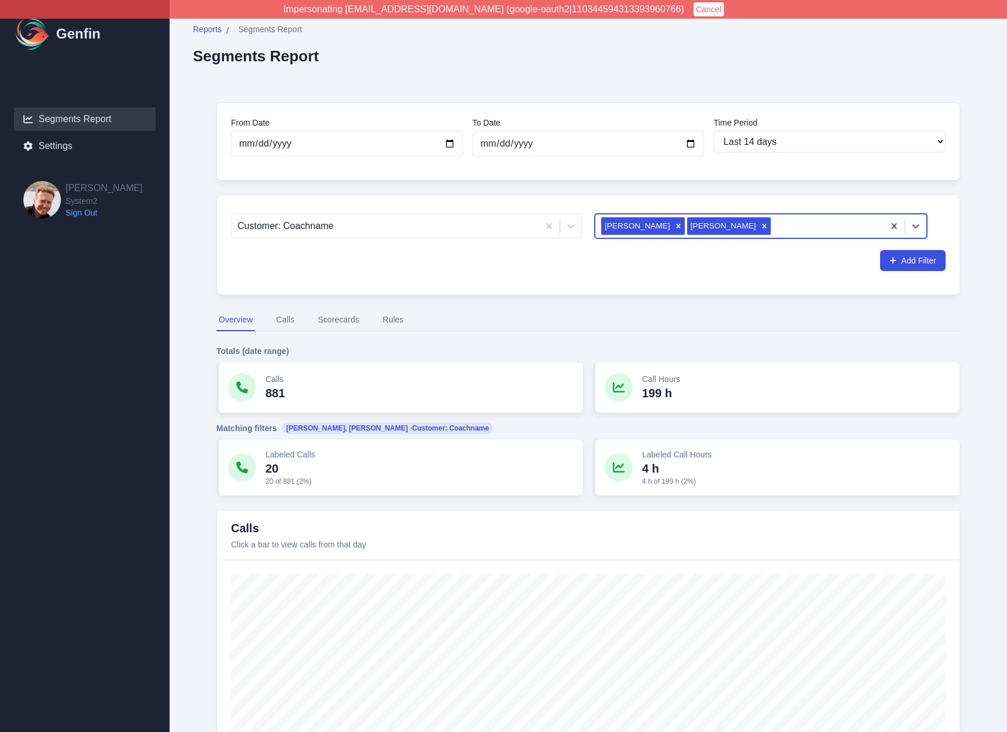
click at [773, 220] on div at bounding box center [825, 226] width 105 height 16
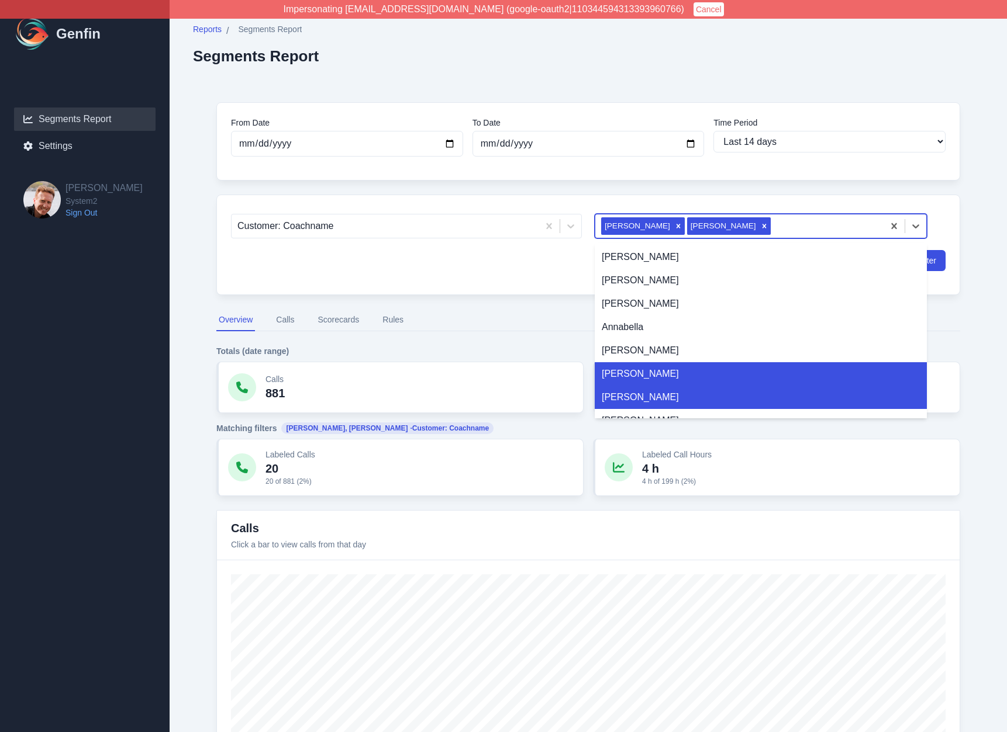
click at [697, 399] on div "Ava Axelrood" at bounding box center [760, 397] width 332 height 23
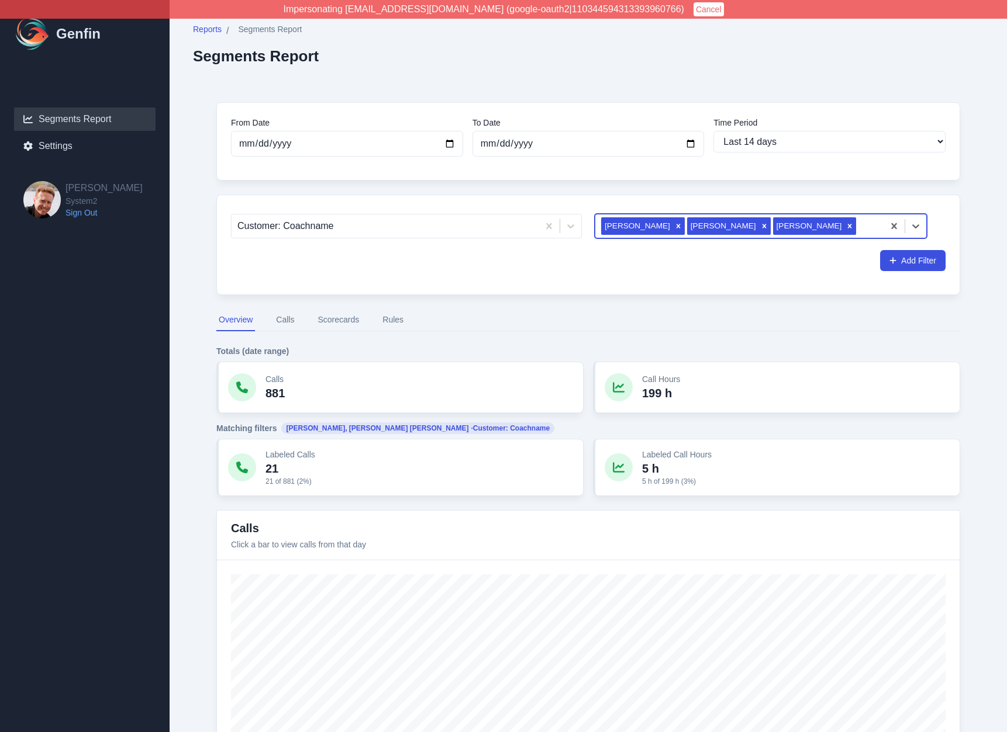
click at [507, 328] on nav "Overview Calls Scorecards Rules" at bounding box center [588, 320] width 744 height 22
click at [282, 321] on button "Calls" at bounding box center [285, 320] width 23 height 22
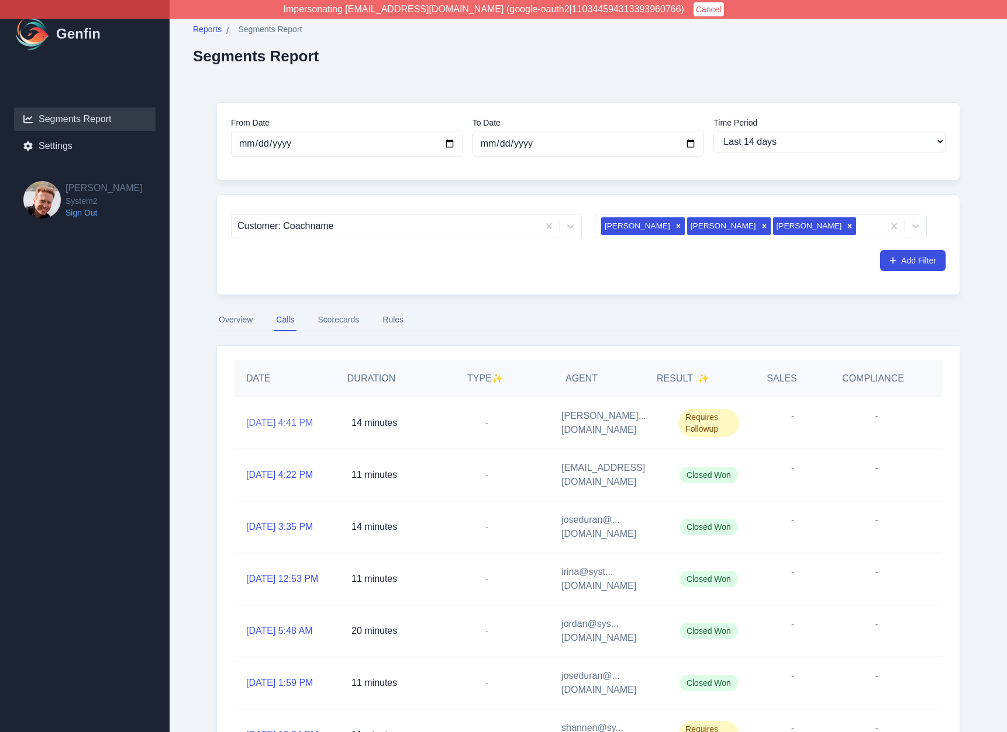
click at [296, 429] on link "10/9/2025, 4:41 PM" at bounding box center [279, 423] width 67 height 14
click at [205, 271] on div "From Date 2025-09-26 To Date 2025-10-10 Time Period Last 7 days Last 14 days La…" at bounding box center [588, 538] width 790 height 919
click at [343, 319] on button "Scorecards" at bounding box center [338, 320] width 46 height 22
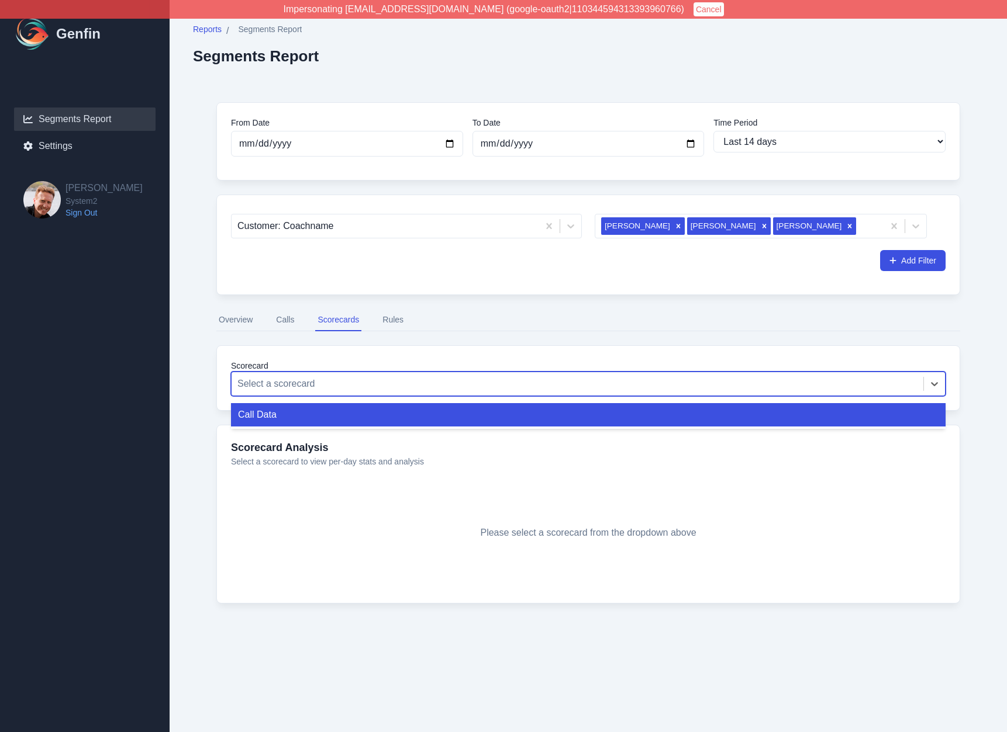
click at [302, 385] on div at bounding box center [577, 384] width 680 height 16
click at [298, 419] on div "Call Data" at bounding box center [588, 414] width 714 height 23
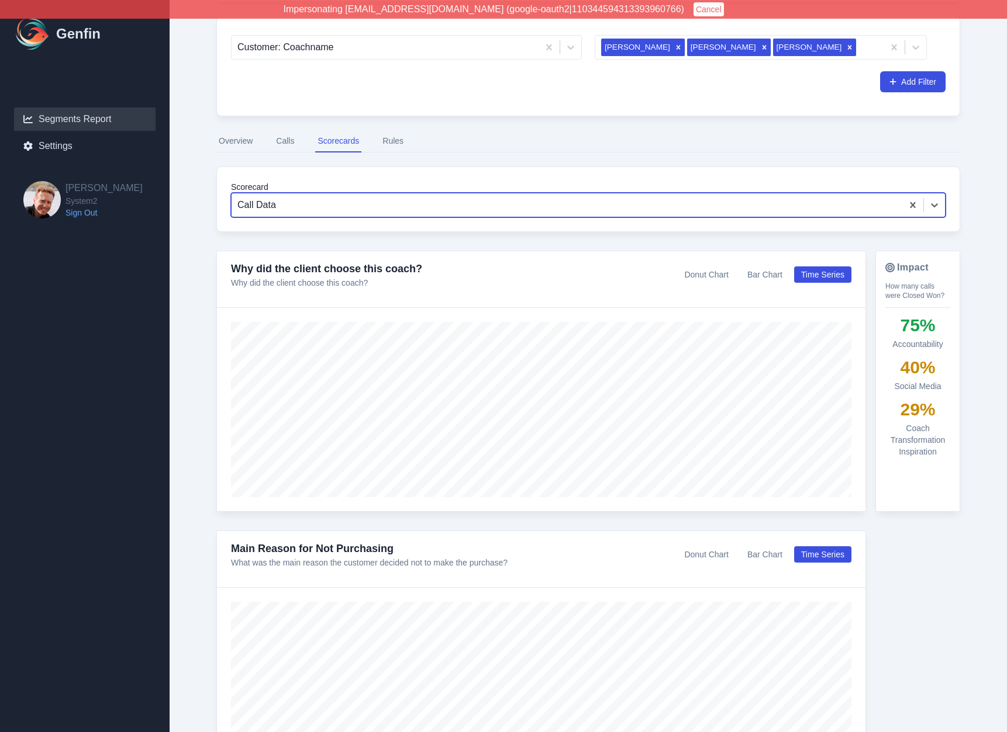
scroll to position [58, 0]
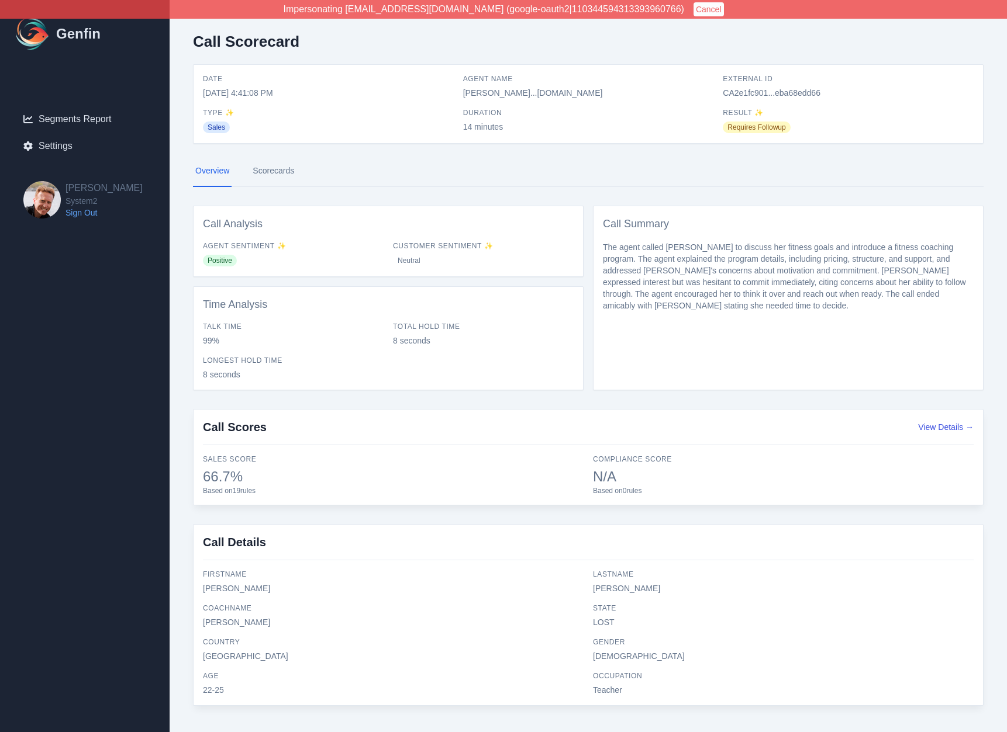
scroll to position [16, 0]
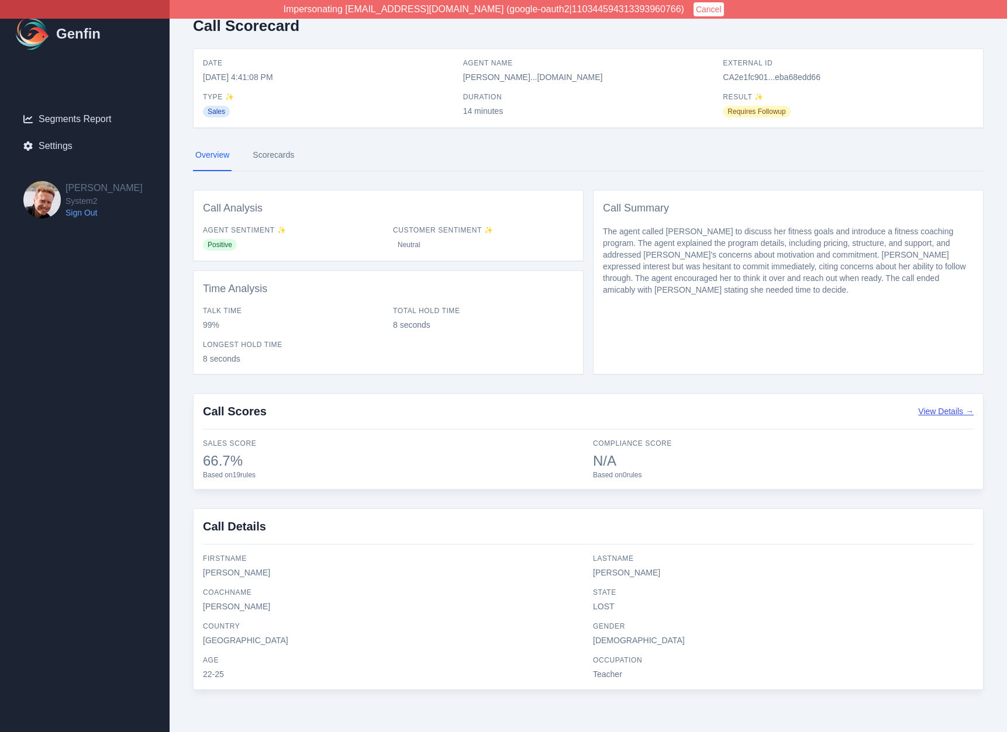
click at [934, 413] on button "View Details →" at bounding box center [946, 412] width 56 height 12
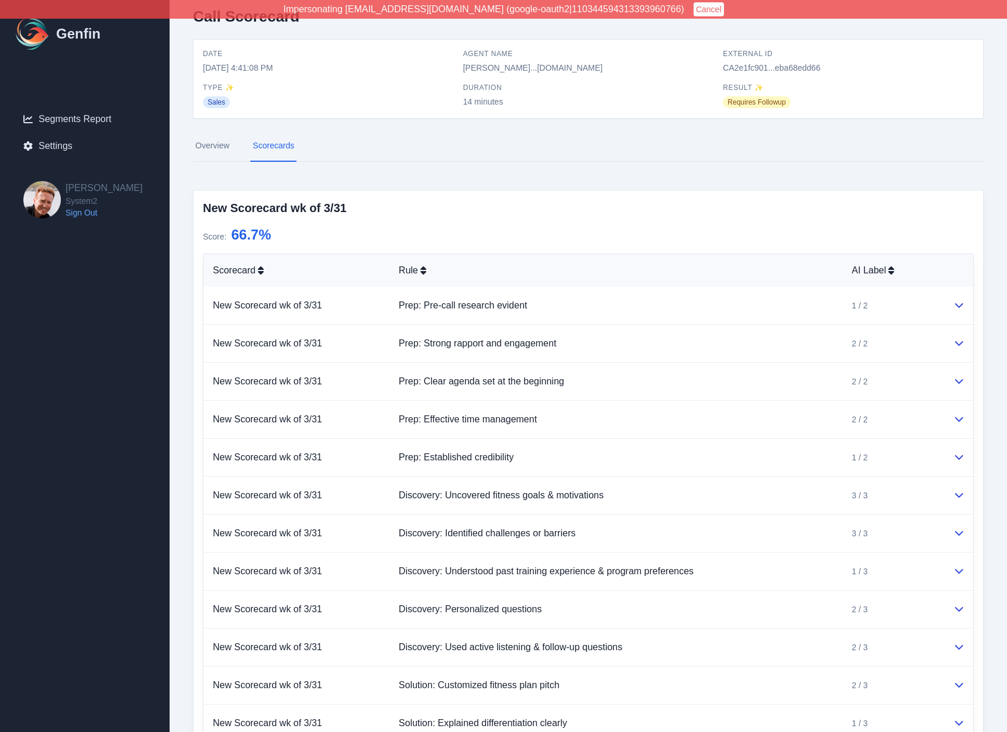
scroll to position [42, 0]
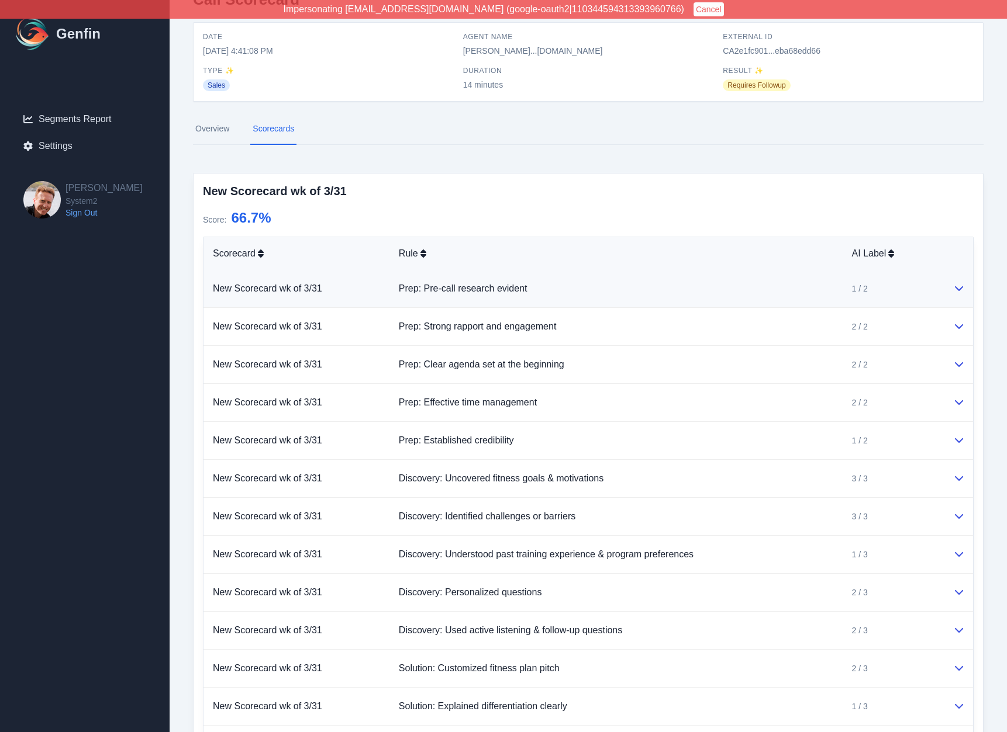
click at [748, 275] on td "Prep: Pre-call research evident" at bounding box center [615, 289] width 453 height 38
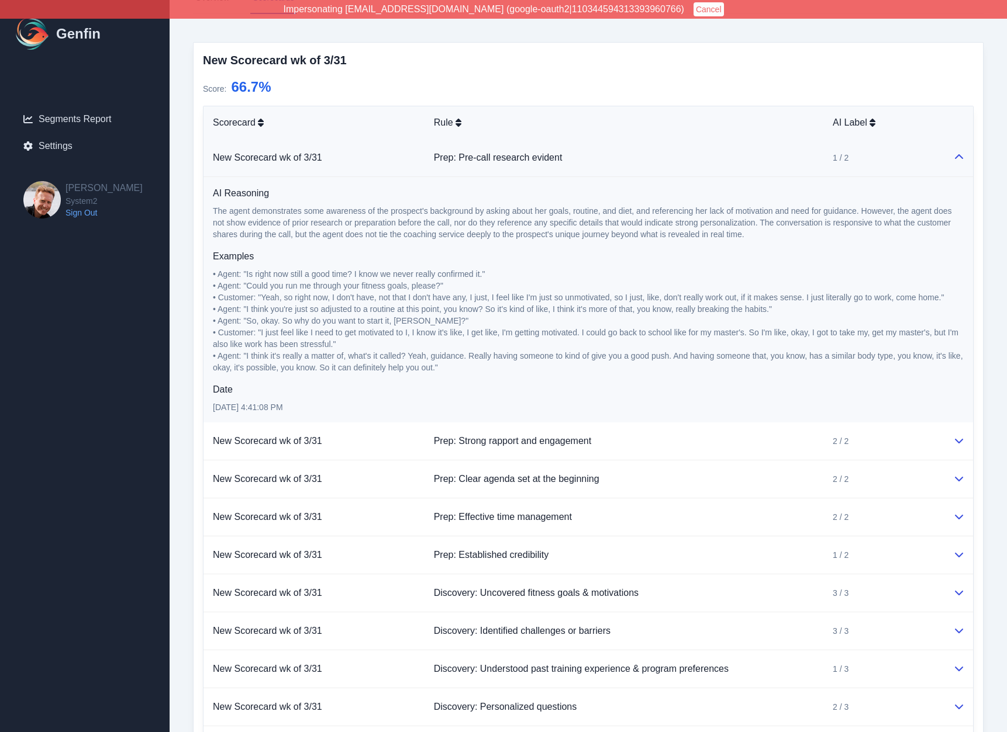
scroll to position [232, 0]
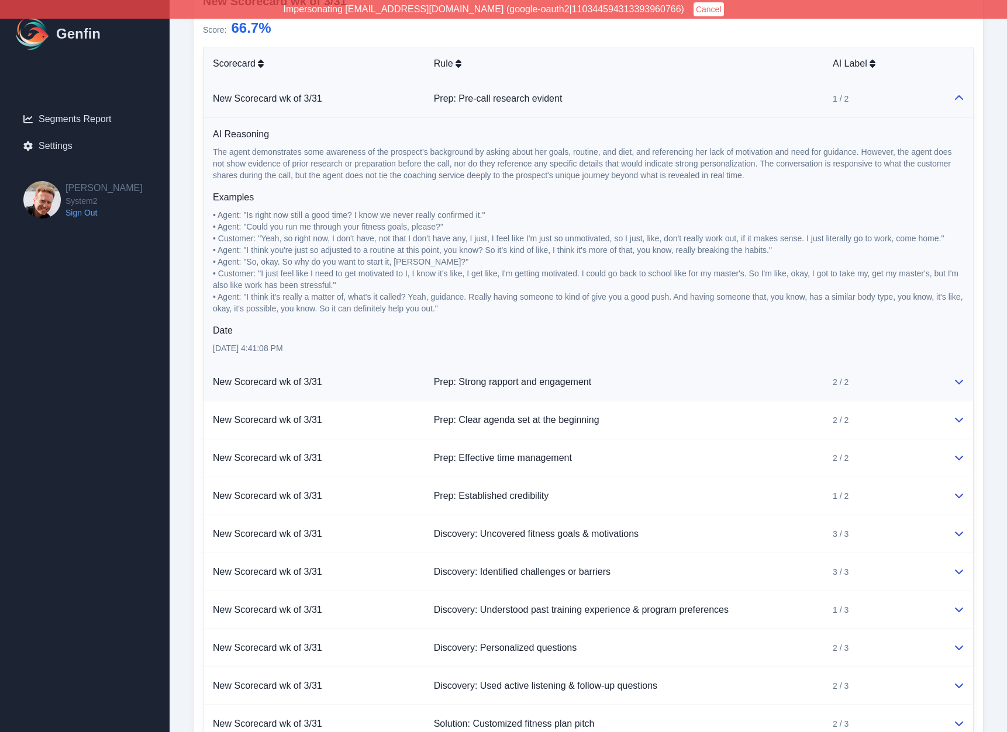
click at [724, 396] on td "Prep: Strong rapport and engagement" at bounding box center [623, 383] width 399 height 38
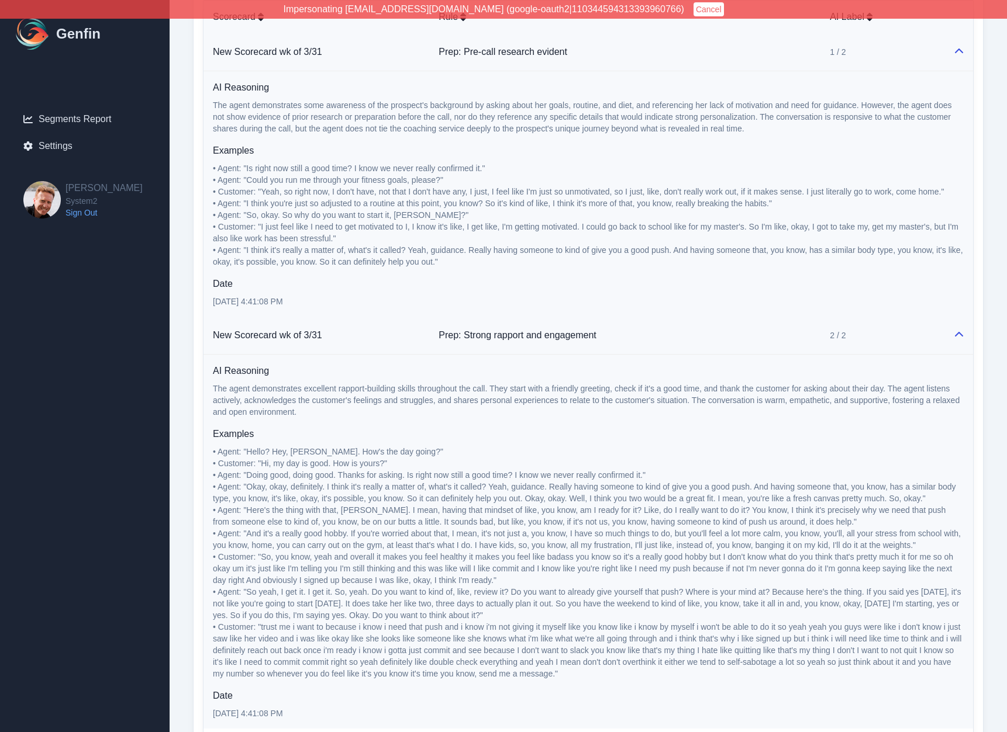
scroll to position [347, 0]
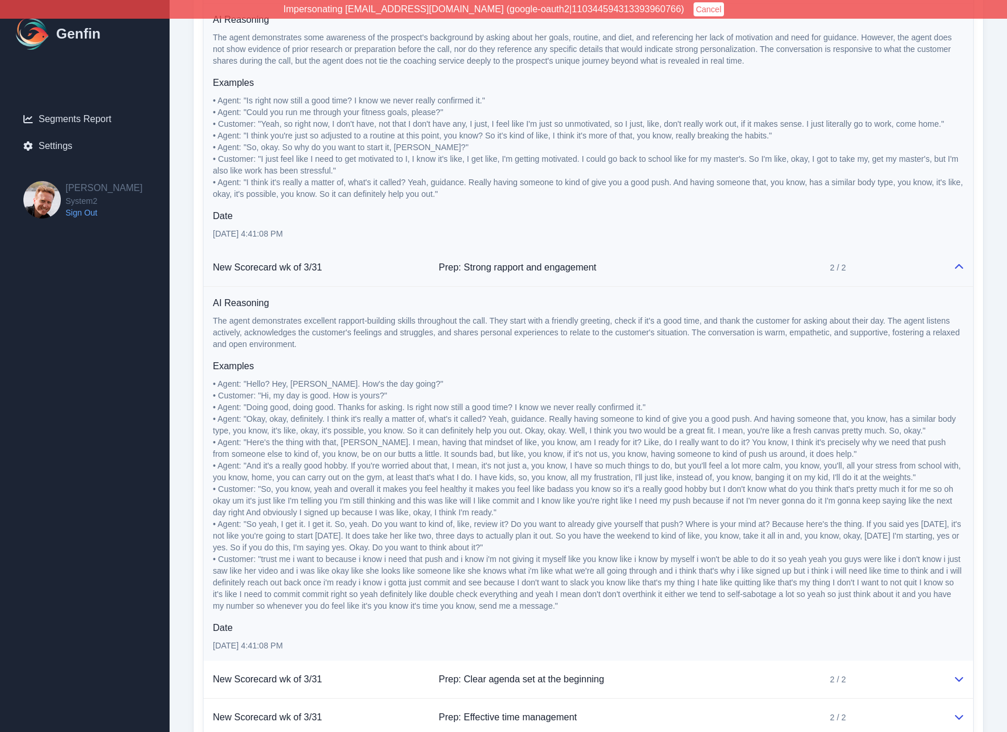
click at [302, 268] on span "New Scorecard wk of 3/31" at bounding box center [267, 267] width 109 height 10
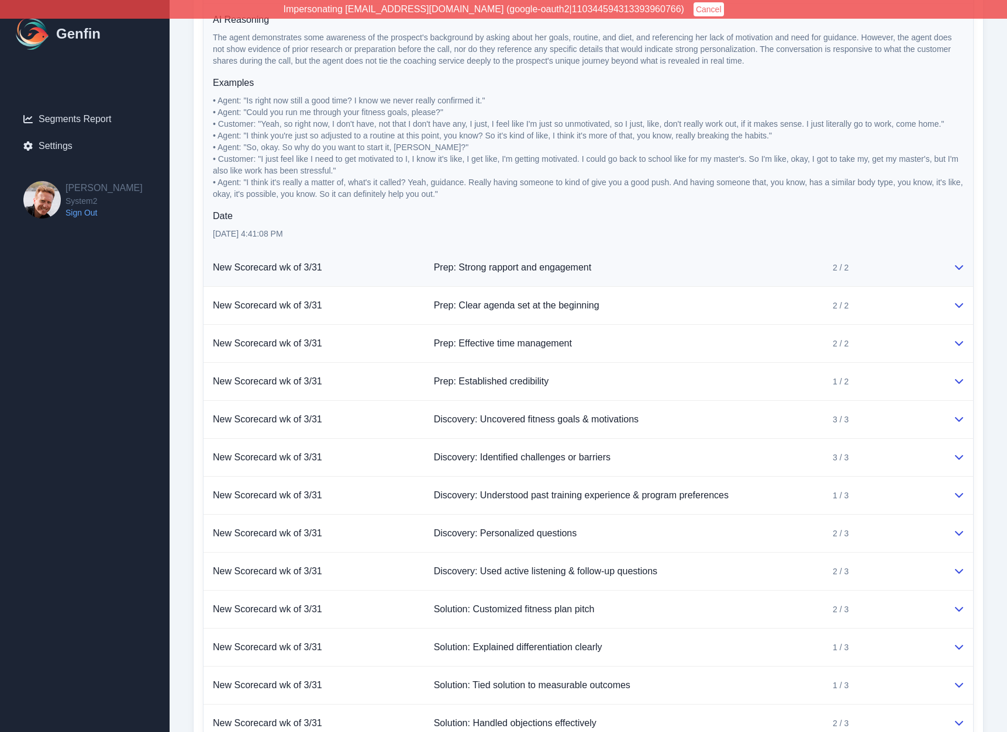
click at [303, 268] on span "New Scorecard wk of 3/31" at bounding box center [267, 267] width 109 height 10
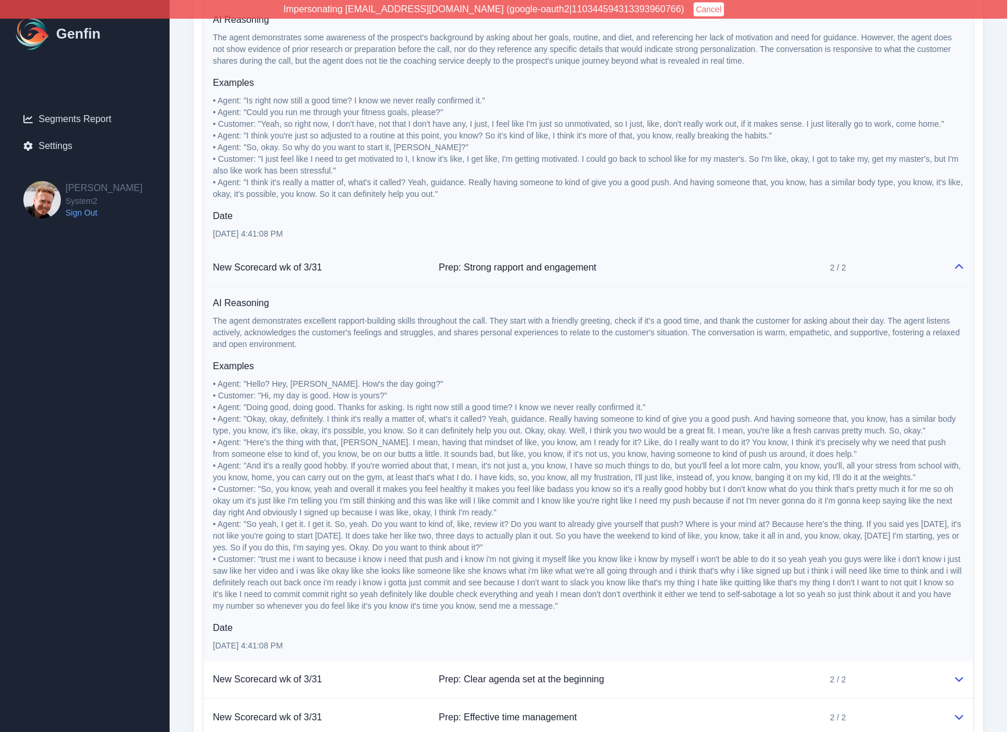
click at [478, 269] on span "Prep: Strong rapport and engagement" at bounding box center [517, 267] width 158 height 10
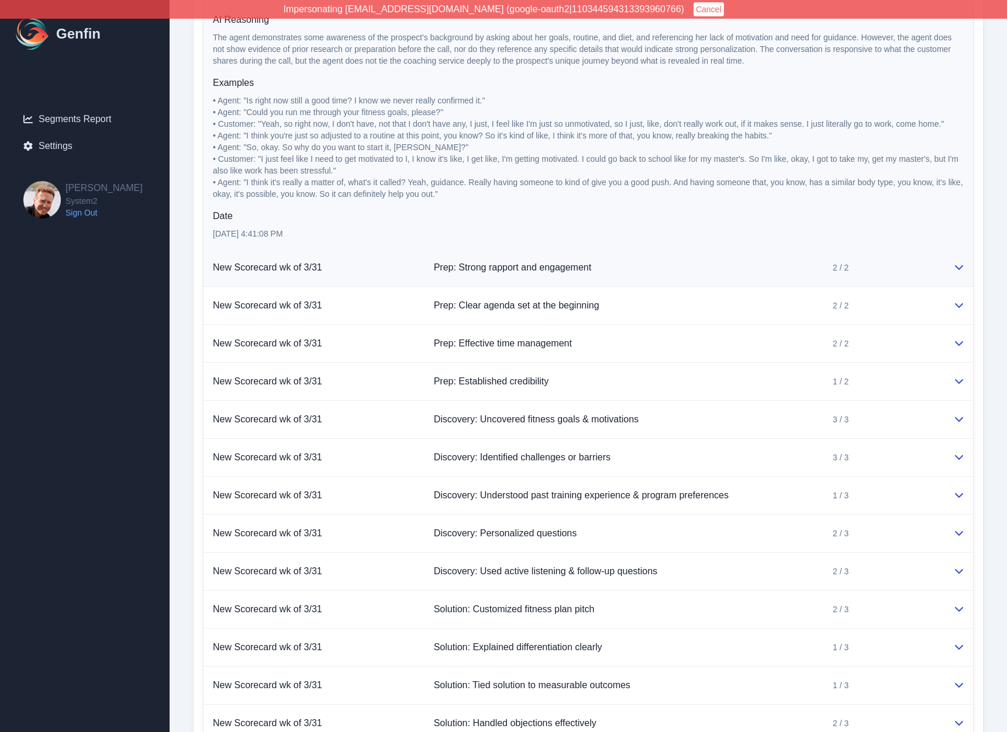
click at [492, 269] on span "Prep: Strong rapport and engagement" at bounding box center [513, 267] width 158 height 10
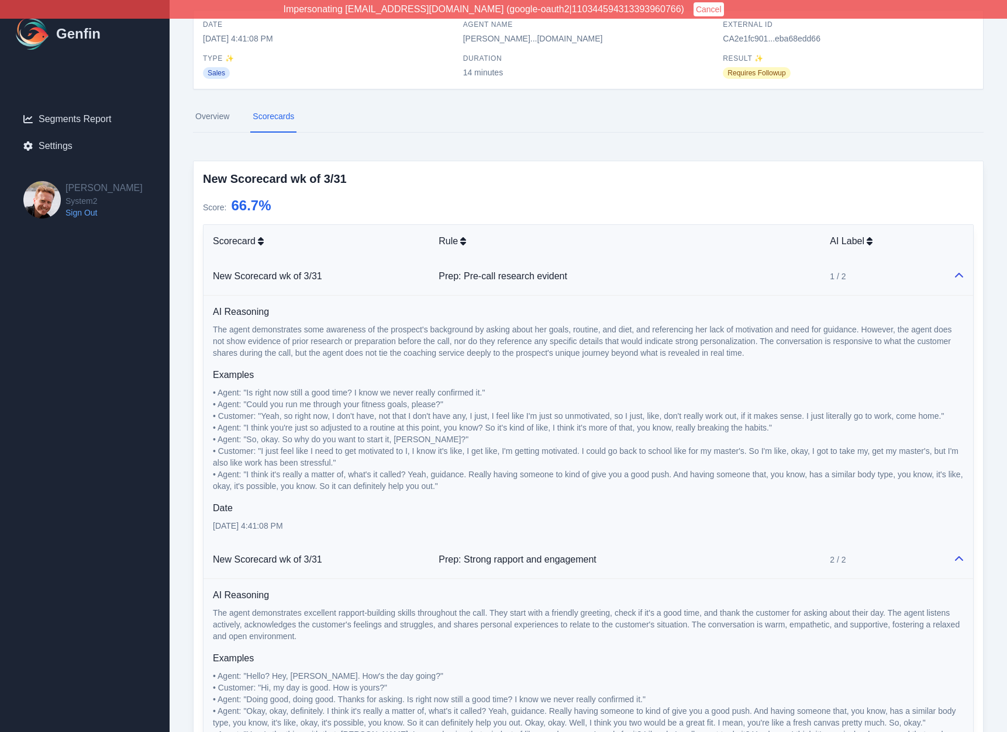
scroll to position [0, 0]
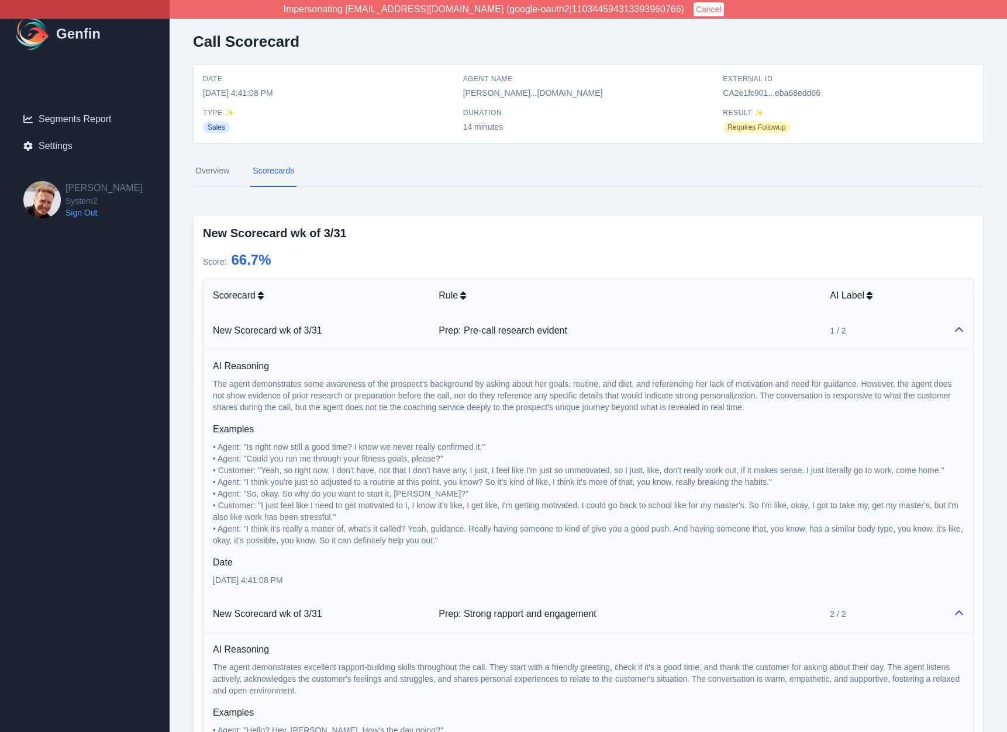
click at [212, 171] on link "Overview" at bounding box center [212, 171] width 39 height 32
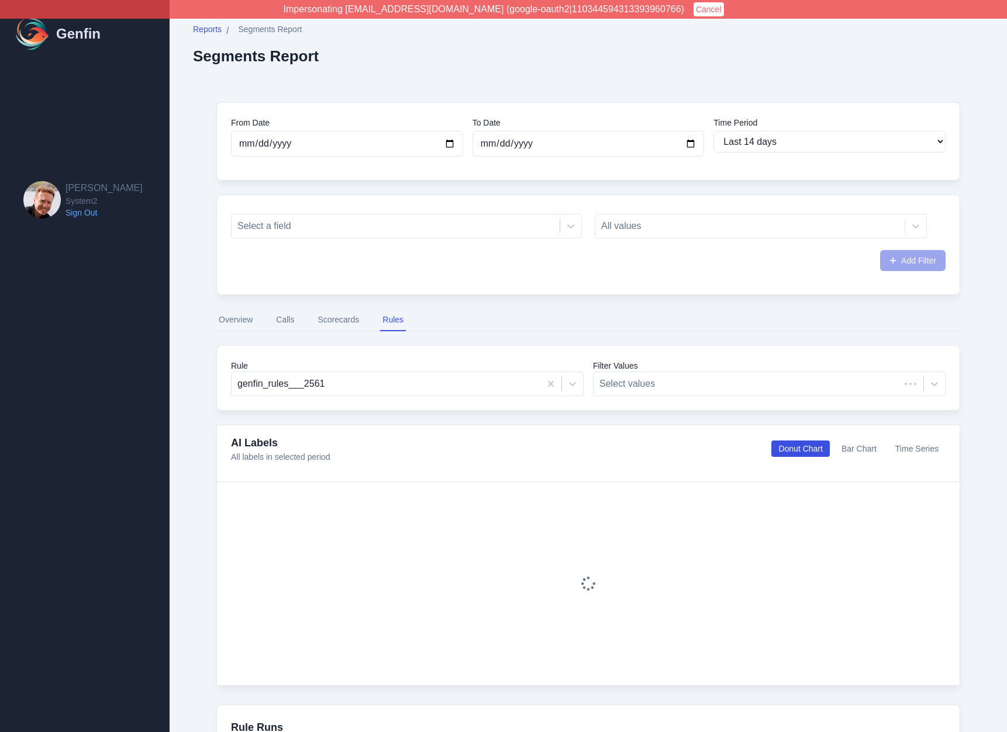
select select "14"
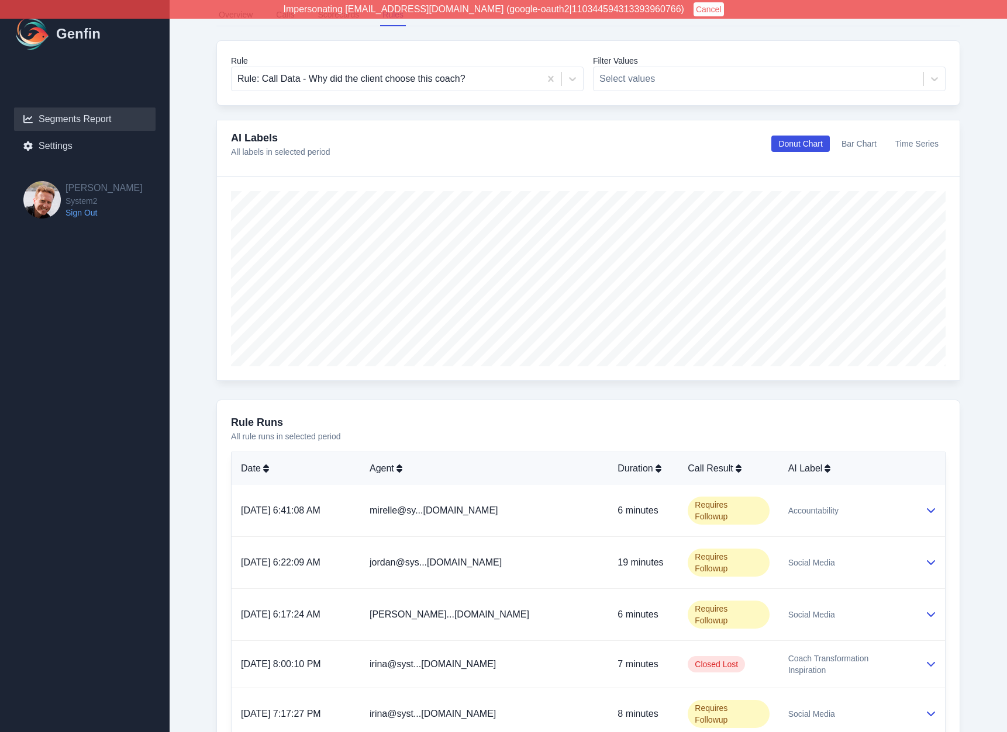
scroll to position [534, 0]
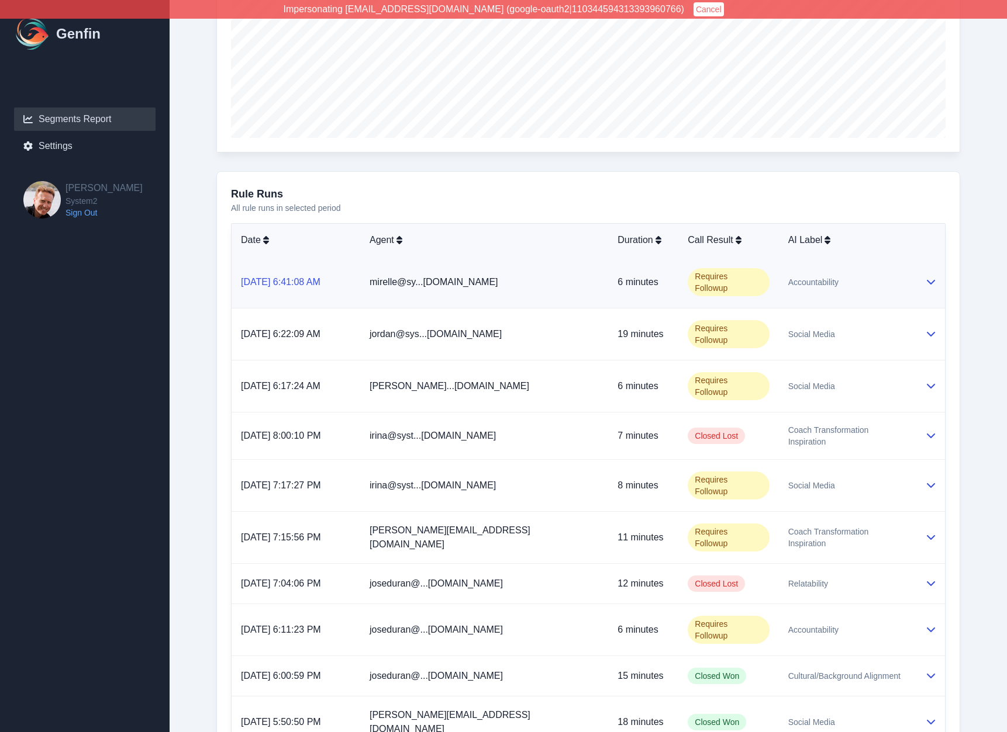
click at [320, 277] on link "[DATE] 6:41:08 AM" at bounding box center [280, 282] width 79 height 10
click at [351, 278] on p "[DATE] 6:41:08 AM" at bounding box center [296, 282] width 110 height 14
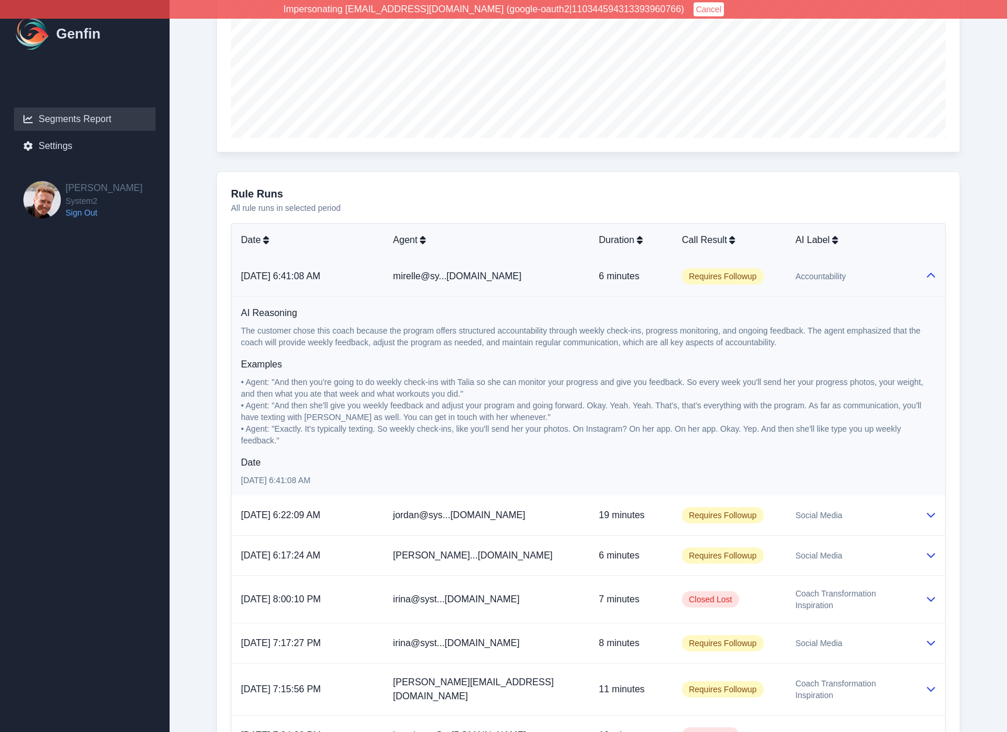
click at [480, 274] on span "mirelle@sy...[DOMAIN_NAME]" at bounding box center [457, 276] width 129 height 10
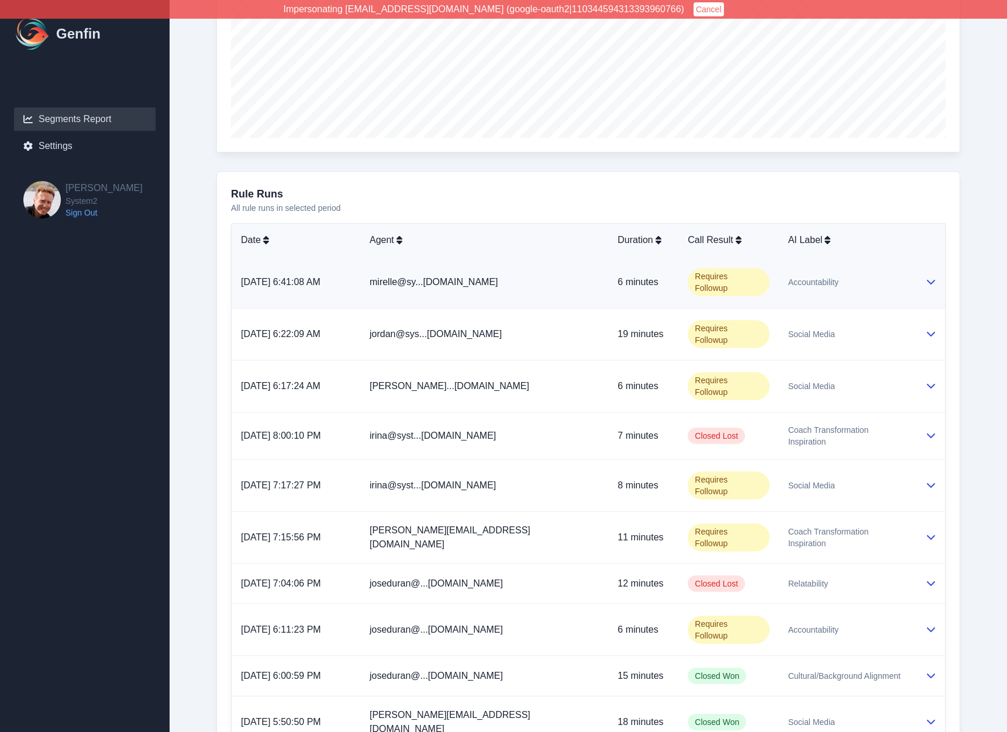
click at [482, 277] on span "mirelle@sy...[DOMAIN_NAME]" at bounding box center [433, 282] width 129 height 10
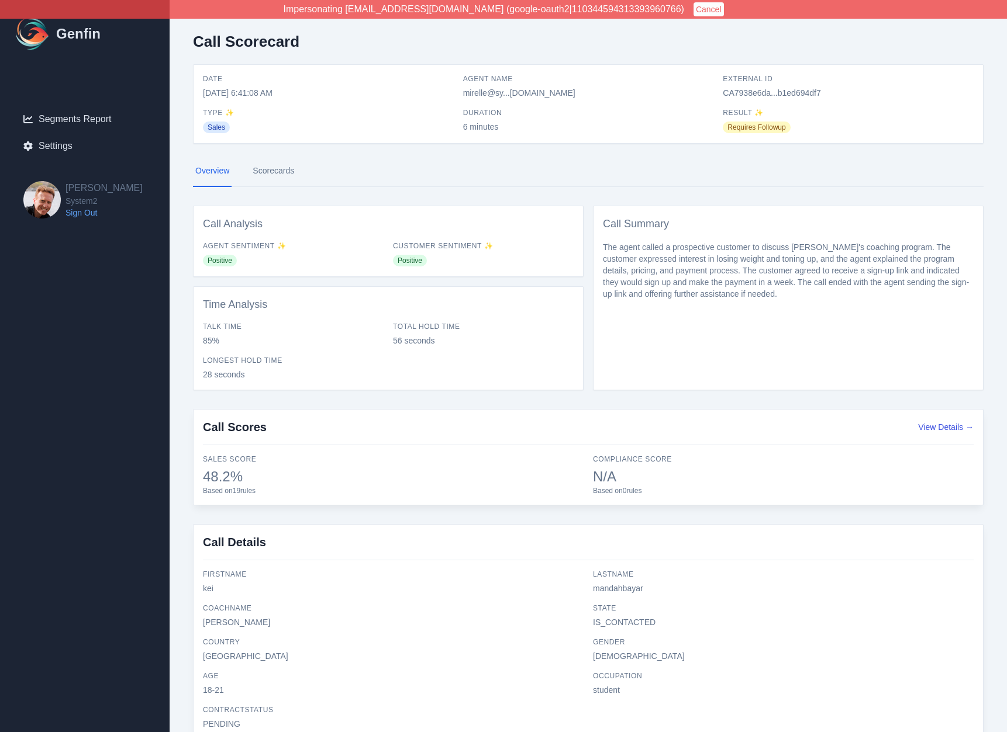
click at [178, 336] on div "Call Scorecard Date [DATE] 6:41:08 AM Agent Name [PERSON_NAME]...[DOMAIN_NAME] …" at bounding box center [588, 391] width 837 height 782
